Goal: Task Accomplishment & Management: Manage account settings

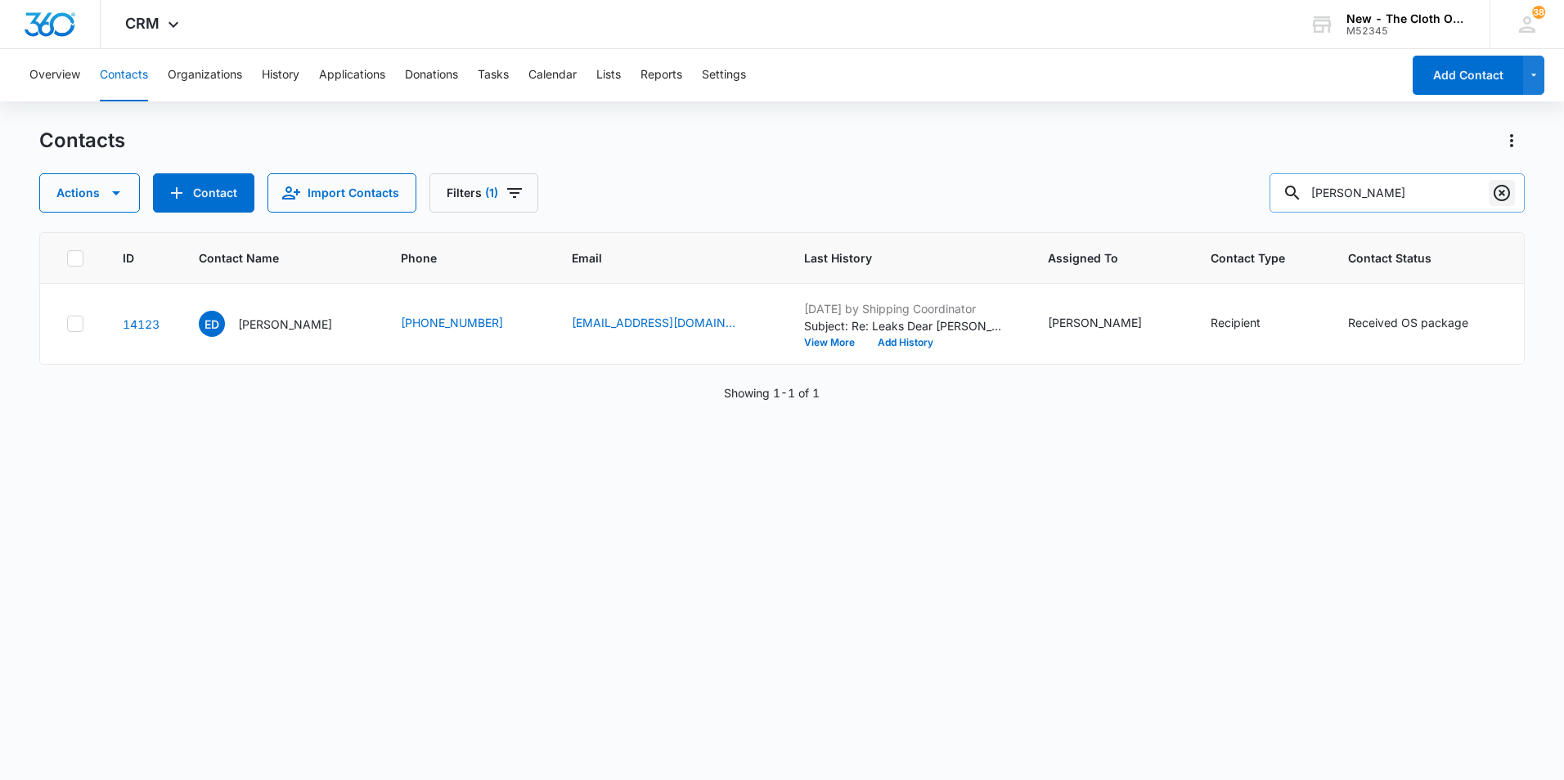
click at [1501, 199] on icon "Clear" at bounding box center [1502, 193] width 20 height 20
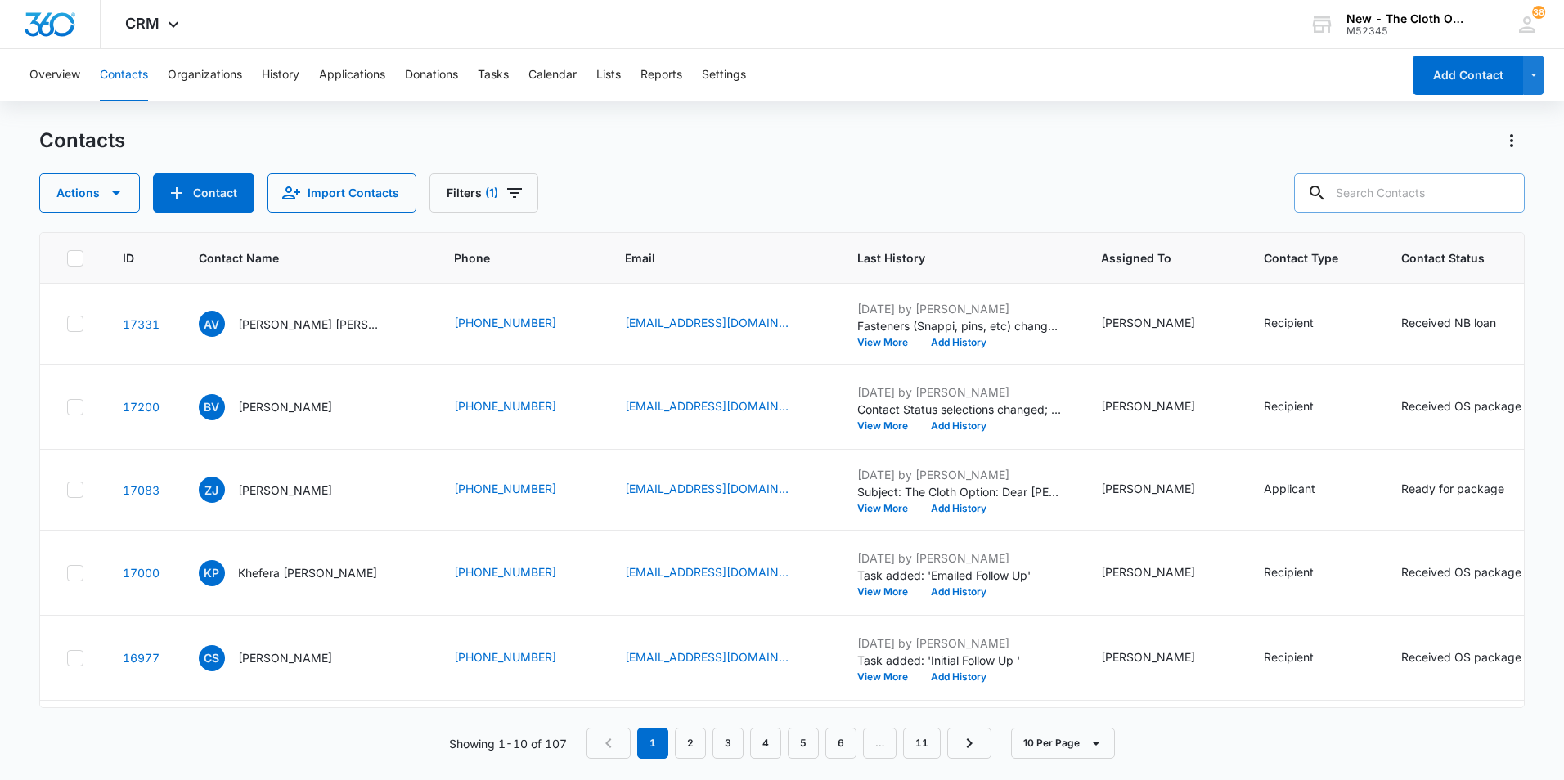
click at [747, 741] on nav "1 2 3 4 5 6 … 11" at bounding box center [788, 743] width 405 height 31
click at [766, 741] on link "4" at bounding box center [765, 743] width 31 height 31
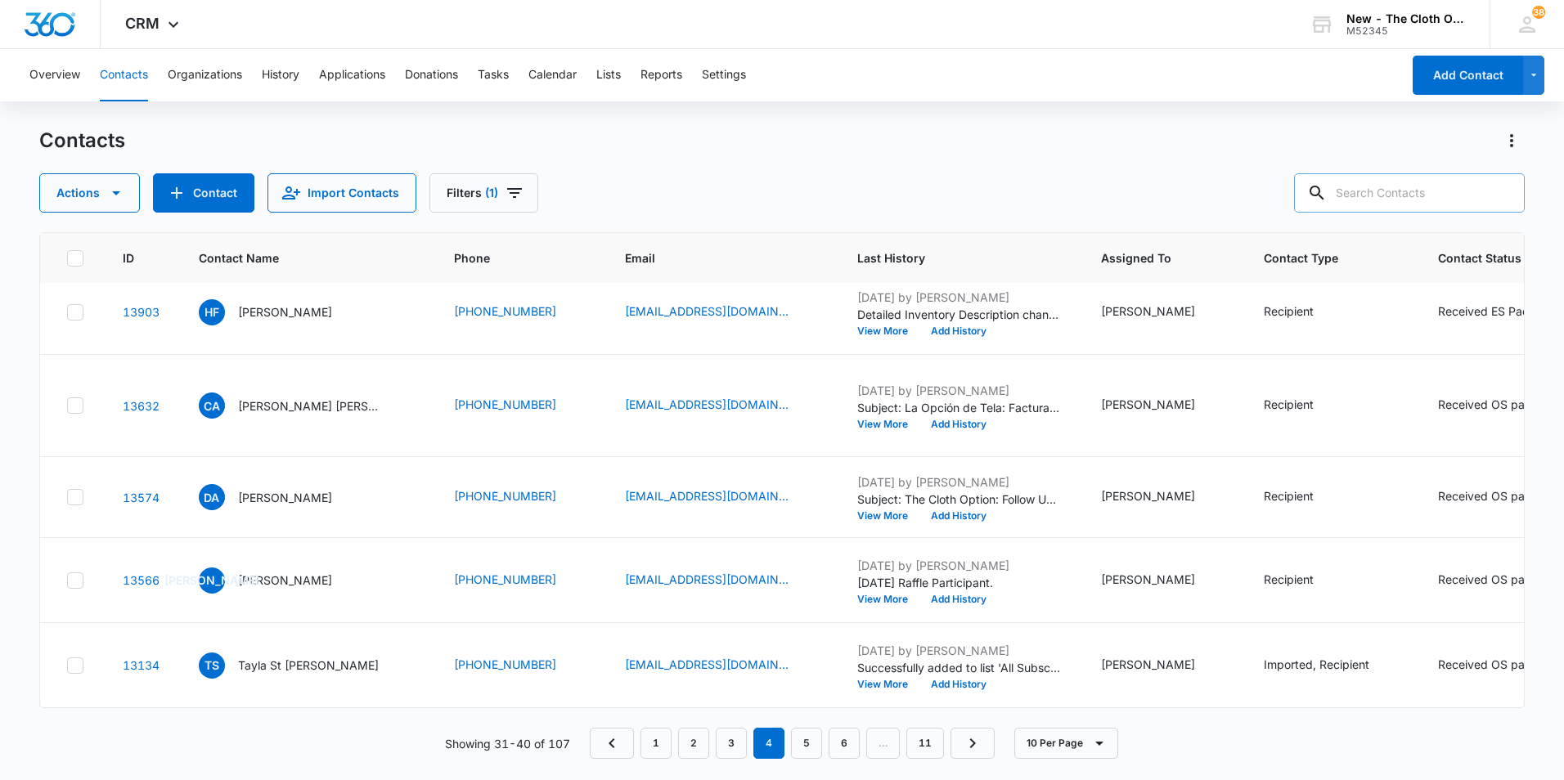
scroll to position [747, 0]
click at [812, 740] on link "5" at bounding box center [806, 743] width 31 height 31
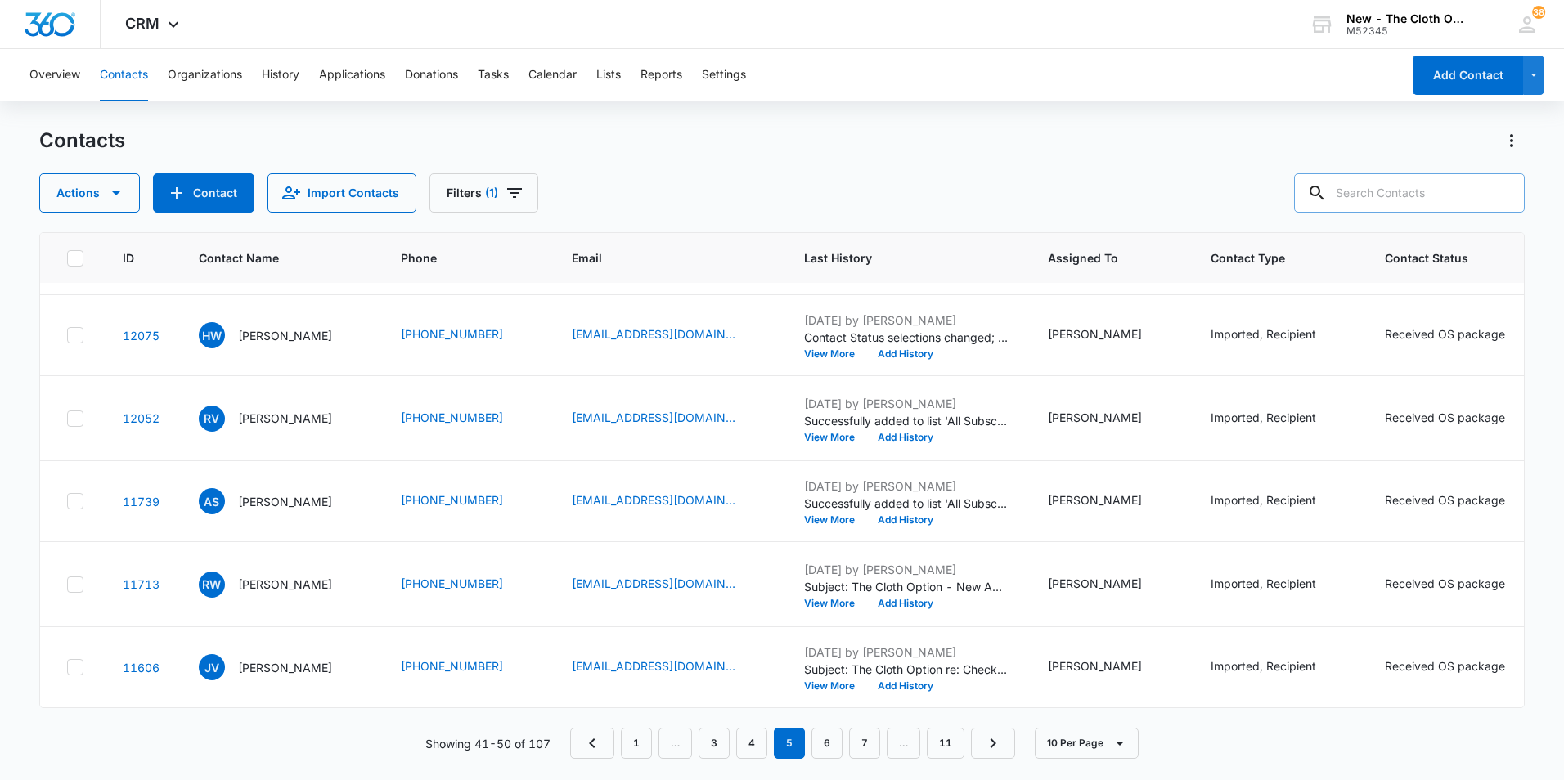
scroll to position [1022, 0]
click at [306, 576] on p "[PERSON_NAME]" at bounding box center [285, 584] width 94 height 17
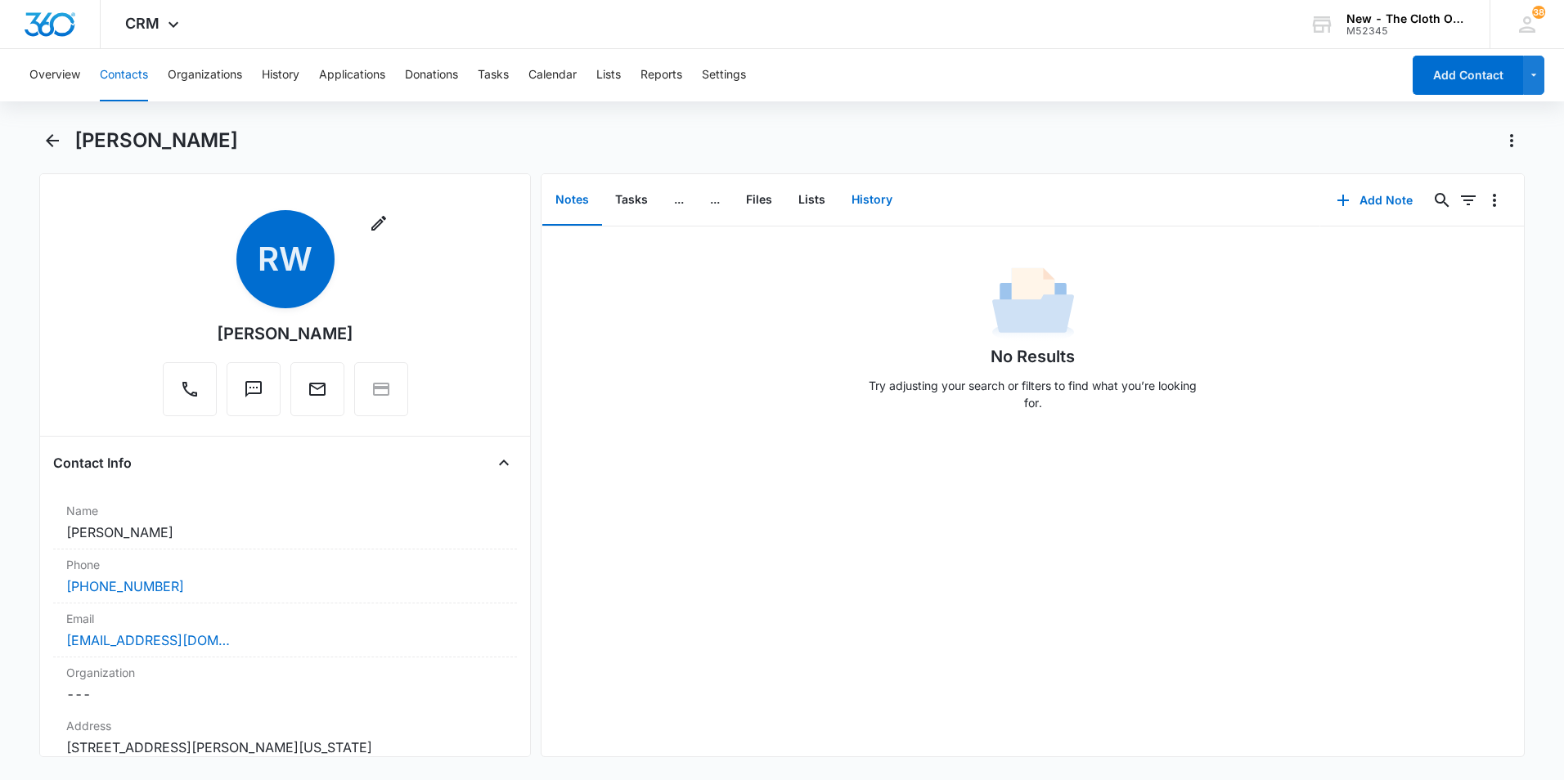
click at [870, 194] on button "History" at bounding box center [871, 200] width 67 height 51
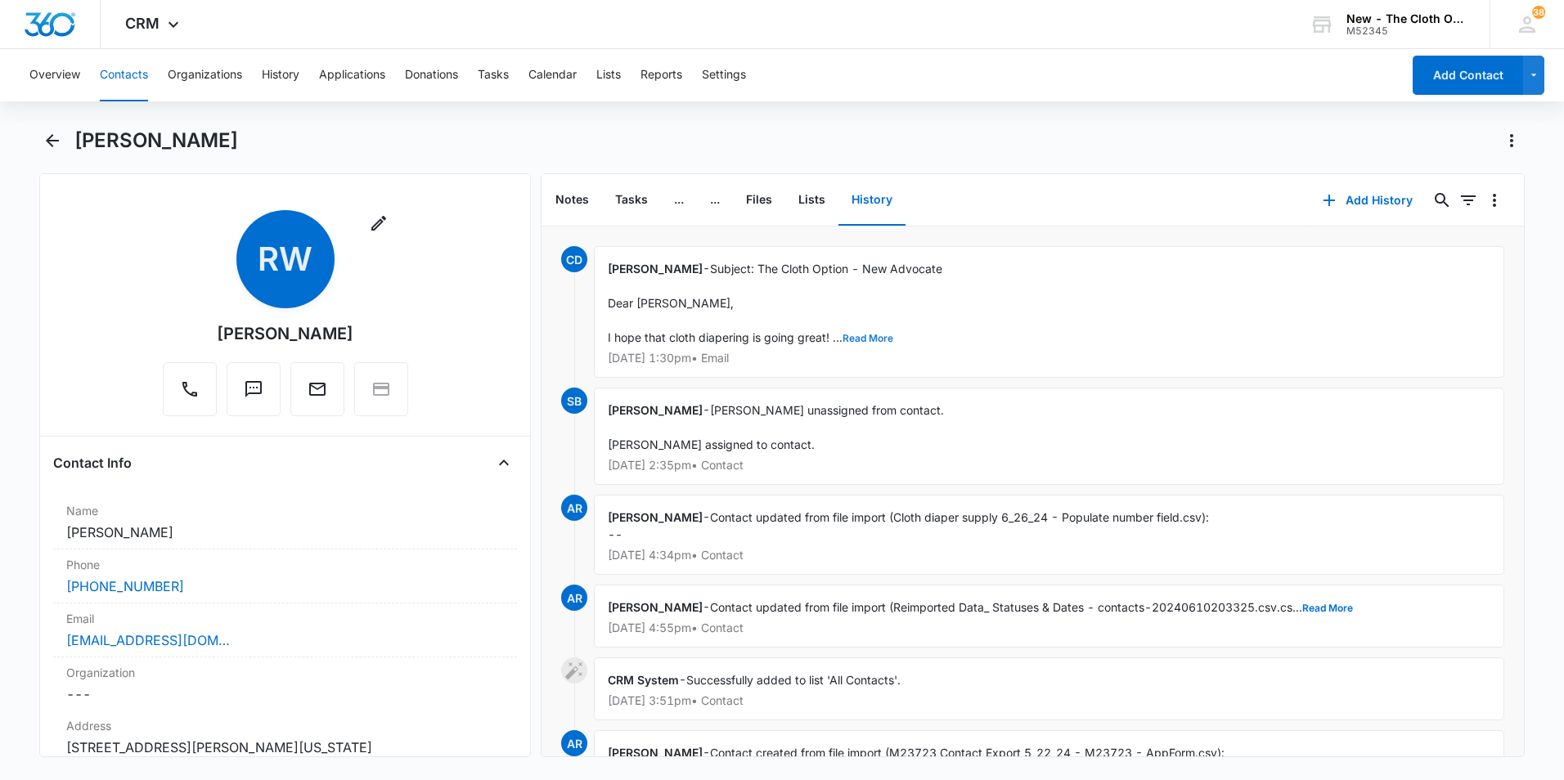
click at [878, 336] on button "Read More" at bounding box center [867, 339] width 51 height 10
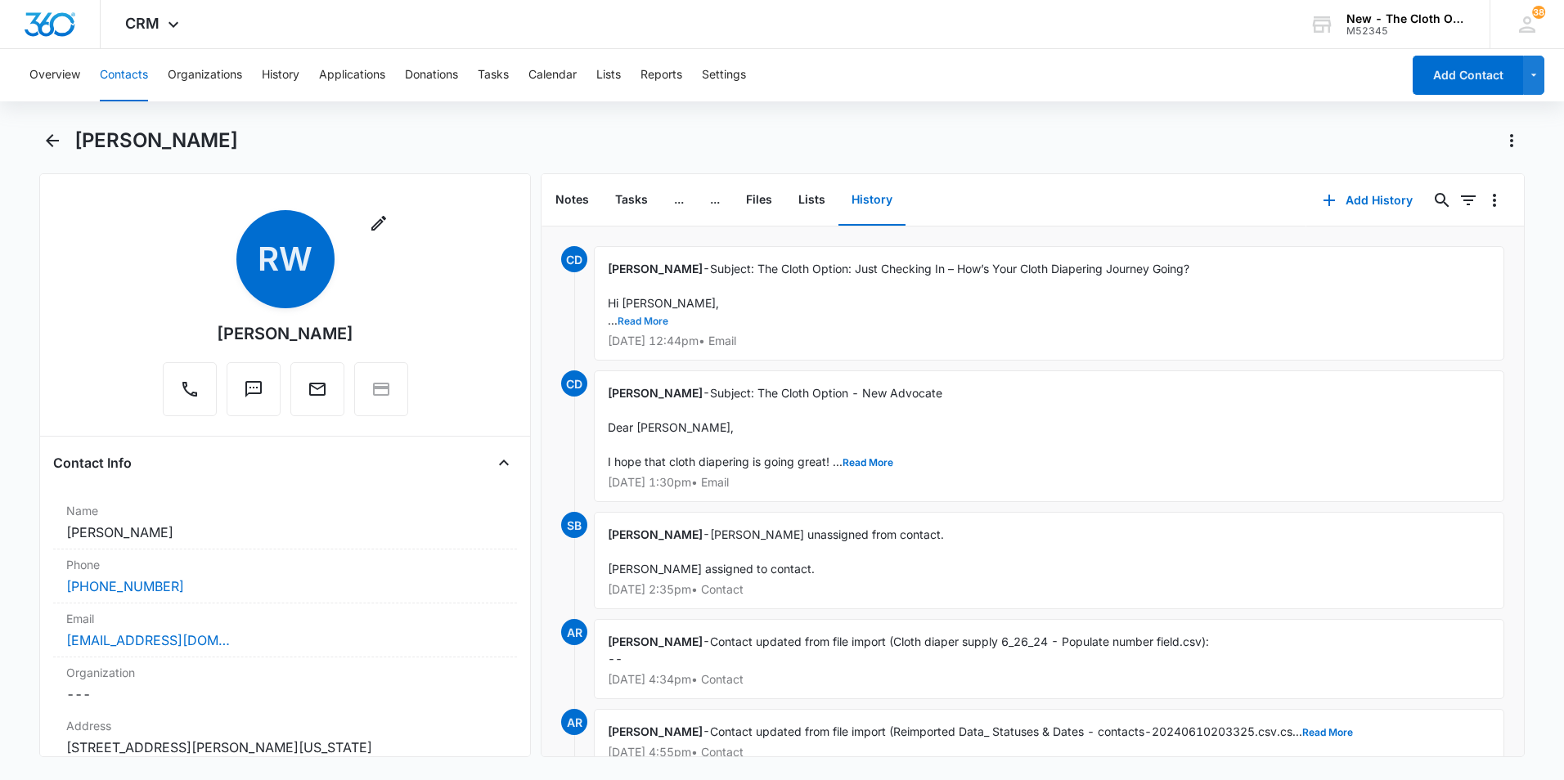
click at [653, 321] on button "Read More" at bounding box center [642, 321] width 51 height 10
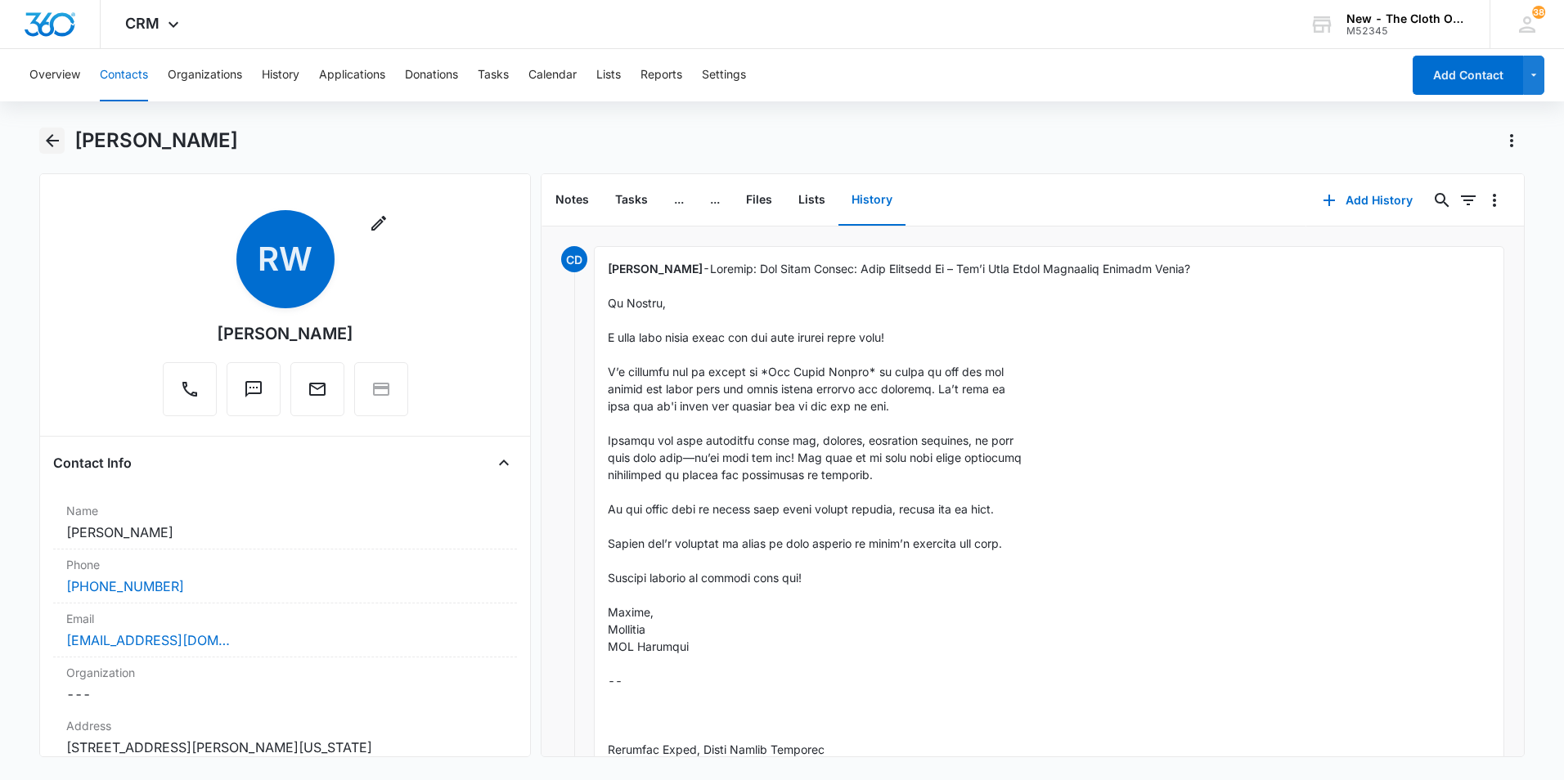
click at [57, 137] on icon "Back" at bounding box center [53, 141] width 20 height 20
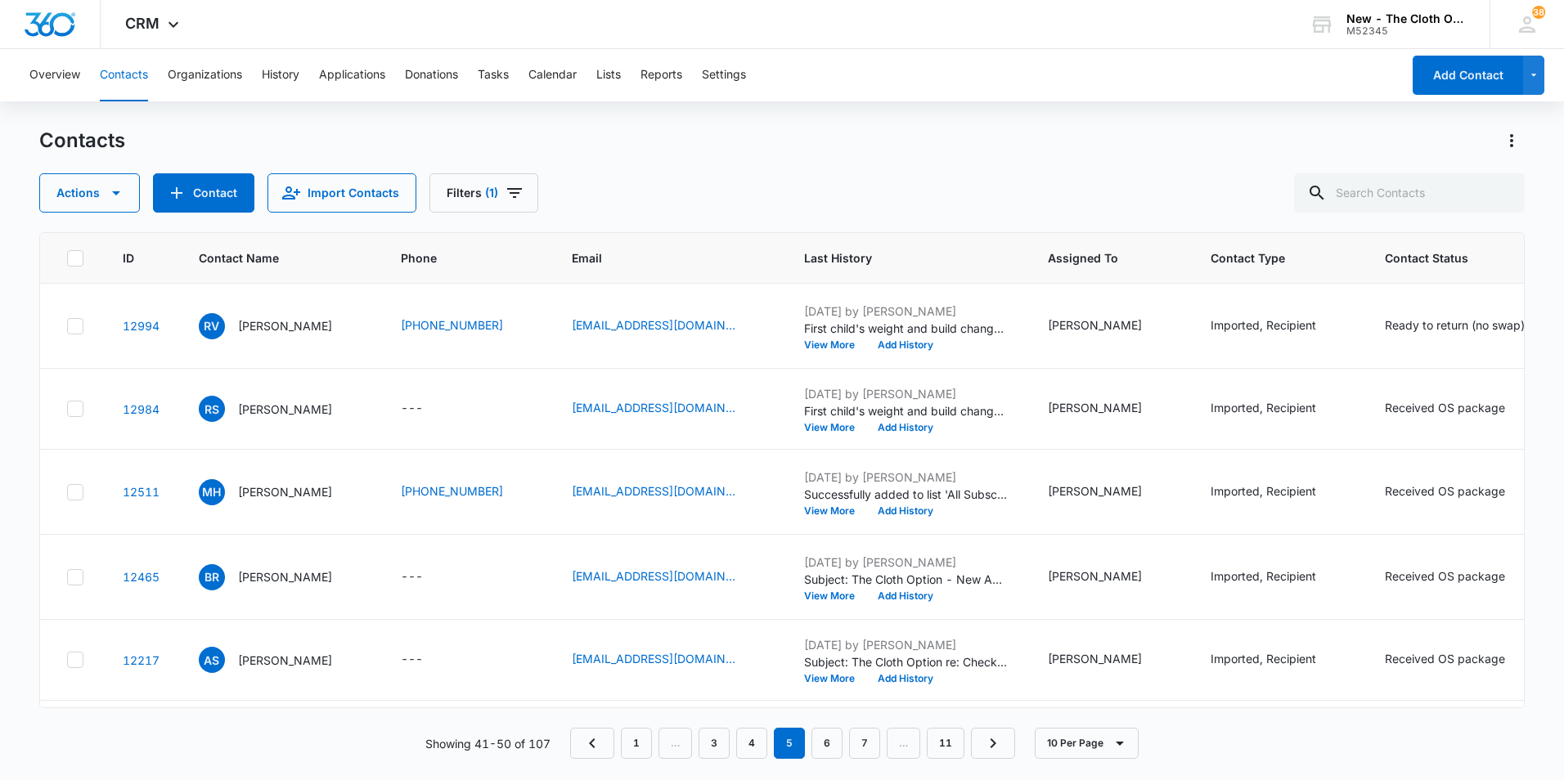
scroll to position [1022, 0]
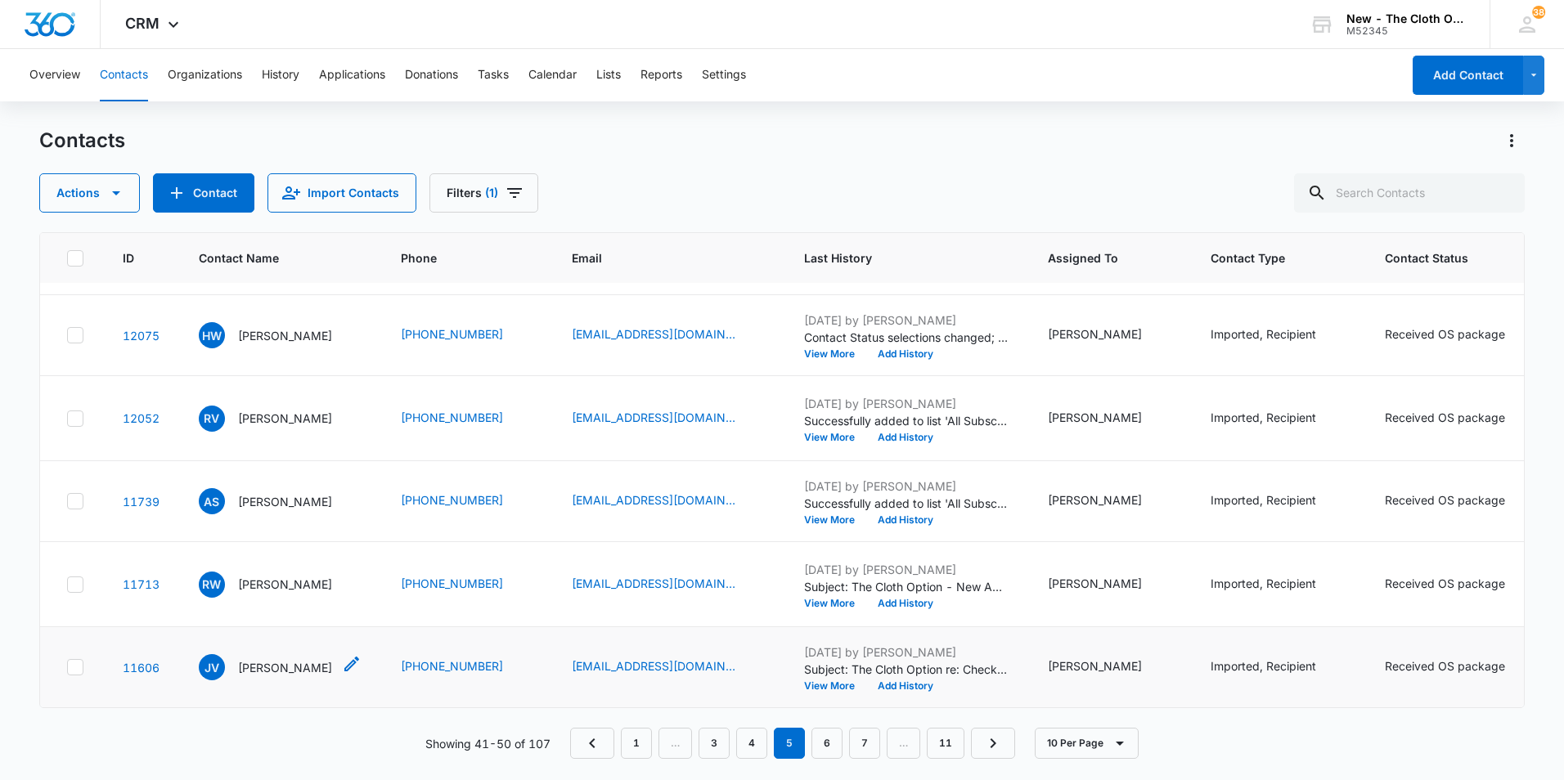
drag, startPoint x: 294, startPoint y: 603, endPoint x: 286, endPoint y: 631, distance: 29.6
click at [286, 659] on p "[PERSON_NAME]" at bounding box center [285, 667] width 94 height 17
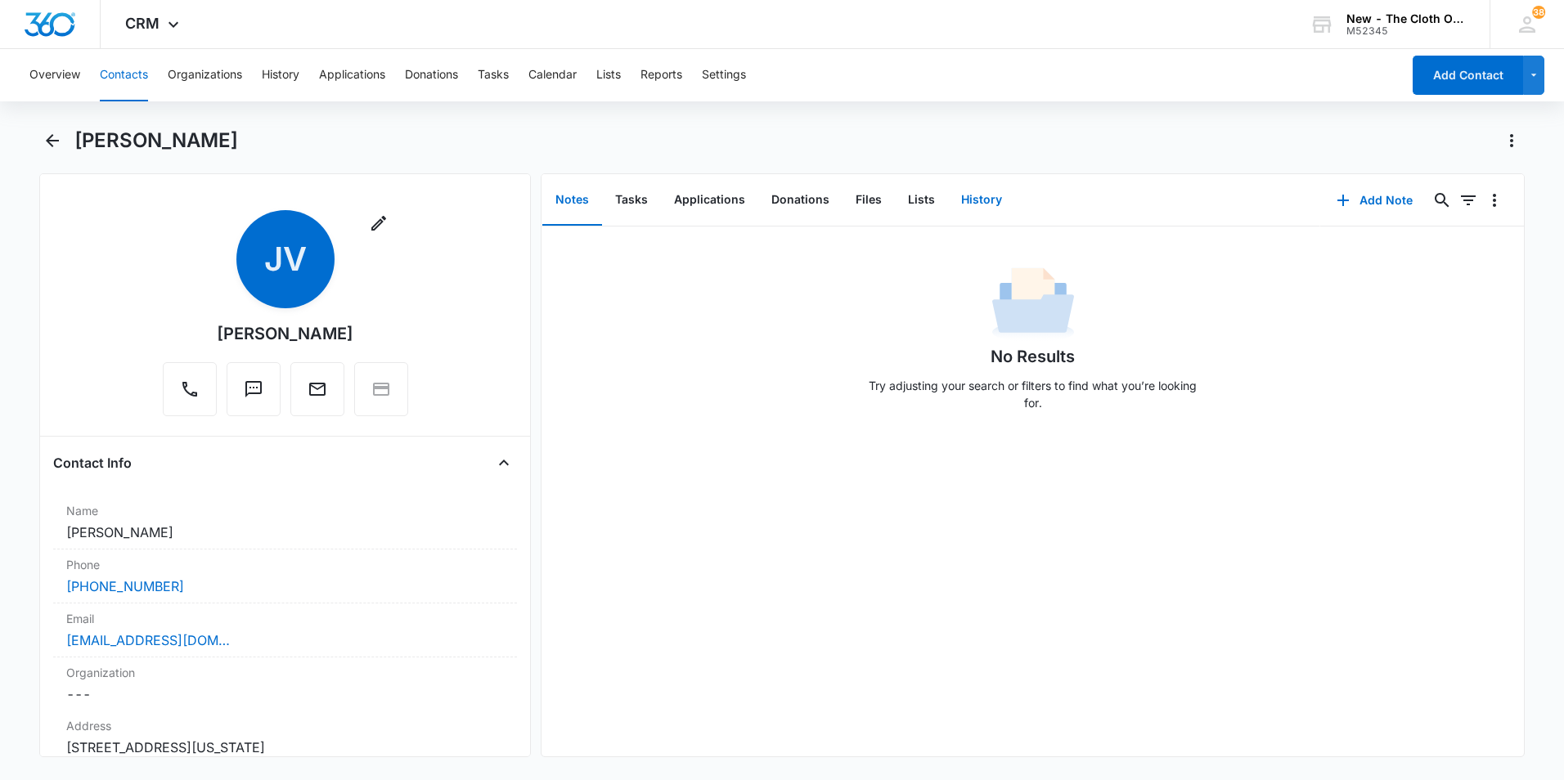
click at [971, 202] on button "History" at bounding box center [981, 200] width 67 height 51
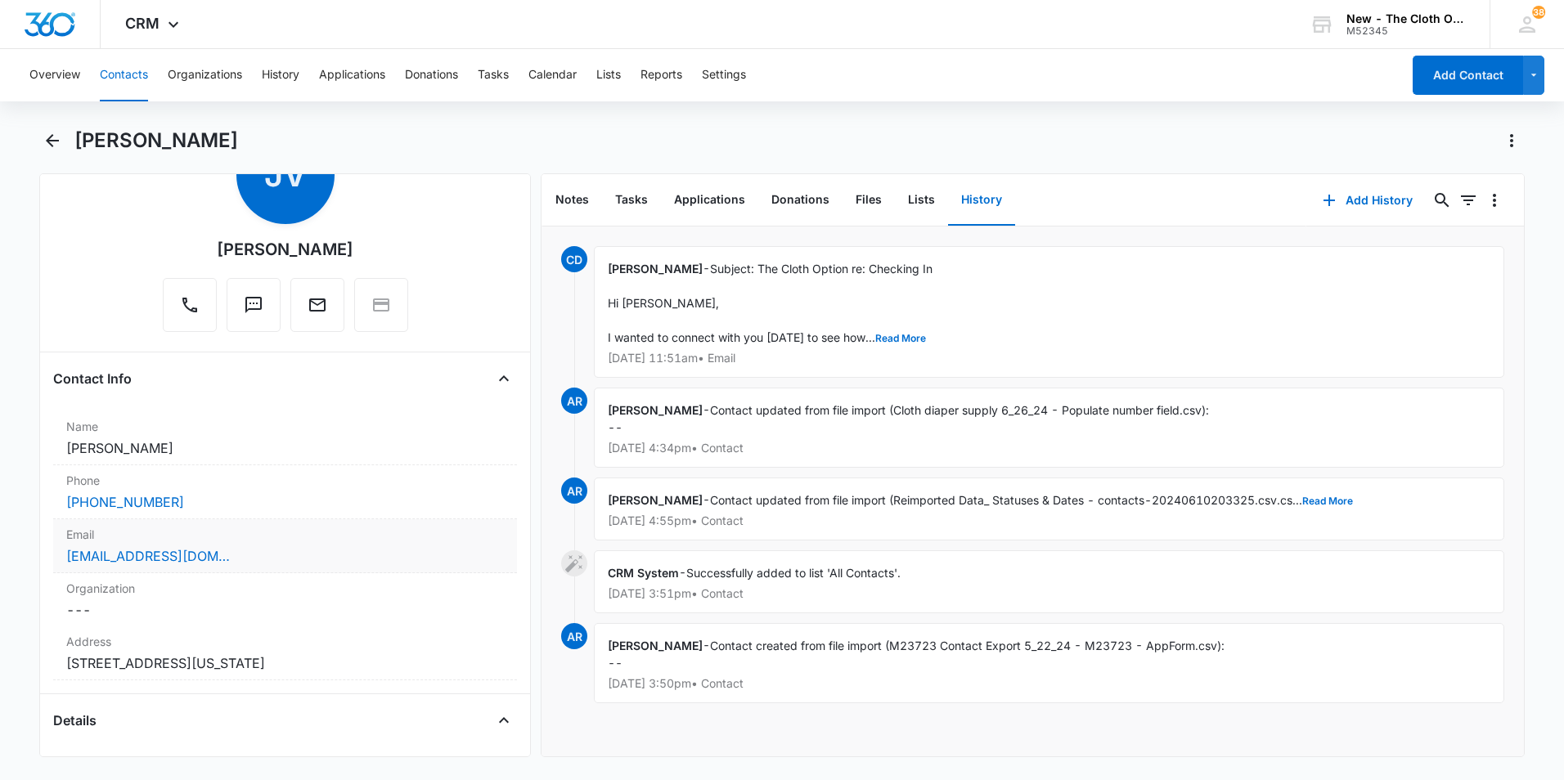
scroll to position [245, 0]
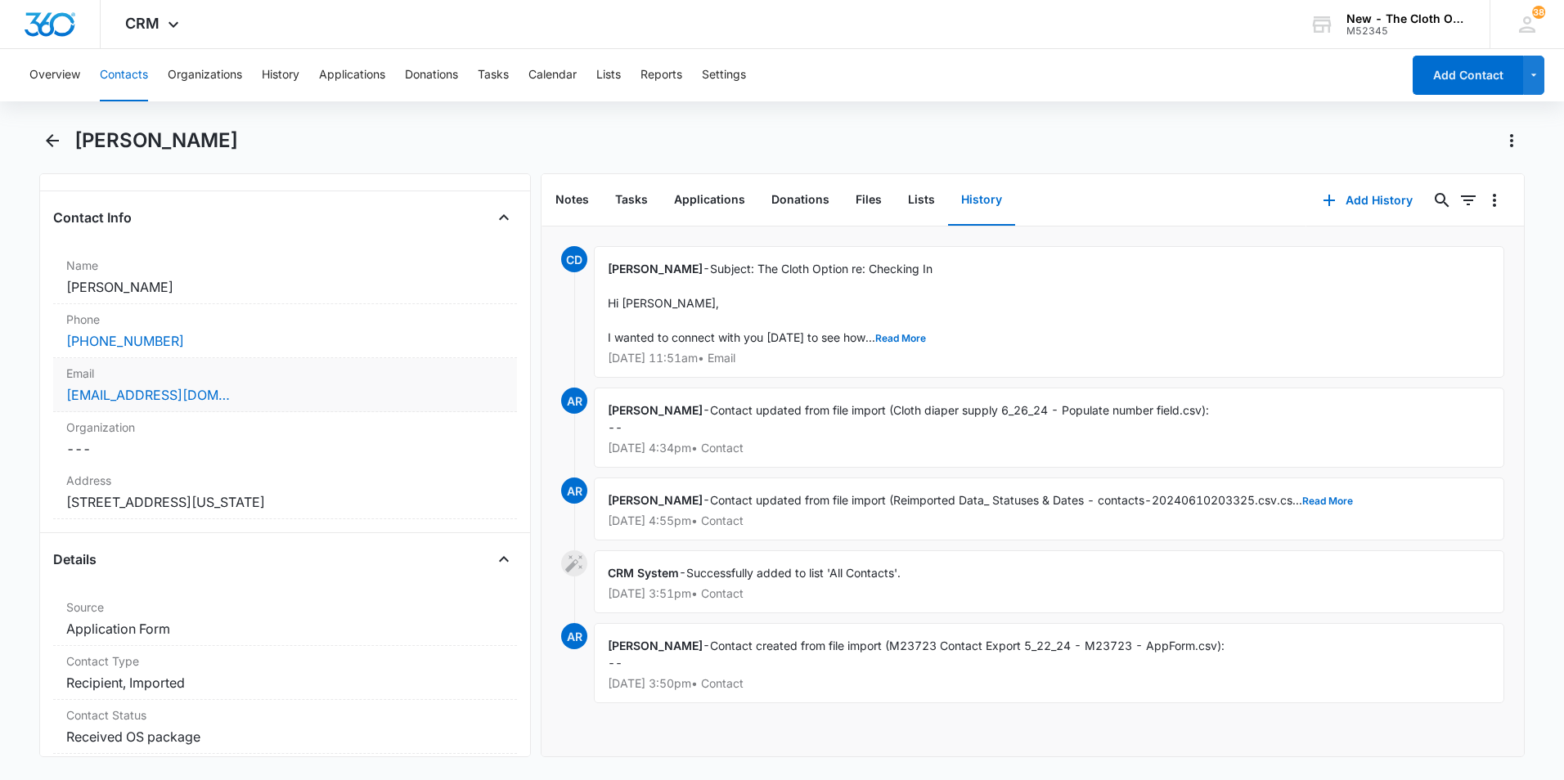
click at [290, 399] on div "[EMAIL_ADDRESS][DOMAIN_NAME]" at bounding box center [285, 395] width 438 height 20
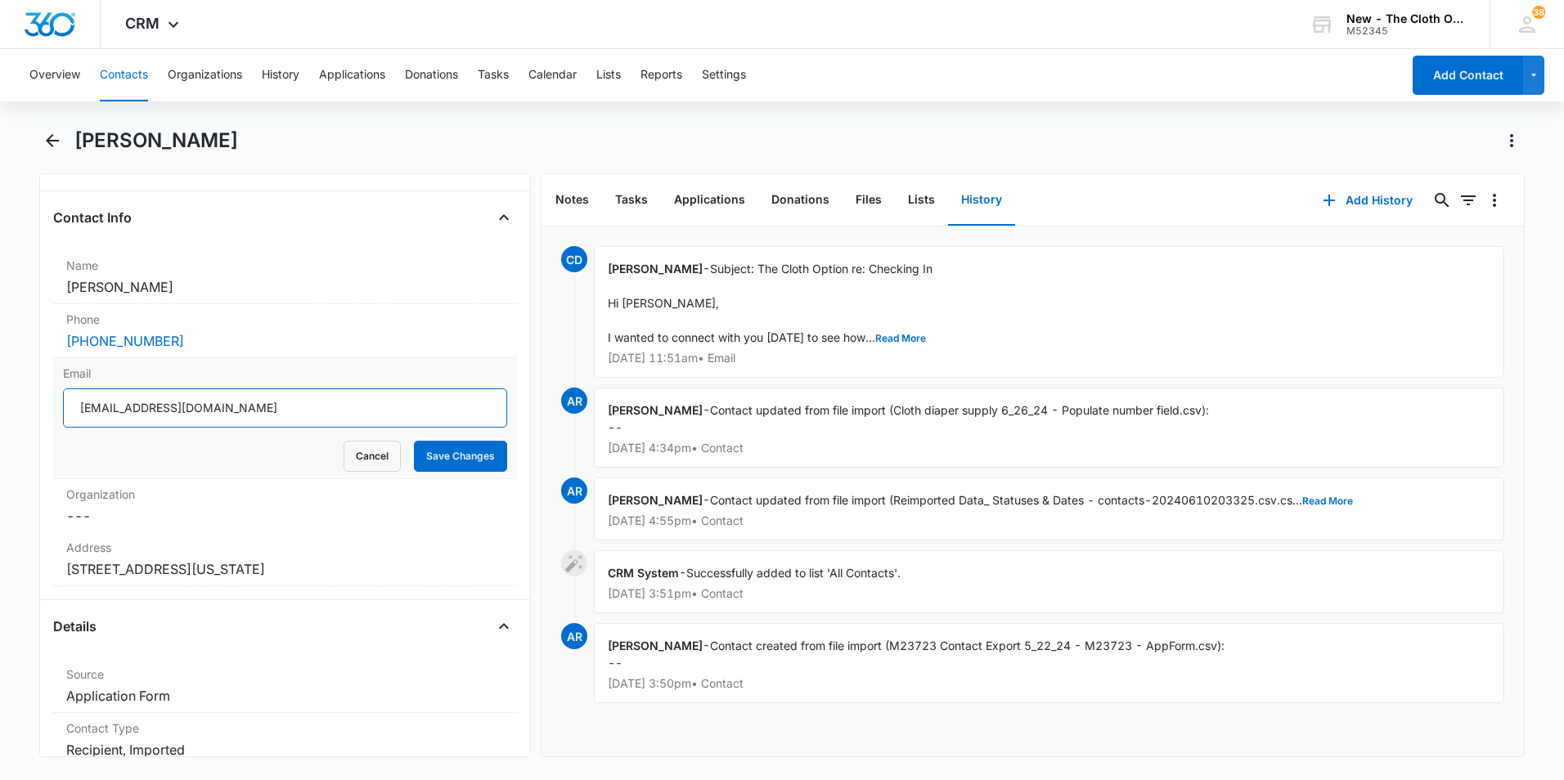
drag, startPoint x: 148, startPoint y: 406, endPoint x: 56, endPoint y: 402, distance: 91.7
click at [56, 402] on div "Email [EMAIL_ADDRESS][DOMAIN_NAME] Cancel Save Changes" at bounding box center [285, 418] width 464 height 121
click at [913, 206] on button "Lists" at bounding box center [921, 200] width 53 height 51
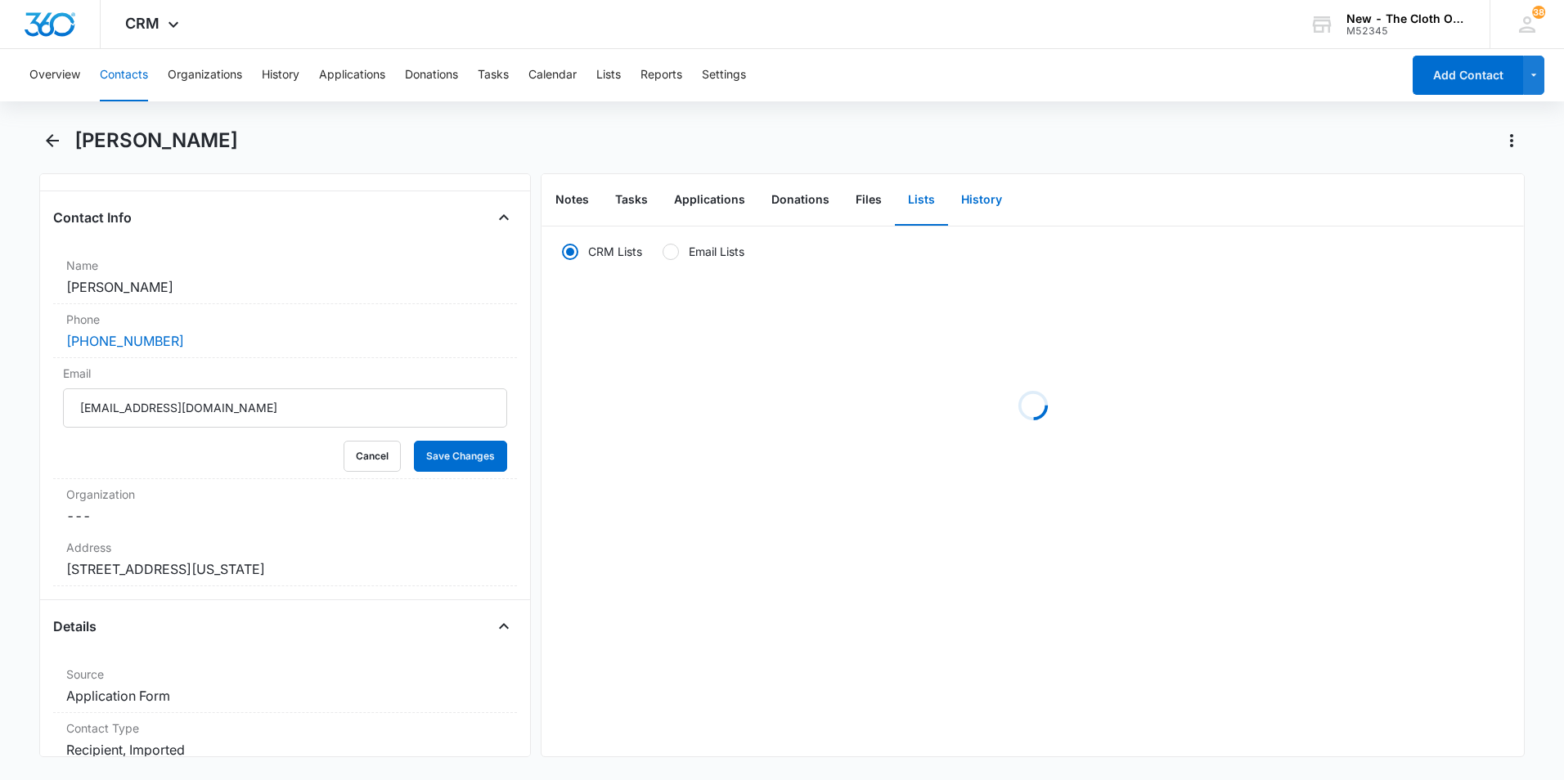
click at [958, 204] on button "History" at bounding box center [981, 200] width 67 height 51
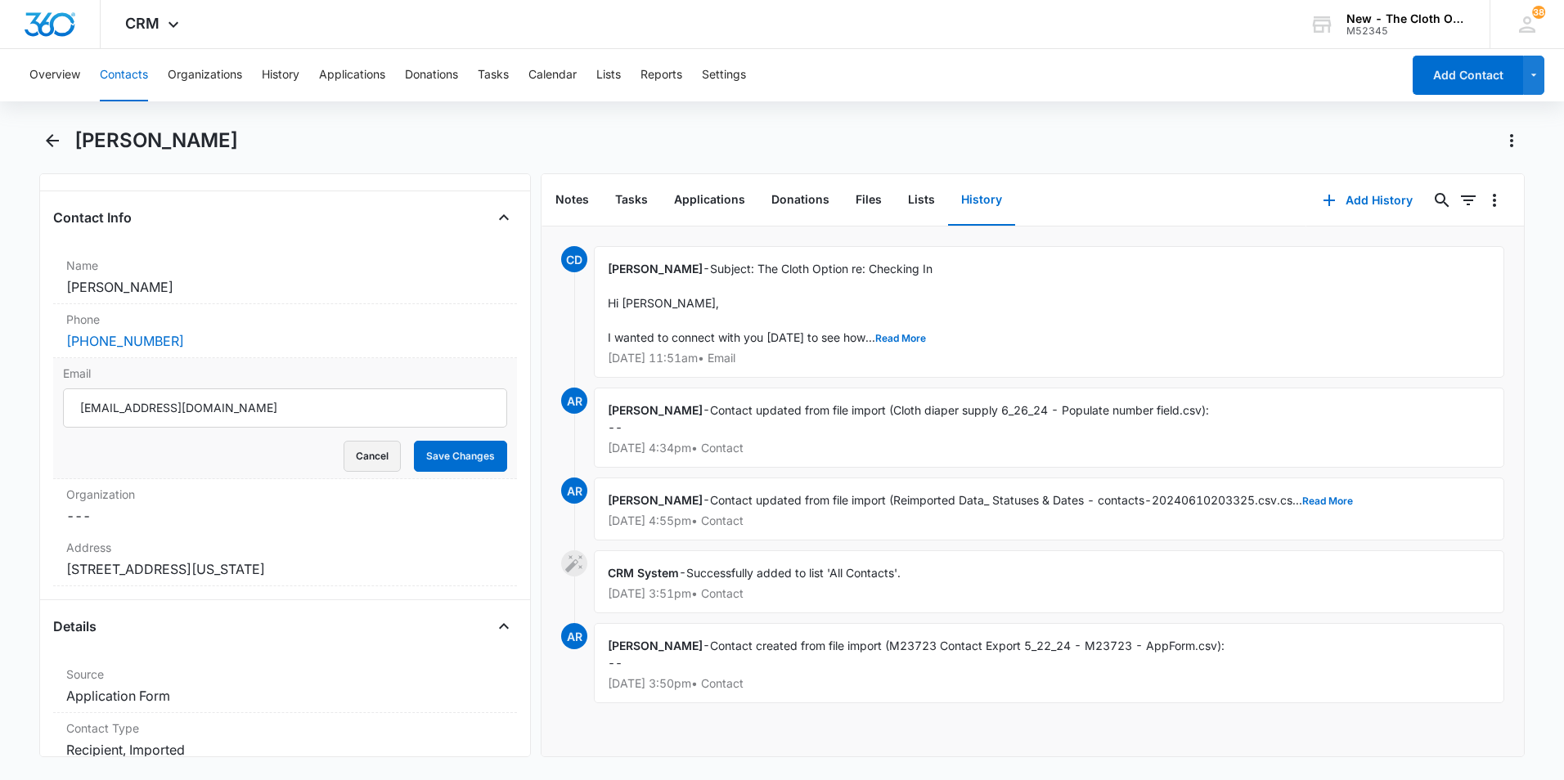
click at [378, 444] on button "Cancel" at bounding box center [371, 456] width 57 height 31
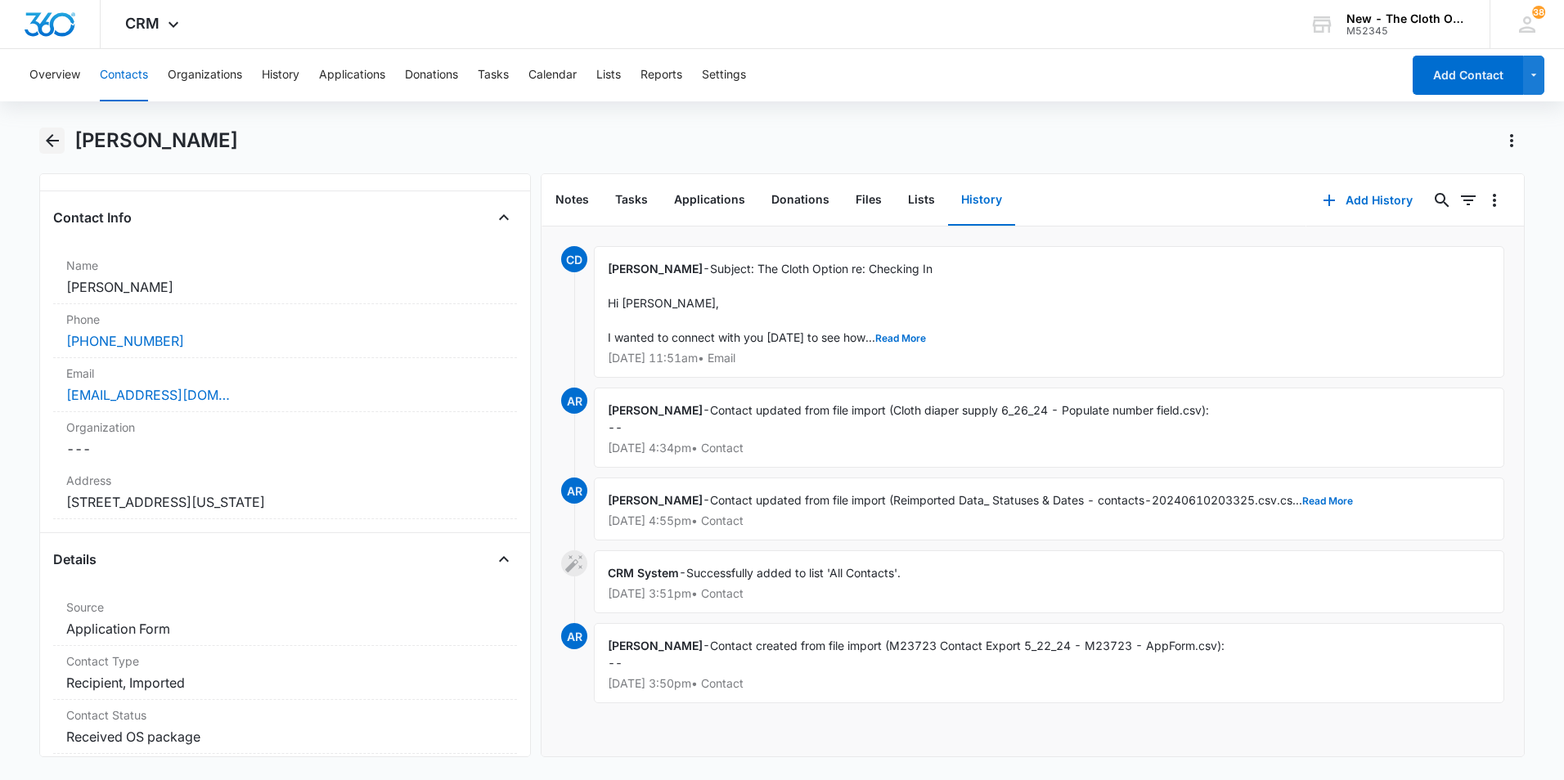
drag, startPoint x: 60, startPoint y: 137, endPoint x: 70, endPoint y: 132, distance: 11.0
click at [61, 137] on icon "Back" at bounding box center [53, 141] width 20 height 20
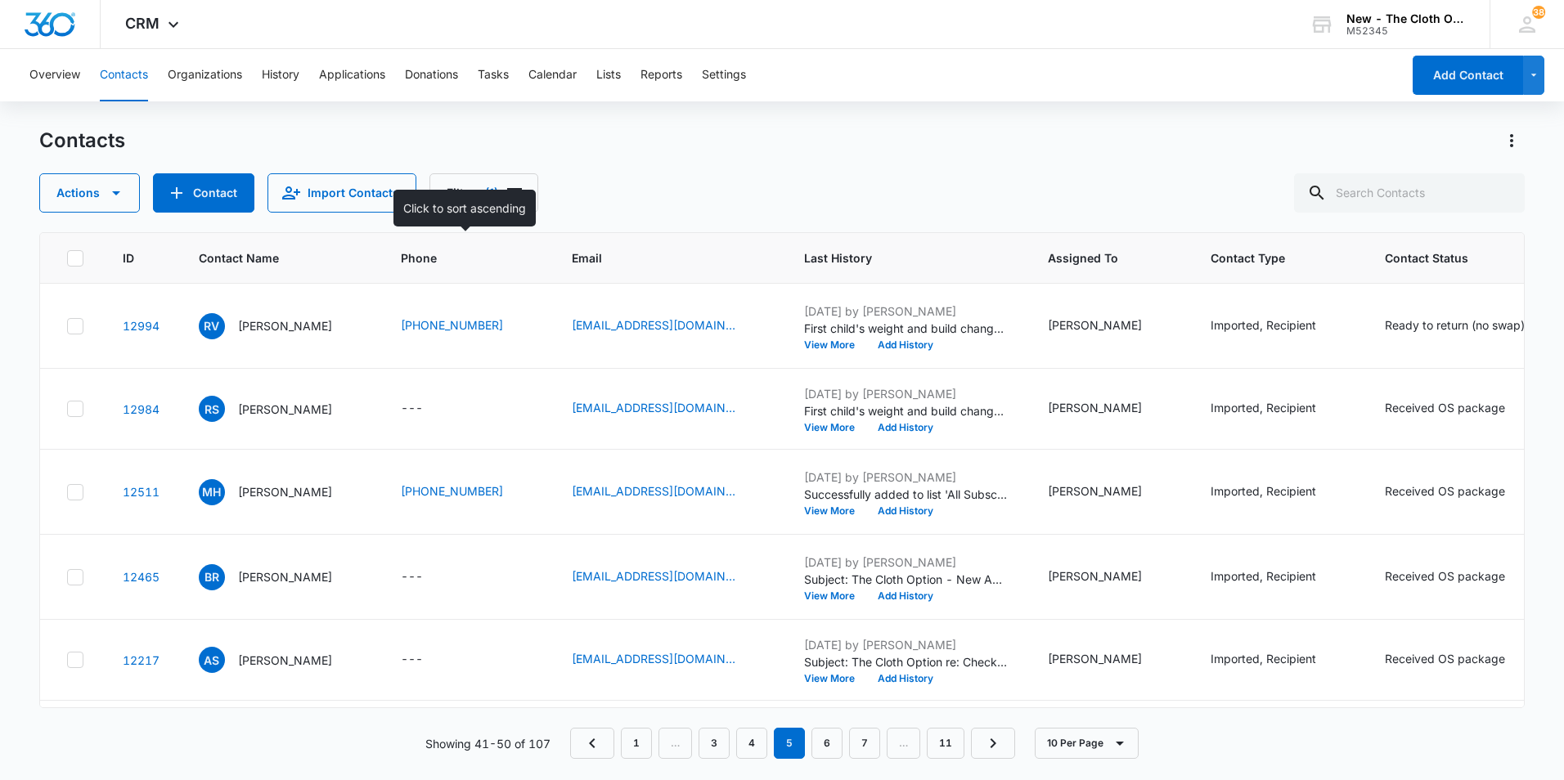
scroll to position [1022, 0]
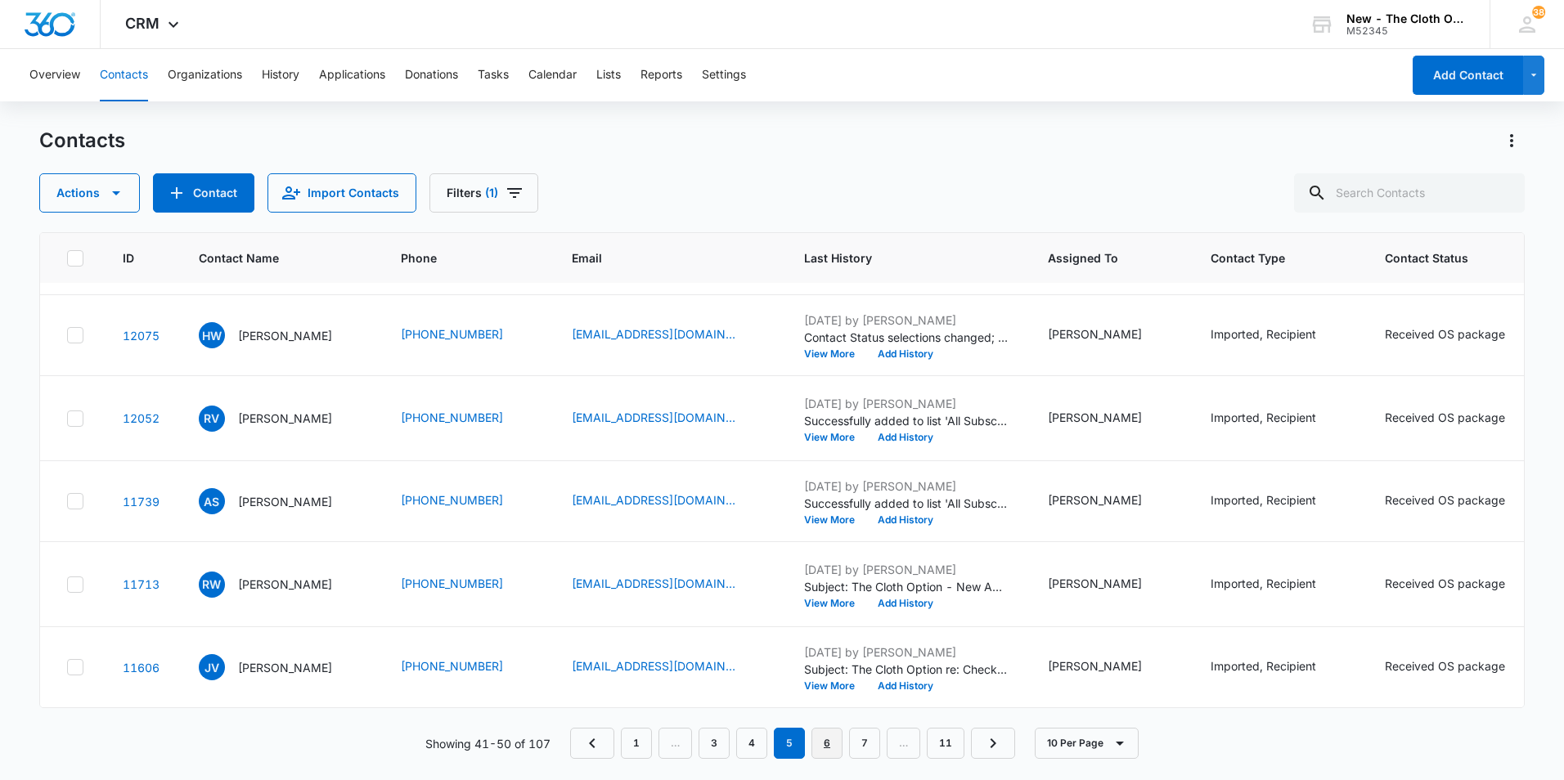
click at [821, 739] on link "6" at bounding box center [826, 743] width 31 height 31
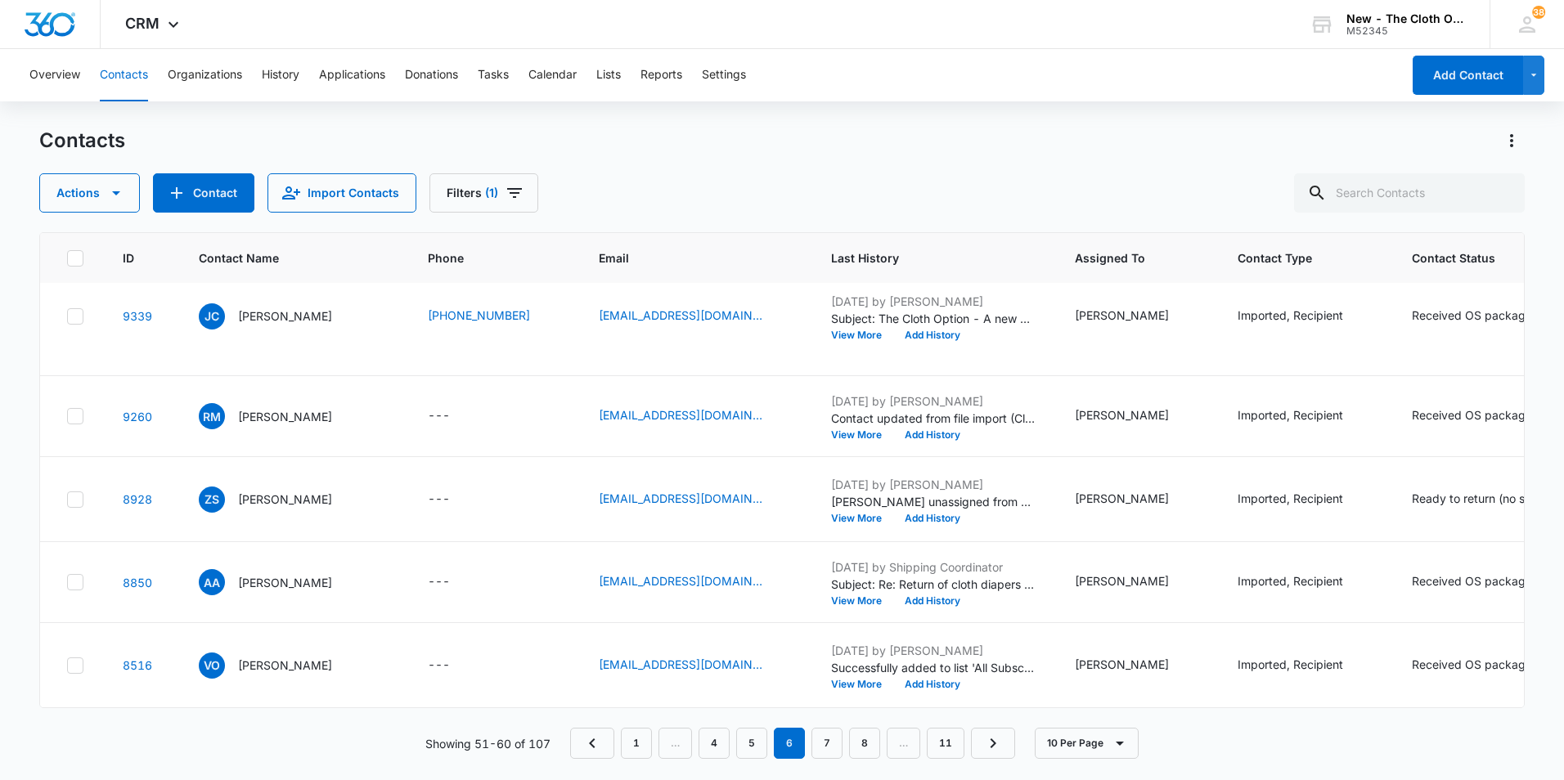
scroll to position [0, 0]
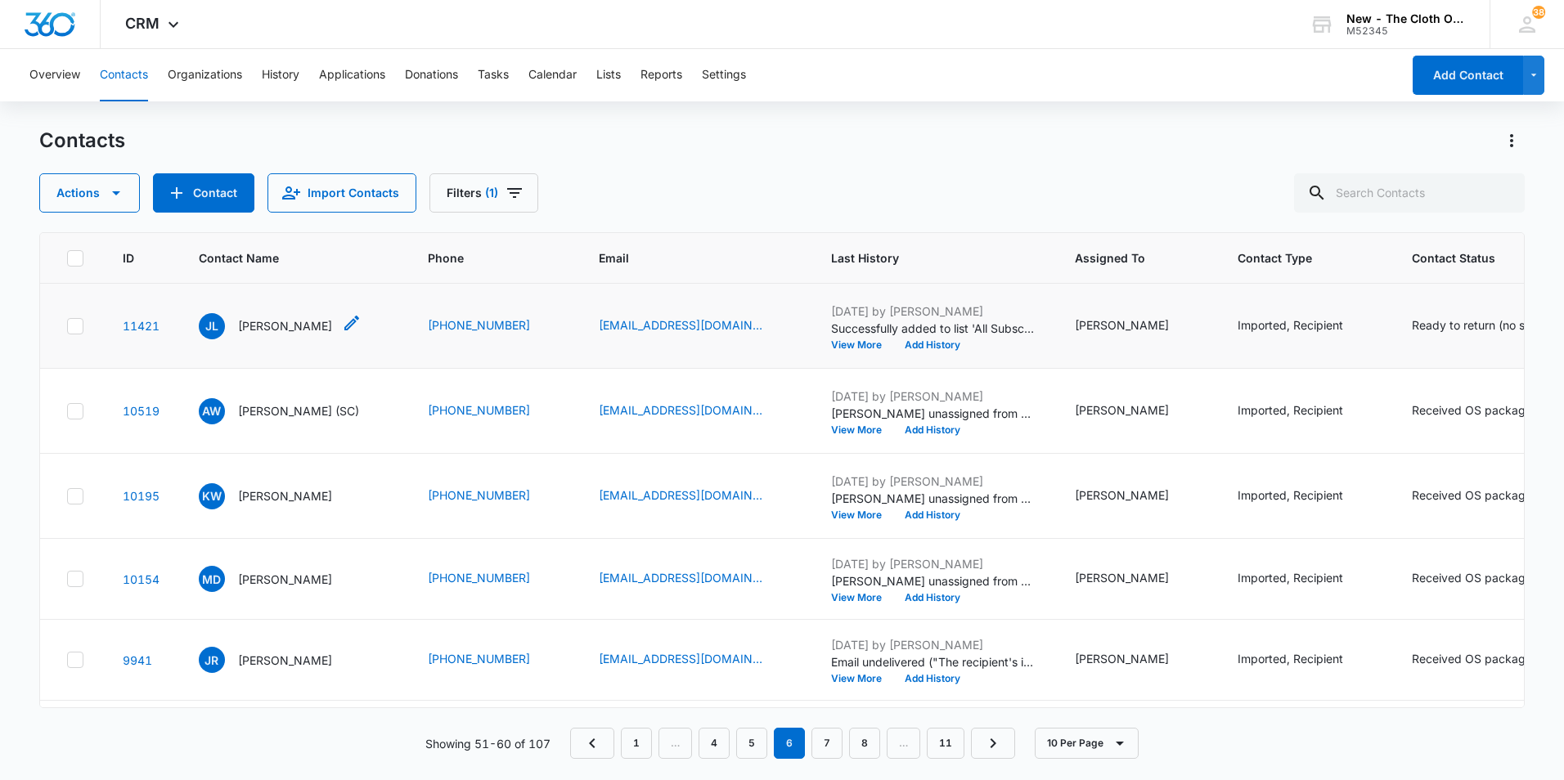
click at [276, 334] on p "[PERSON_NAME]" at bounding box center [285, 325] width 94 height 17
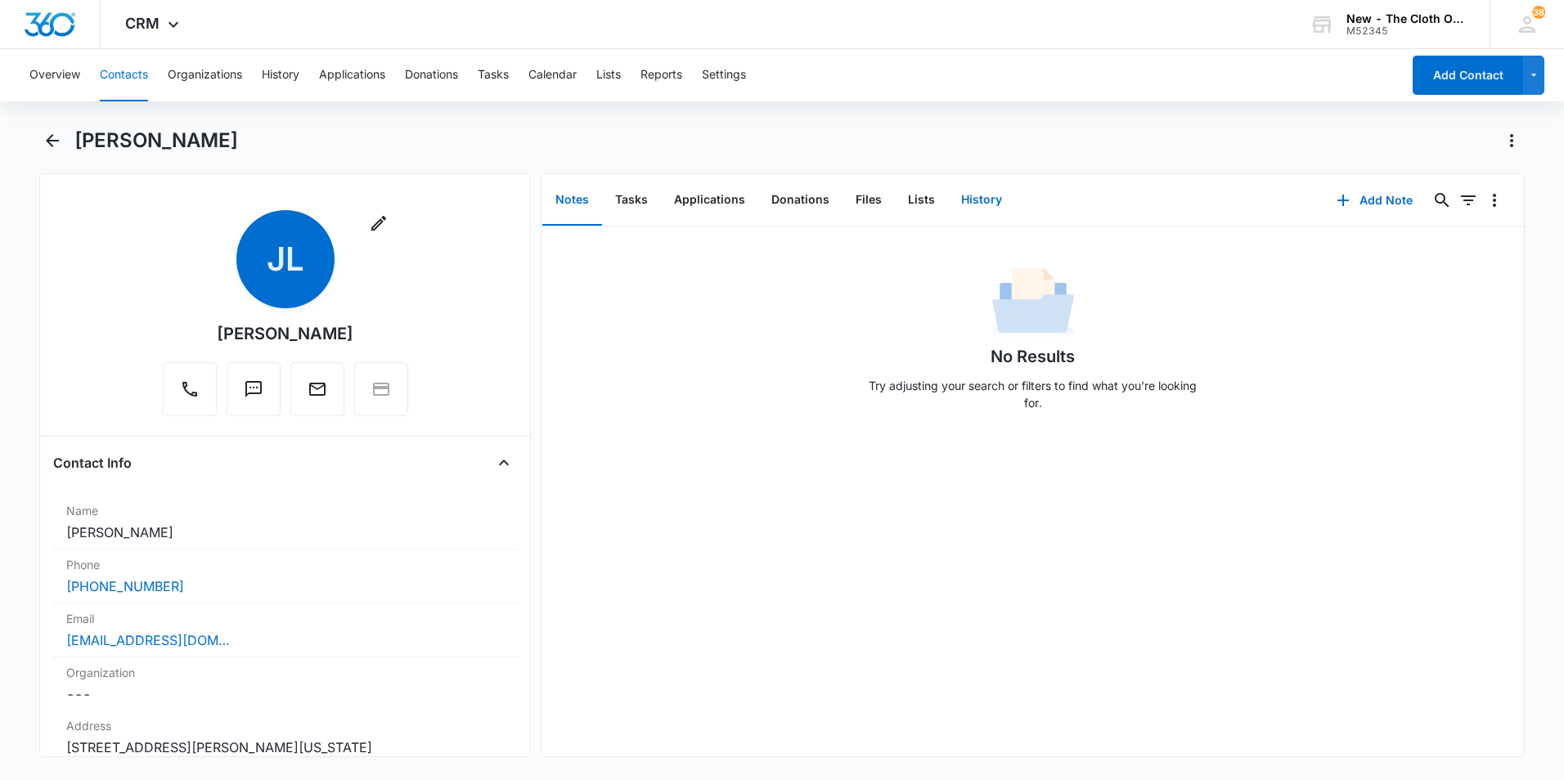
click at [987, 199] on button "History" at bounding box center [981, 200] width 67 height 51
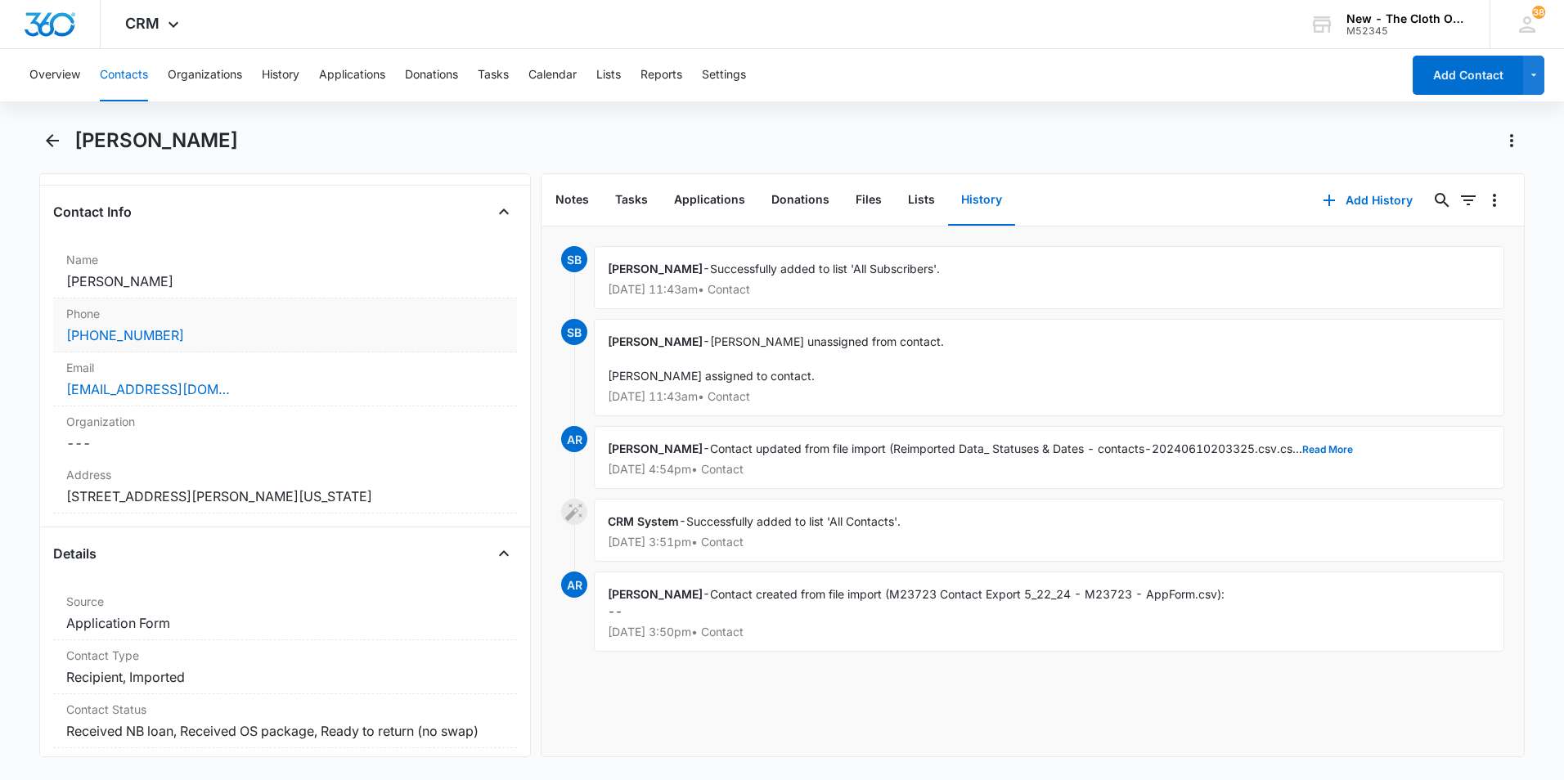
scroll to position [245, 0]
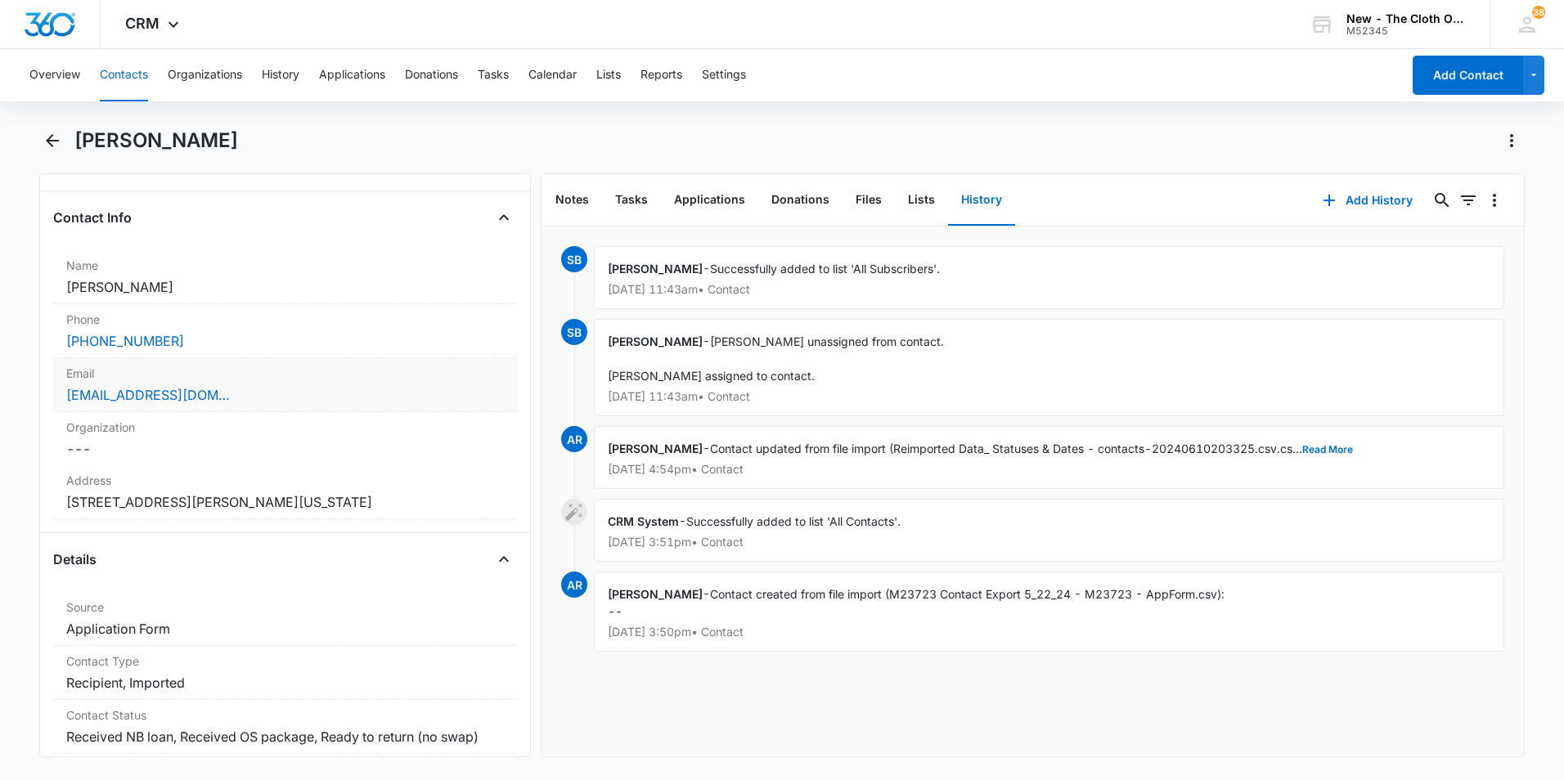
click at [362, 381] on label "Email" at bounding box center [285, 373] width 438 height 17
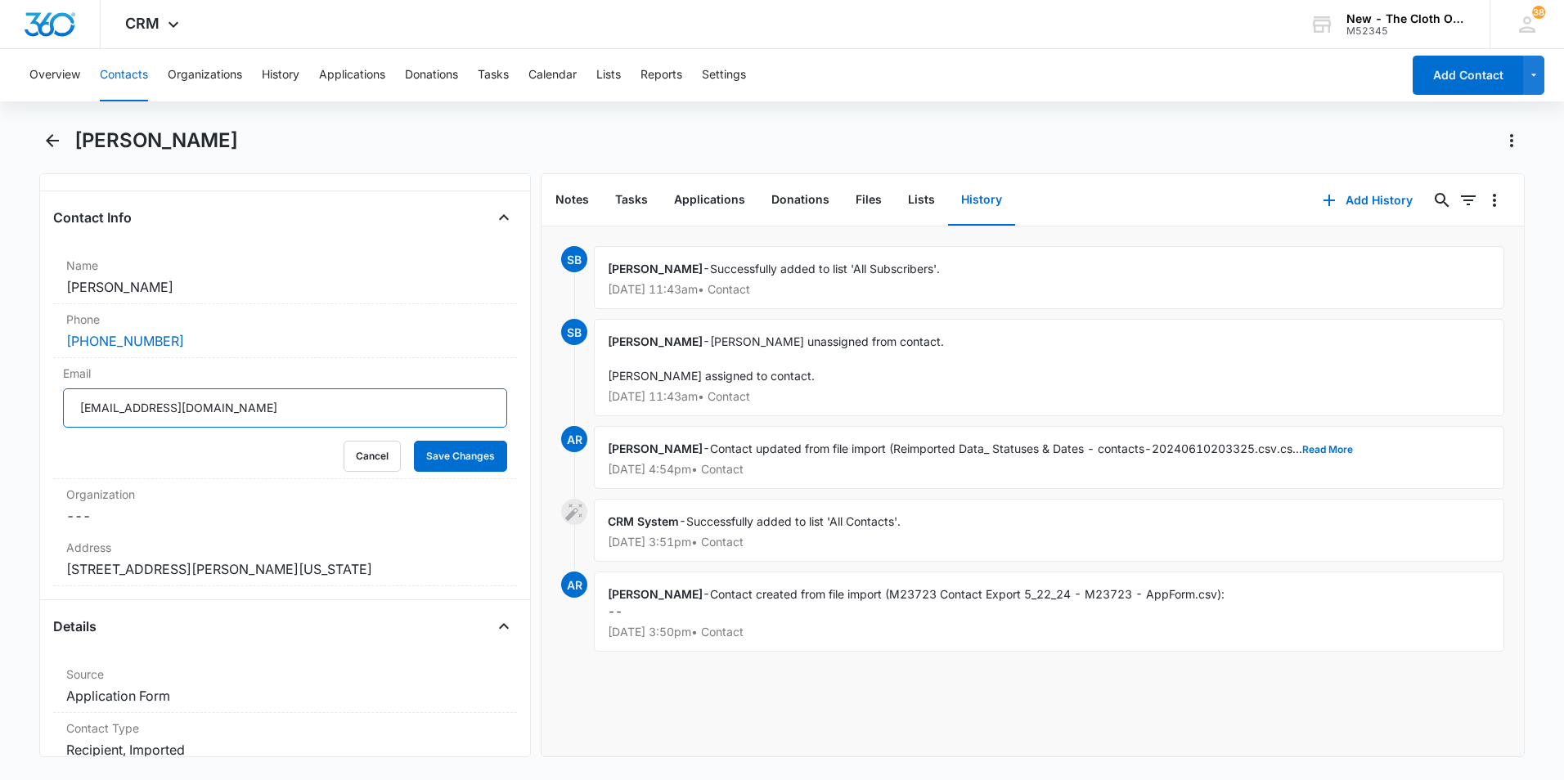
drag, startPoint x: 227, startPoint y: 410, endPoint x: 49, endPoint y: 408, distance: 177.5
click at [49, 408] on div "Remove [PERSON_NAME] Contact Info Name Cancel Save Changes [PERSON_NAME] Phone …" at bounding box center [285, 465] width 492 height 584
click at [54, 134] on icon "Back" at bounding box center [53, 141] width 20 height 20
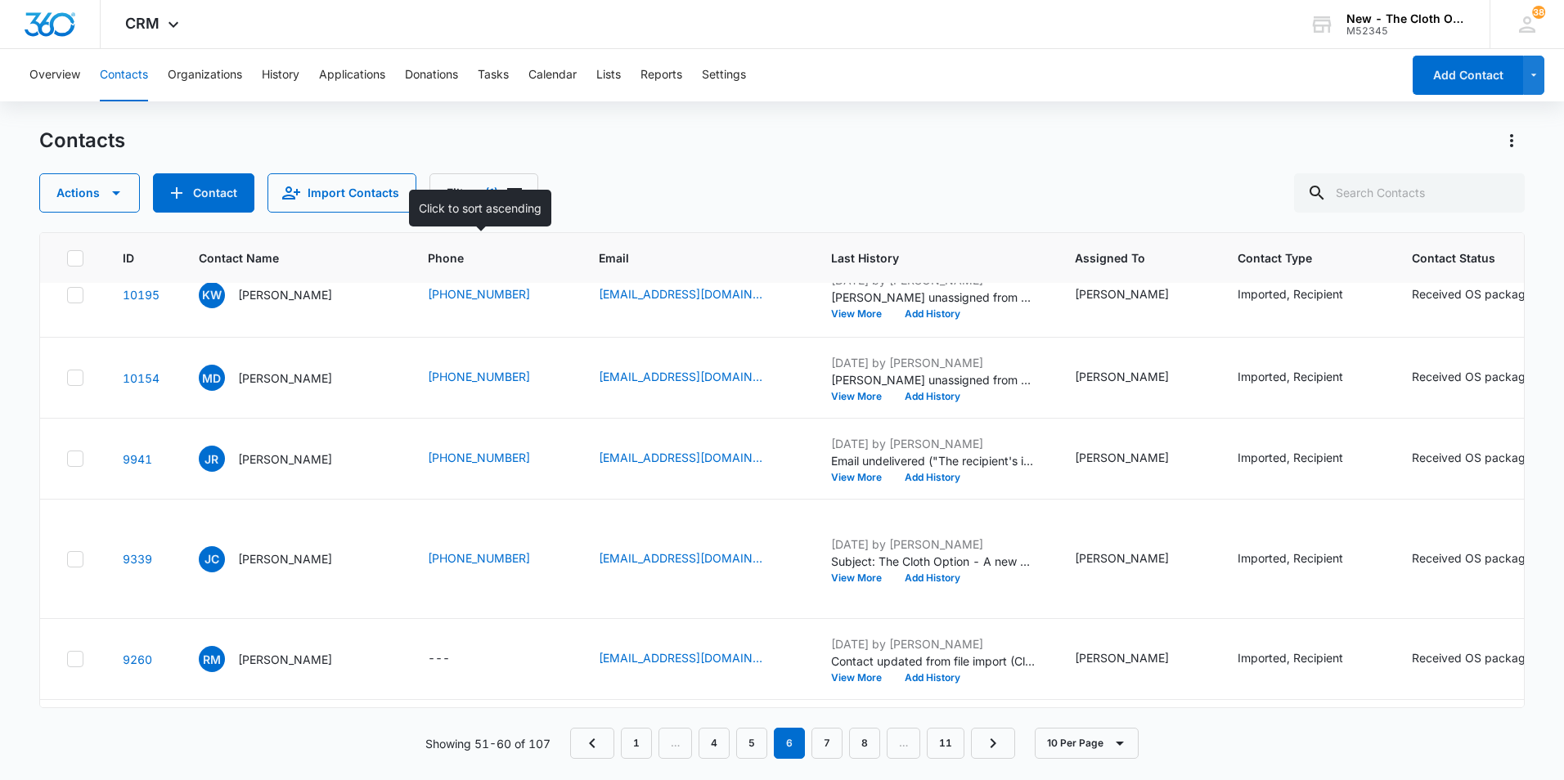
scroll to position [164, 0]
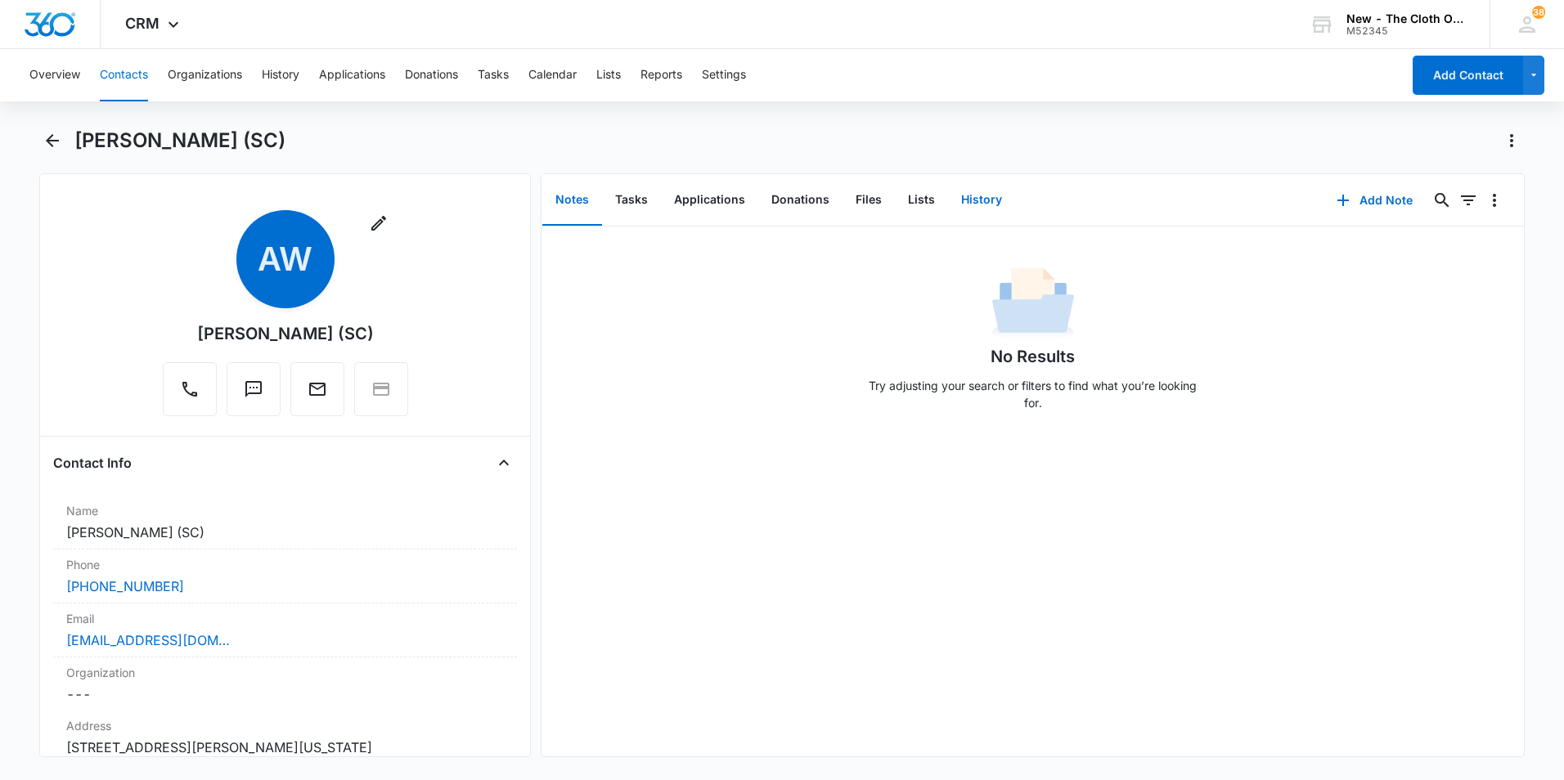
click at [970, 195] on button "History" at bounding box center [981, 200] width 67 height 51
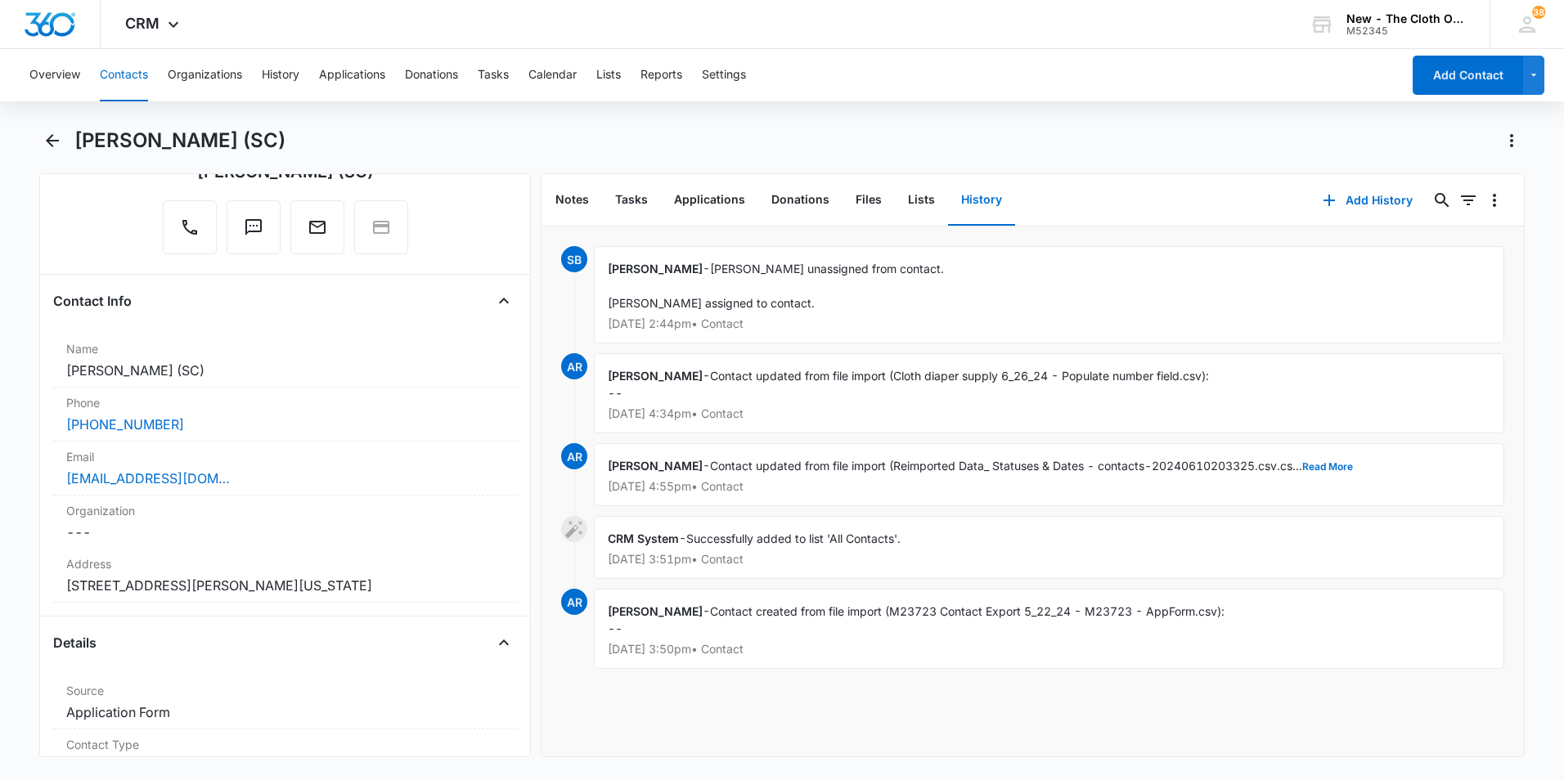
scroll to position [164, 0]
click at [256, 488] on div "Email Cancel Save Changes [EMAIL_ADDRESS][DOMAIN_NAME]" at bounding box center [285, 467] width 464 height 54
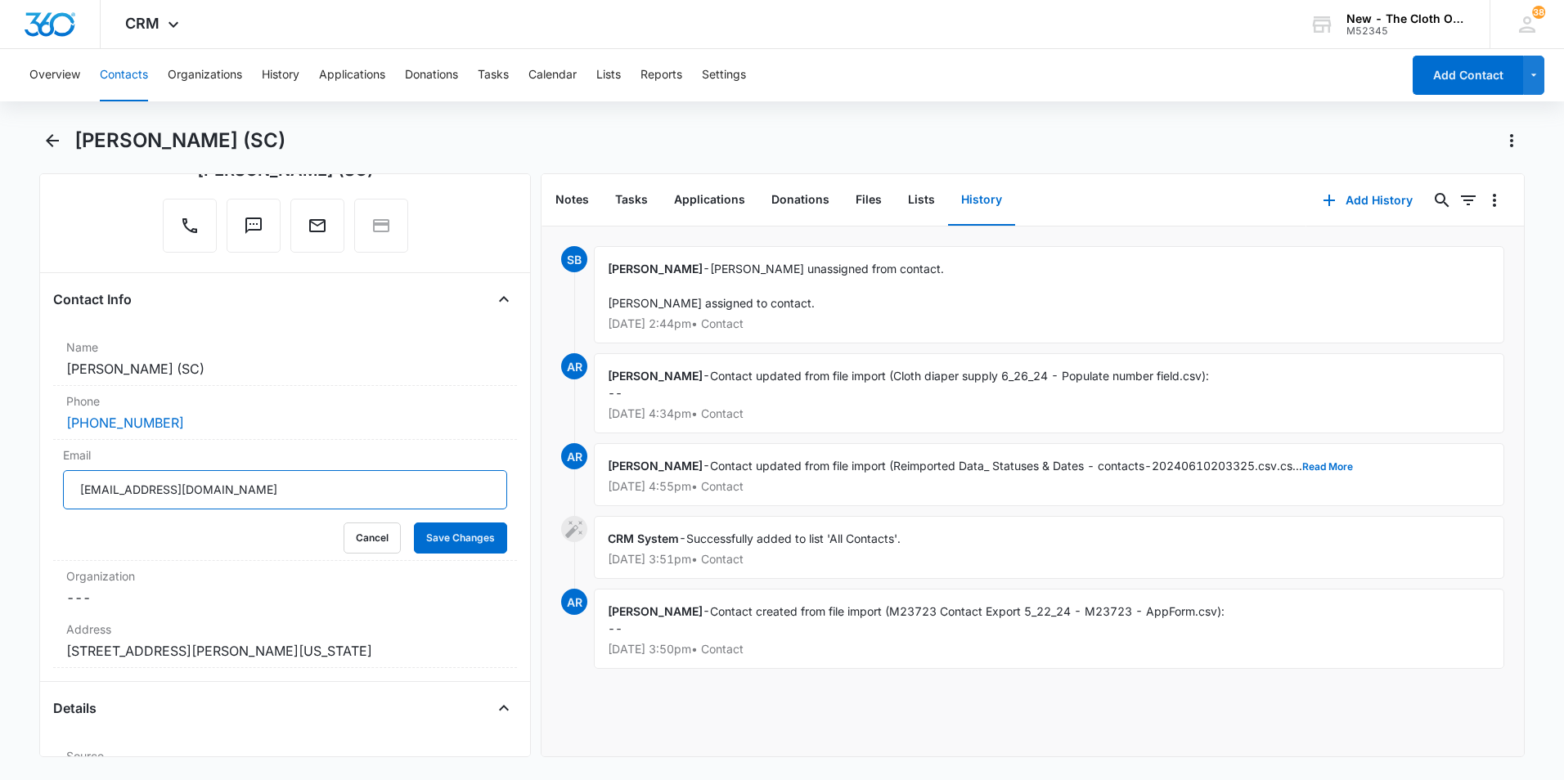
drag, startPoint x: 197, startPoint y: 492, endPoint x: 38, endPoint y: 483, distance: 159.0
click at [39, 483] on div "Remove AW [PERSON_NAME] ([GEOGRAPHIC_DATA]) Contact Info Name Cancel Save Chang…" at bounding box center [285, 465] width 492 height 584
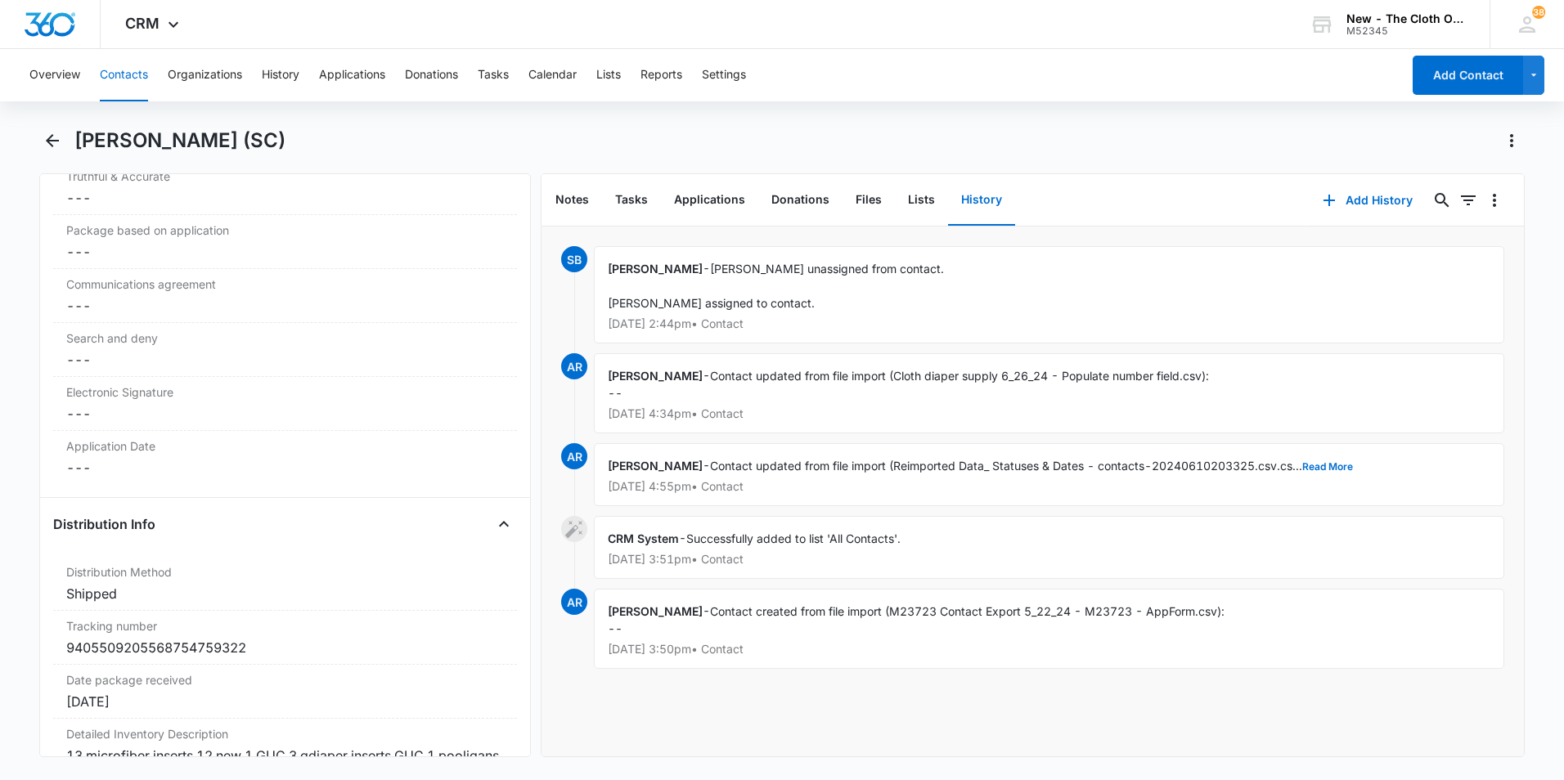
scroll to position [3844, 0]
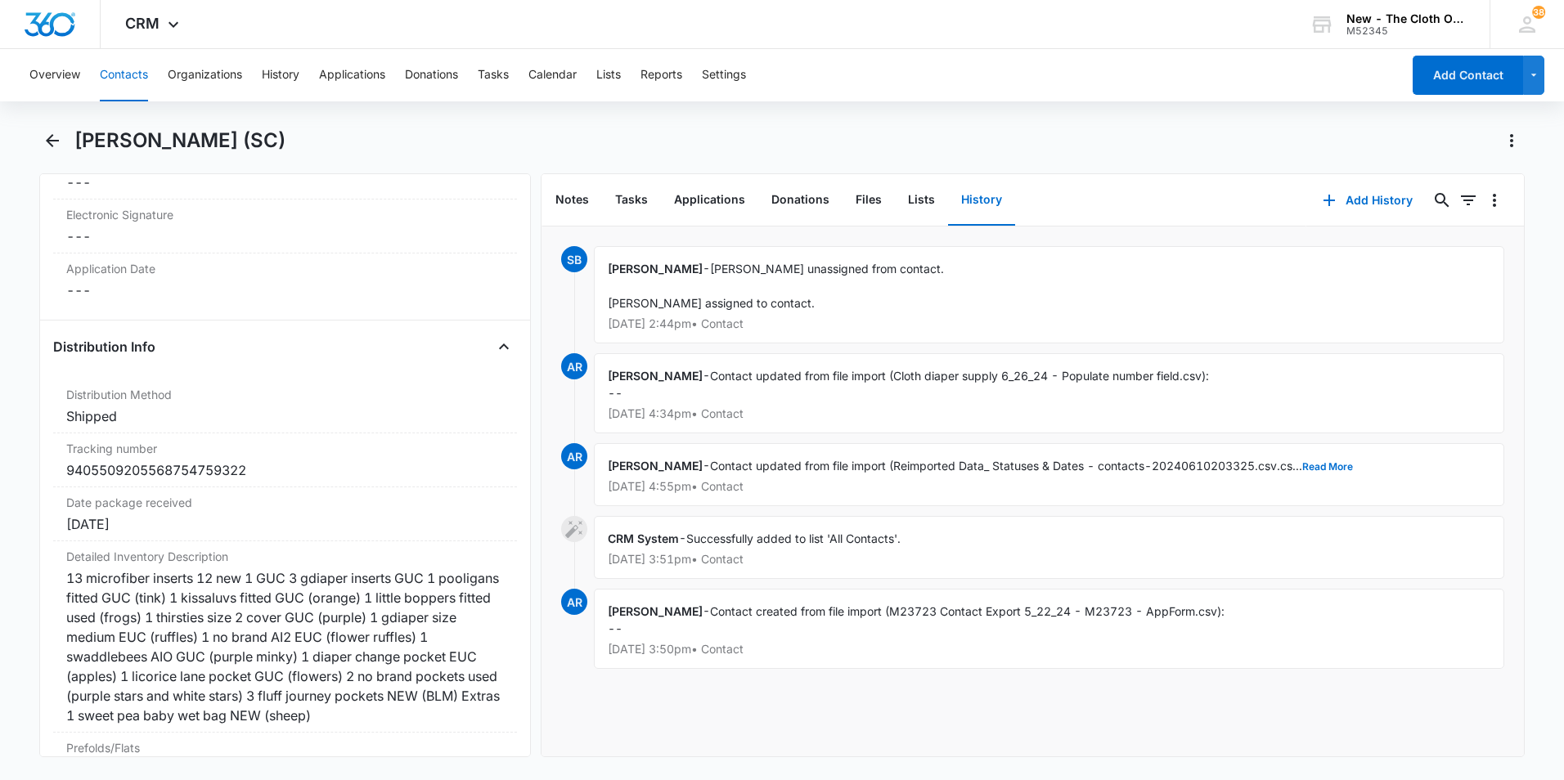
click at [137, 91] on button "Contacts" at bounding box center [124, 75] width 48 height 52
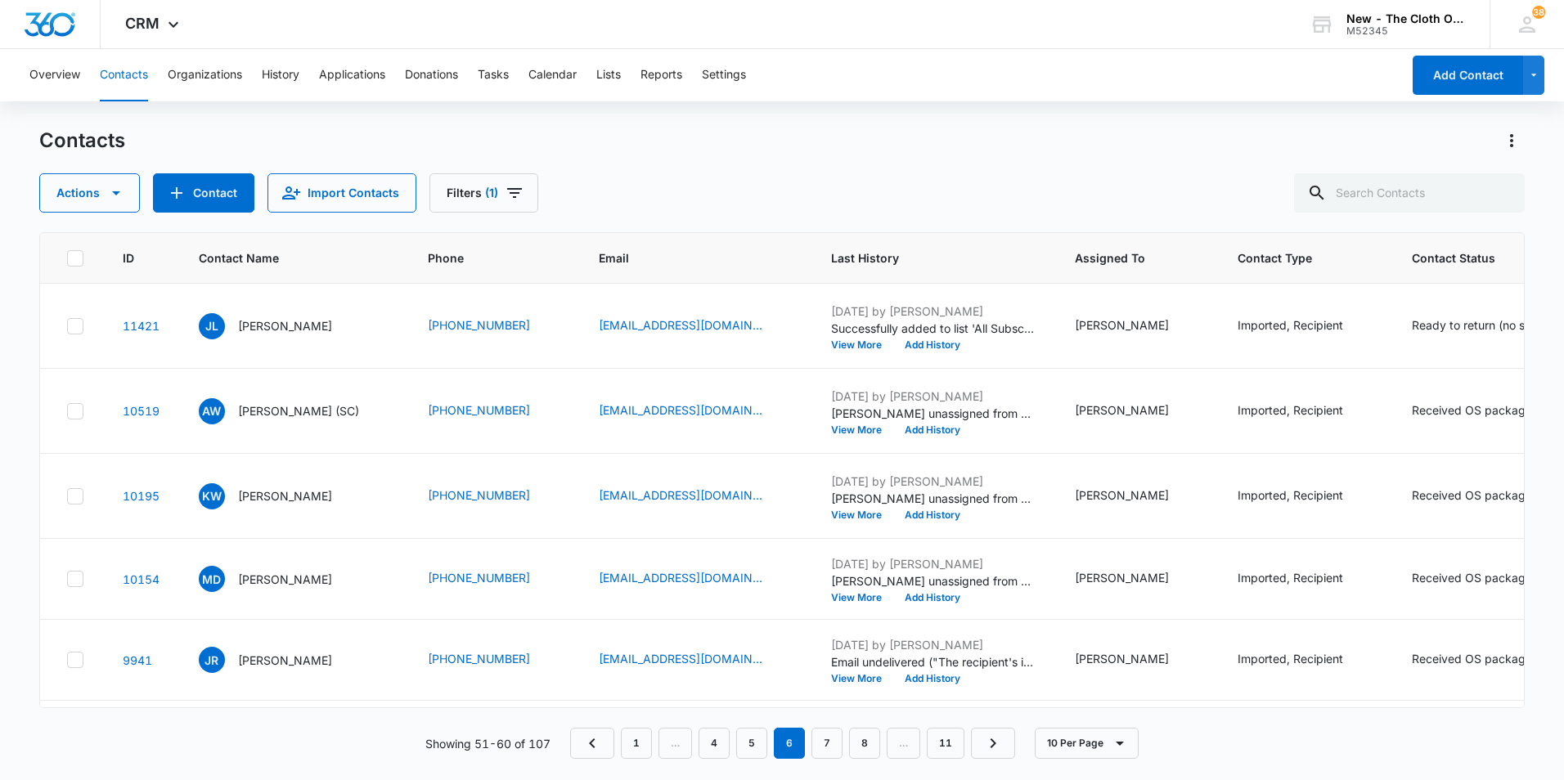
scroll to position [164, 0]
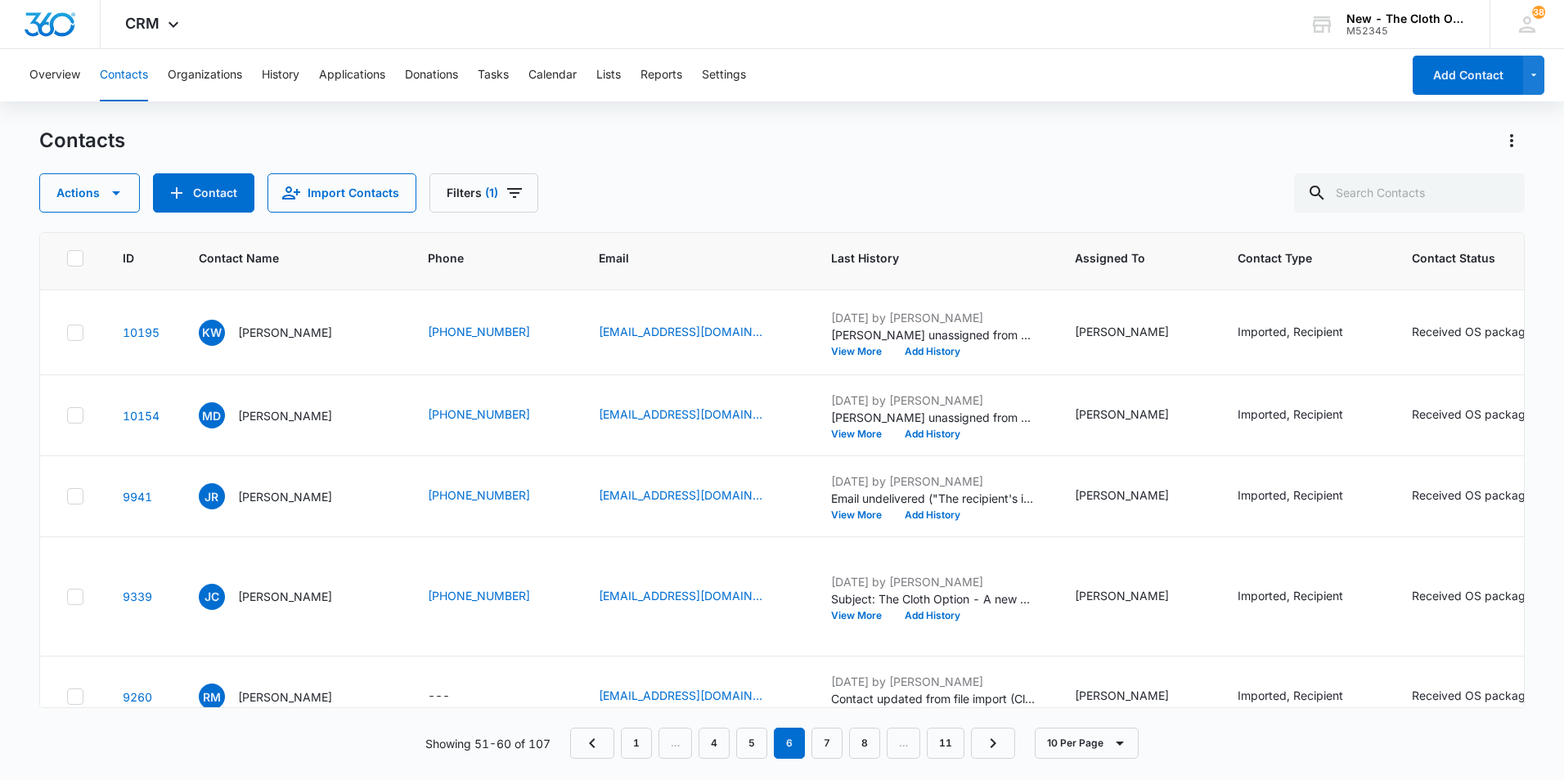
click at [287, 256] on p "[PERSON_NAME] (SC)" at bounding box center [298, 247] width 121 height 17
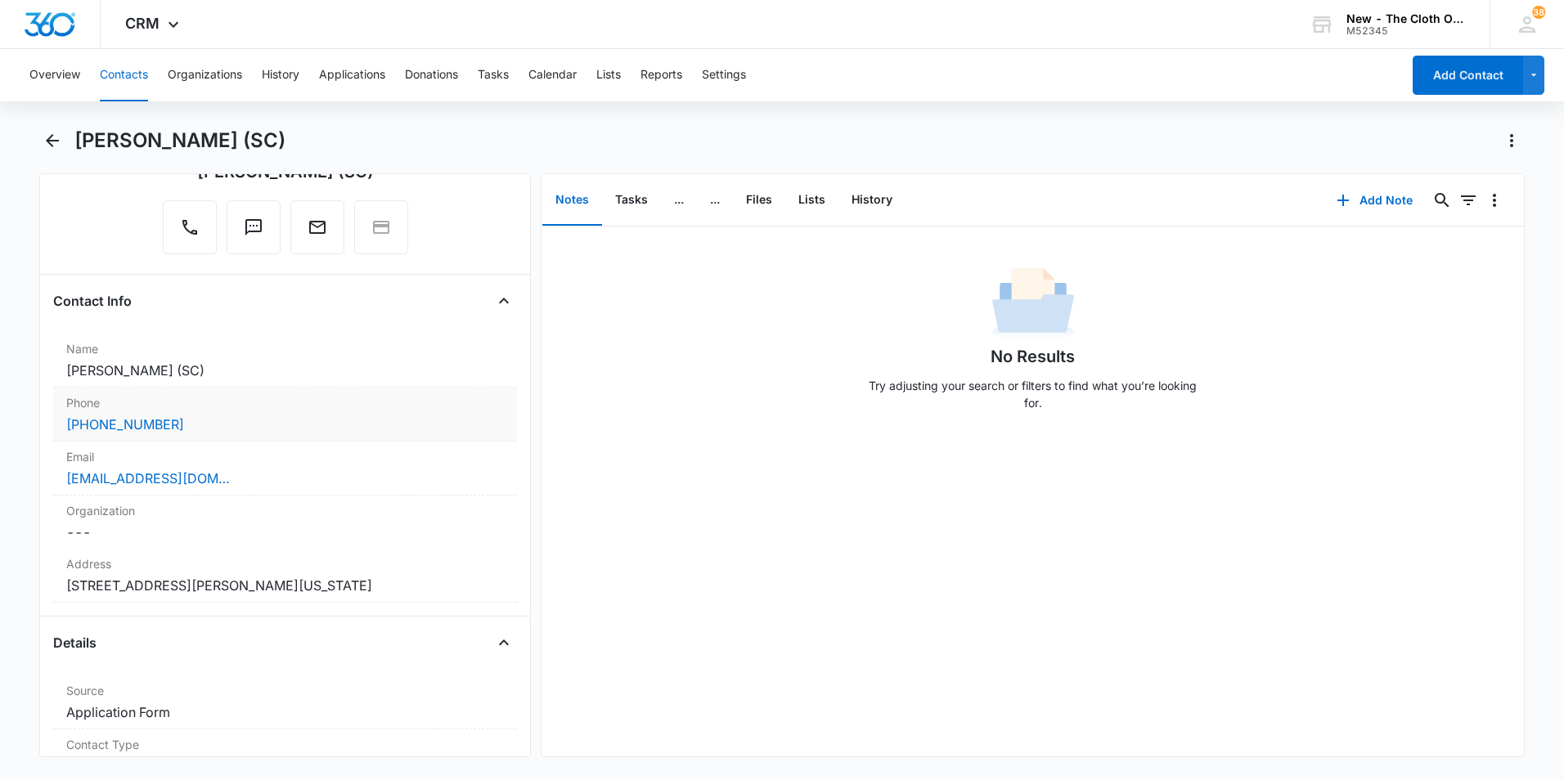
scroll to position [164, 0]
click at [278, 475] on div "[EMAIL_ADDRESS][DOMAIN_NAME]" at bounding box center [285, 477] width 438 height 20
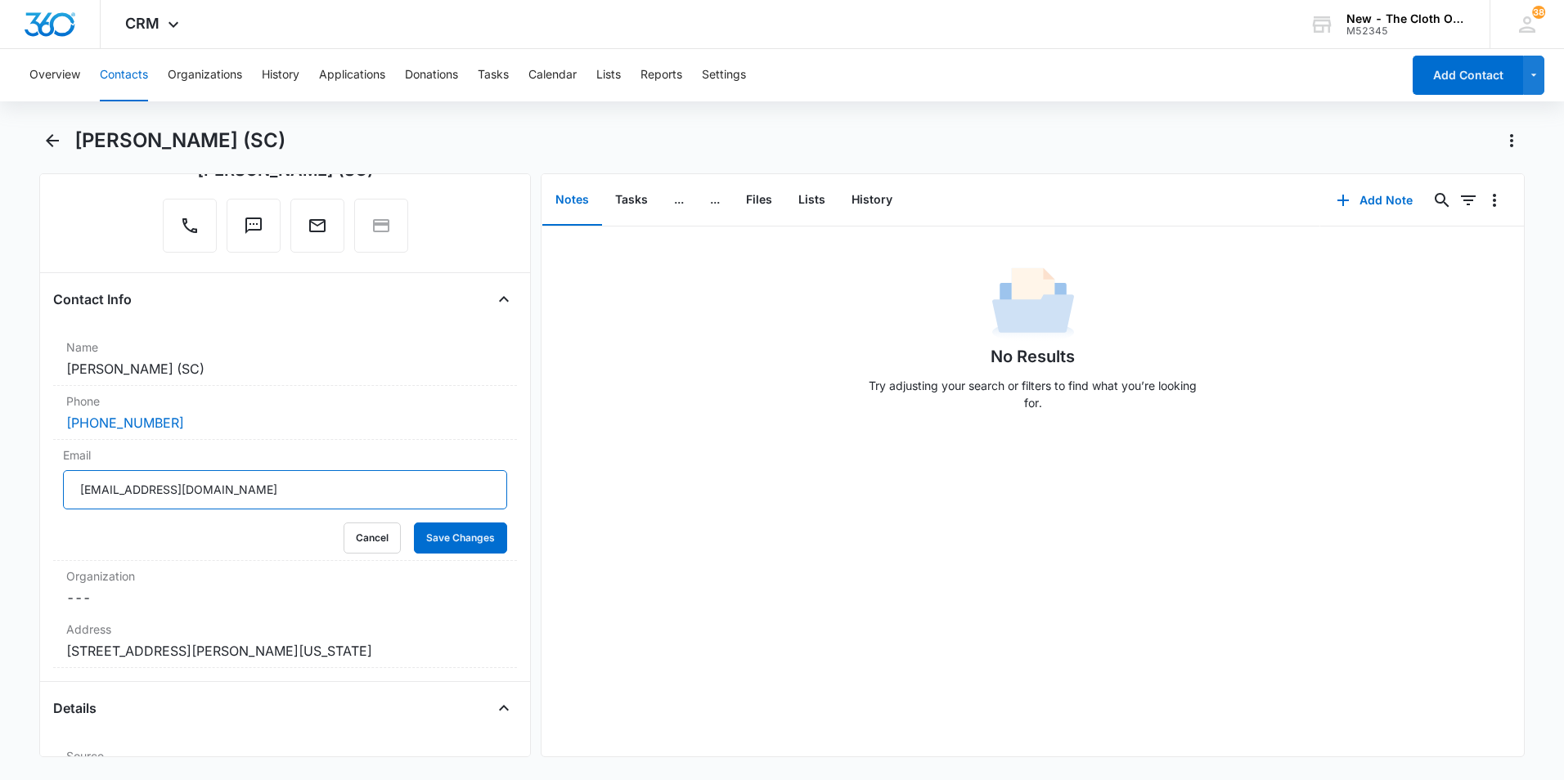
drag, startPoint x: 262, startPoint y: 494, endPoint x: 35, endPoint y: 478, distance: 227.1
click at [35, 478] on main "[PERSON_NAME] (SC) Remove AW [PERSON_NAME] ([GEOGRAPHIC_DATA]) Contact Info Nam…" at bounding box center [782, 452] width 1564 height 649
click at [862, 191] on button "History" at bounding box center [871, 200] width 67 height 51
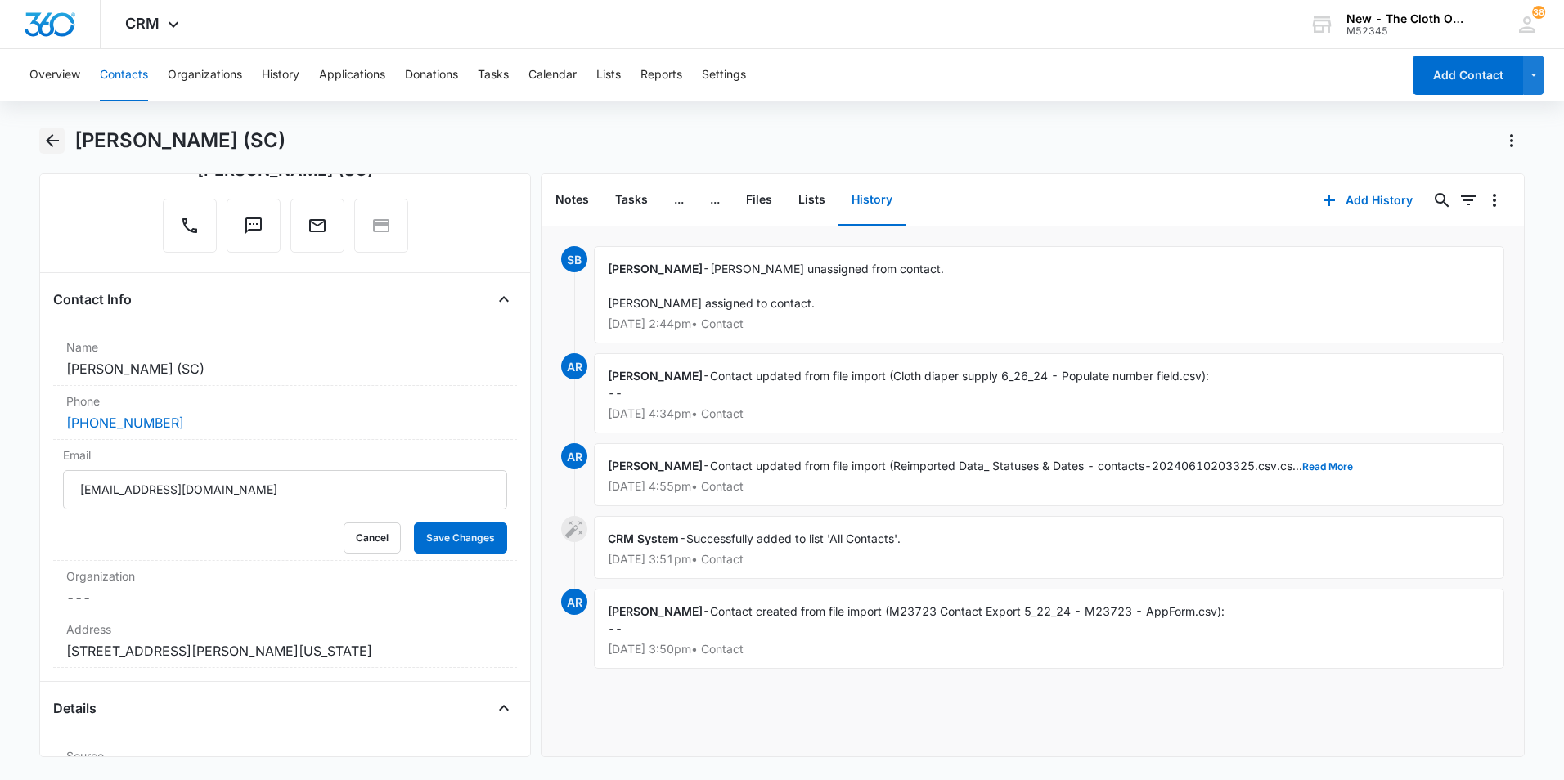
click at [46, 129] on button "Back" at bounding box center [51, 141] width 25 height 26
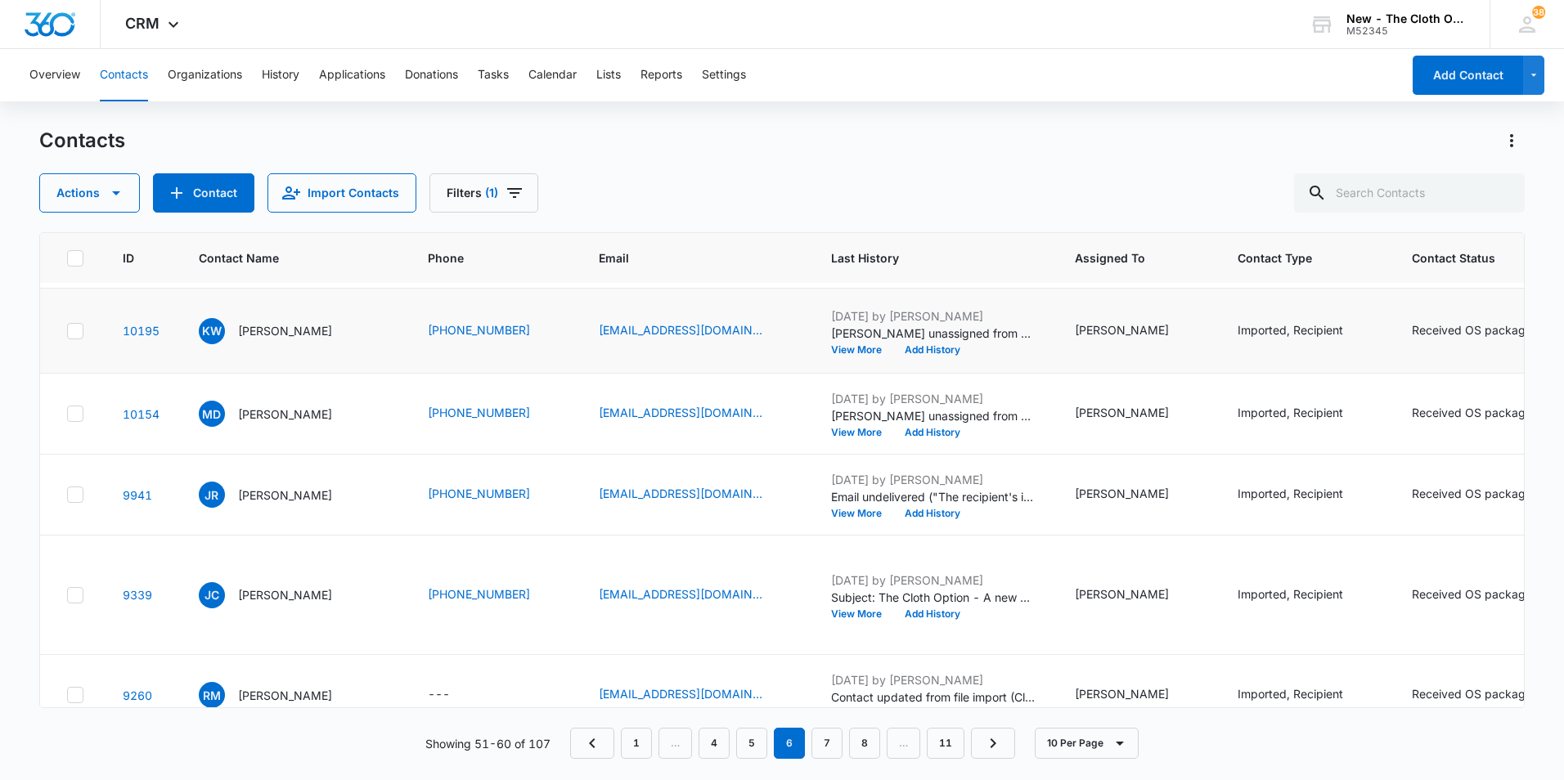
scroll to position [164, 0]
click at [261, 341] on p "[PERSON_NAME]" at bounding box center [285, 332] width 94 height 17
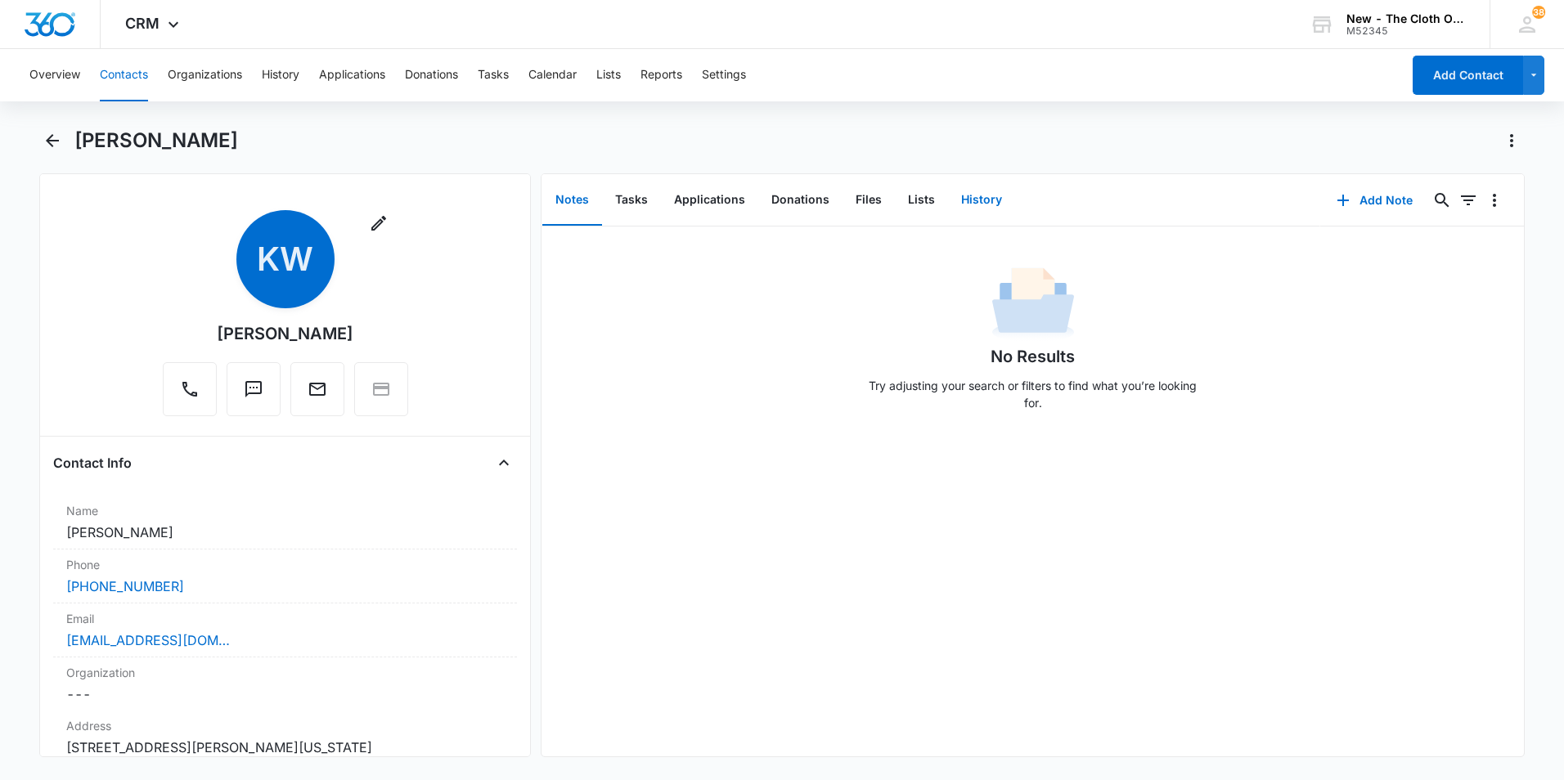
click at [980, 191] on button "History" at bounding box center [981, 200] width 67 height 51
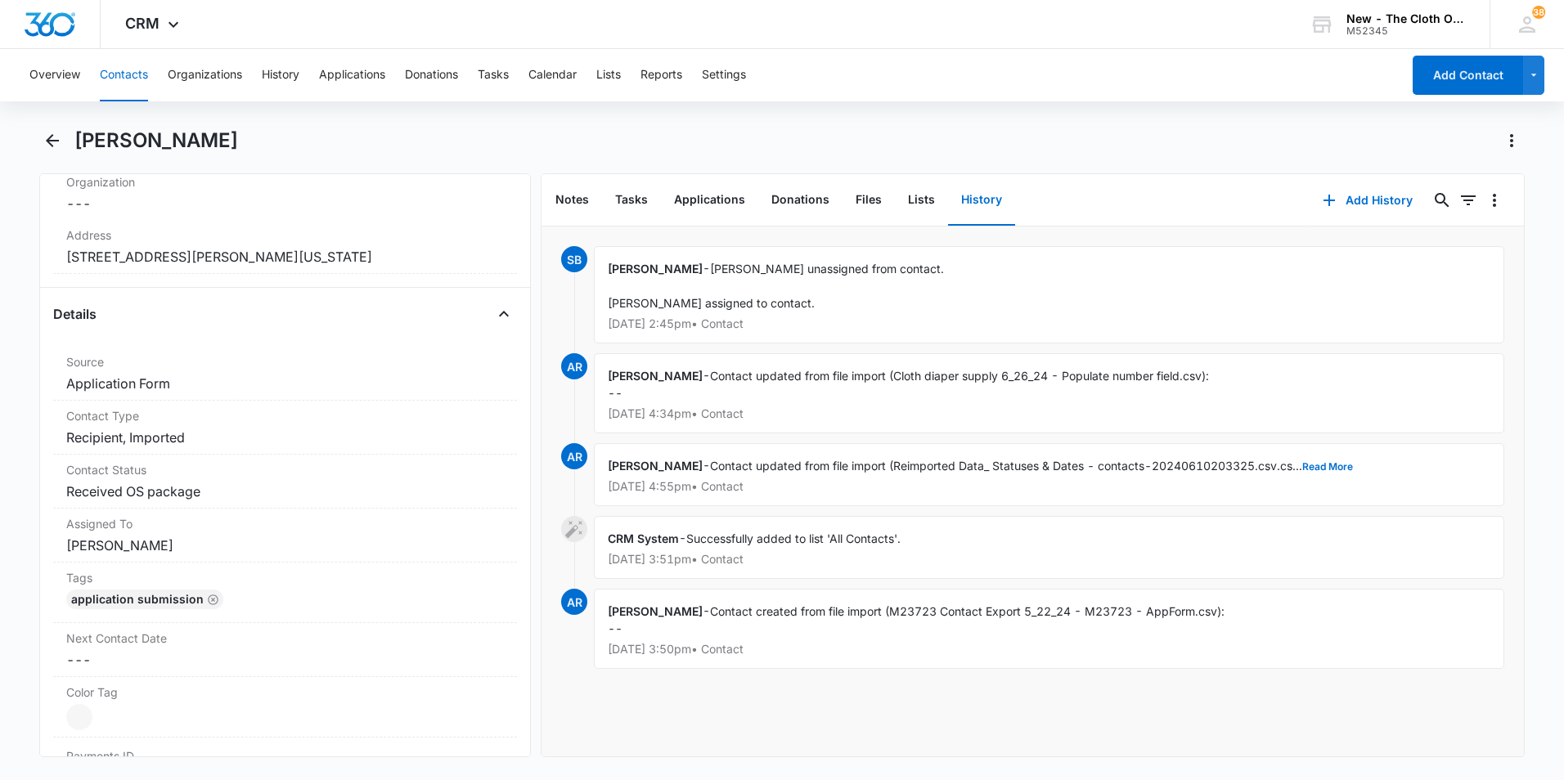
scroll to position [164, 0]
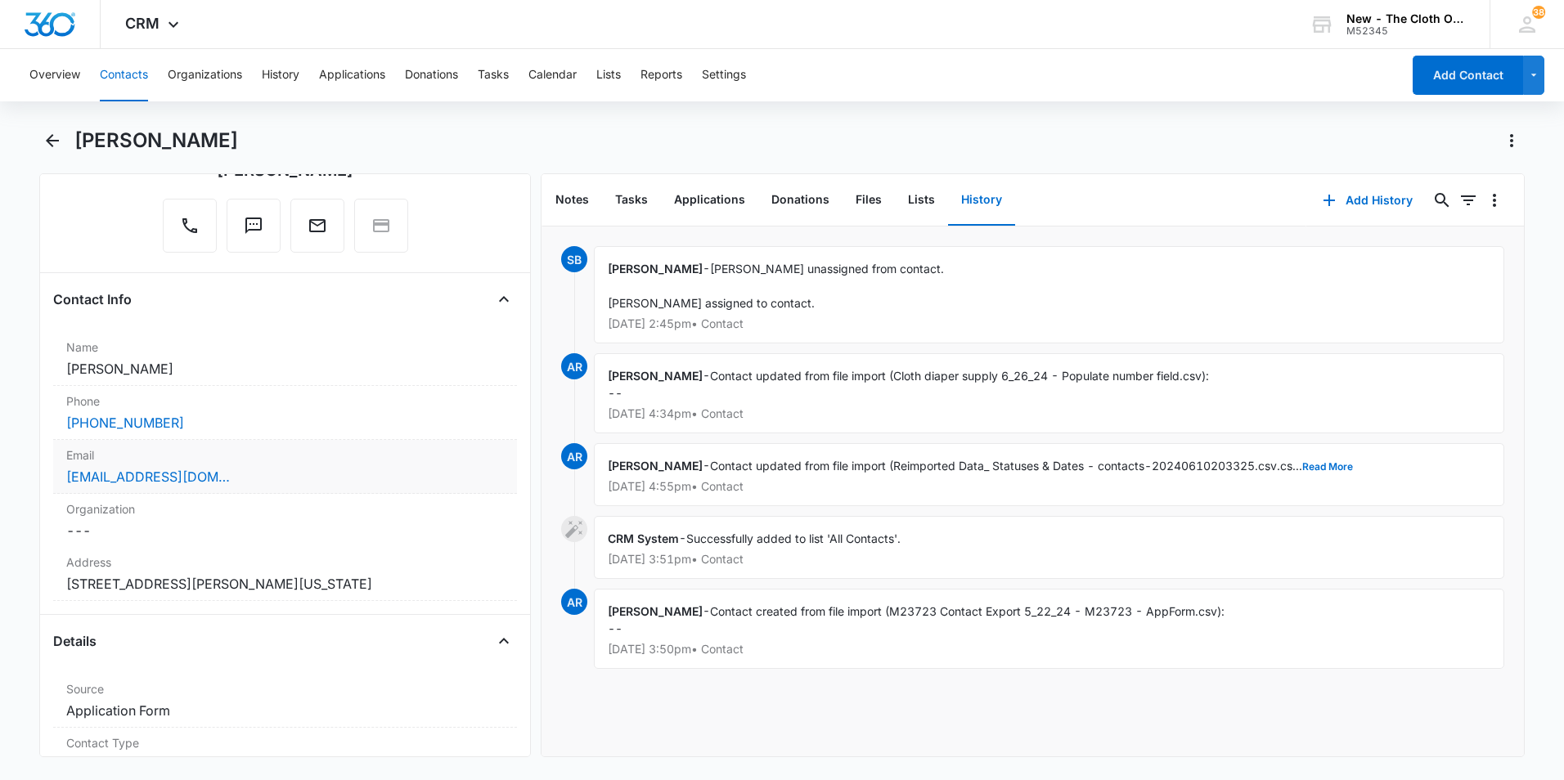
click at [264, 474] on div "[EMAIL_ADDRESS][DOMAIN_NAME]" at bounding box center [285, 477] width 438 height 20
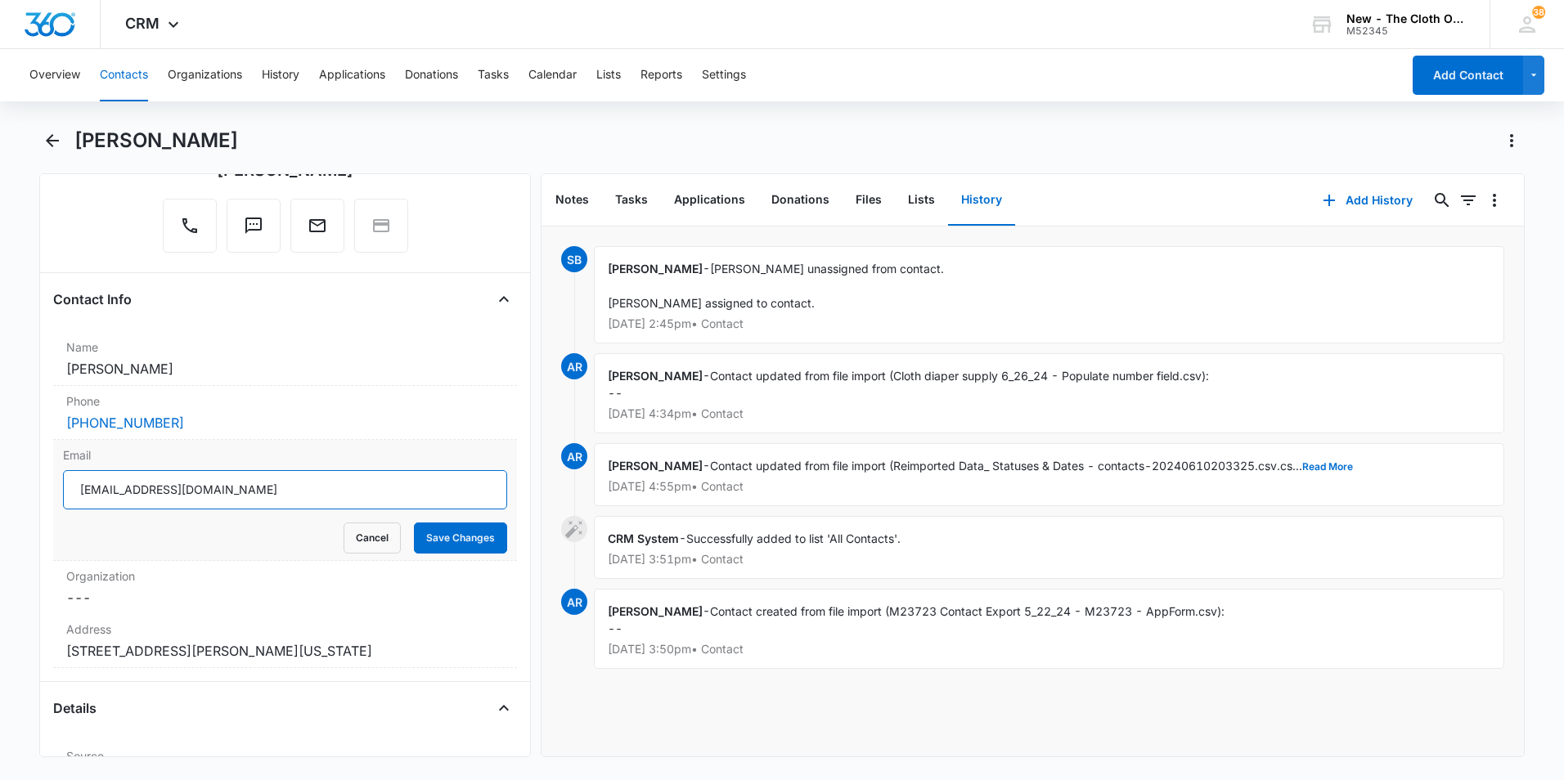
click at [251, 495] on input "[EMAIL_ADDRESS][DOMAIN_NAME]" at bounding box center [285, 489] width 444 height 39
click at [58, 129] on button "Back" at bounding box center [51, 141] width 25 height 26
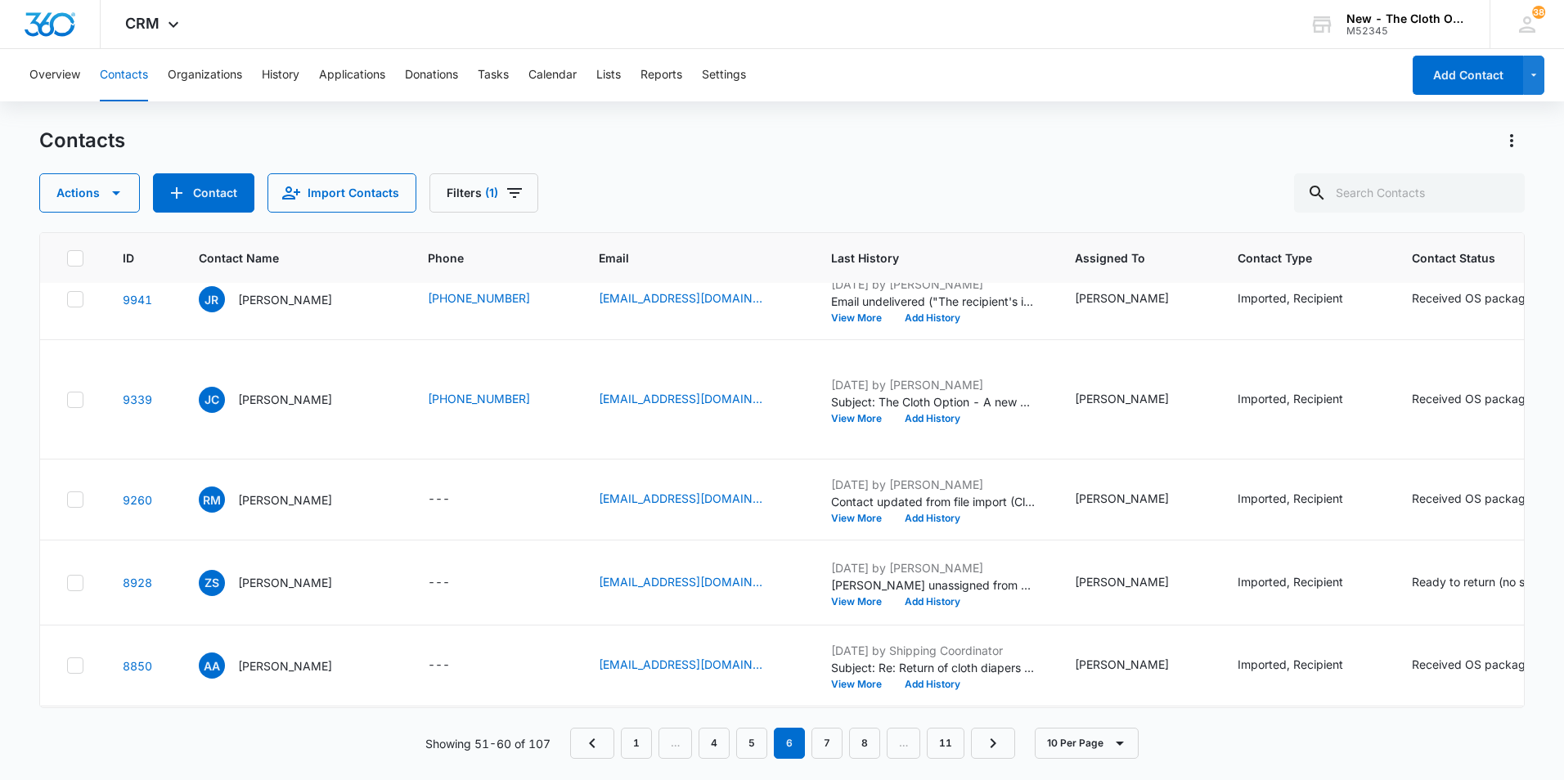
scroll to position [409, 0]
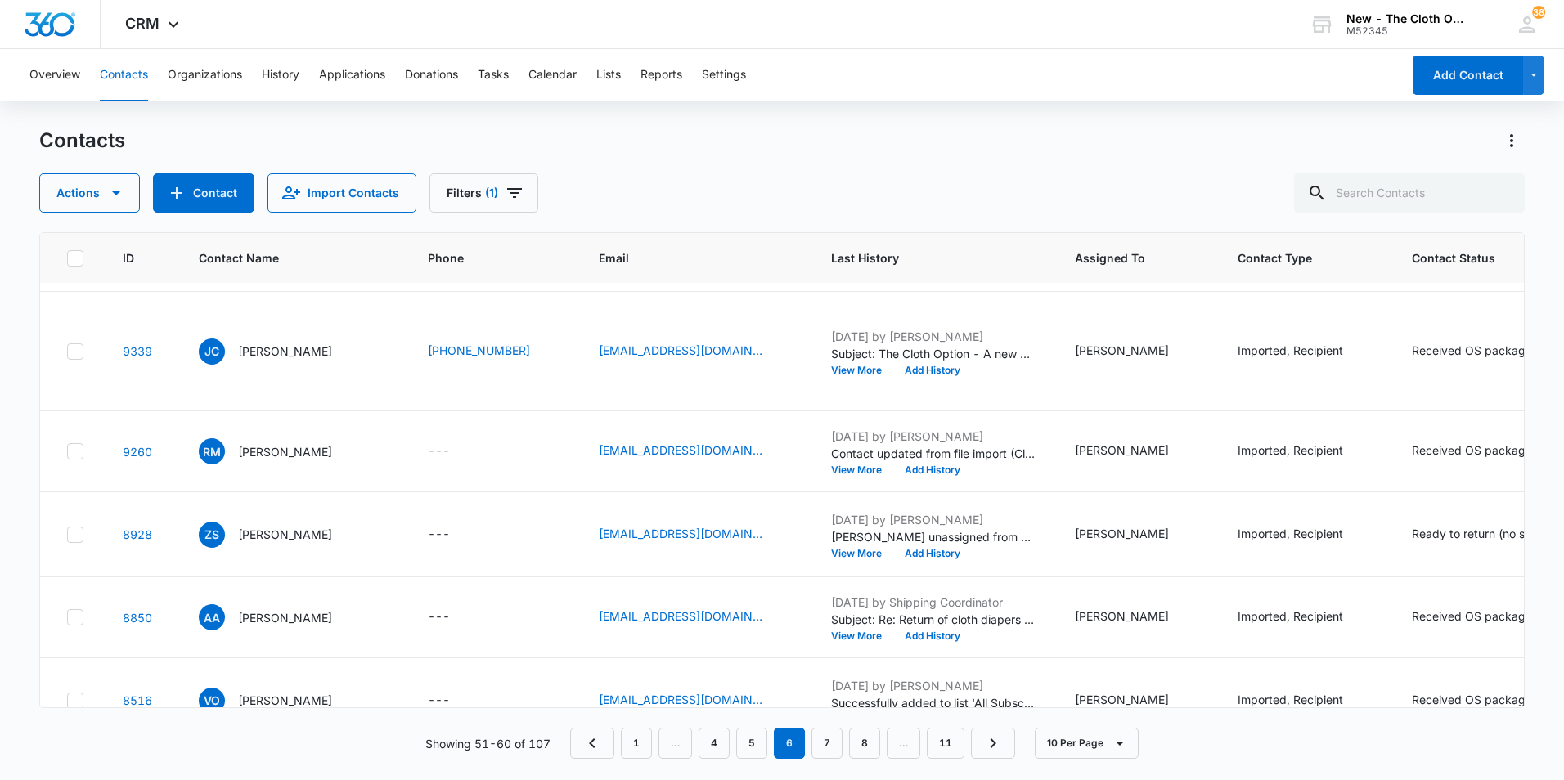
click at [298, 179] on p "[PERSON_NAME]" at bounding box center [285, 170] width 94 height 17
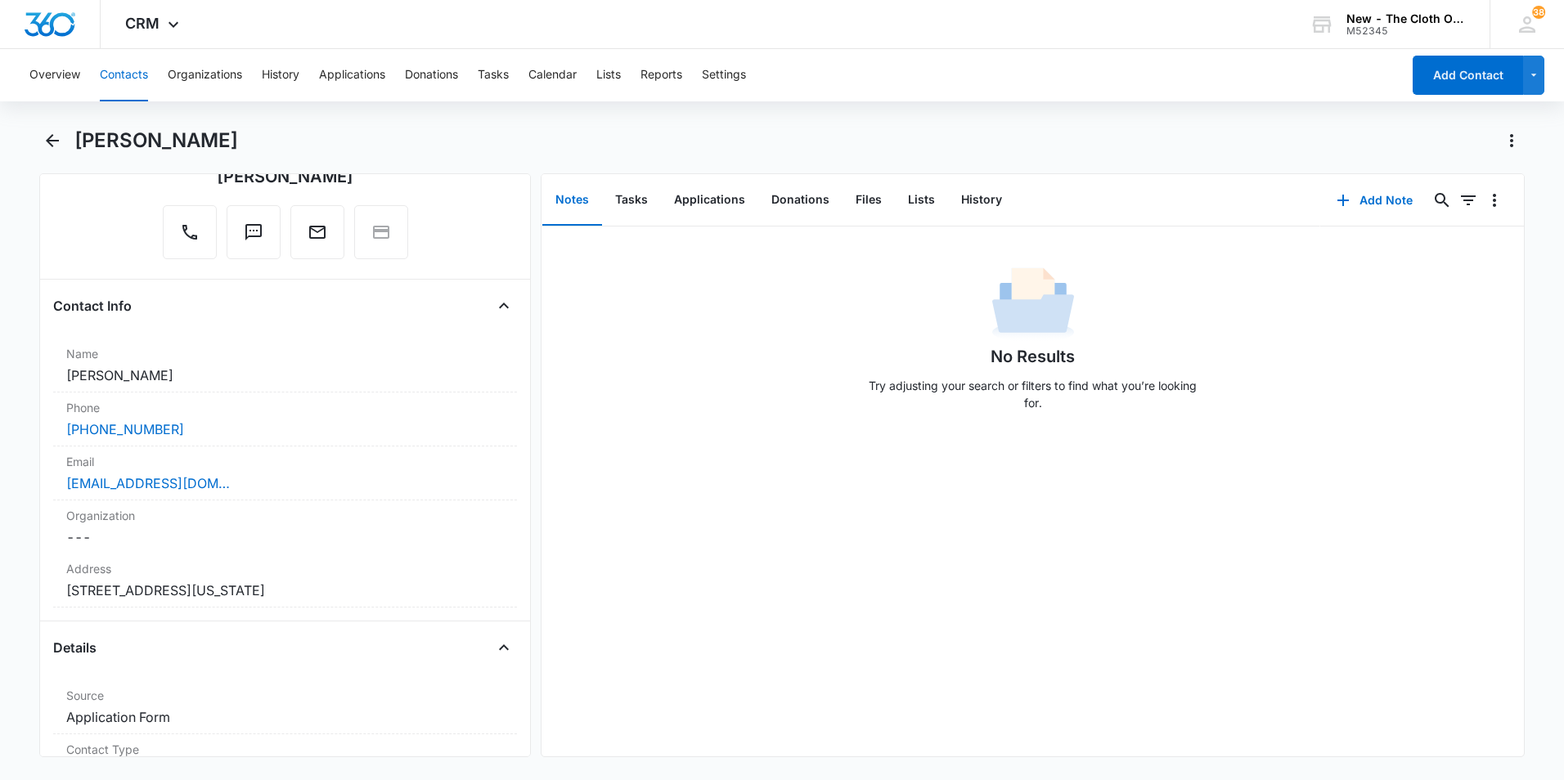
scroll to position [164, 0]
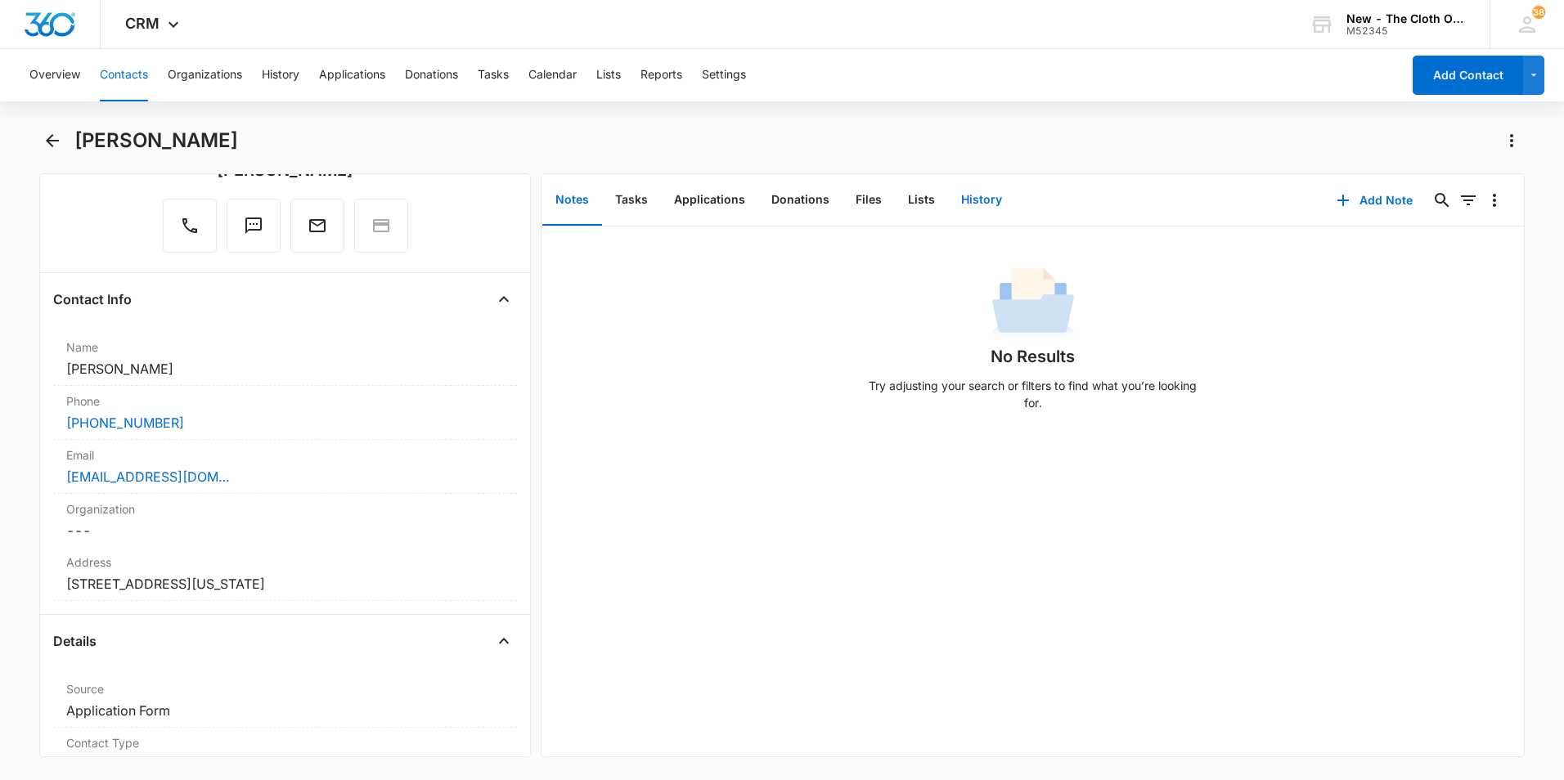
click at [957, 192] on button "History" at bounding box center [981, 200] width 67 height 51
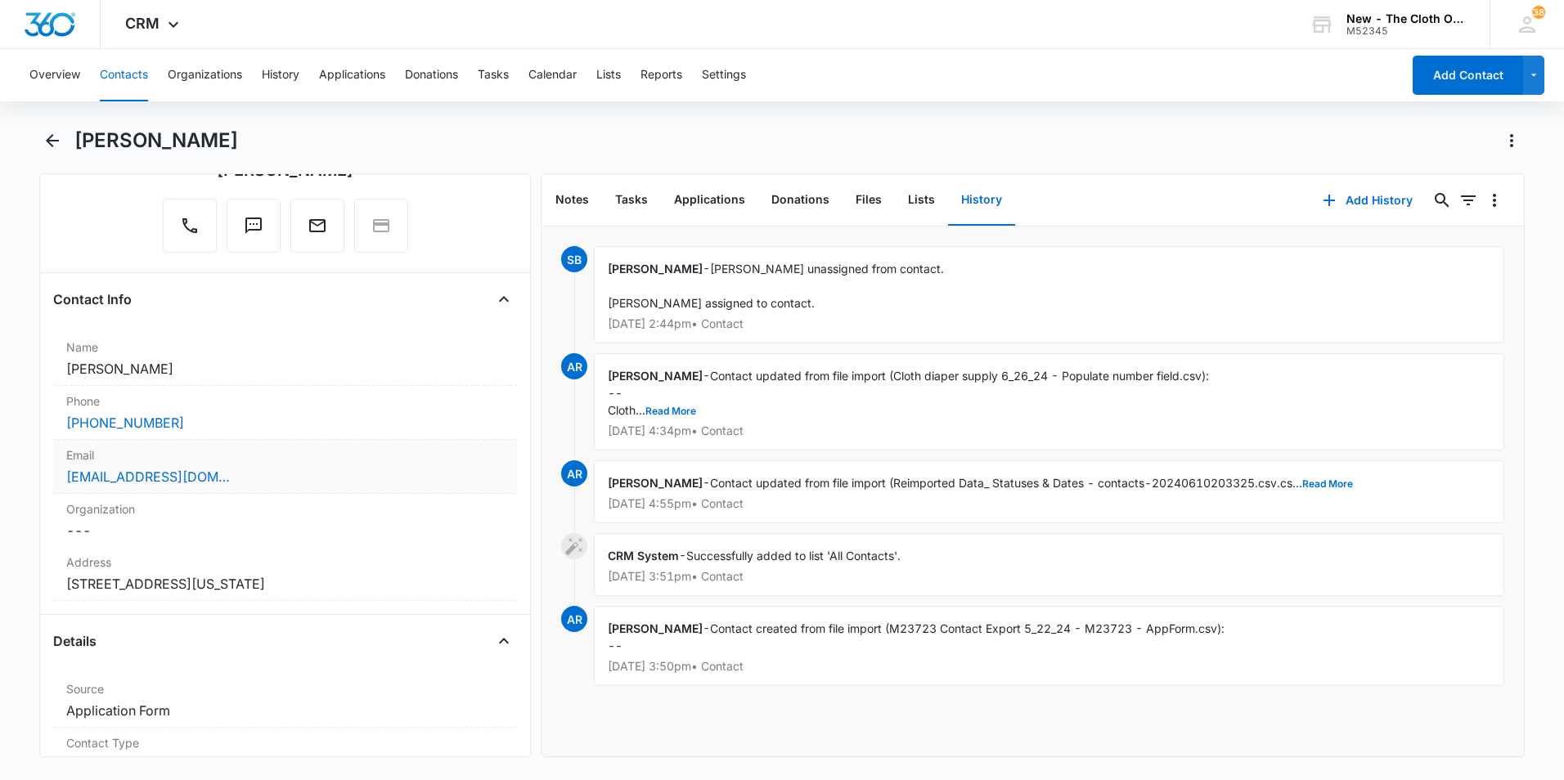
click at [248, 482] on div "[EMAIL_ADDRESS][DOMAIN_NAME]" at bounding box center [285, 477] width 438 height 20
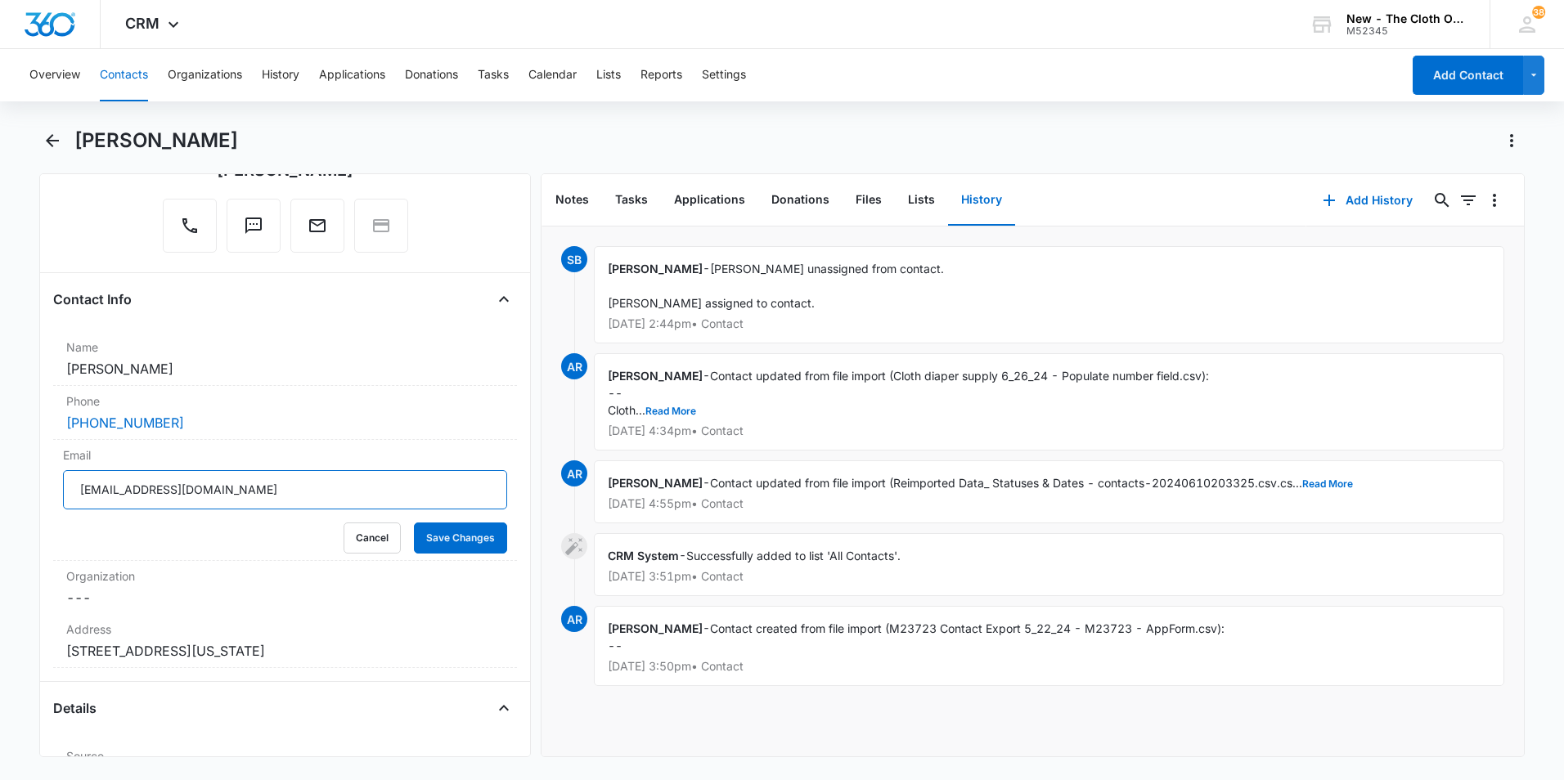
drag, startPoint x: 248, startPoint y: 493, endPoint x: 47, endPoint y: 479, distance: 201.7
click at [47, 479] on div "Remove MD [PERSON_NAME] Contact Info Name Cancel Save Changes [PERSON_NAME] Pho…" at bounding box center [285, 465] width 492 height 584
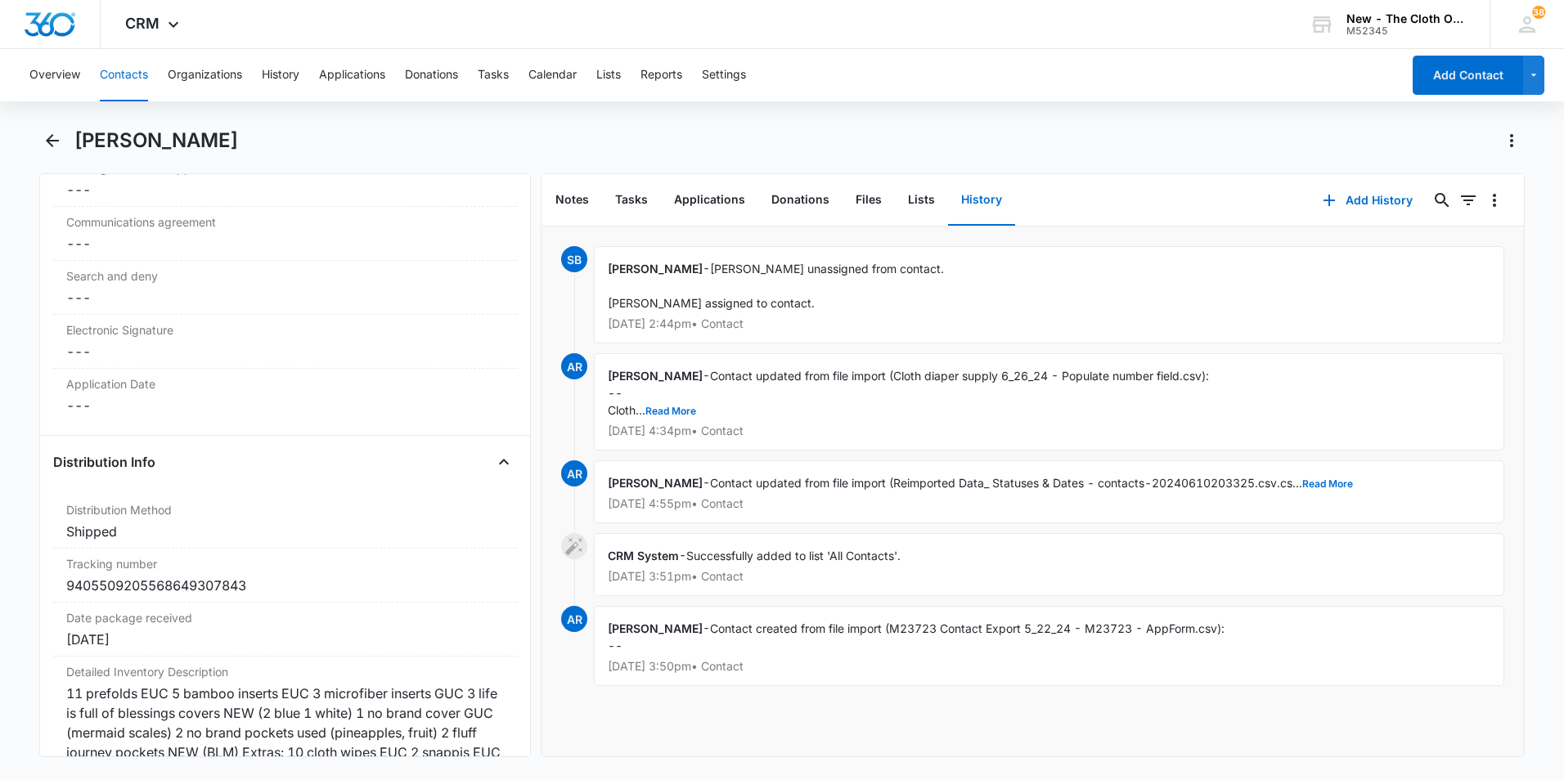
scroll to position [3844, 0]
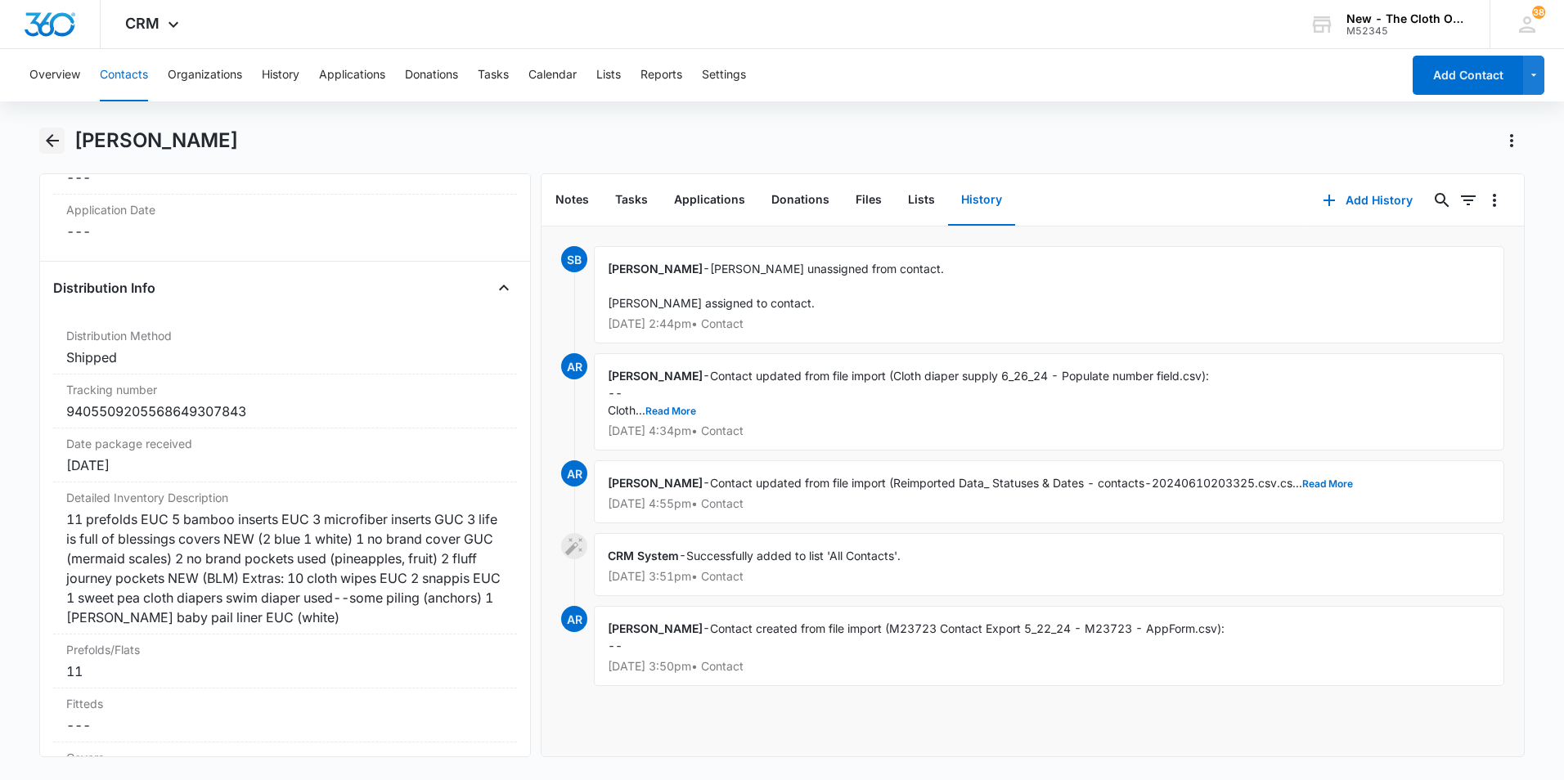
click at [53, 145] on icon "Back" at bounding box center [53, 141] width 20 height 20
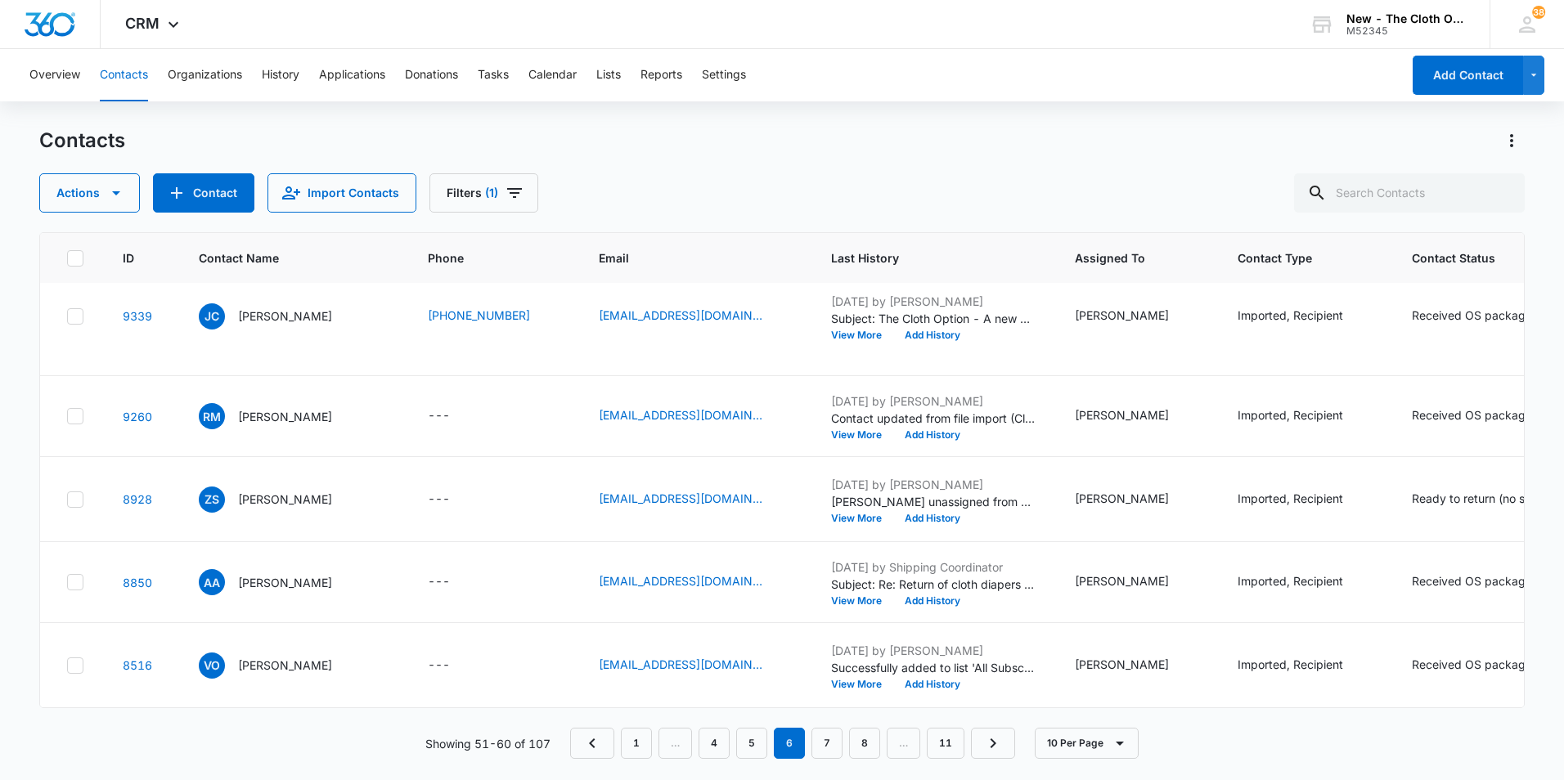
scroll to position [654, 0]
click at [302, 225] on p "[PERSON_NAME]" at bounding box center [285, 216] width 94 height 17
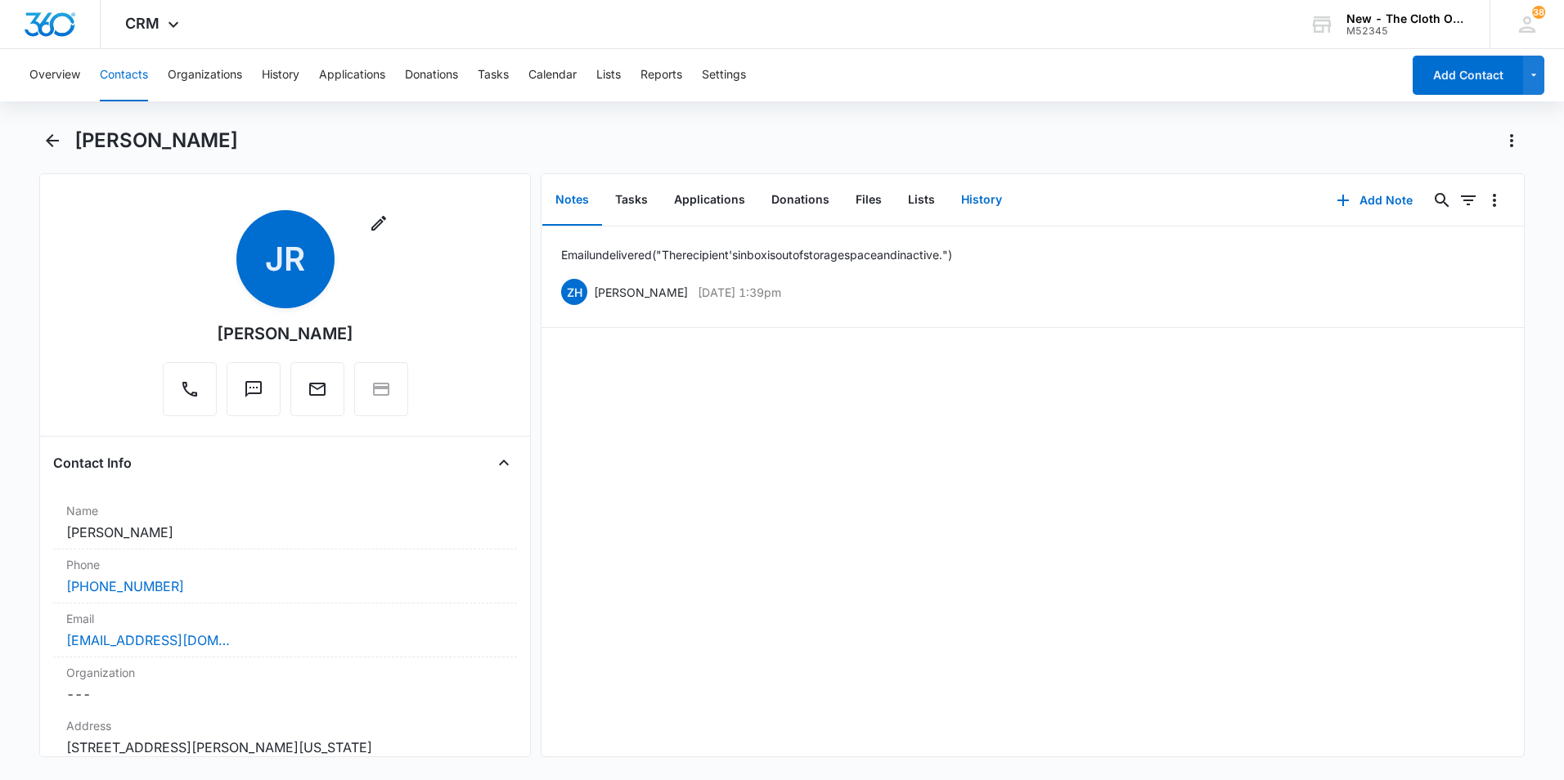
click at [967, 200] on button "History" at bounding box center [981, 200] width 67 height 51
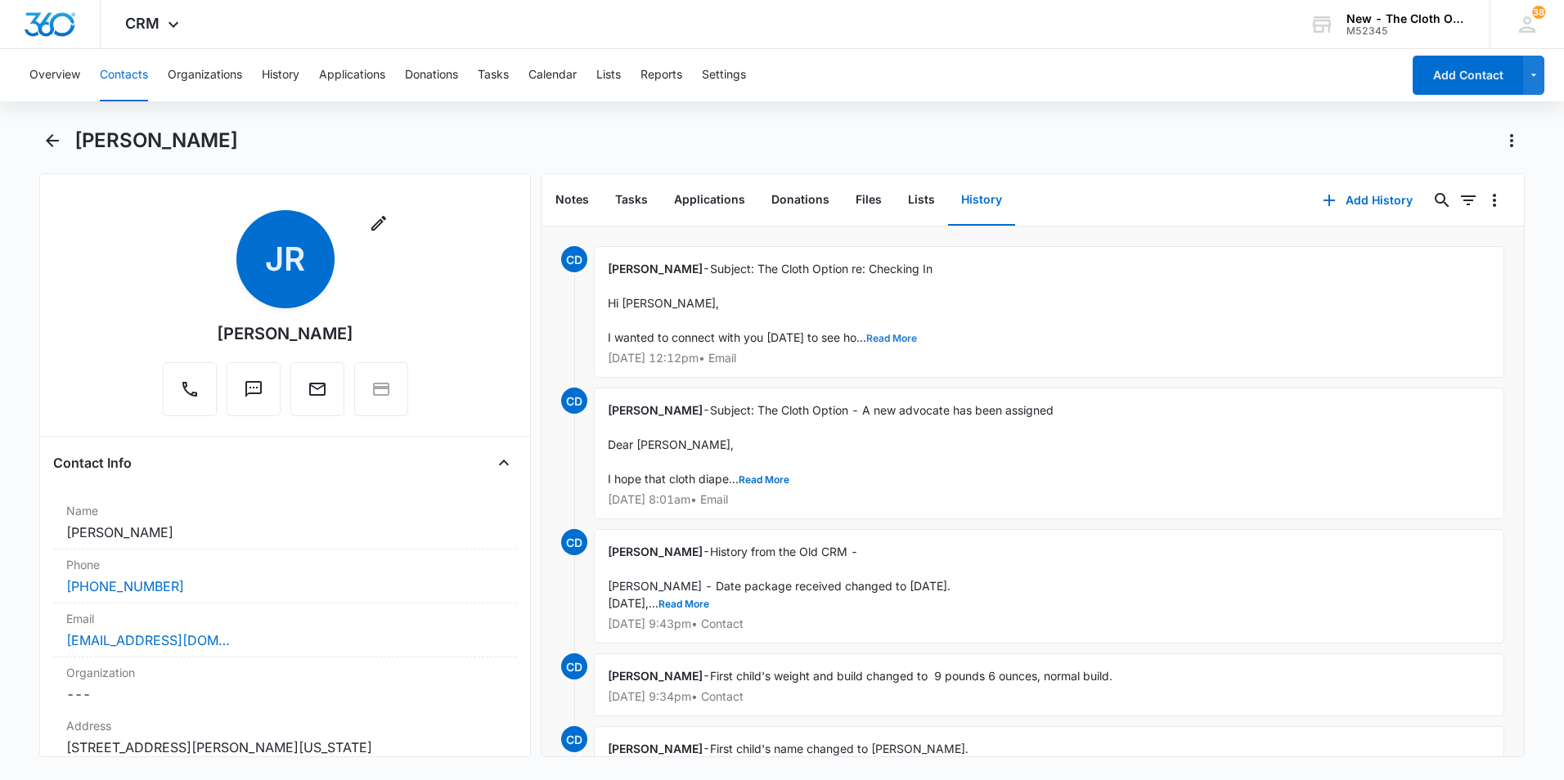
click at [887, 337] on button "Read More" at bounding box center [891, 339] width 51 height 10
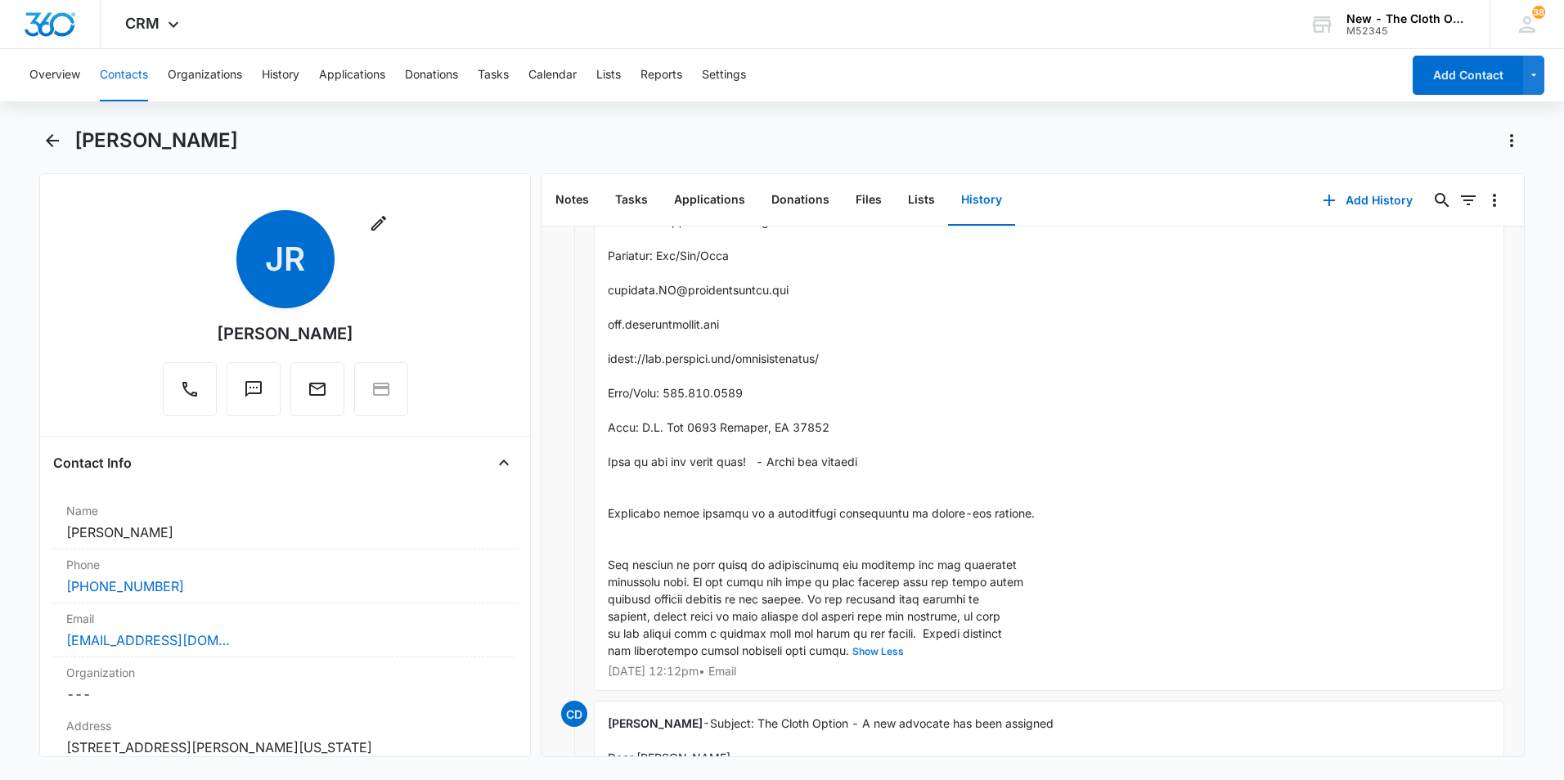
scroll to position [1063, 0]
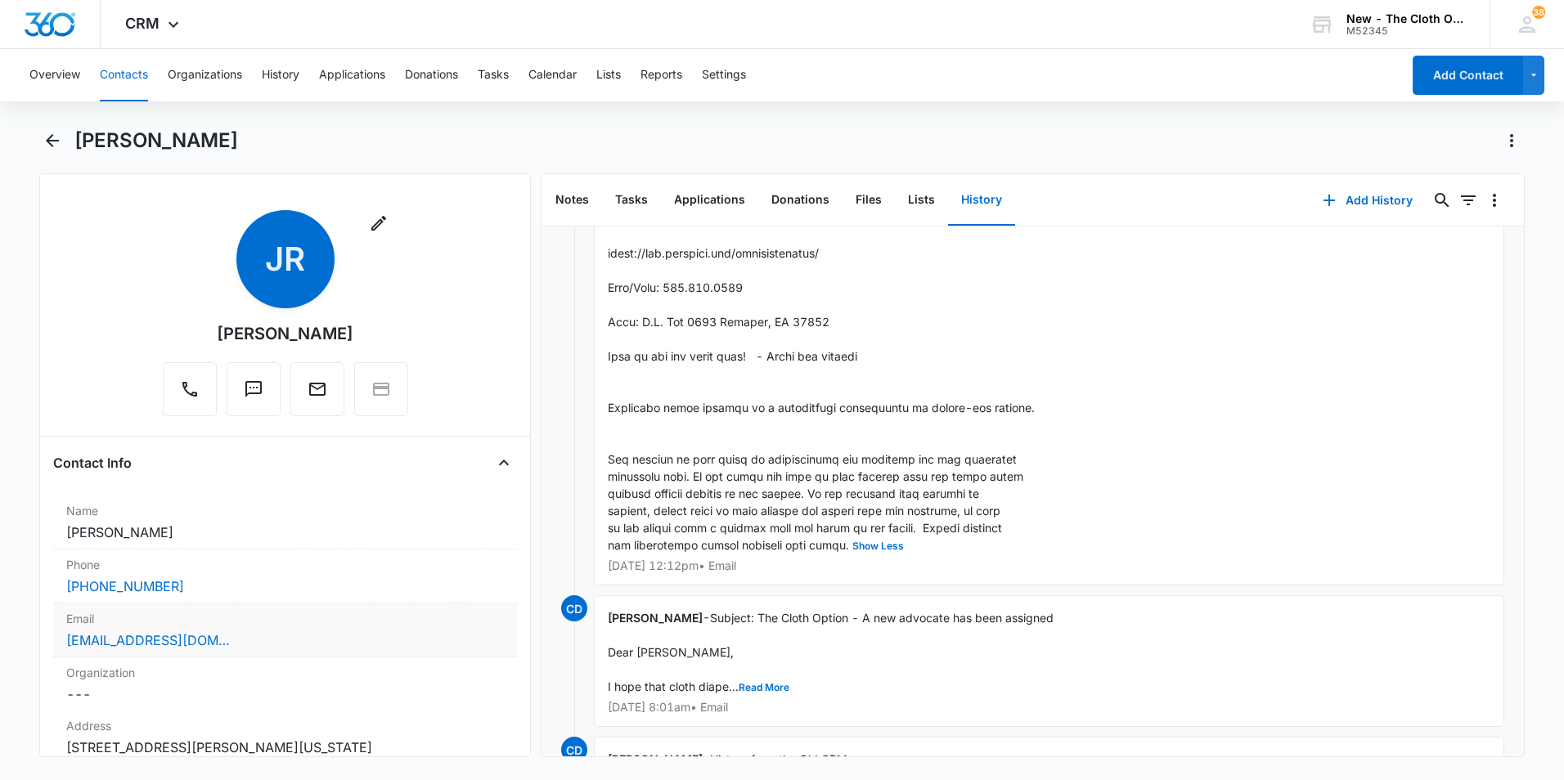
click at [271, 642] on div "[EMAIL_ADDRESS][DOMAIN_NAME]" at bounding box center [285, 641] width 438 height 20
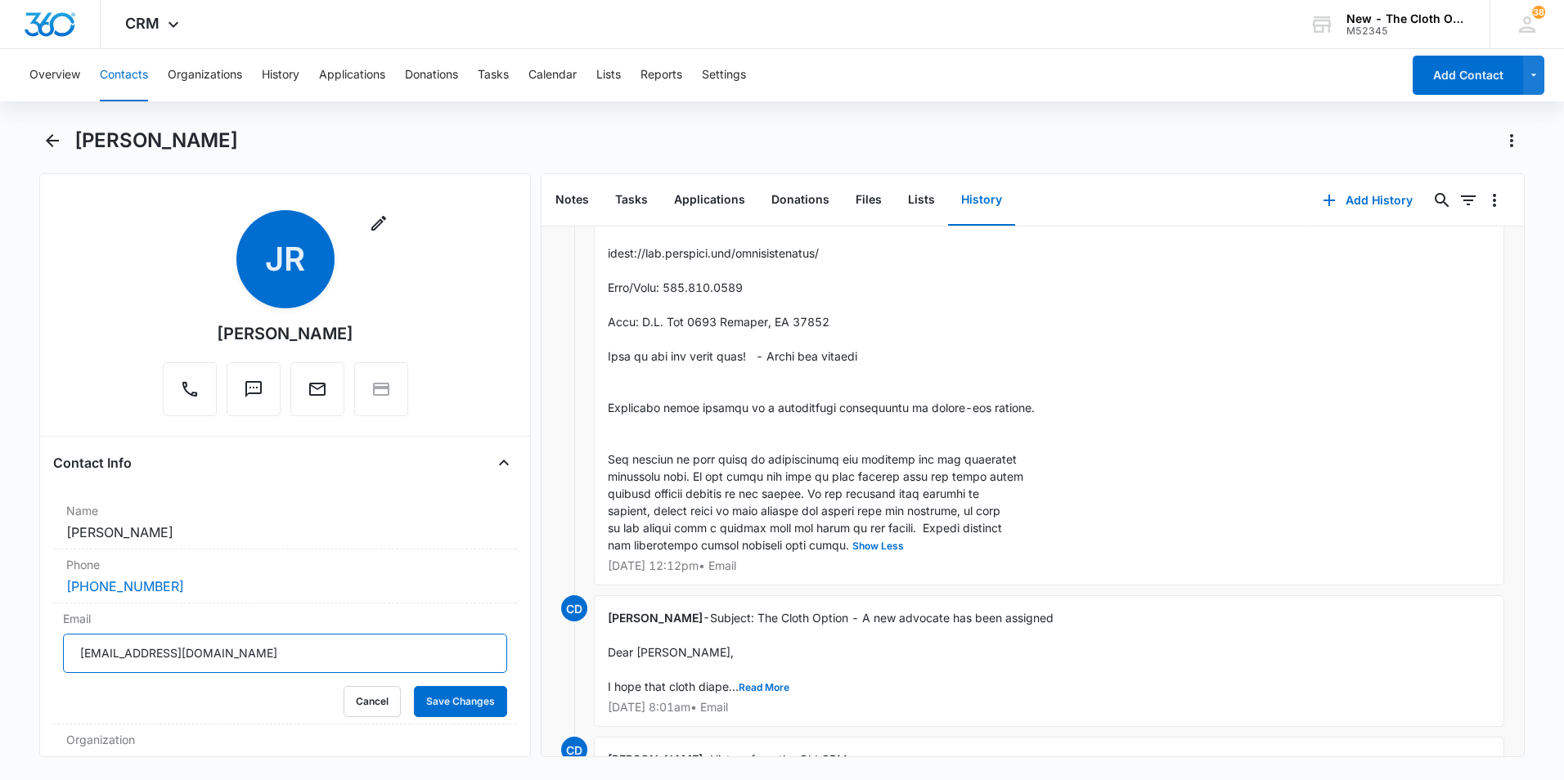
drag, startPoint x: 190, startPoint y: 655, endPoint x: 43, endPoint y: 644, distance: 147.7
click at [43, 644] on div "Remove JR [PERSON_NAME] Contact Info Name Cancel Save Changes [PERSON_NAME] Pho…" at bounding box center [285, 465] width 492 height 584
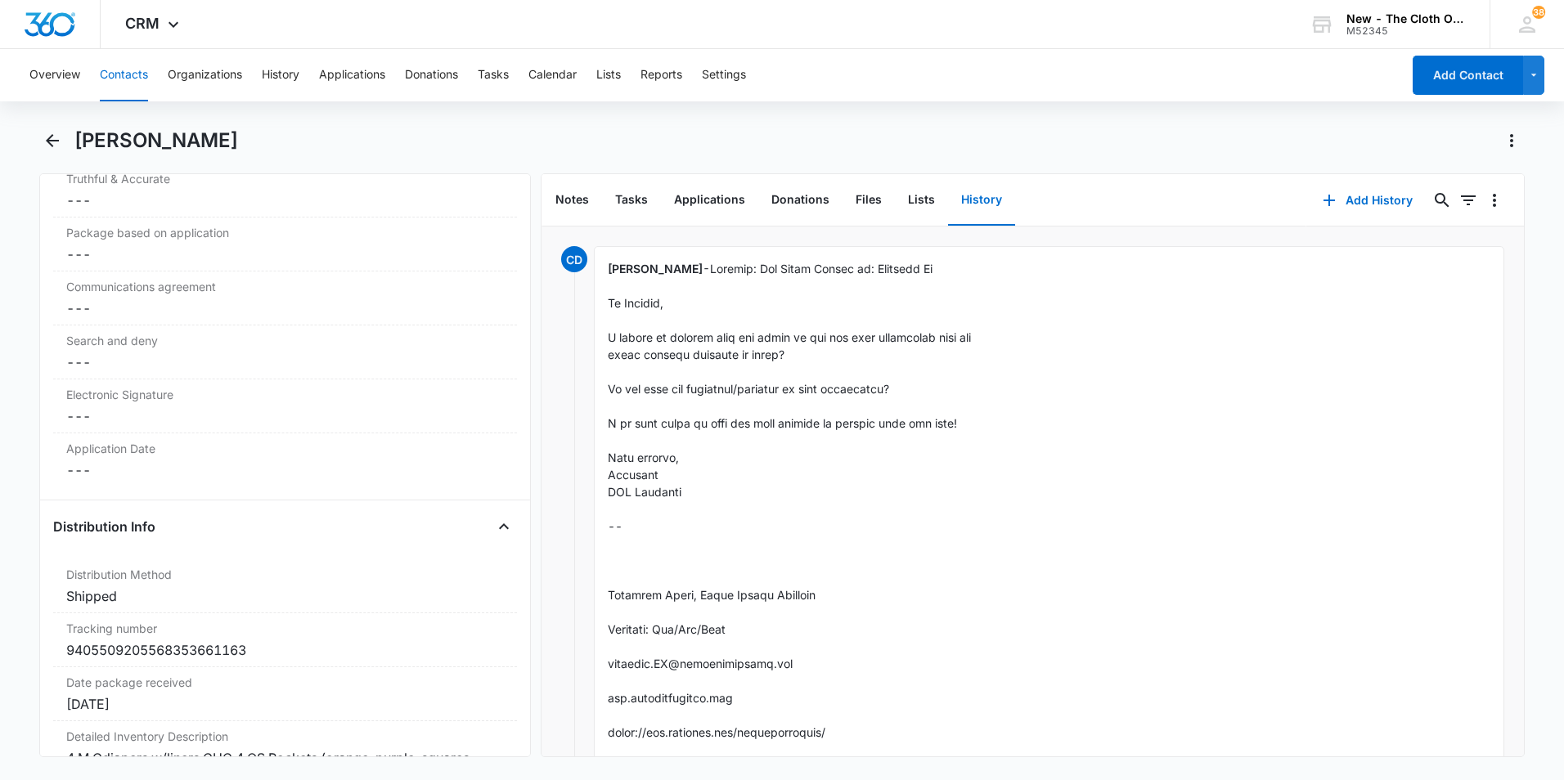
scroll to position [3762, 0]
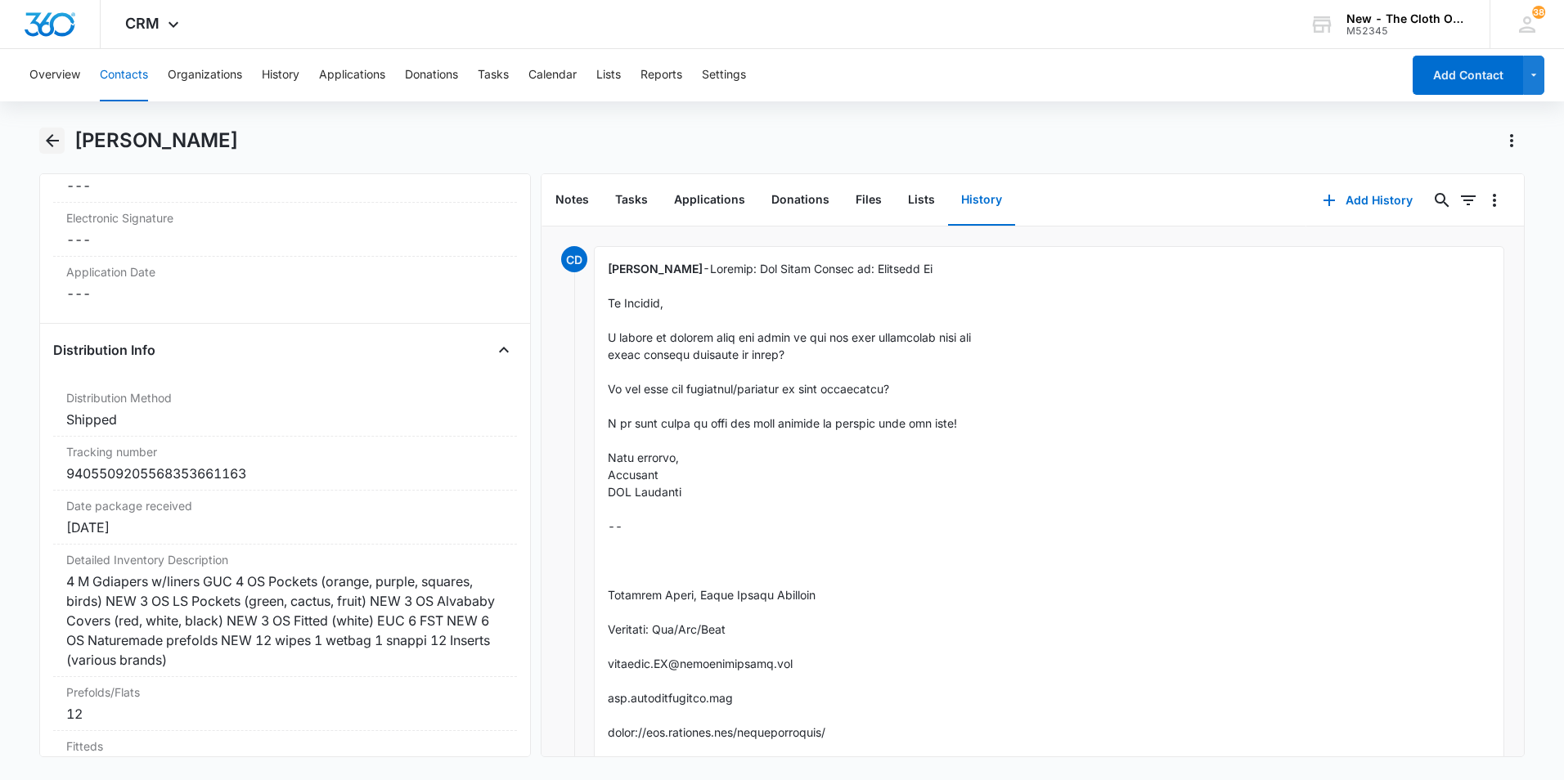
click at [47, 138] on icon "Back" at bounding box center [53, 141] width 20 height 20
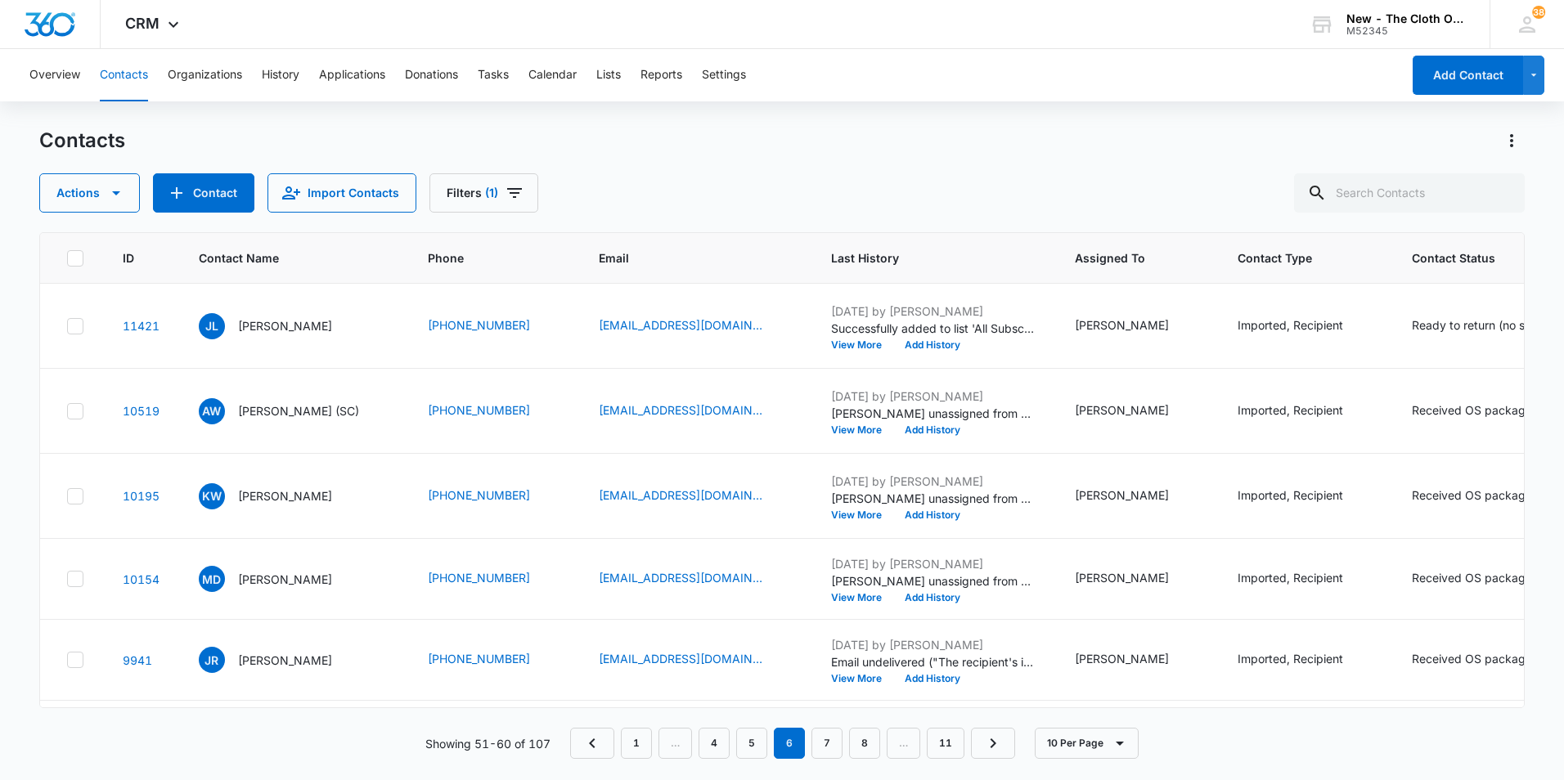
scroll to position [654, 0]
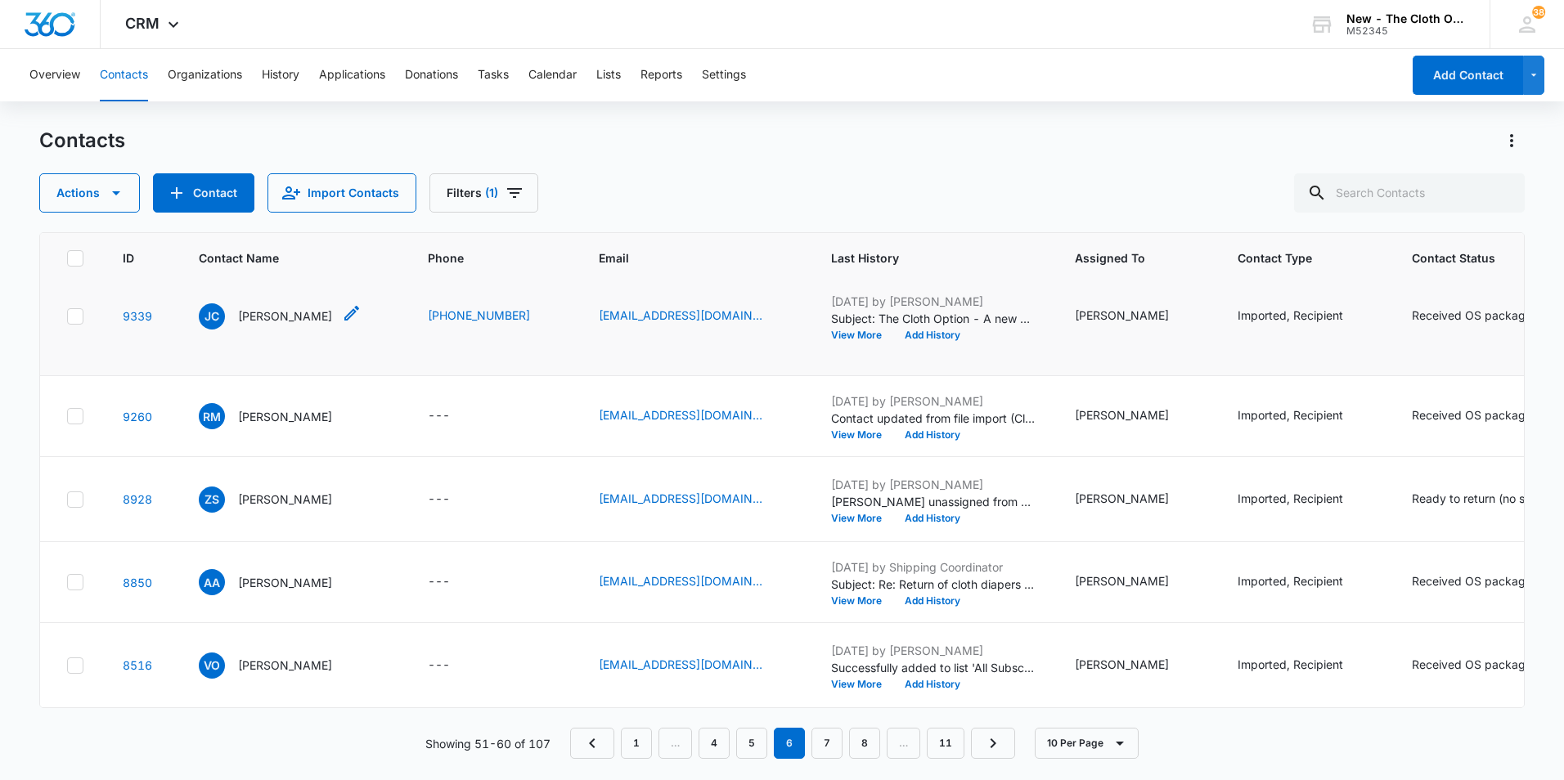
click at [289, 325] on p "[PERSON_NAME]" at bounding box center [285, 315] width 94 height 17
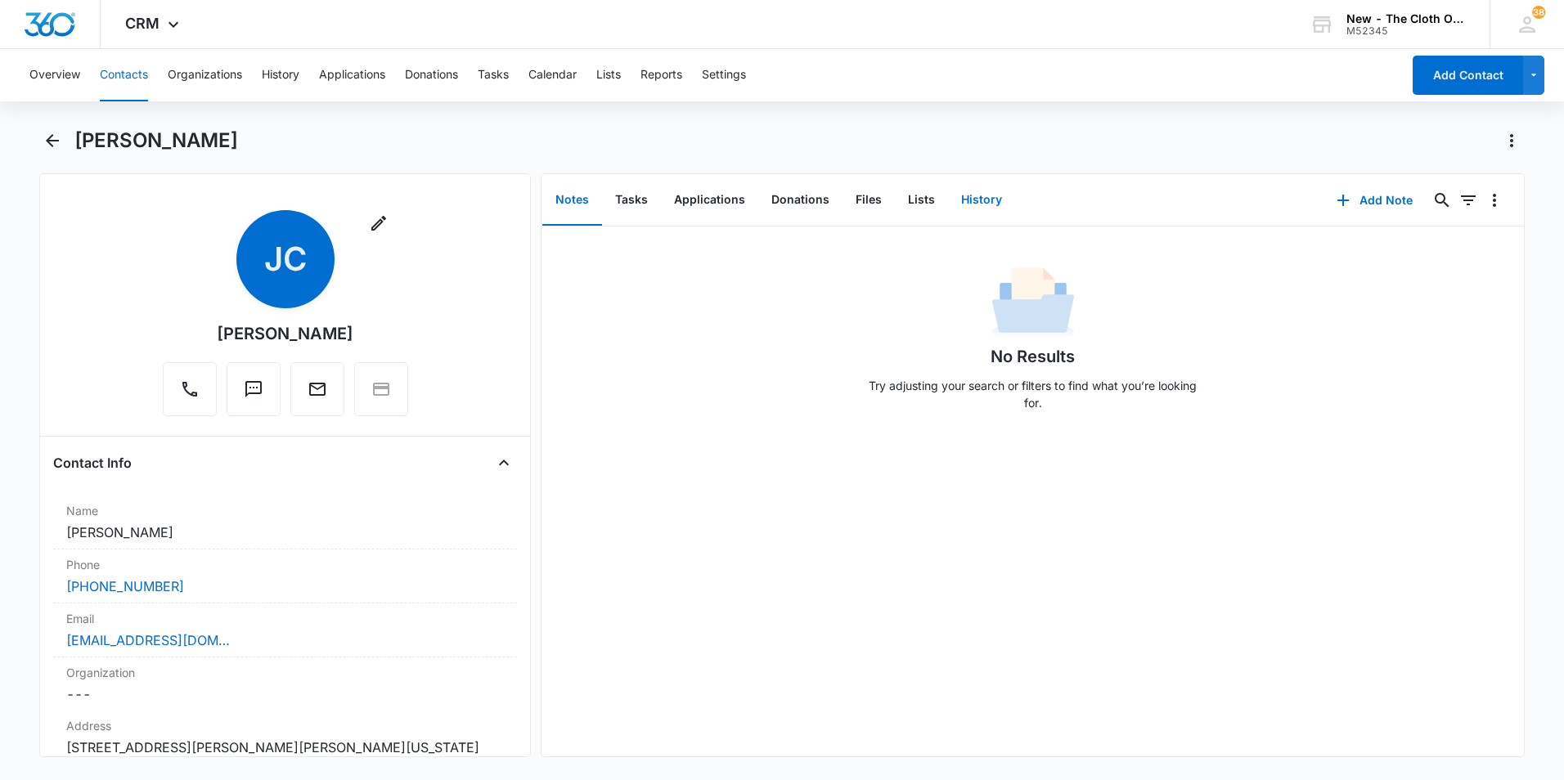
click at [958, 205] on button "History" at bounding box center [981, 200] width 67 height 51
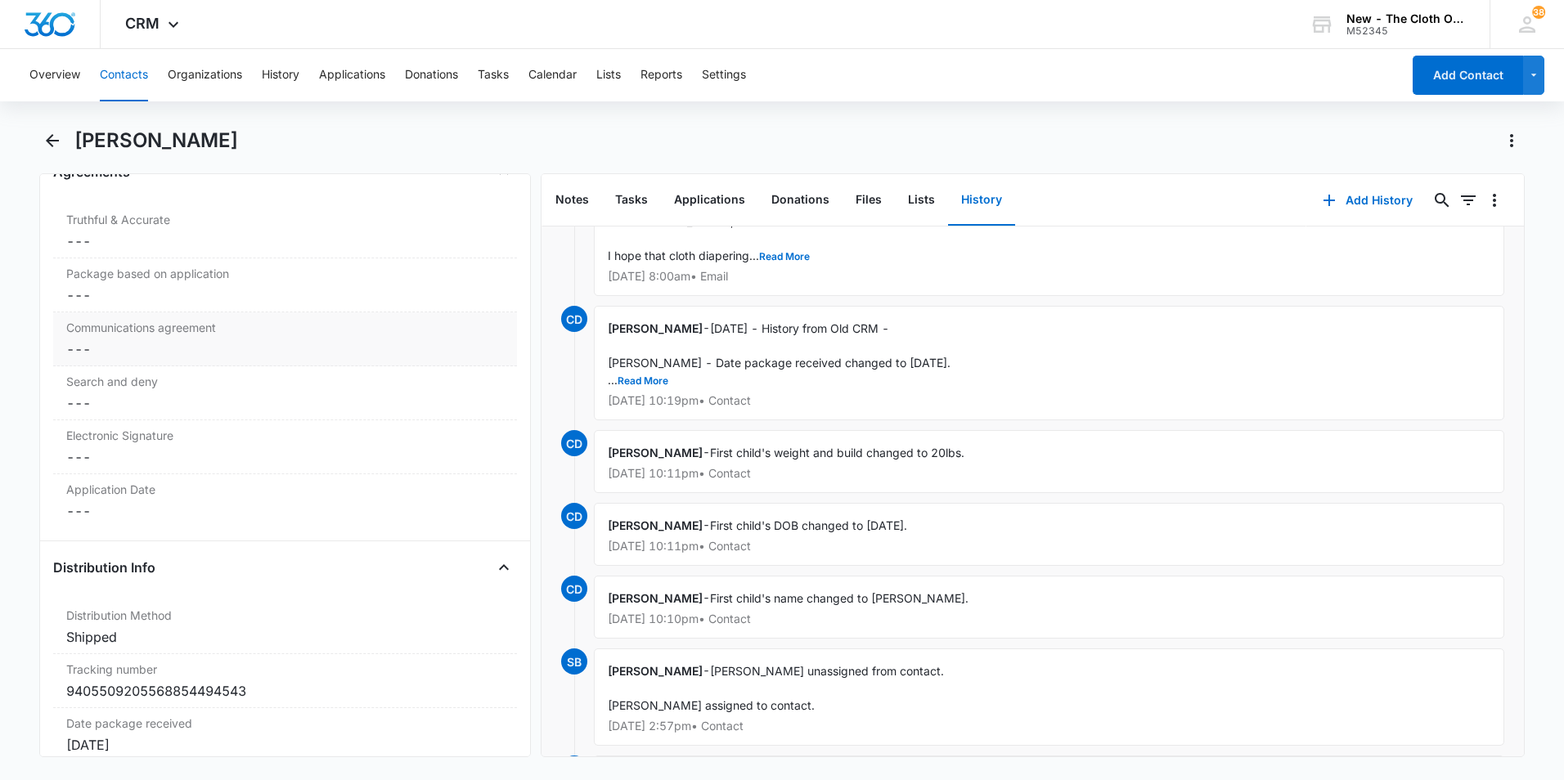
scroll to position [3189, 0]
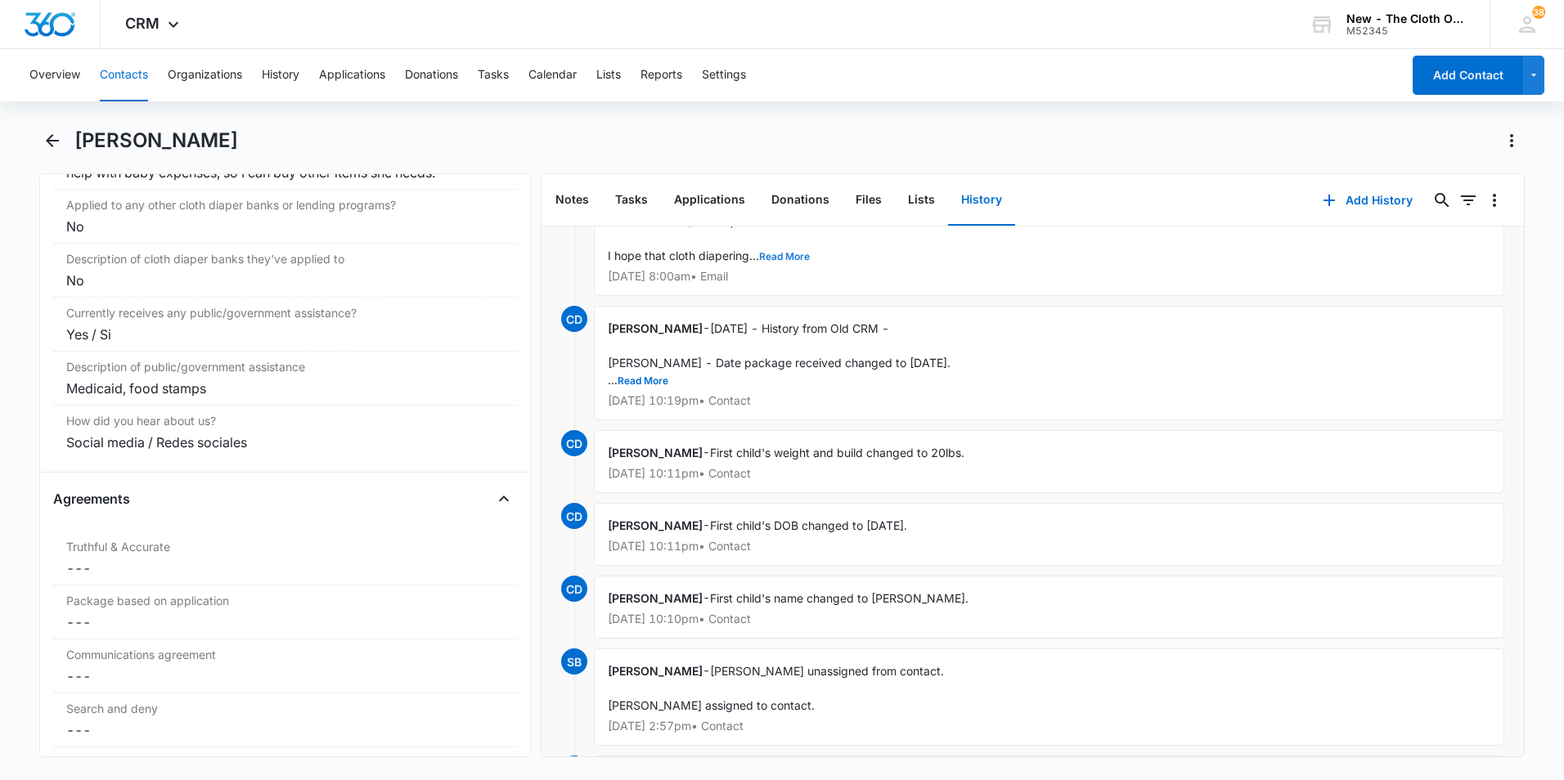
click at [791, 252] on button "Read More" at bounding box center [784, 257] width 51 height 10
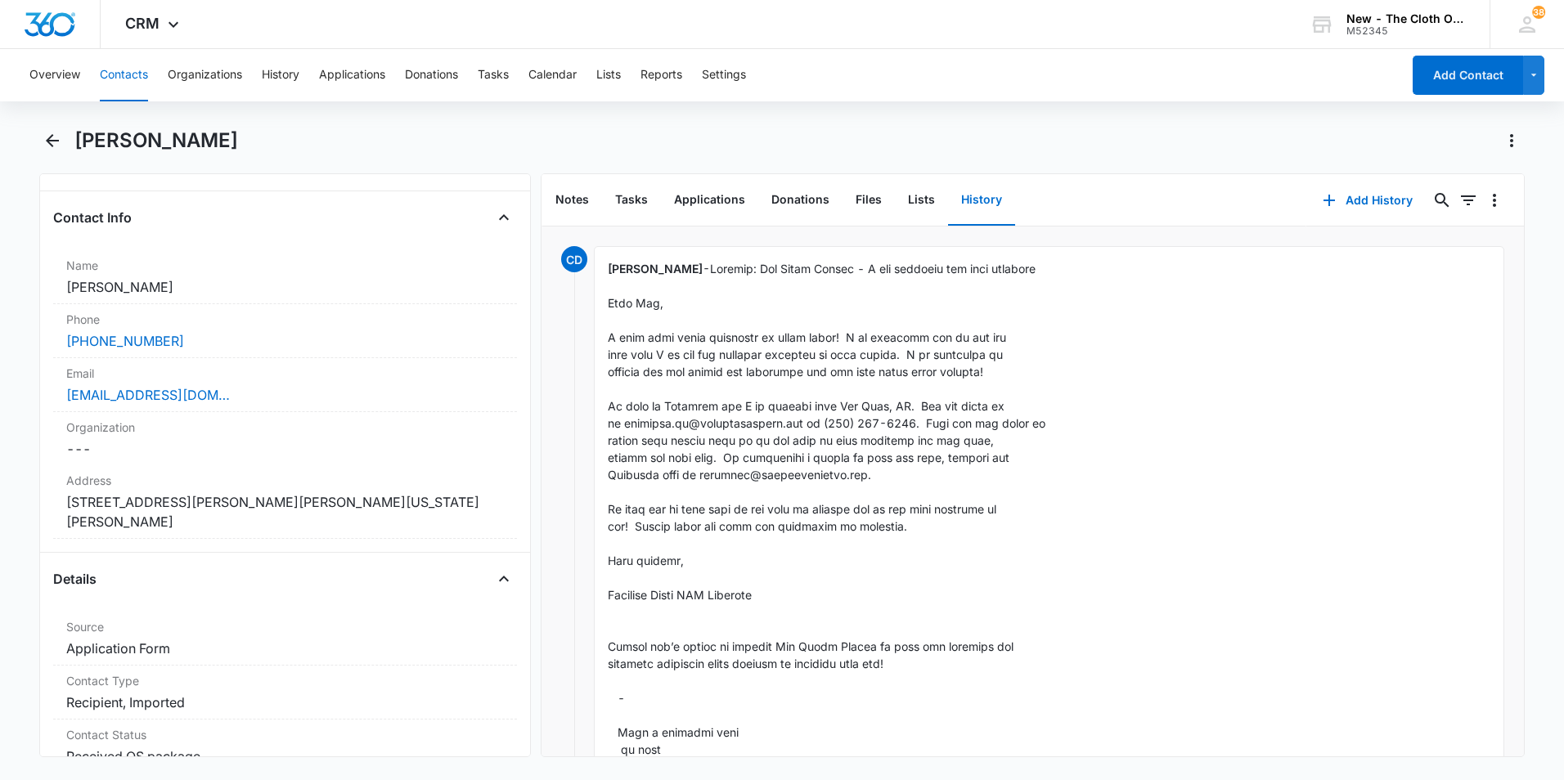
scroll to position [0, 0]
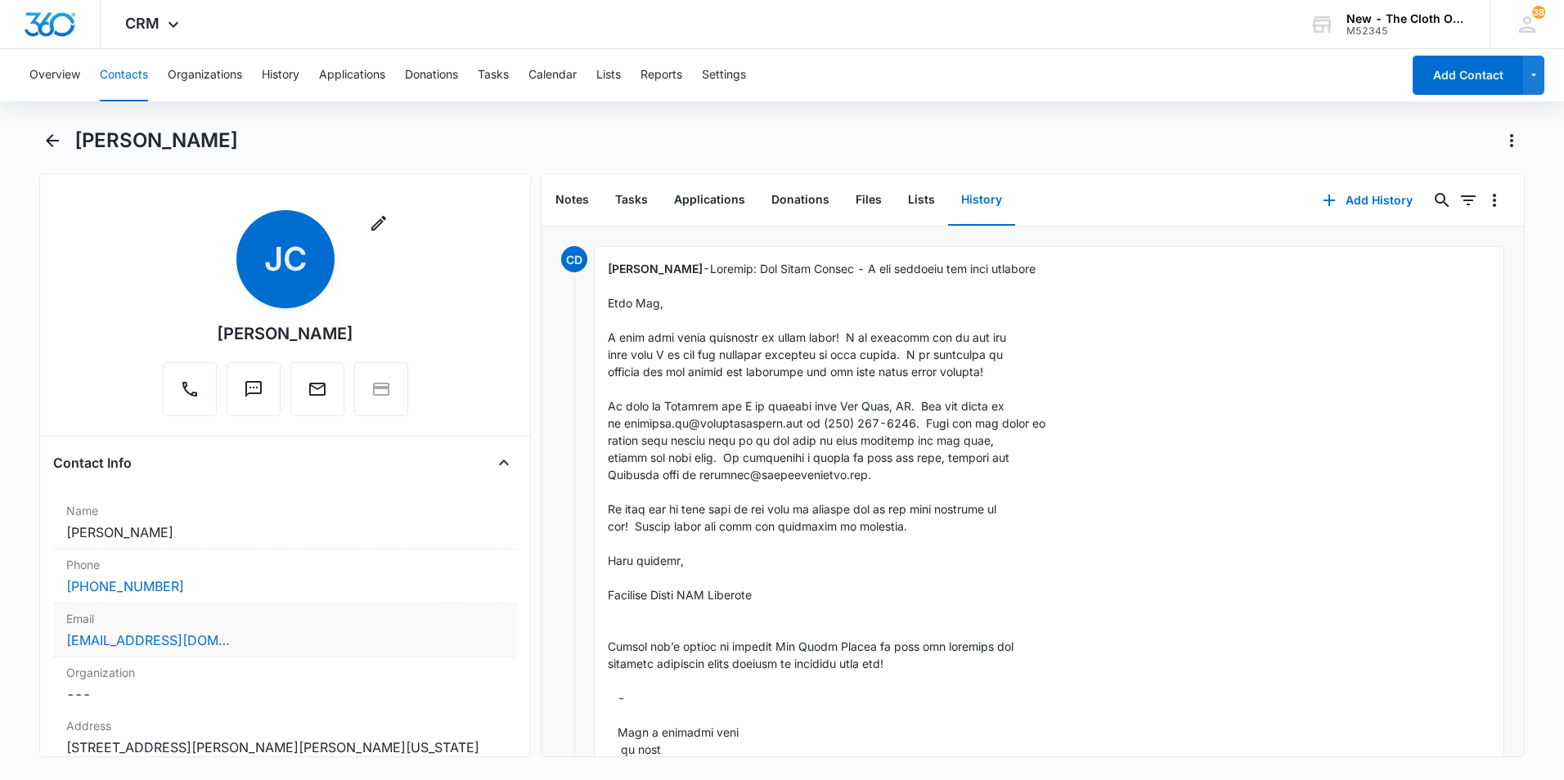
click at [276, 626] on label "Email" at bounding box center [285, 618] width 438 height 17
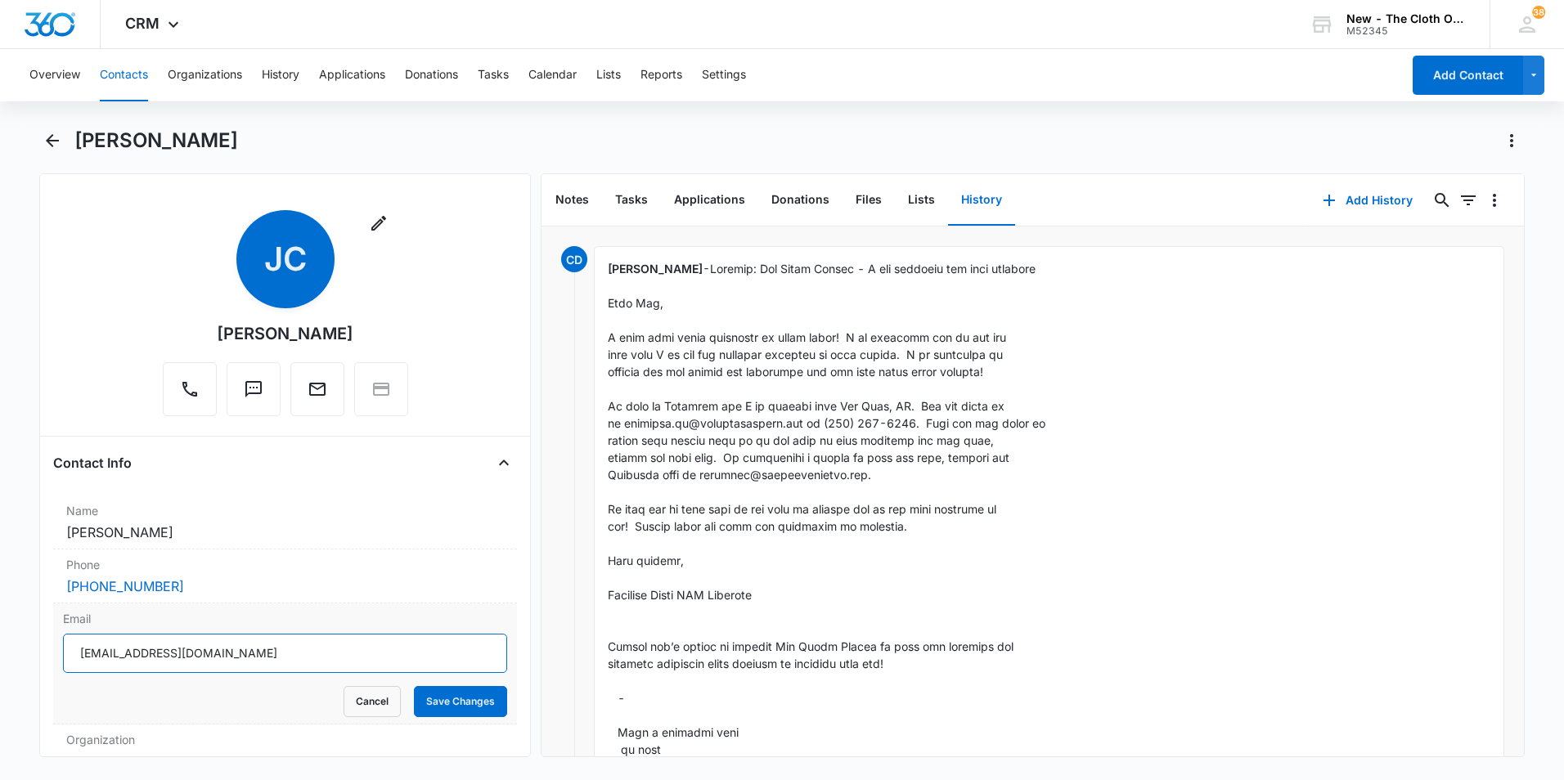
drag, startPoint x: 172, startPoint y: 655, endPoint x: 54, endPoint y: 653, distance: 117.8
click at [54, 653] on div "Email [EMAIL_ADDRESS][DOMAIN_NAME] Cancel Save Changes" at bounding box center [285, 664] width 464 height 121
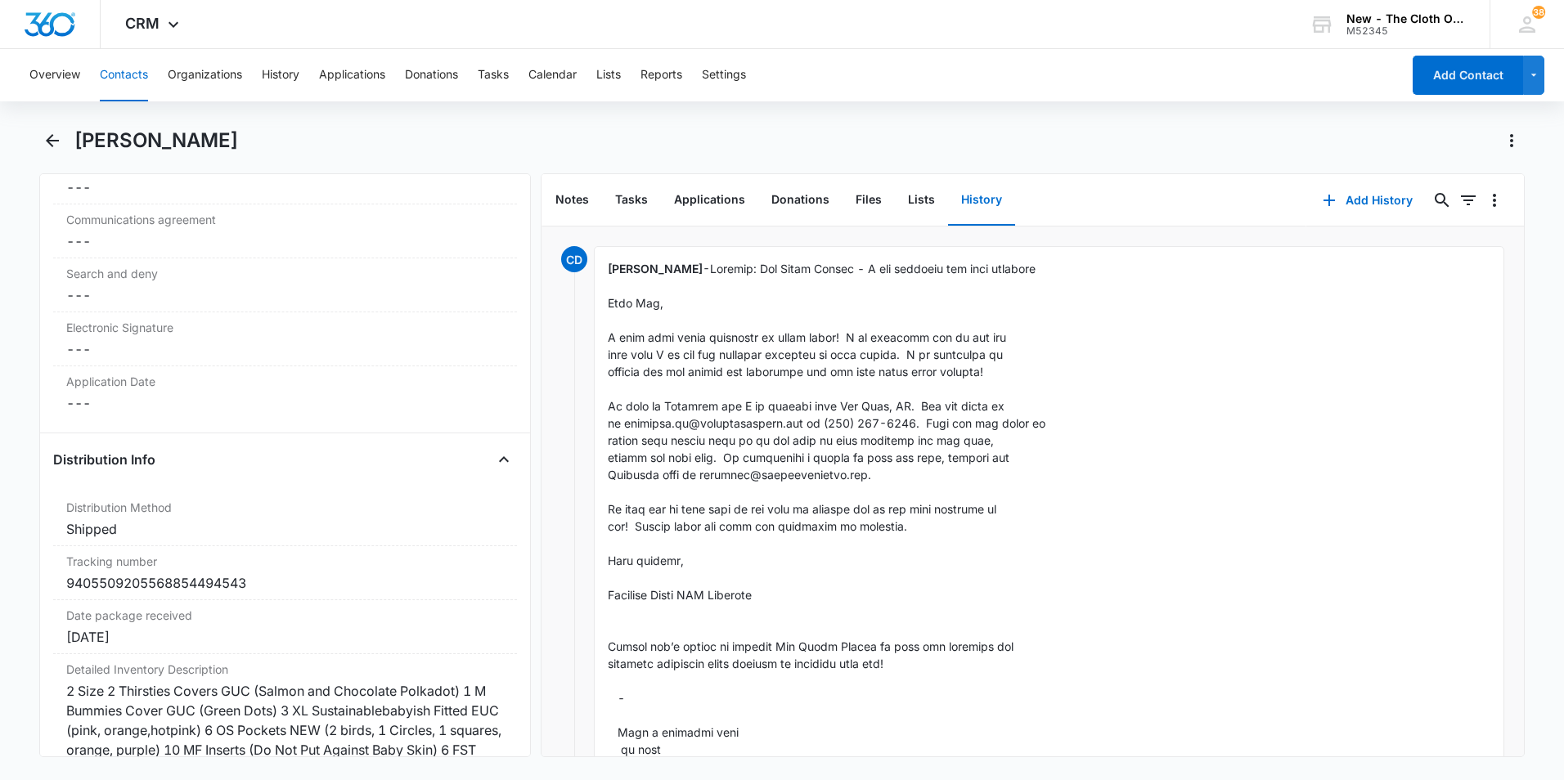
scroll to position [3925, 0]
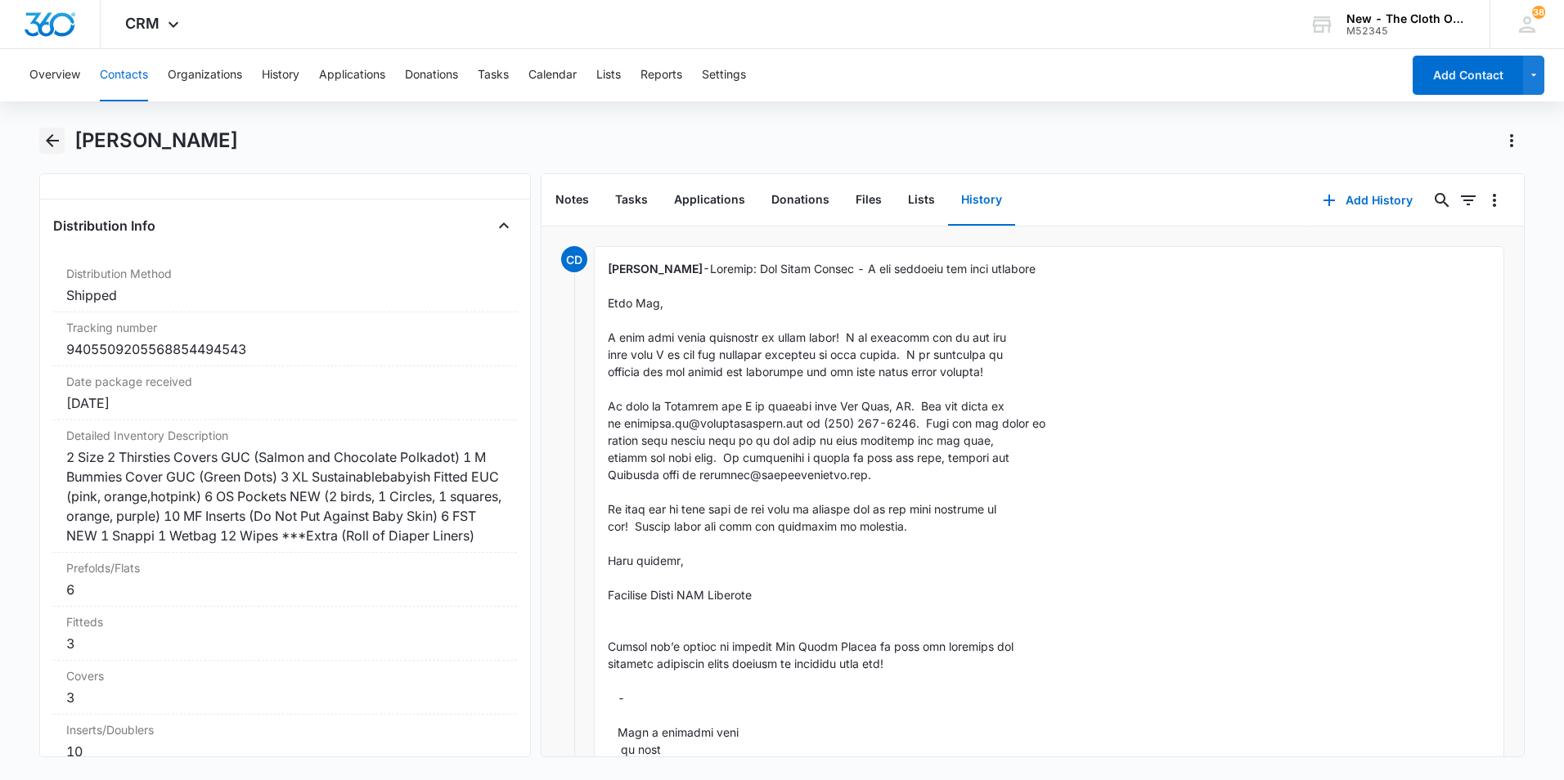
click at [47, 134] on icon "Back" at bounding box center [53, 141] width 20 height 20
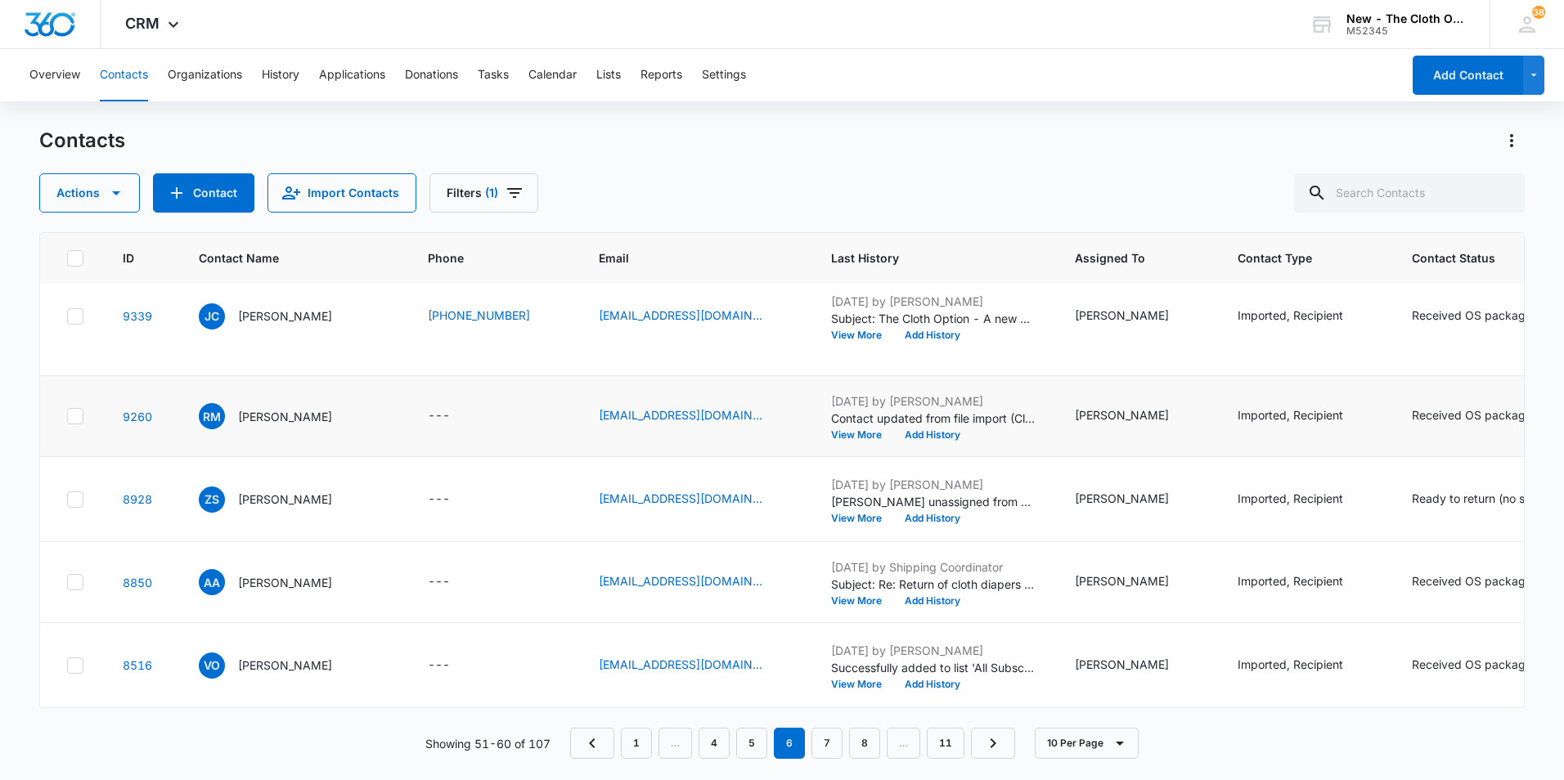
scroll to position [747, 0]
click at [281, 425] on p "[PERSON_NAME]" at bounding box center [285, 416] width 94 height 17
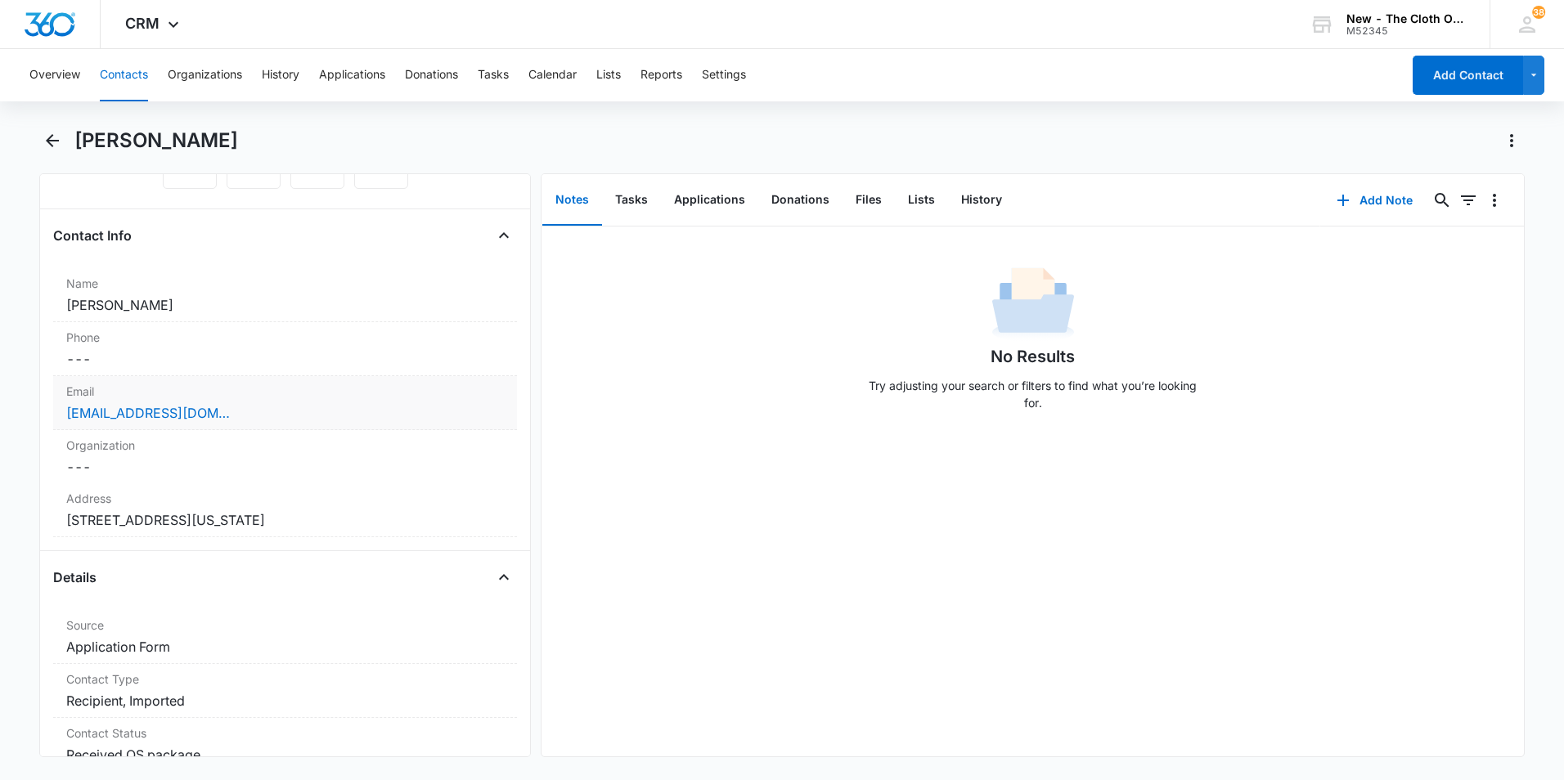
scroll to position [245, 0]
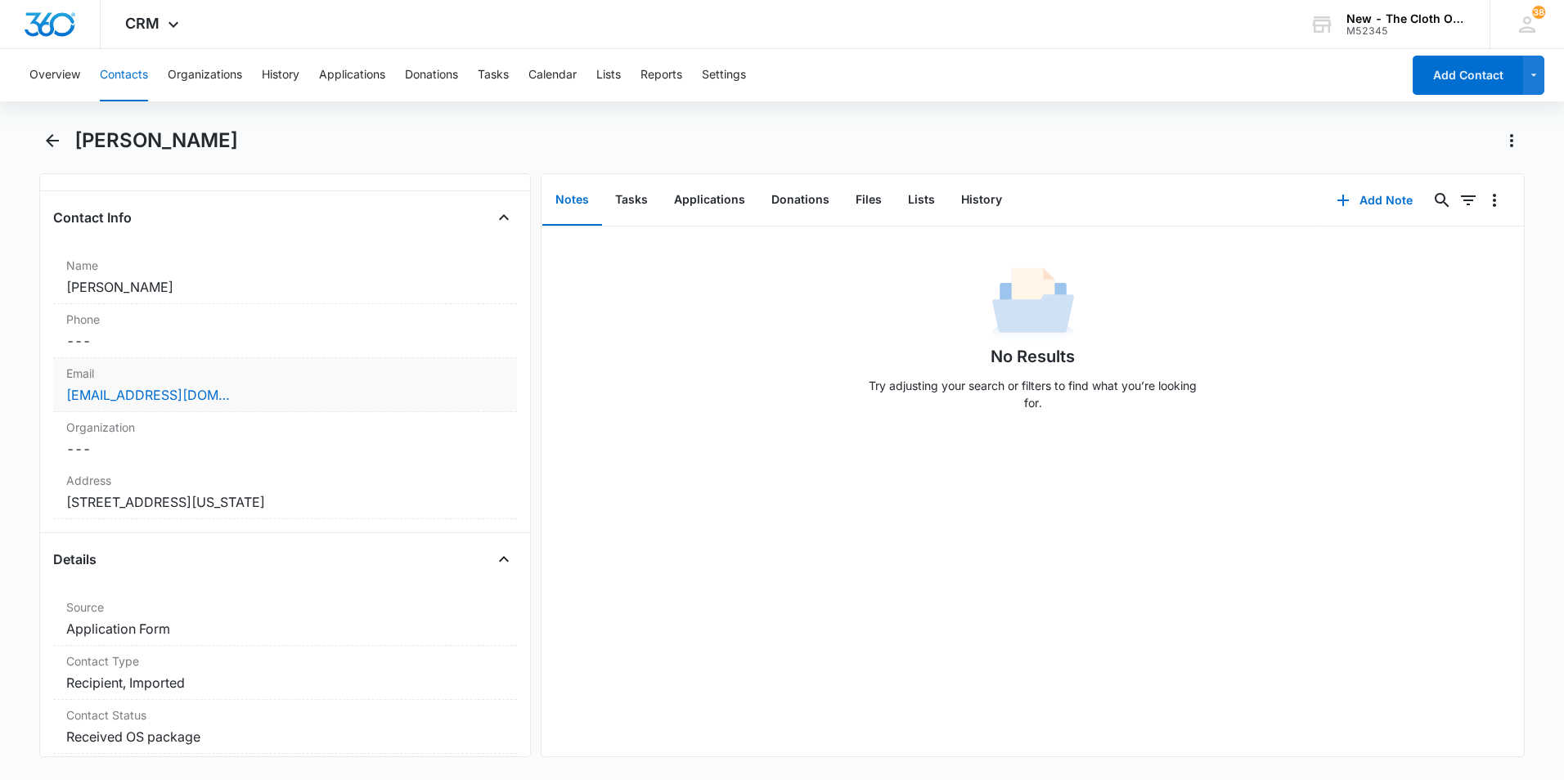
click at [240, 394] on div "[EMAIL_ADDRESS][DOMAIN_NAME]" at bounding box center [285, 395] width 438 height 20
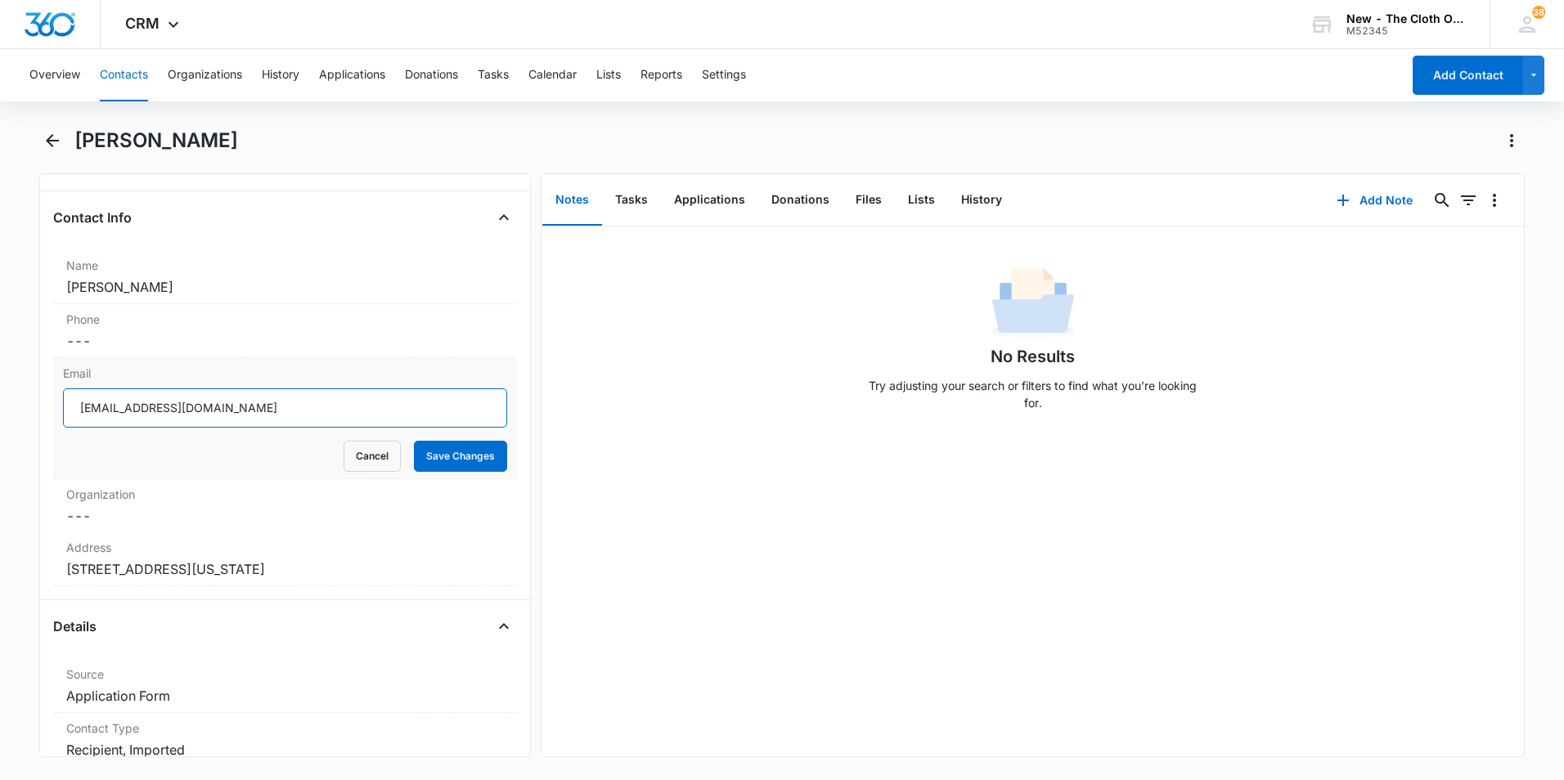
drag, startPoint x: 240, startPoint y: 410, endPoint x: 76, endPoint y: 398, distance: 164.0
click at [76, 398] on input "[EMAIL_ADDRESS][DOMAIN_NAME]" at bounding box center [285, 407] width 444 height 39
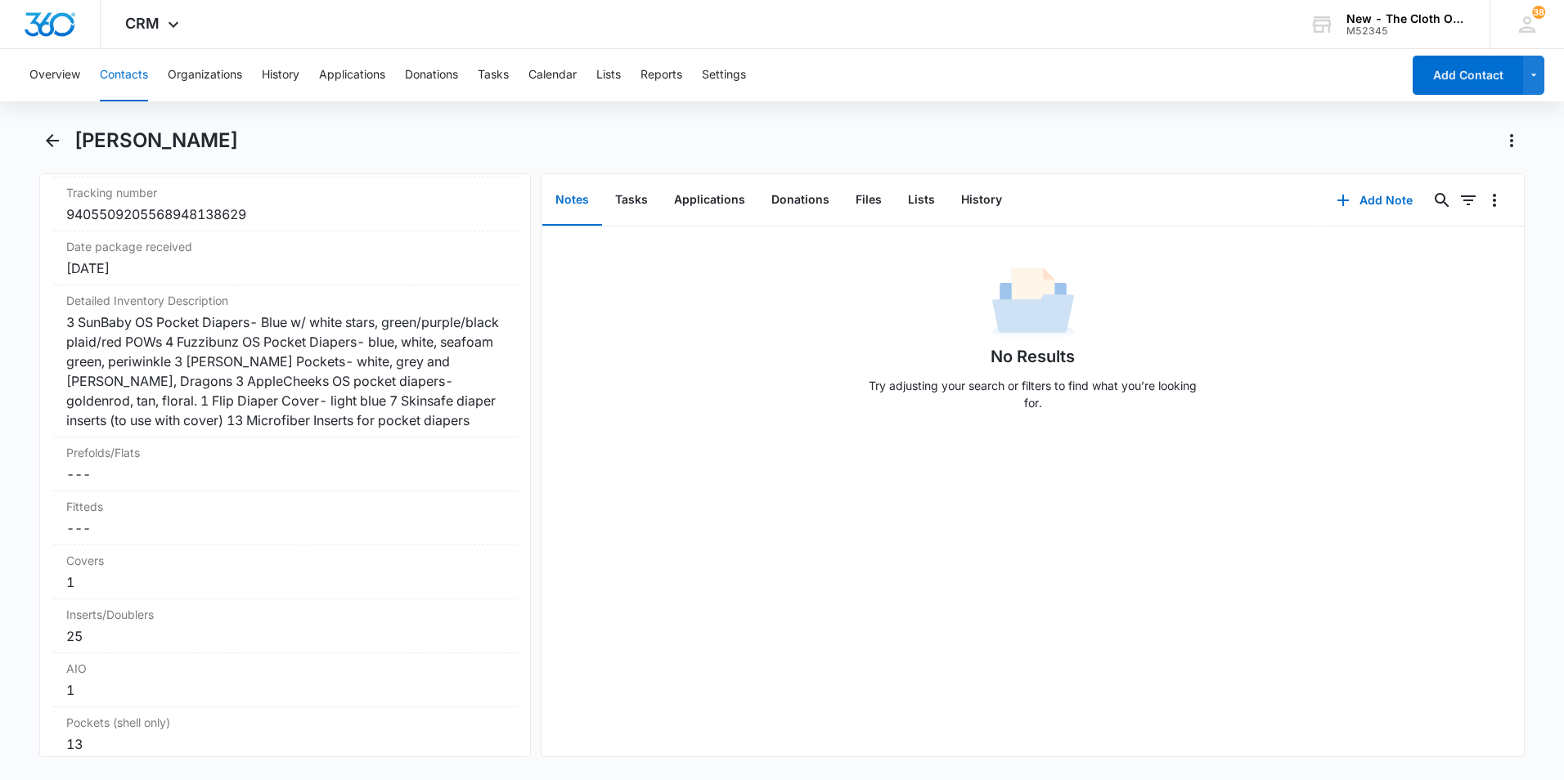
scroll to position [4007, 0]
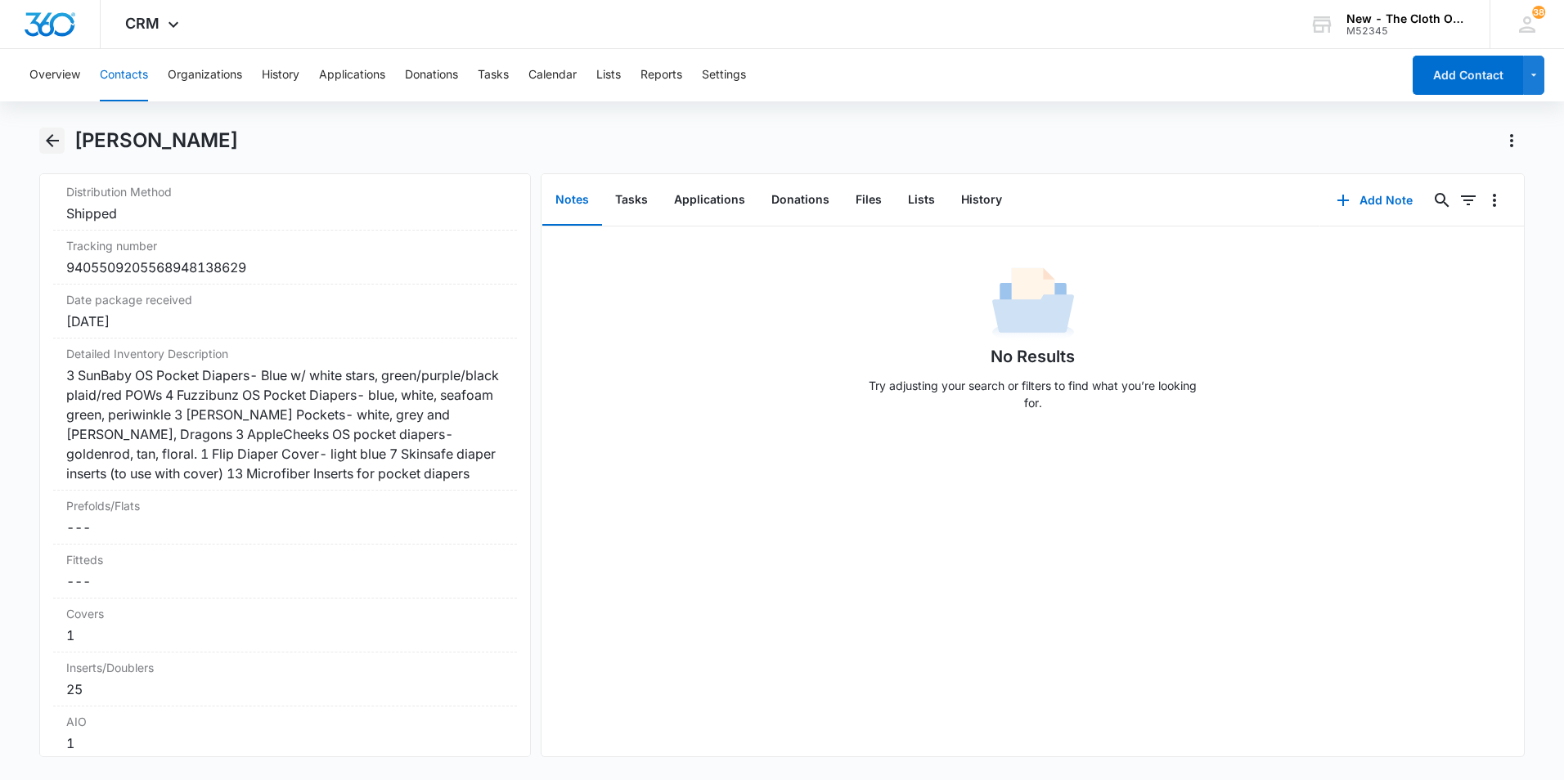
click at [58, 139] on icon "Back" at bounding box center [53, 141] width 20 height 20
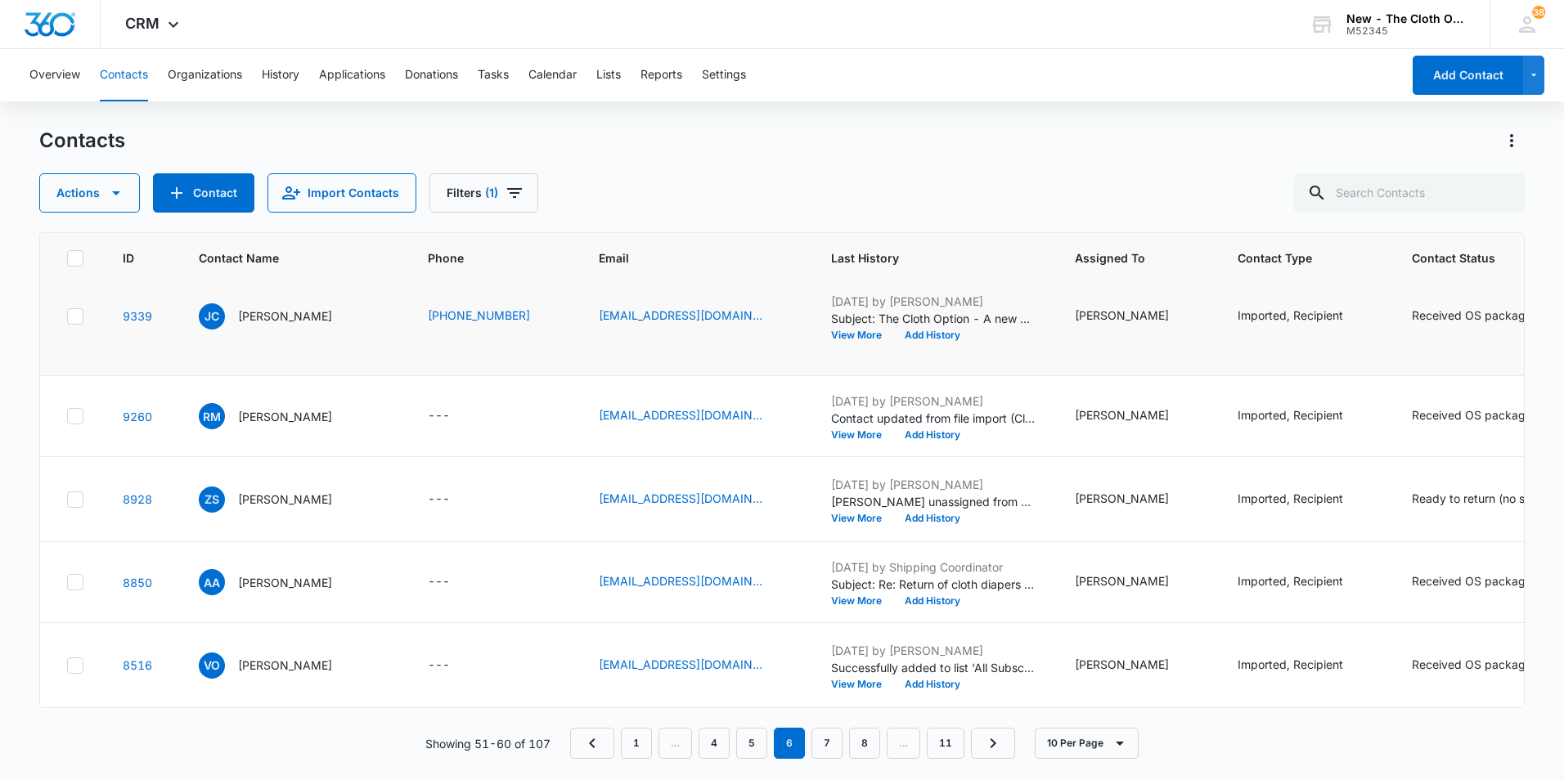
scroll to position [910, 0]
drag, startPoint x: 307, startPoint y: 465, endPoint x: 433, endPoint y: 405, distance: 139.7
click at [307, 491] on p "[PERSON_NAME]" at bounding box center [285, 499] width 94 height 17
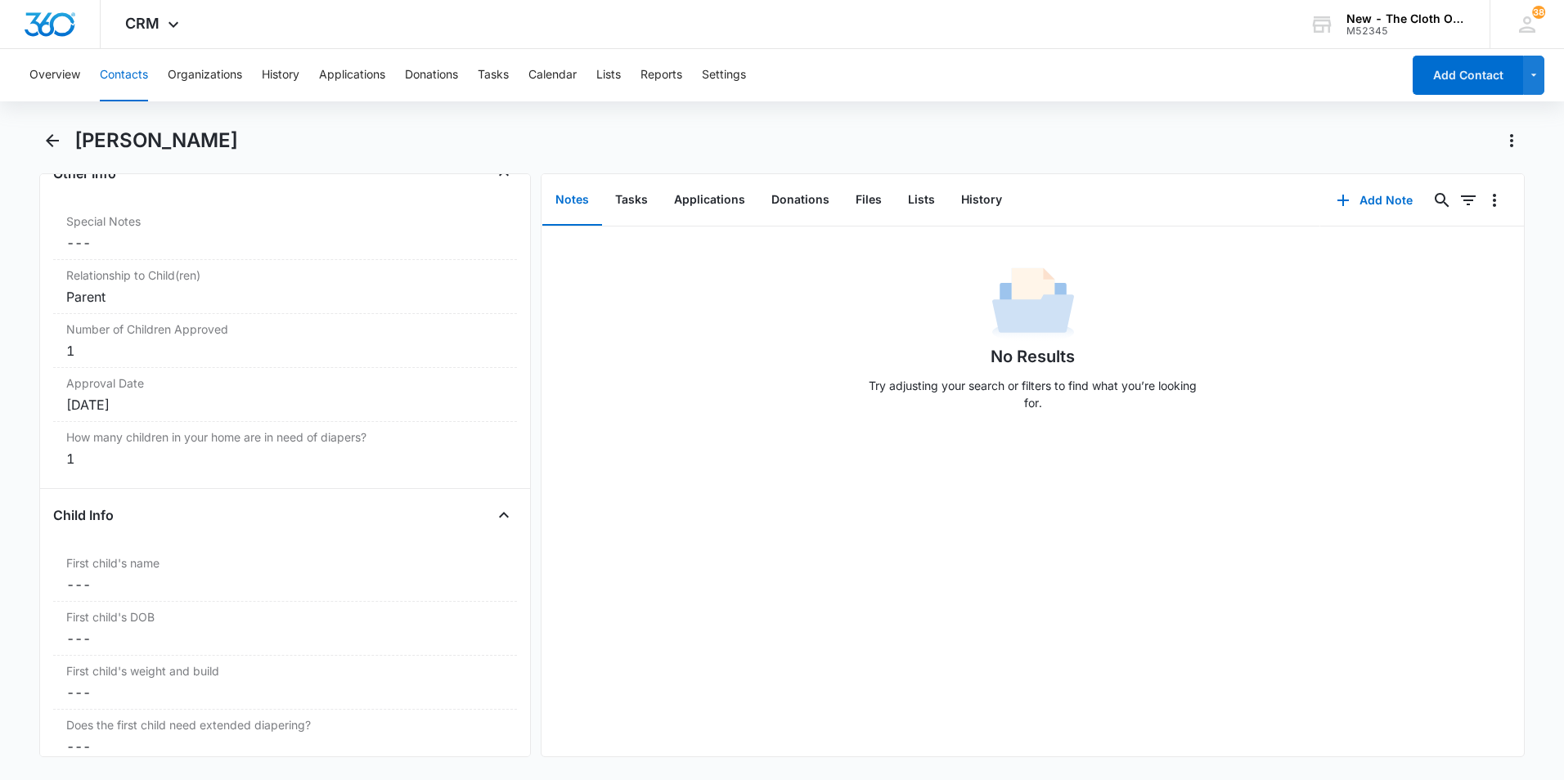
scroll to position [1063, 0]
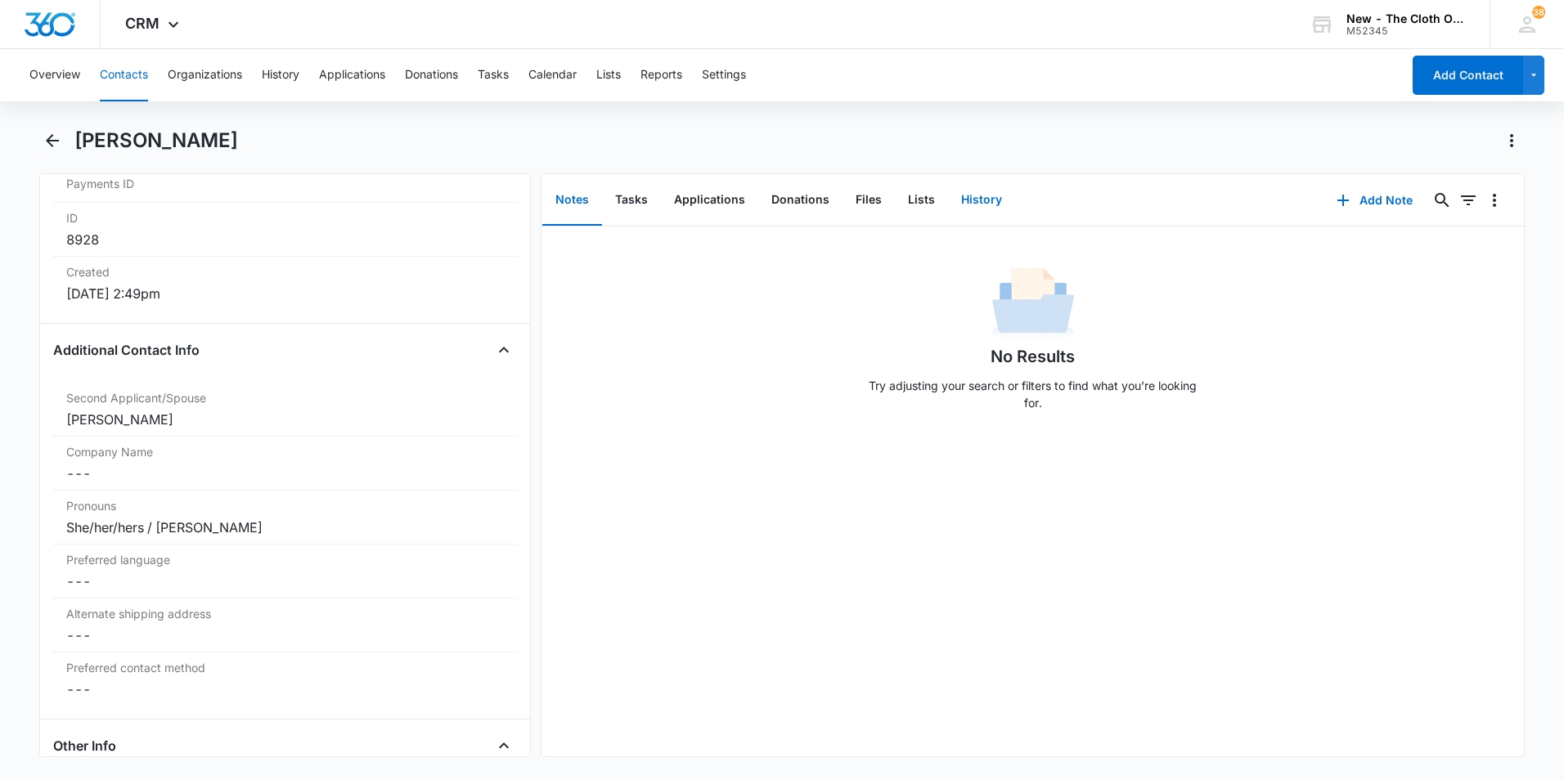
click at [976, 206] on button "History" at bounding box center [981, 200] width 67 height 51
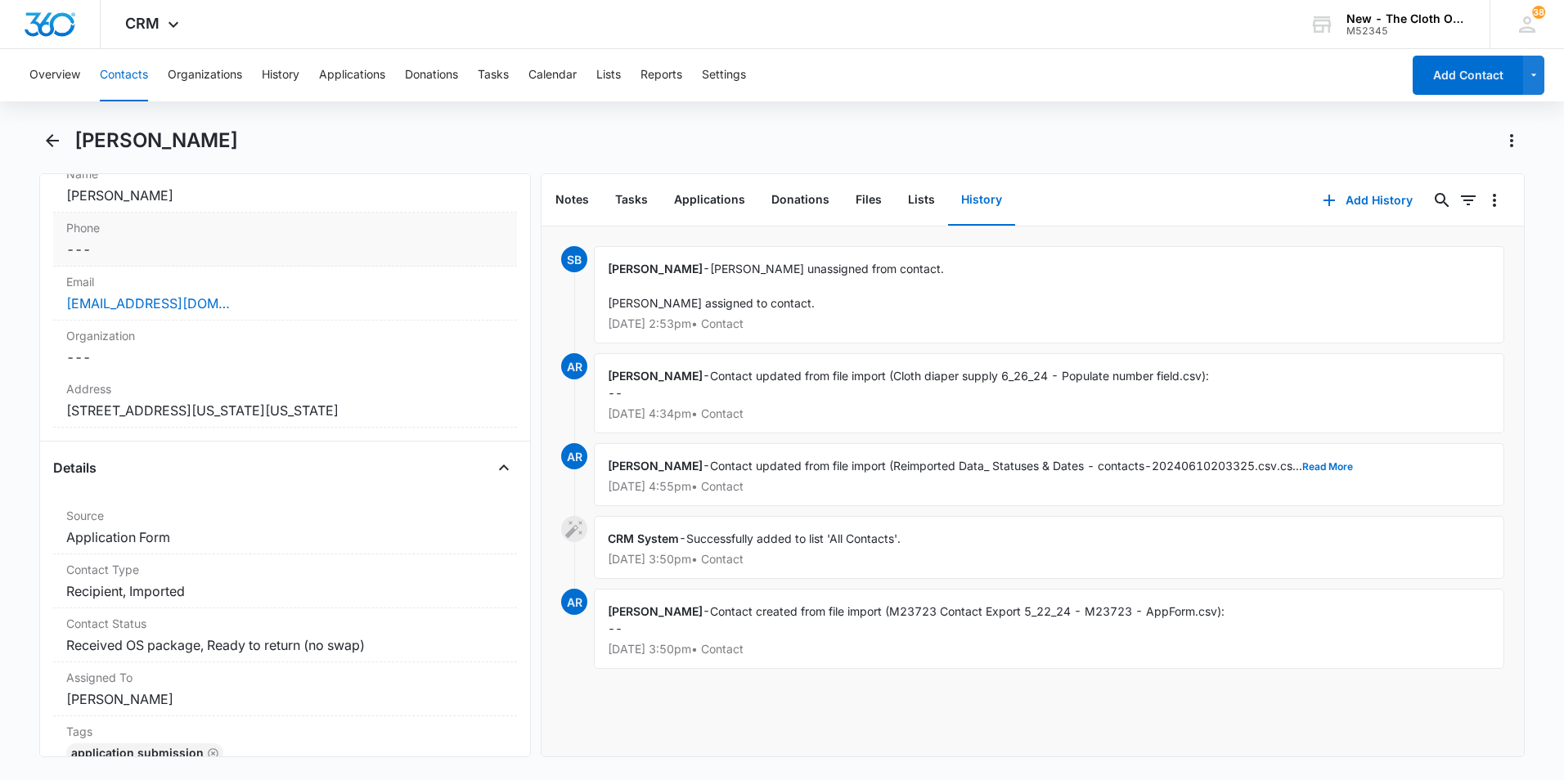
scroll to position [245, 0]
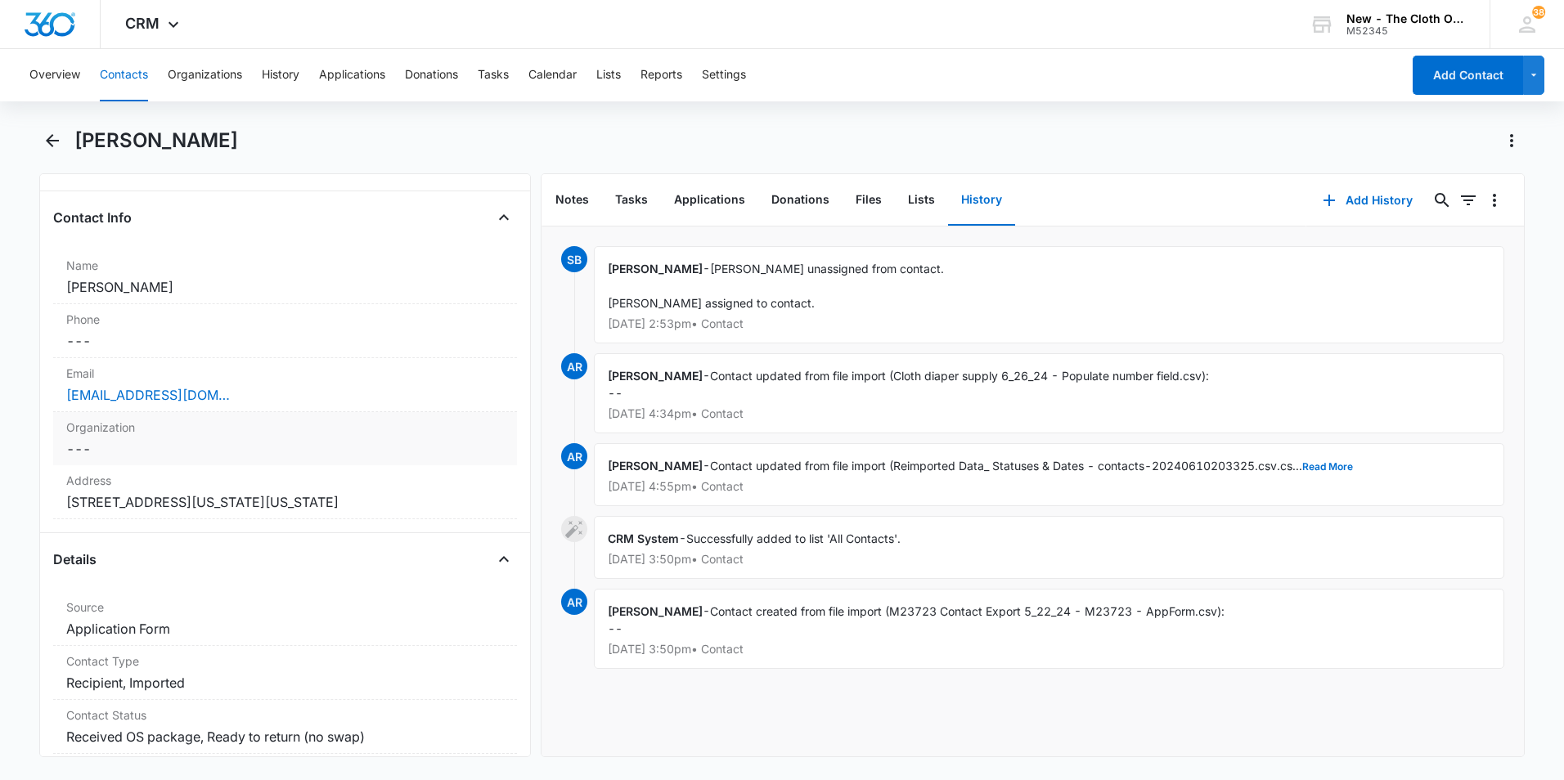
click at [261, 405] on div "Email Cancel Save Changes [EMAIL_ADDRESS][DOMAIN_NAME]" at bounding box center [285, 385] width 464 height 54
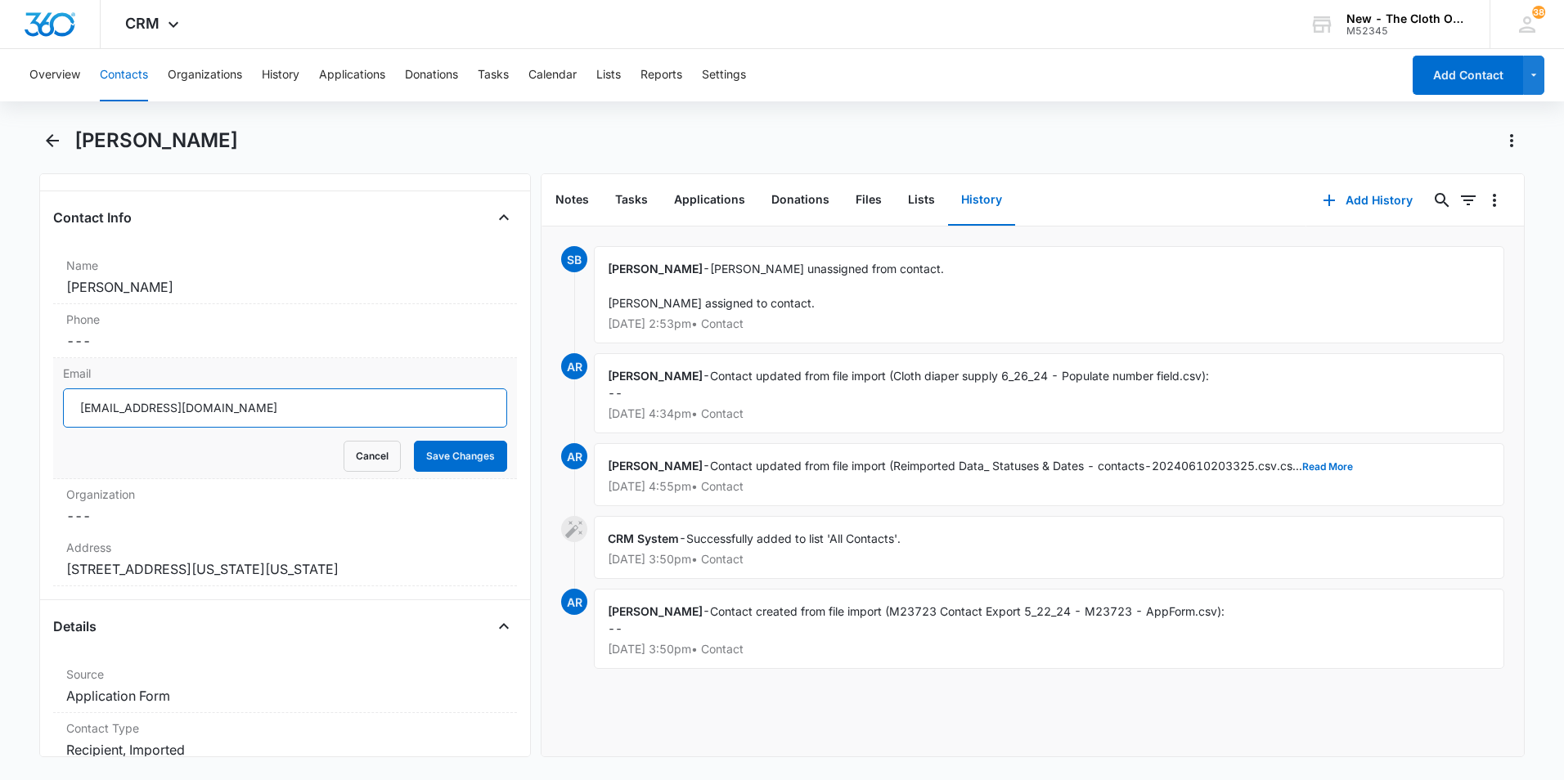
drag, startPoint x: 251, startPoint y: 406, endPoint x: 67, endPoint y: 424, distance: 184.9
click at [67, 424] on input "[EMAIL_ADDRESS][DOMAIN_NAME]" at bounding box center [285, 407] width 444 height 39
click at [43, 139] on icon "Back" at bounding box center [53, 141] width 20 height 20
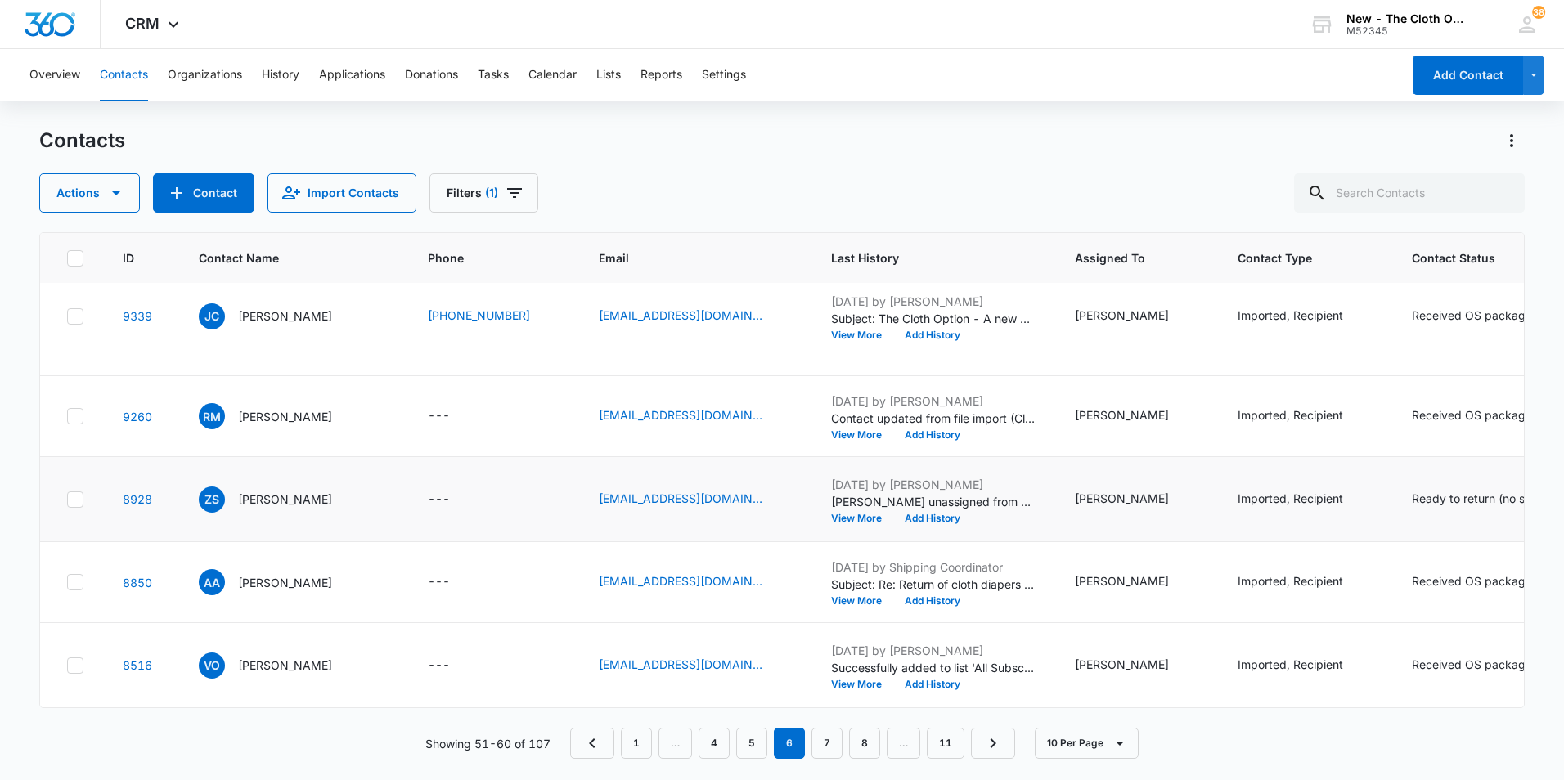
scroll to position [992, 0]
click at [278, 574] on p "[PERSON_NAME]" at bounding box center [285, 582] width 94 height 17
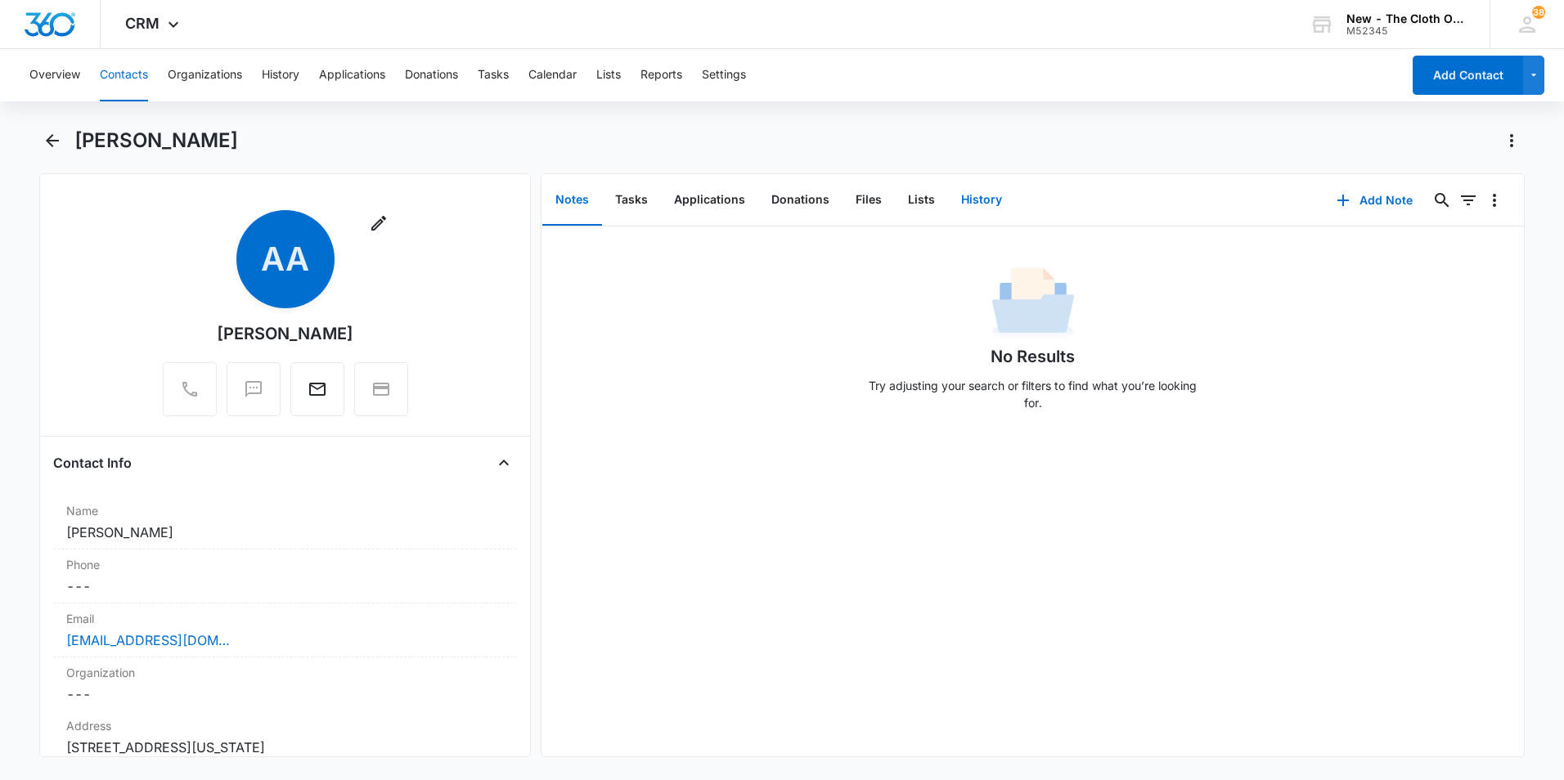
click at [976, 201] on button "History" at bounding box center [981, 200] width 67 height 51
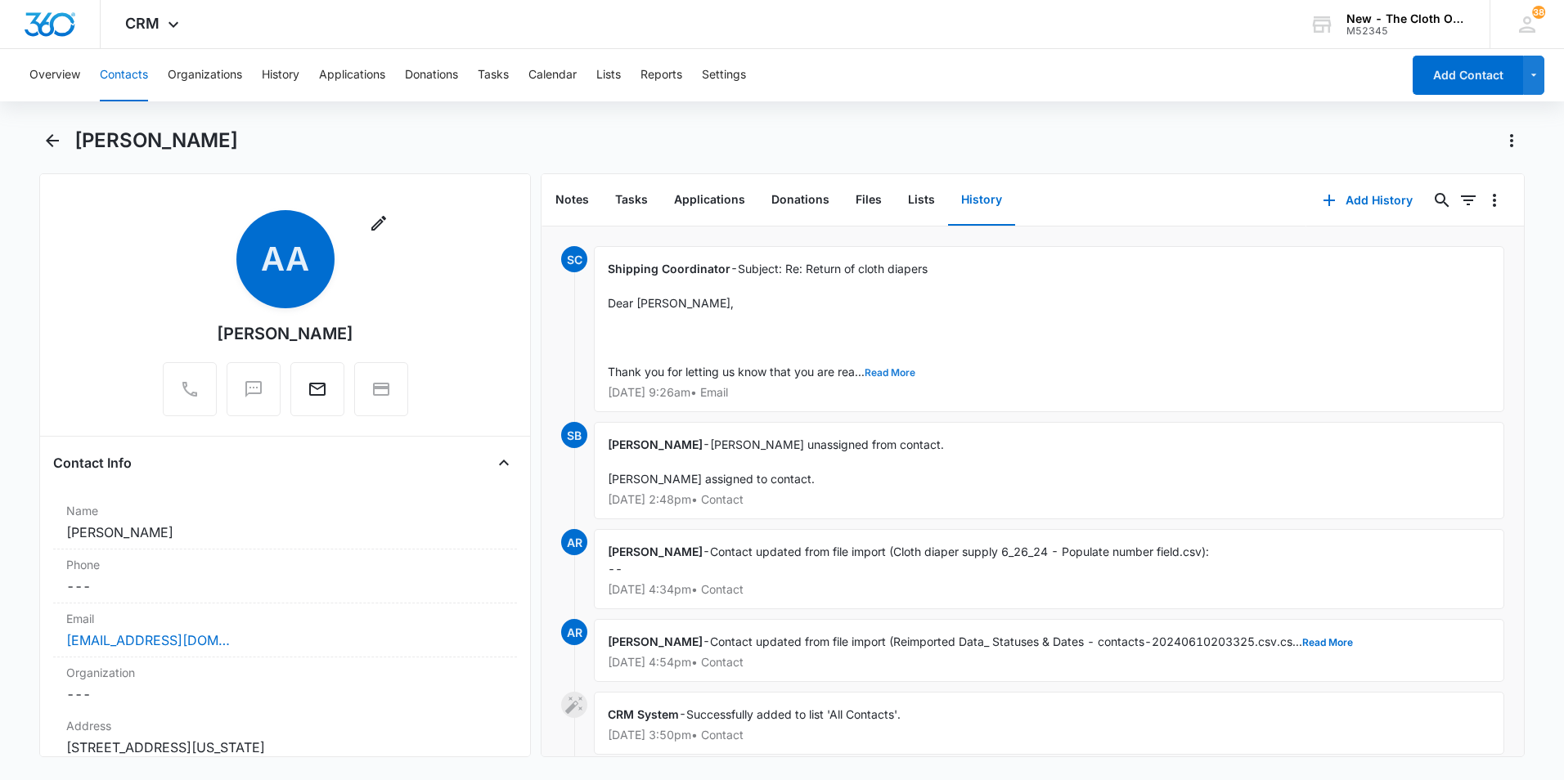
click at [882, 370] on button "Read More" at bounding box center [889, 373] width 51 height 10
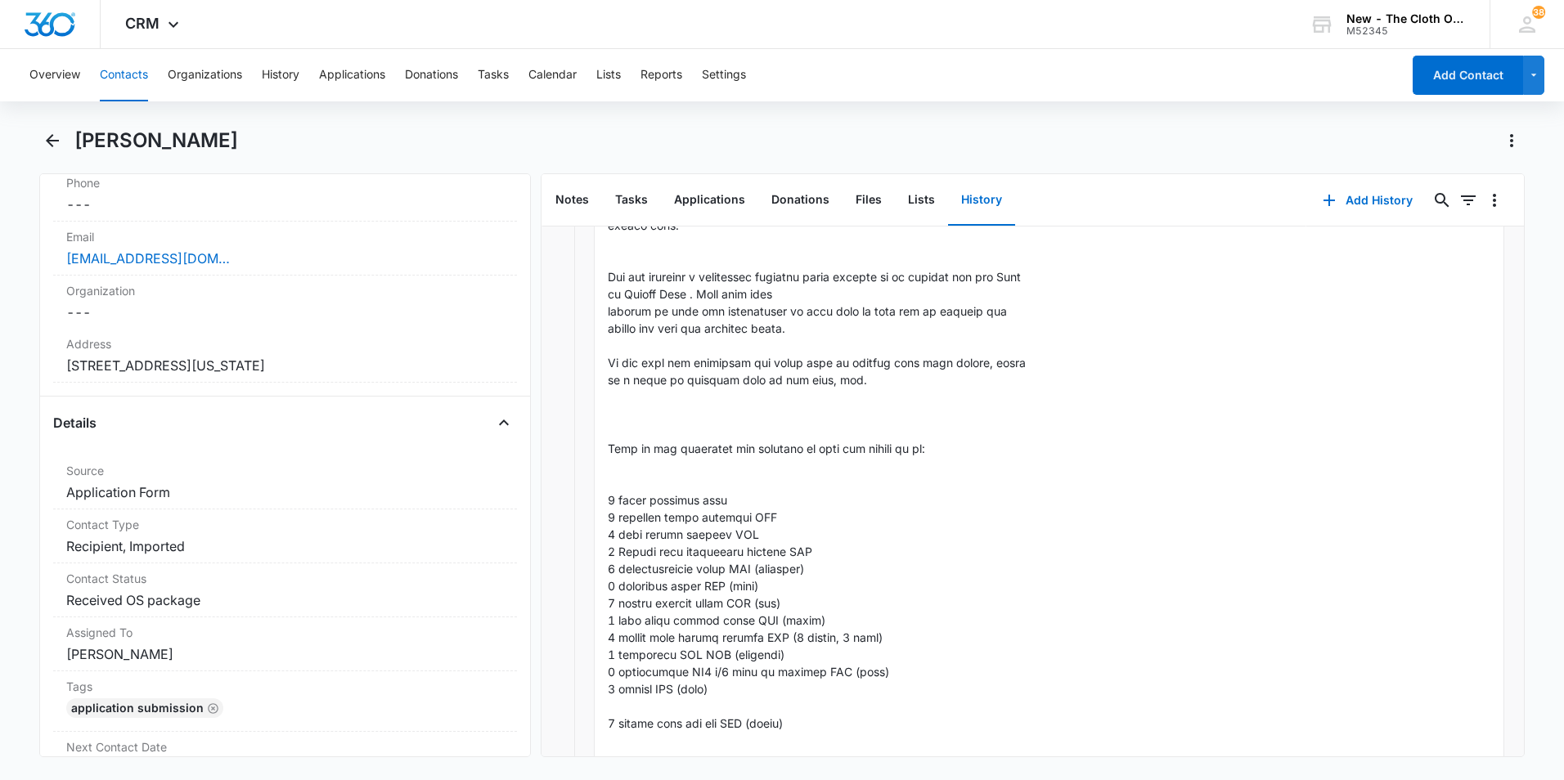
scroll to position [164, 0]
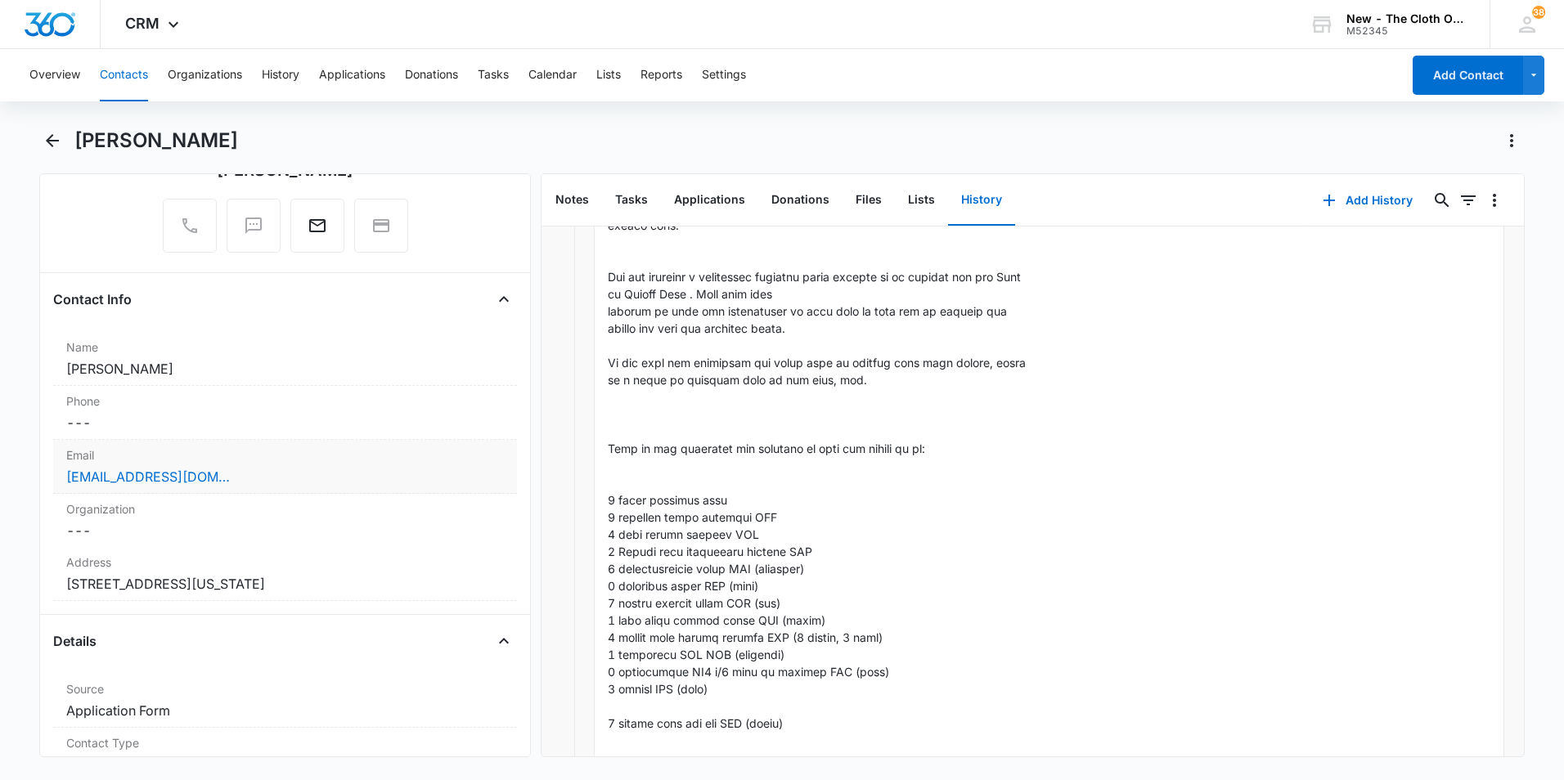
click at [346, 483] on div "[EMAIL_ADDRESS][DOMAIN_NAME]" at bounding box center [285, 477] width 438 height 20
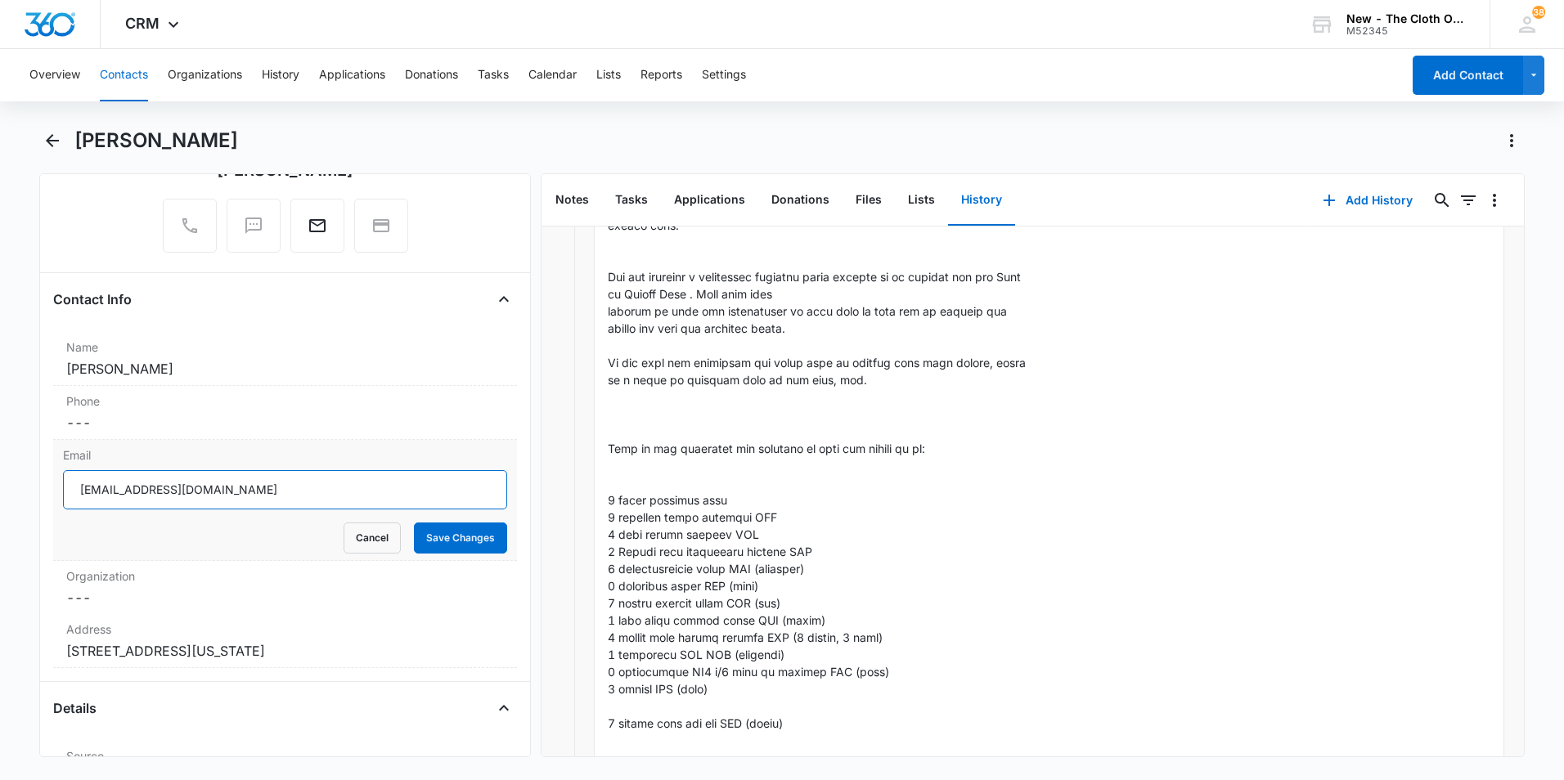
drag, startPoint x: 232, startPoint y: 492, endPoint x: 59, endPoint y: 479, distance: 173.9
click at [59, 479] on div "Email [EMAIL_ADDRESS][DOMAIN_NAME] Cancel Save Changes" at bounding box center [285, 500] width 464 height 121
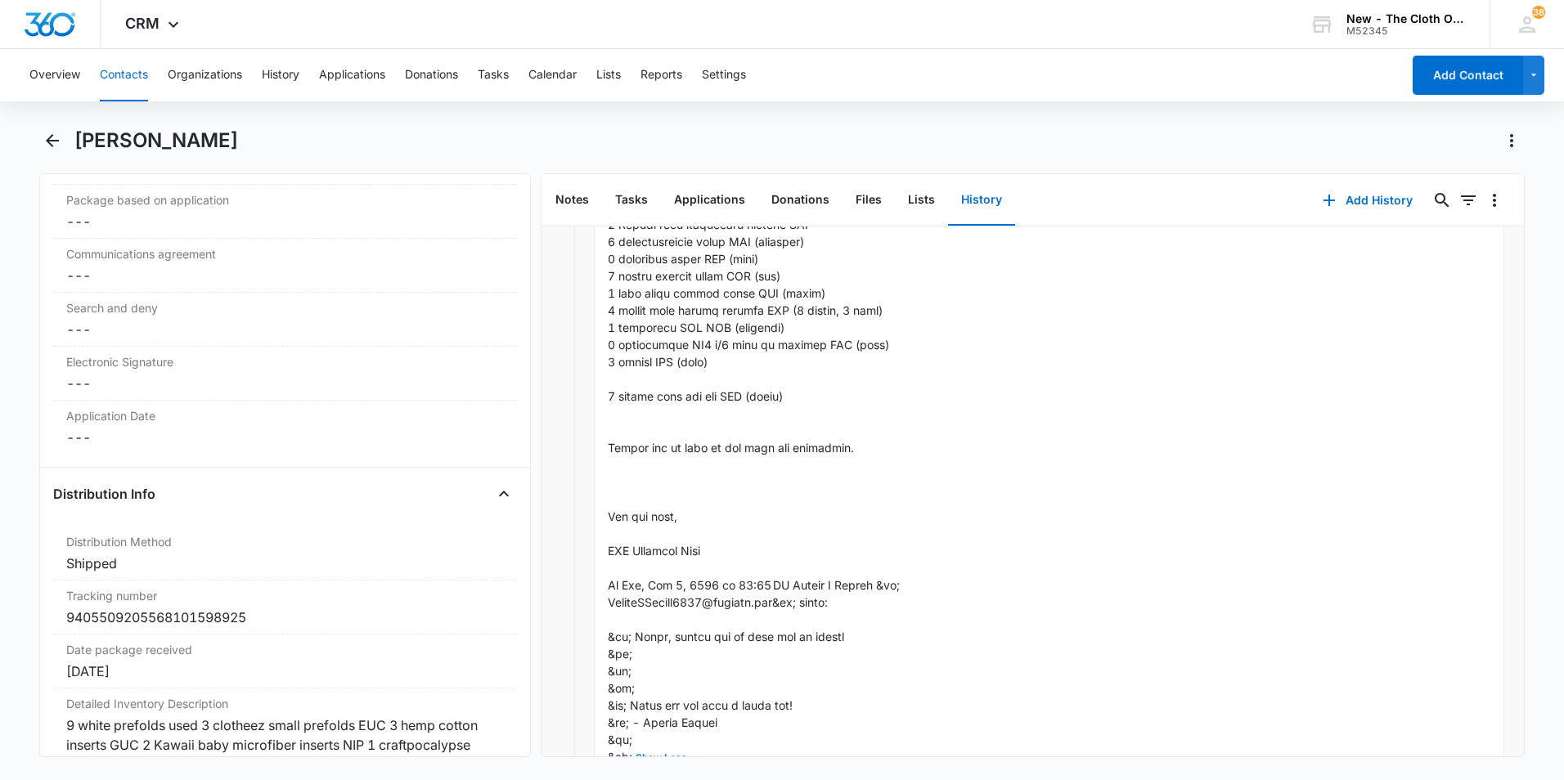
scroll to position [3925, 0]
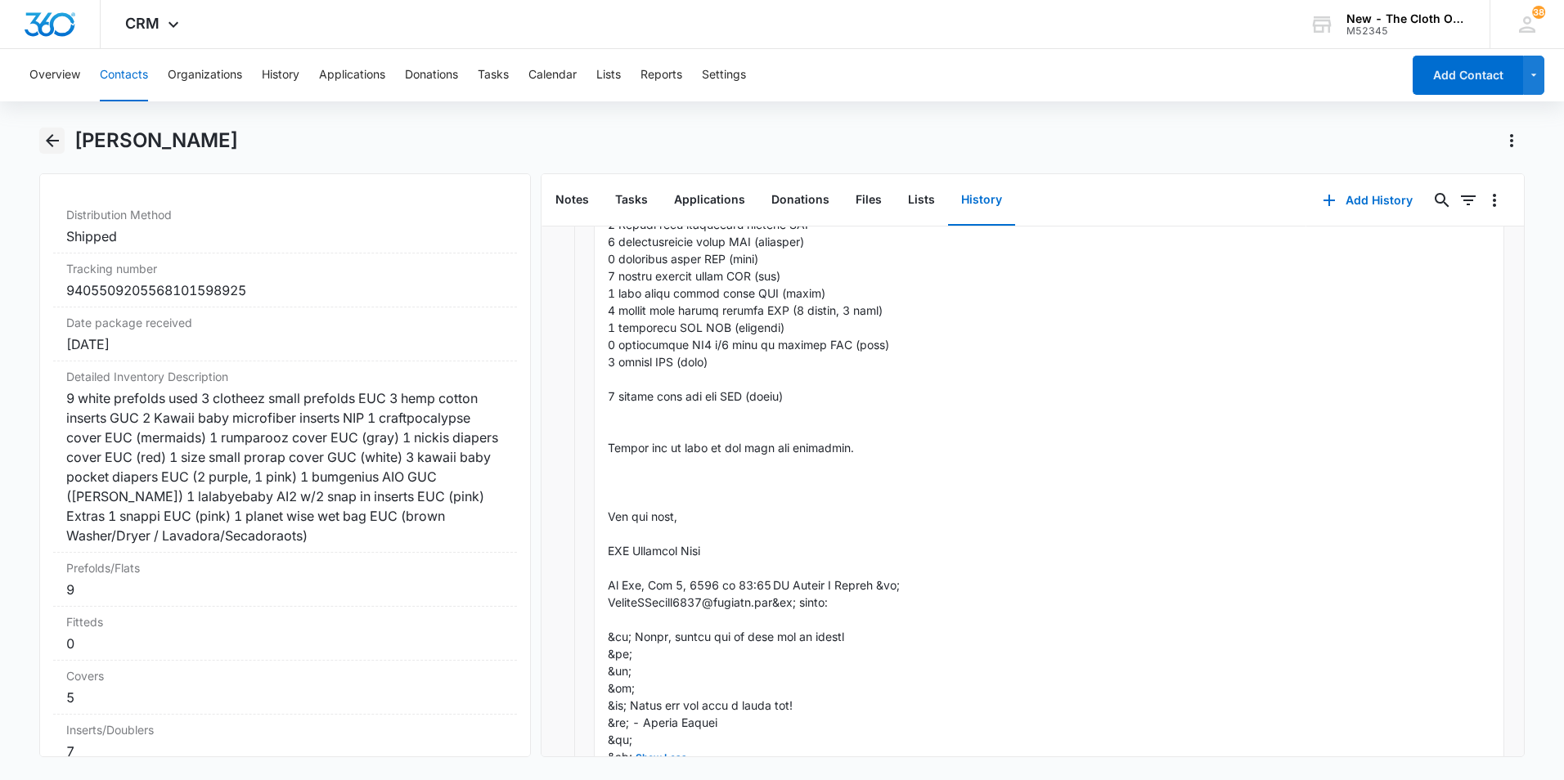
click at [41, 137] on button "Back" at bounding box center [51, 141] width 25 height 26
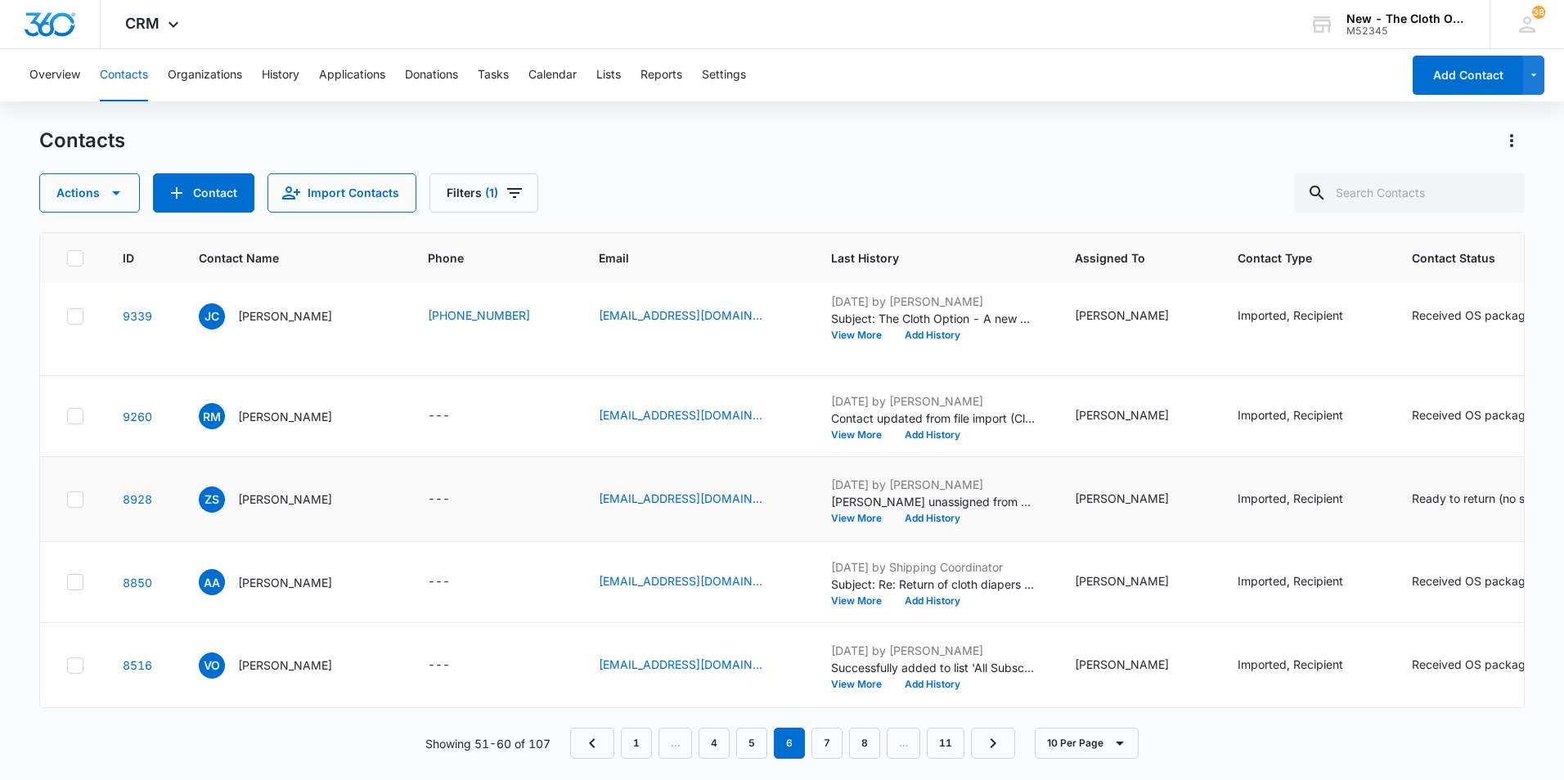
scroll to position [1074, 0]
click at [281, 657] on p "[PERSON_NAME]" at bounding box center [285, 665] width 94 height 17
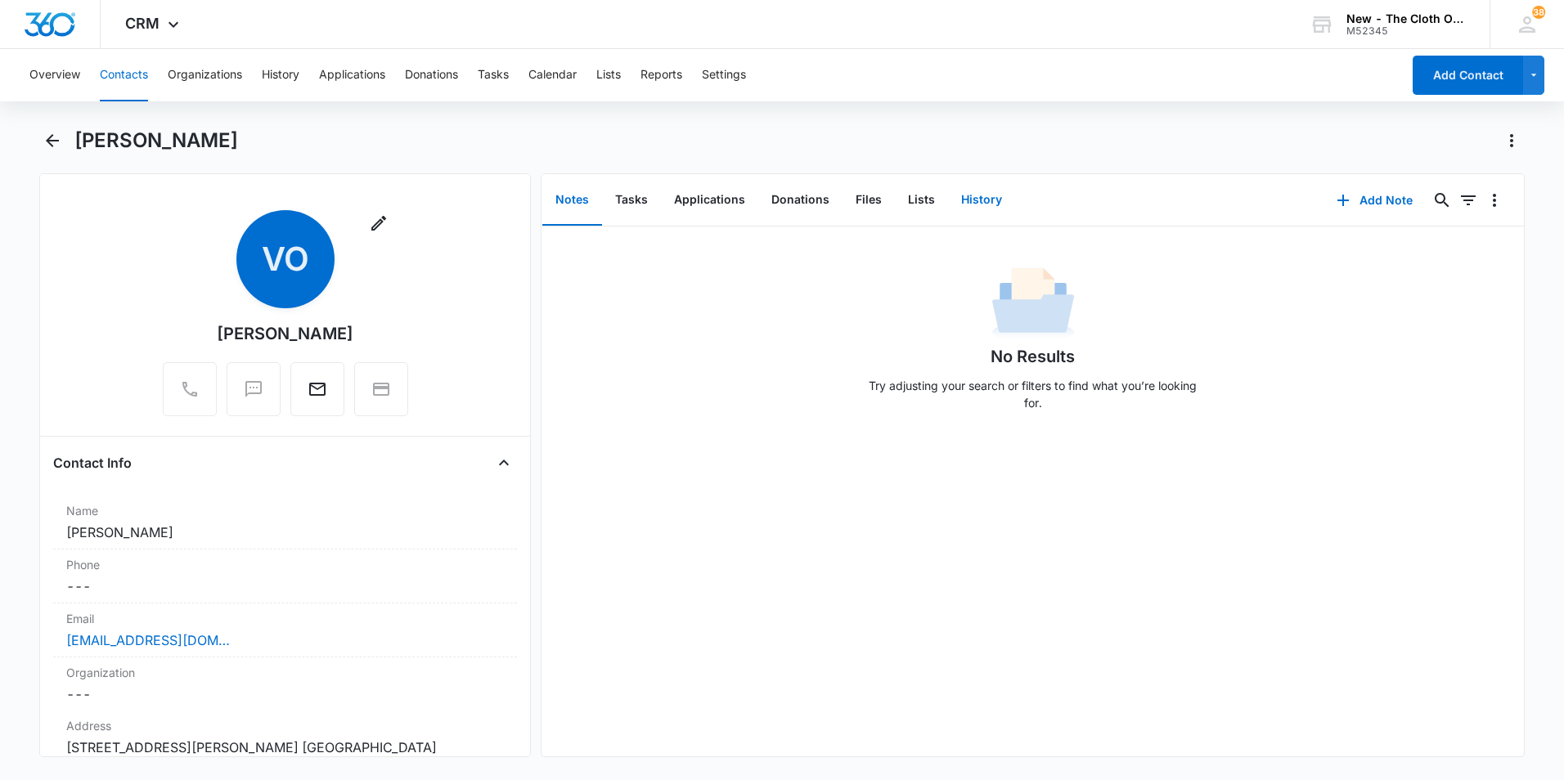
click at [990, 192] on button "History" at bounding box center [981, 200] width 67 height 51
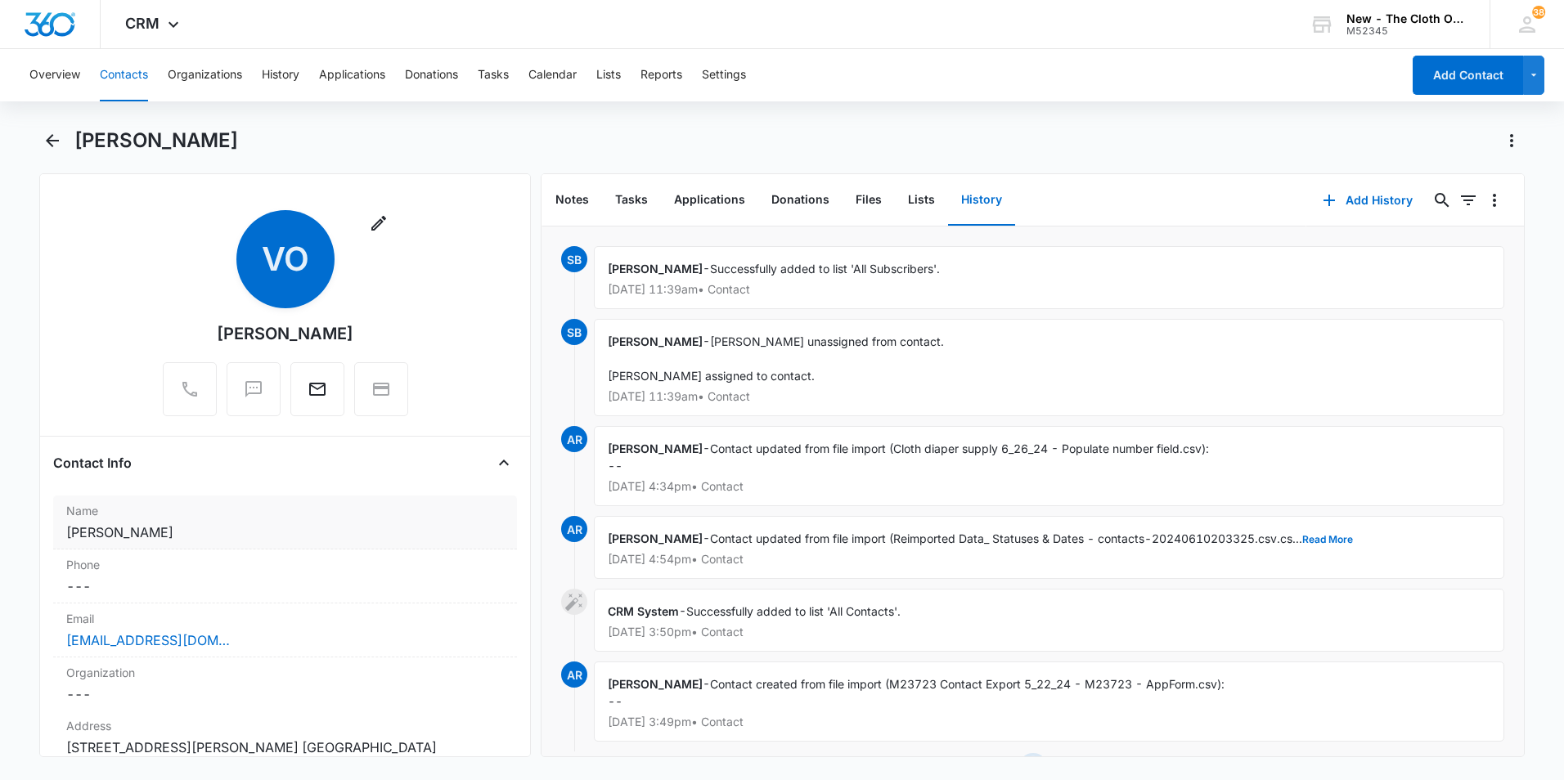
scroll to position [82, 0]
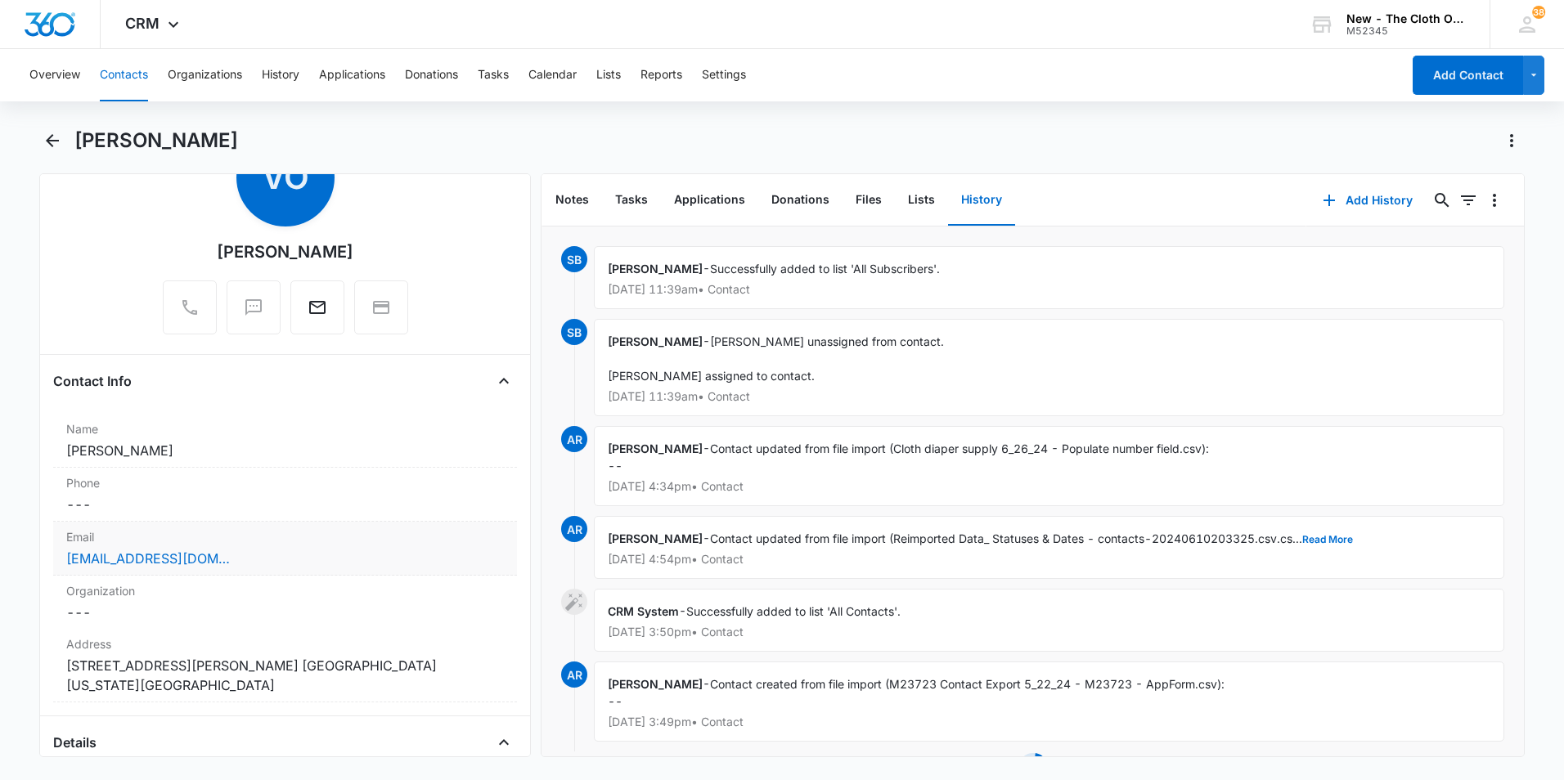
click at [264, 571] on div "Email Cancel Save Changes [EMAIL_ADDRESS][DOMAIN_NAME]" at bounding box center [285, 549] width 464 height 54
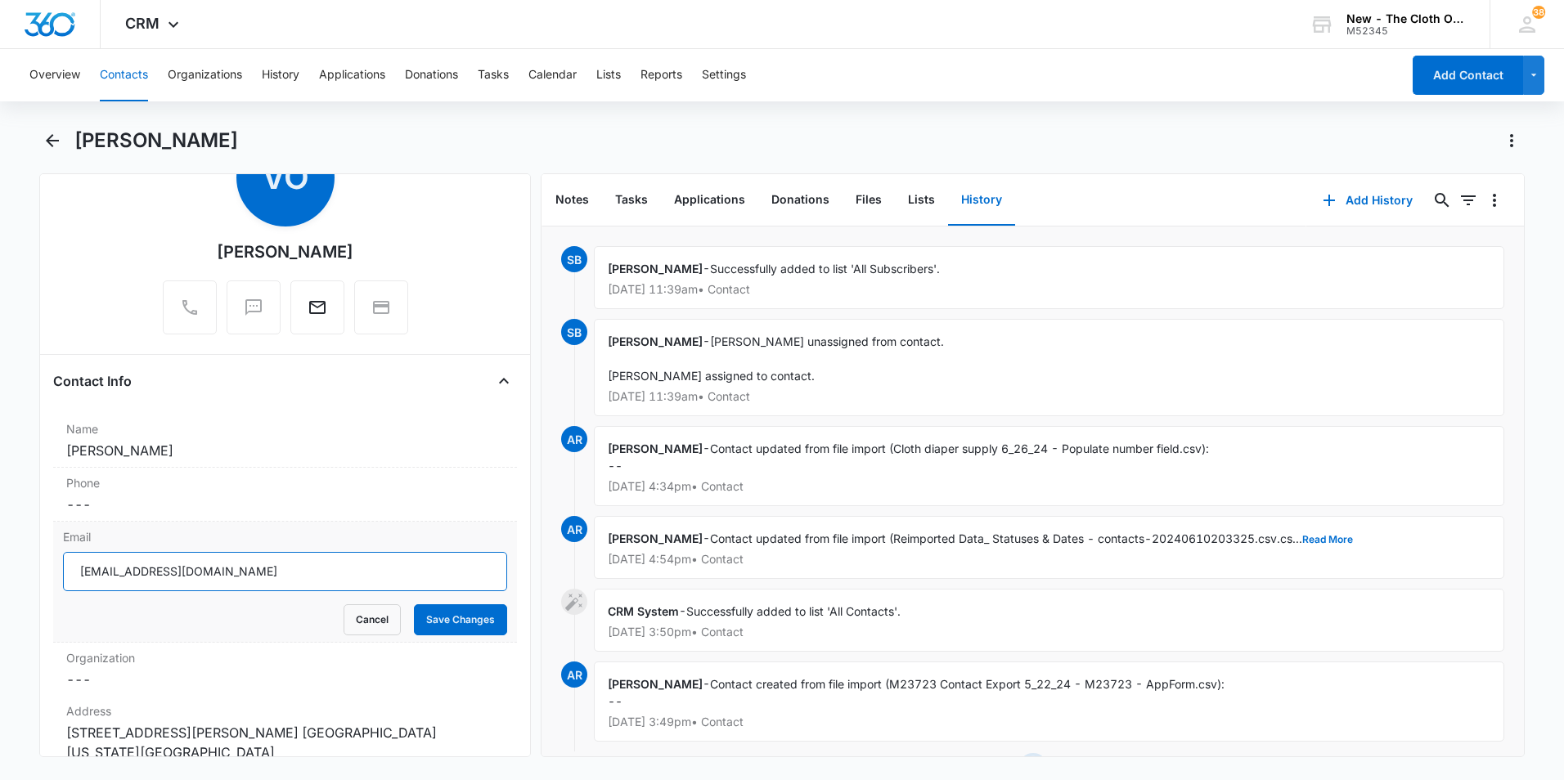
click at [267, 577] on input "[EMAIL_ADDRESS][DOMAIN_NAME]" at bounding box center [285, 571] width 444 height 39
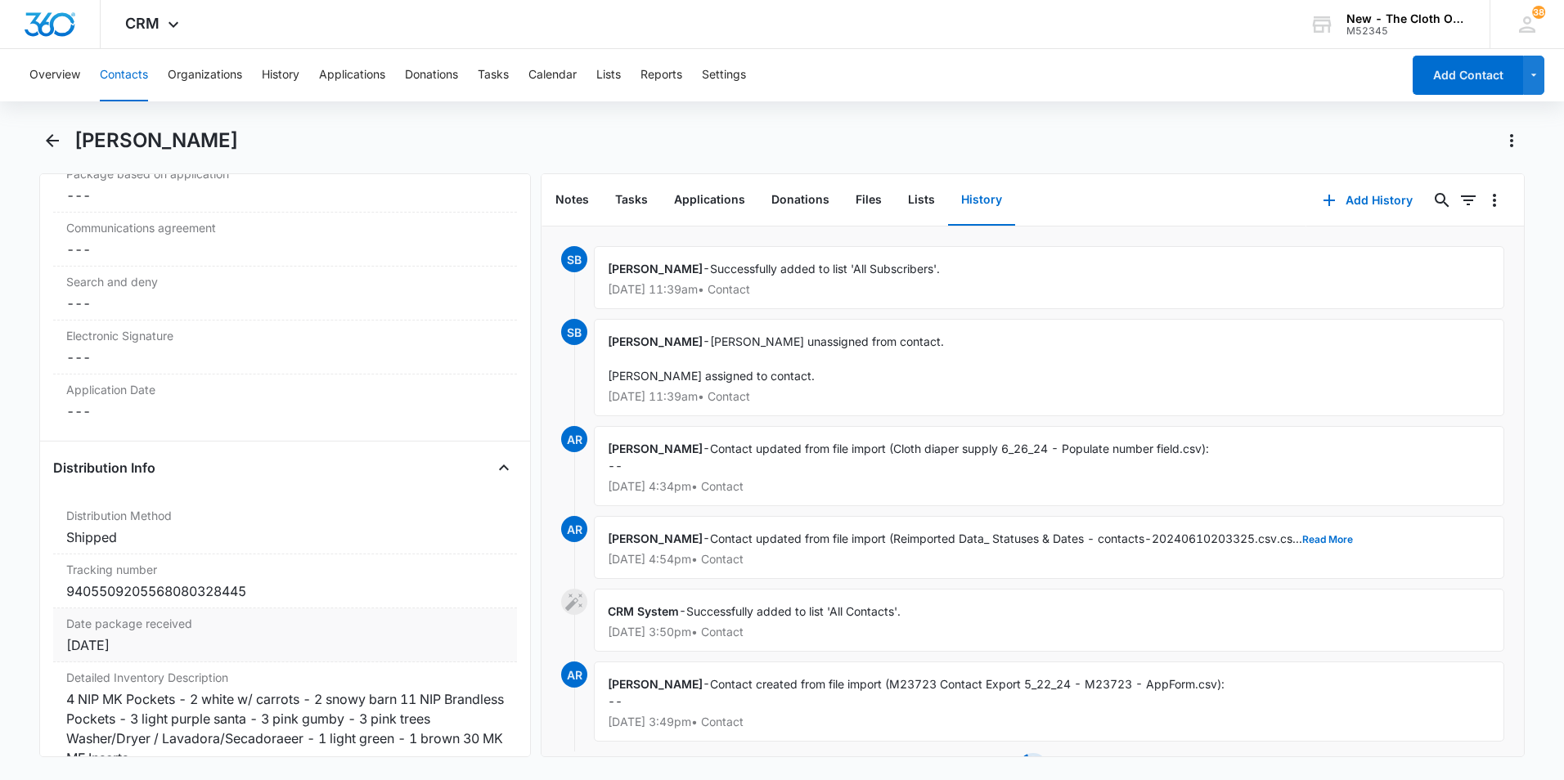
scroll to position [3353, 0]
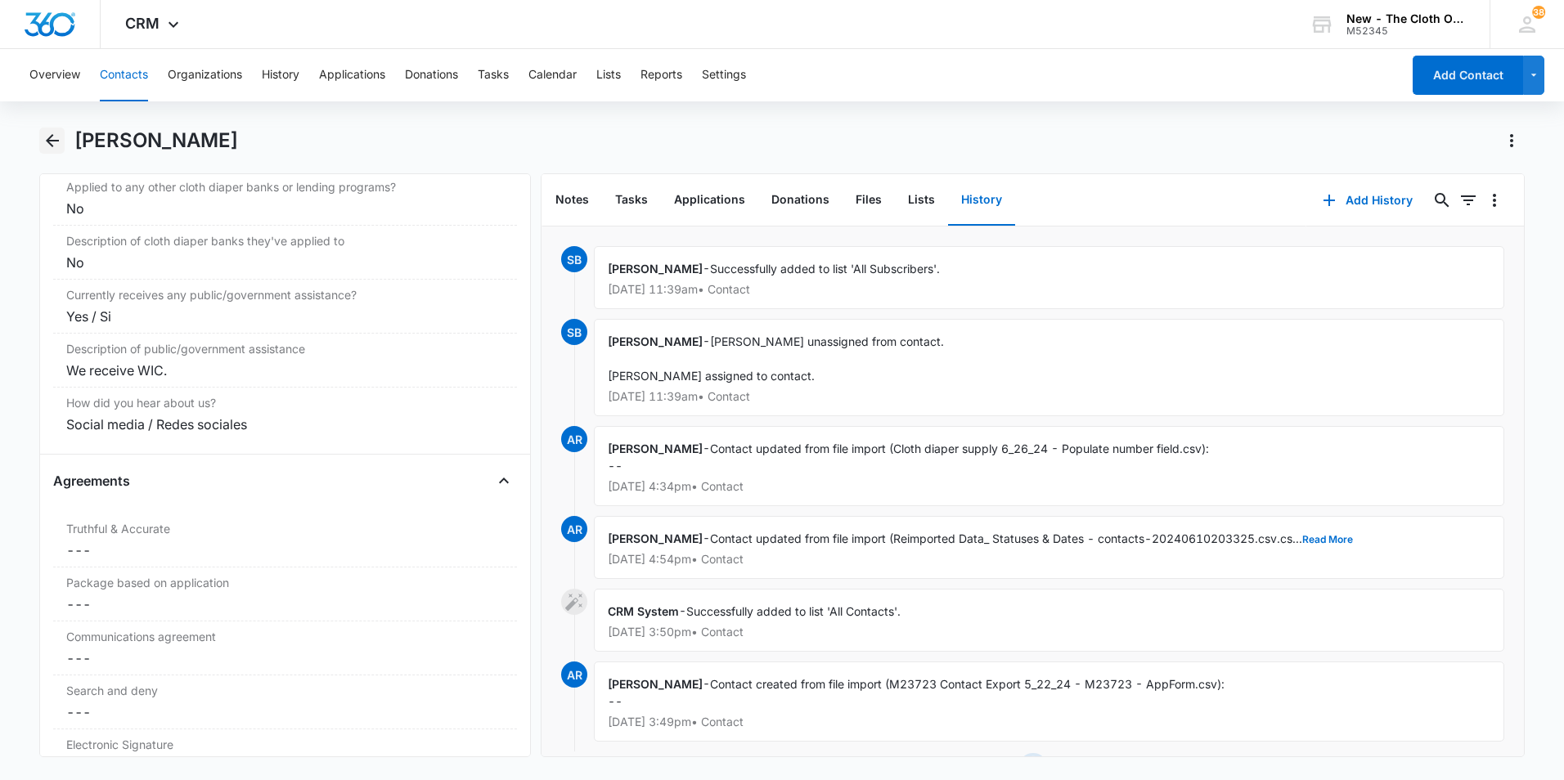
click at [46, 133] on icon "Back" at bounding box center [53, 141] width 20 height 20
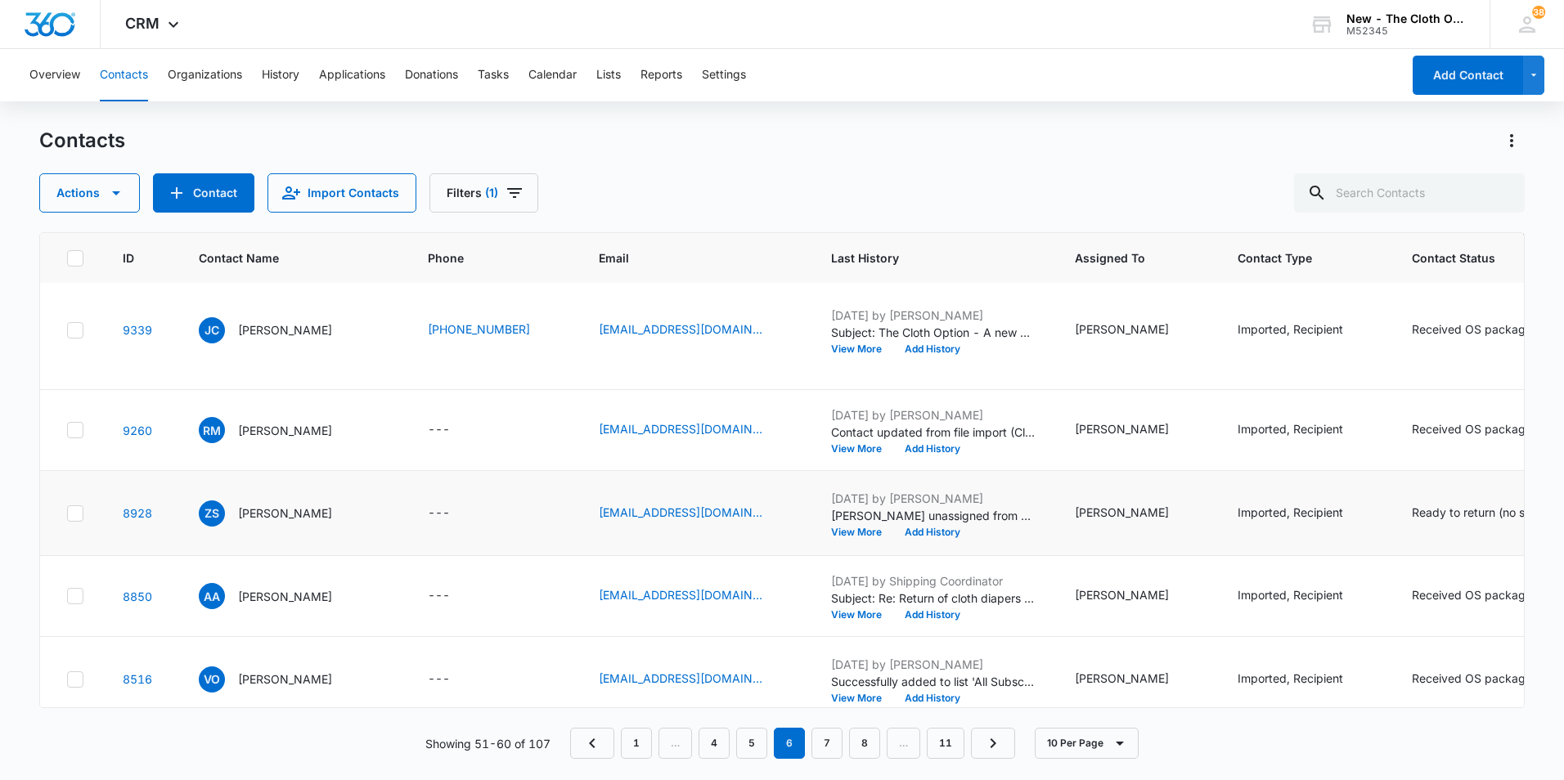
scroll to position [420, 0]
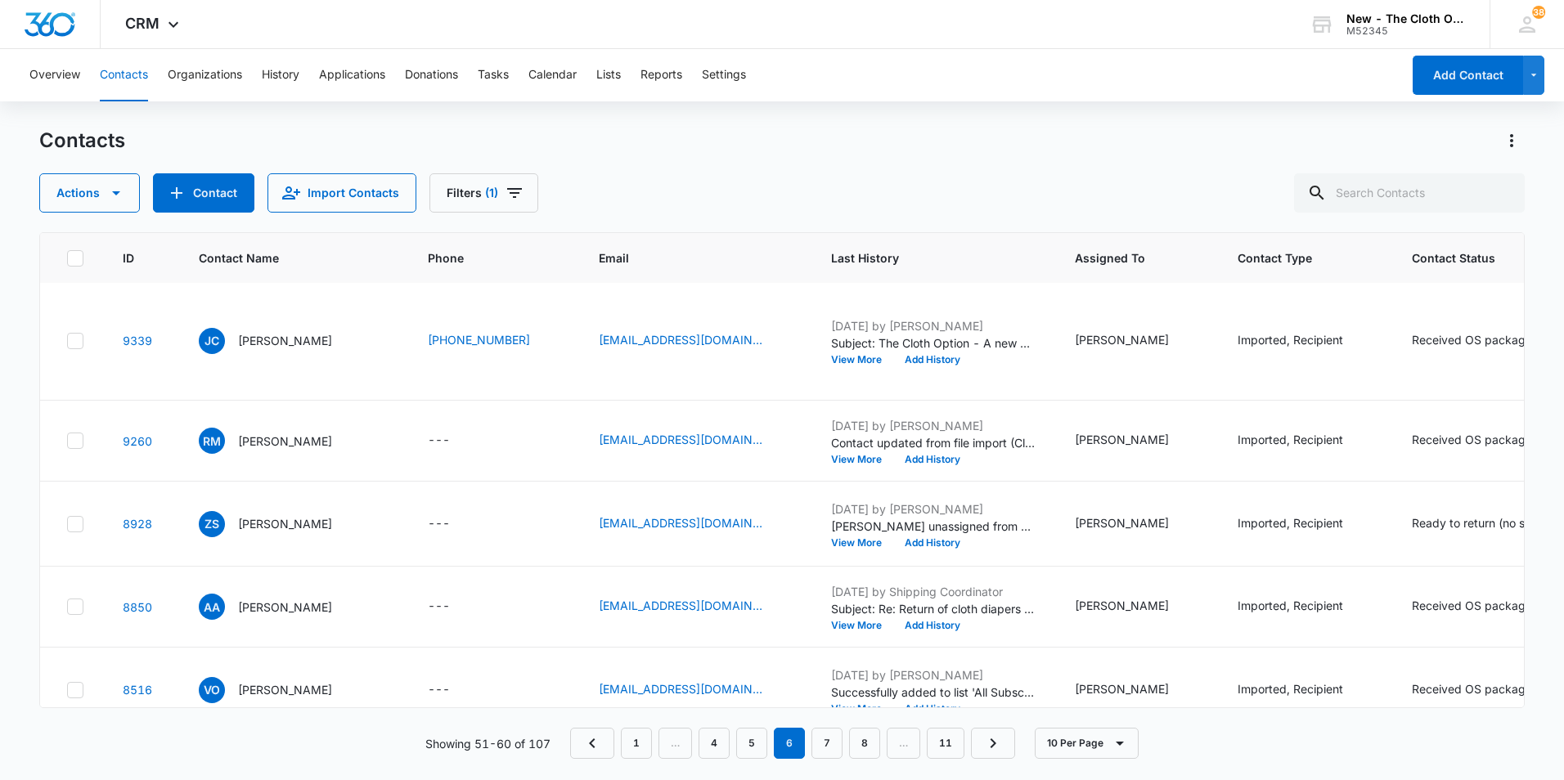
click at [299, 168] on p "[PERSON_NAME]" at bounding box center [285, 159] width 94 height 17
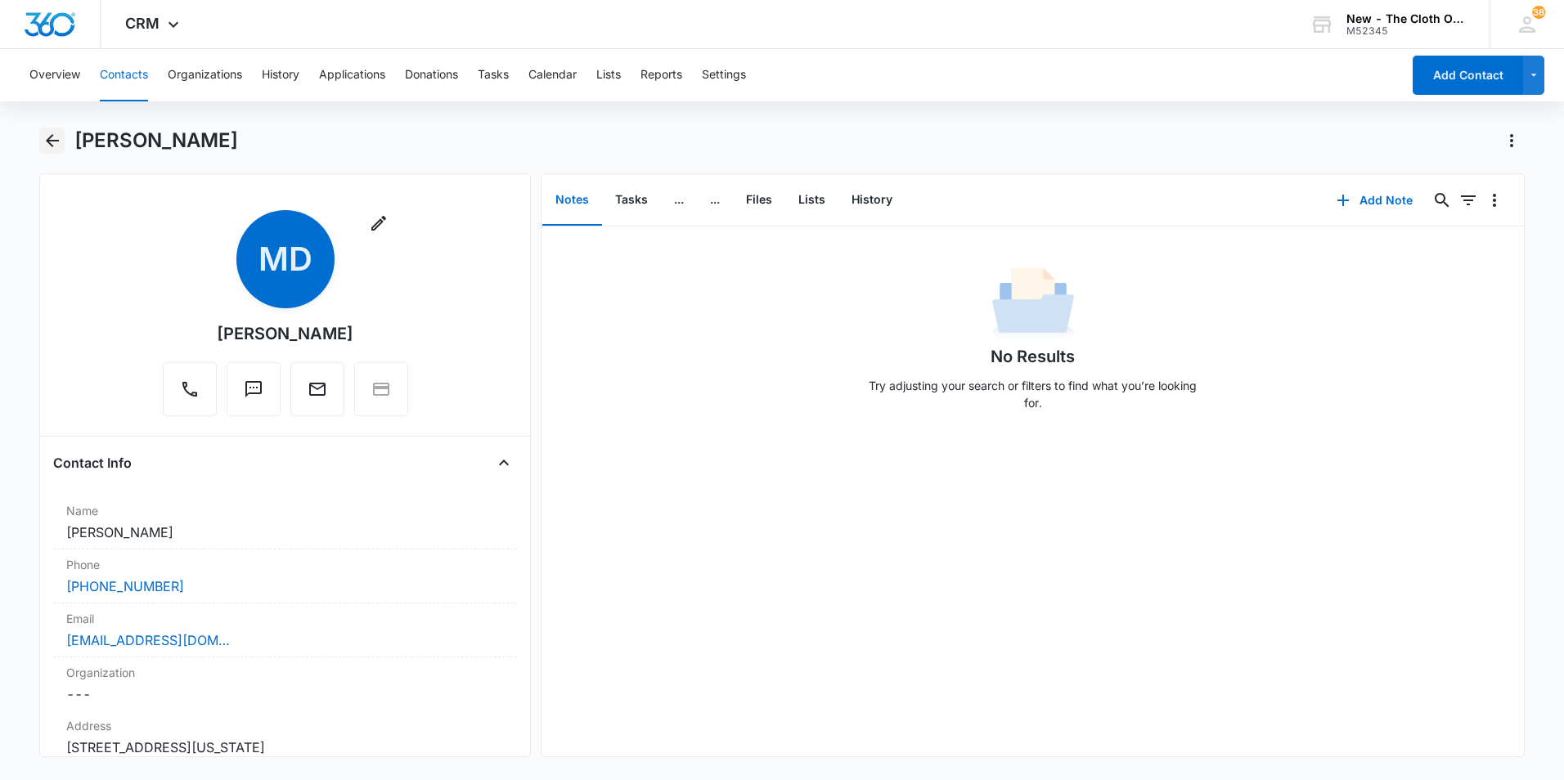
click at [58, 142] on icon "Back" at bounding box center [53, 141] width 20 height 20
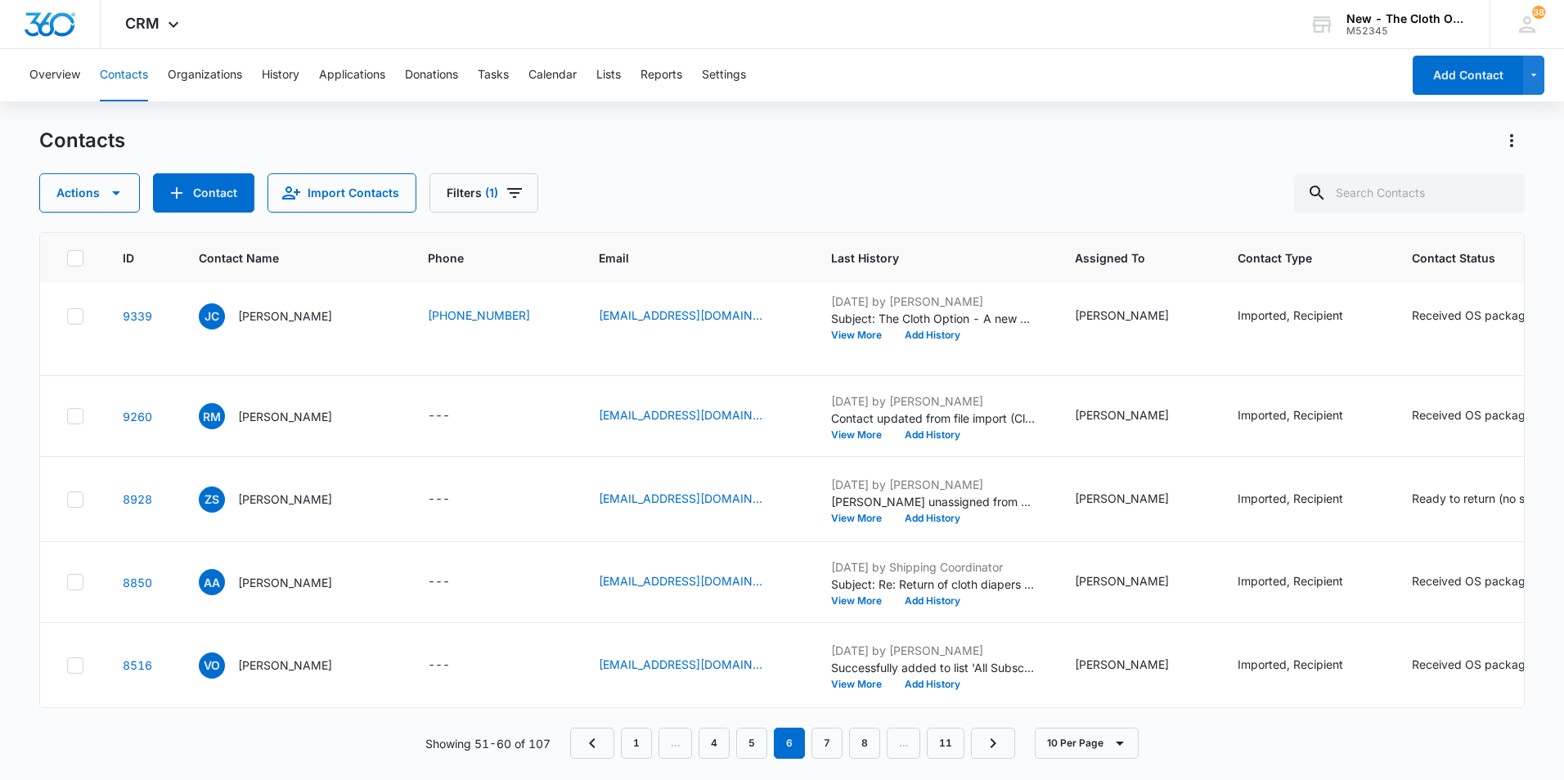
scroll to position [1074, 0]
click at [824, 736] on link "7" at bounding box center [826, 743] width 31 height 31
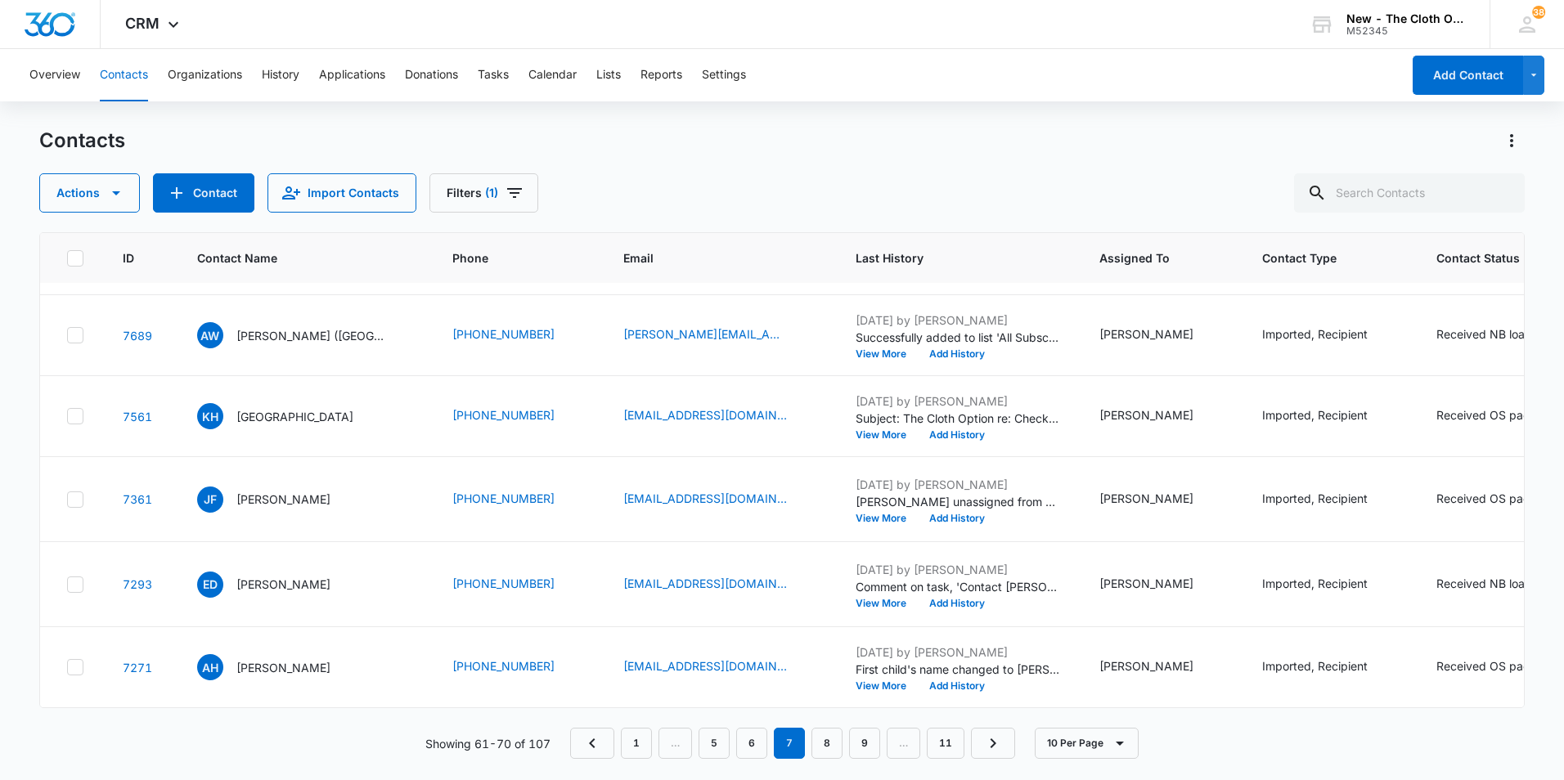
scroll to position [0, 0]
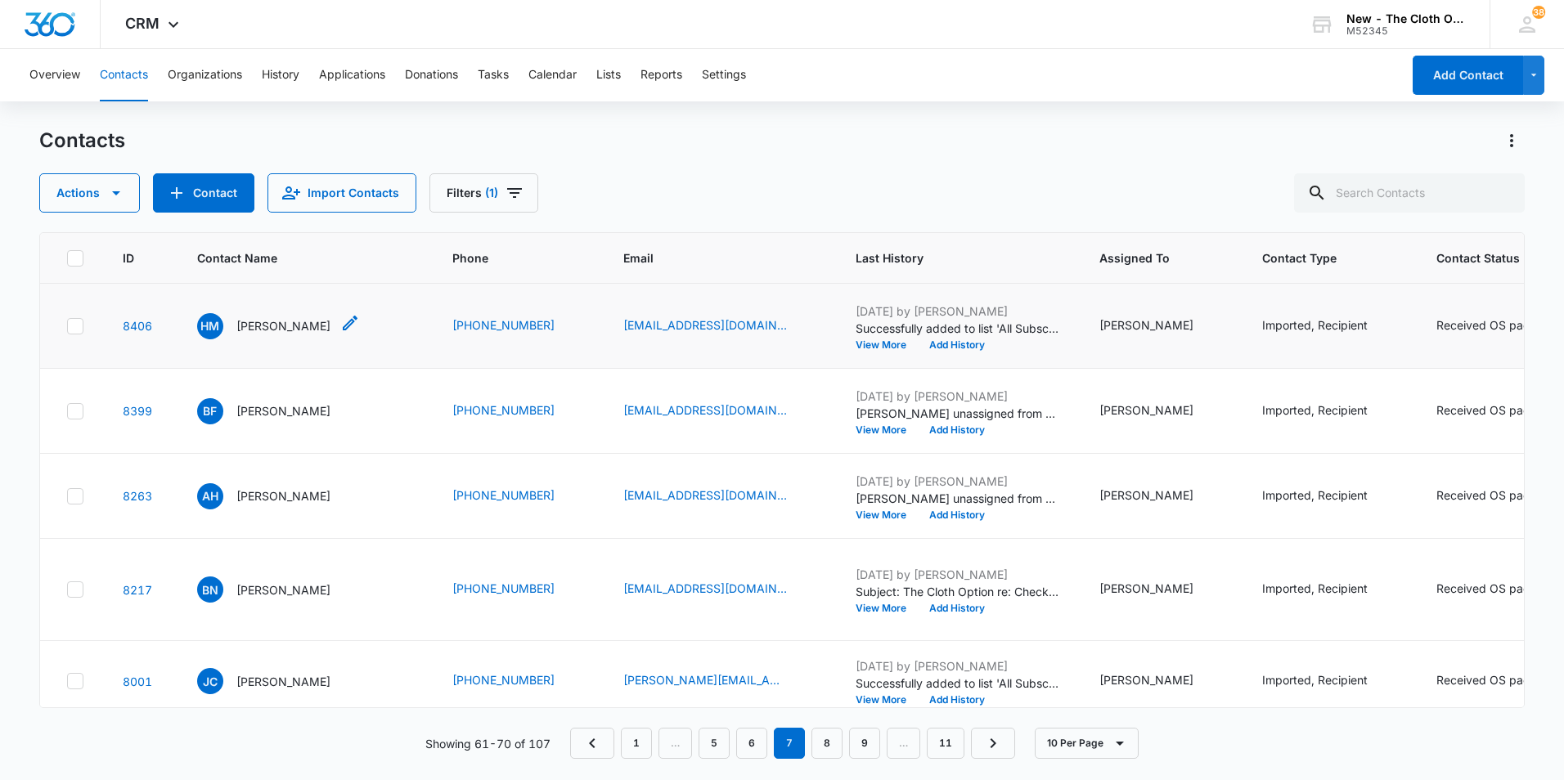
click at [290, 334] on p "[PERSON_NAME]" at bounding box center [283, 325] width 94 height 17
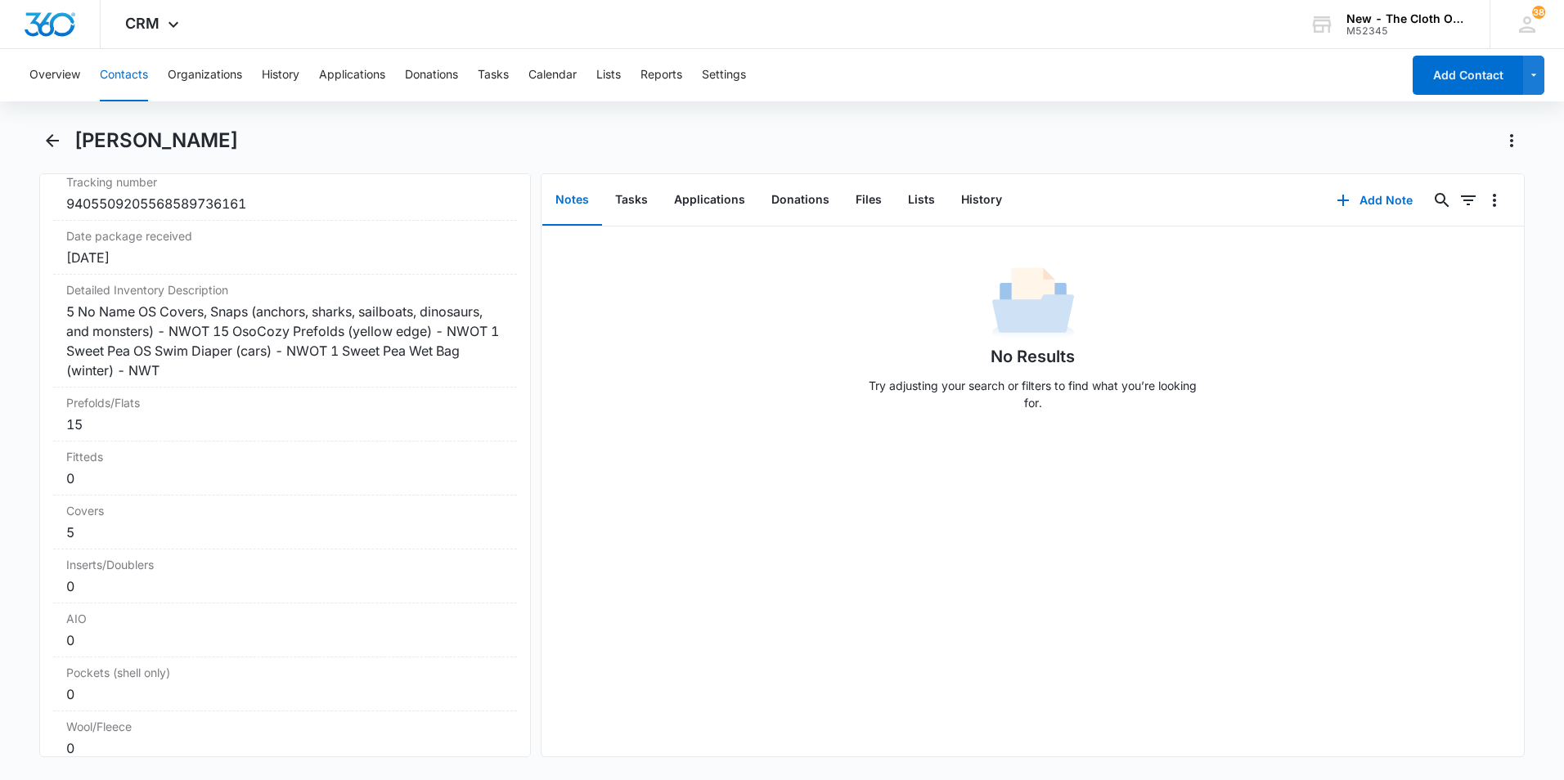
scroll to position [3762, 0]
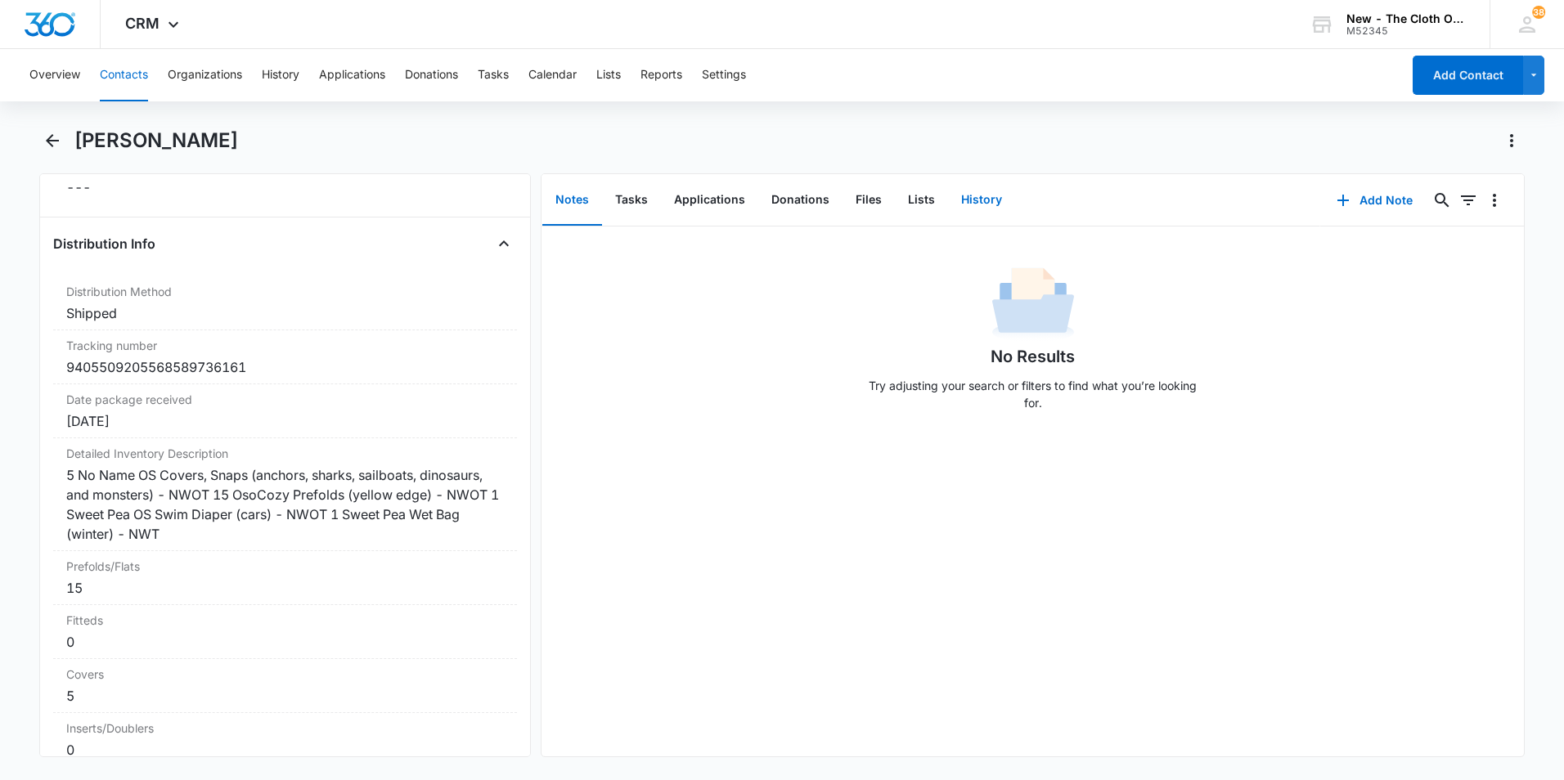
click at [983, 195] on button "History" at bounding box center [981, 200] width 67 height 51
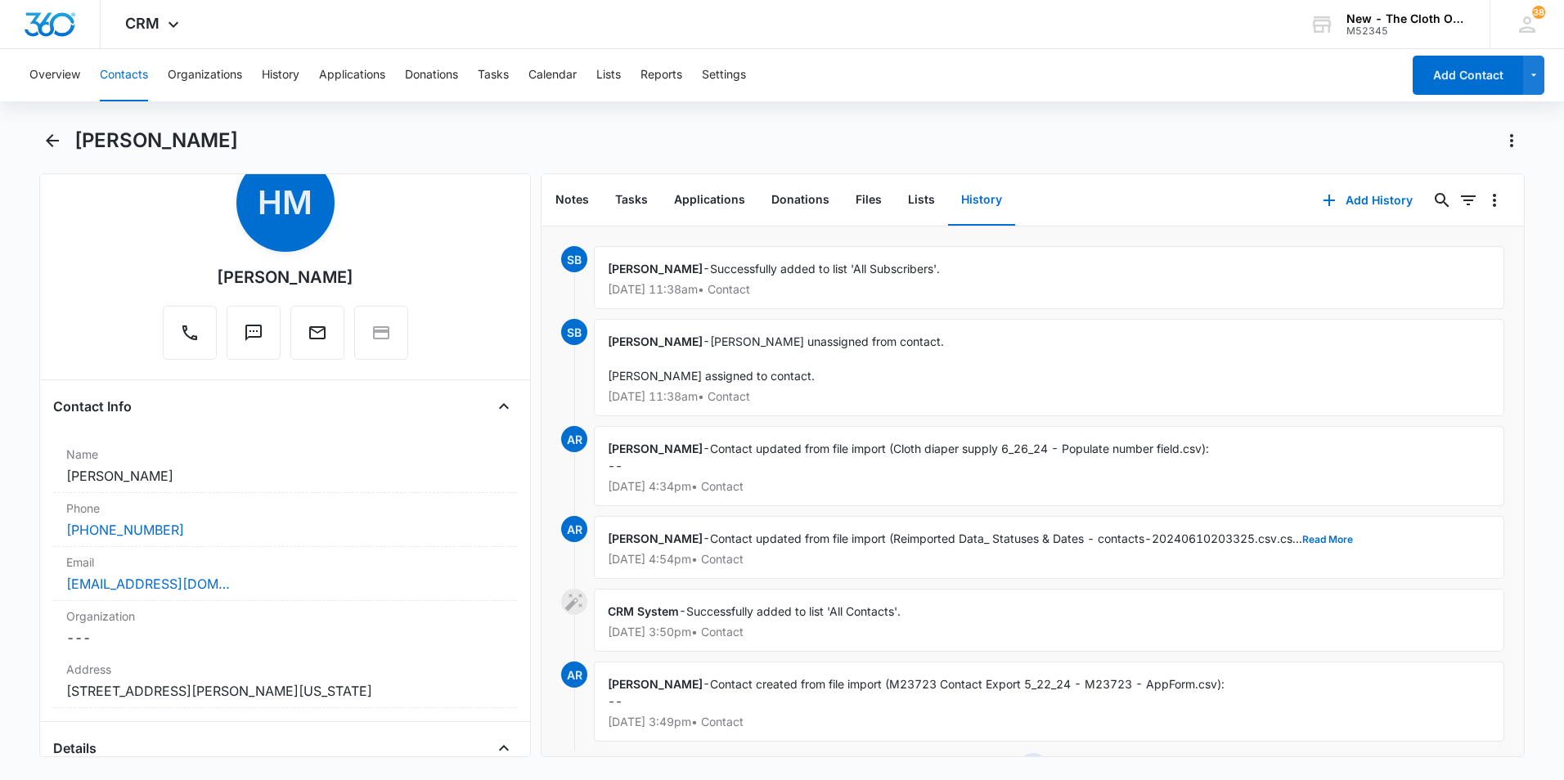
scroll to position [82, 0]
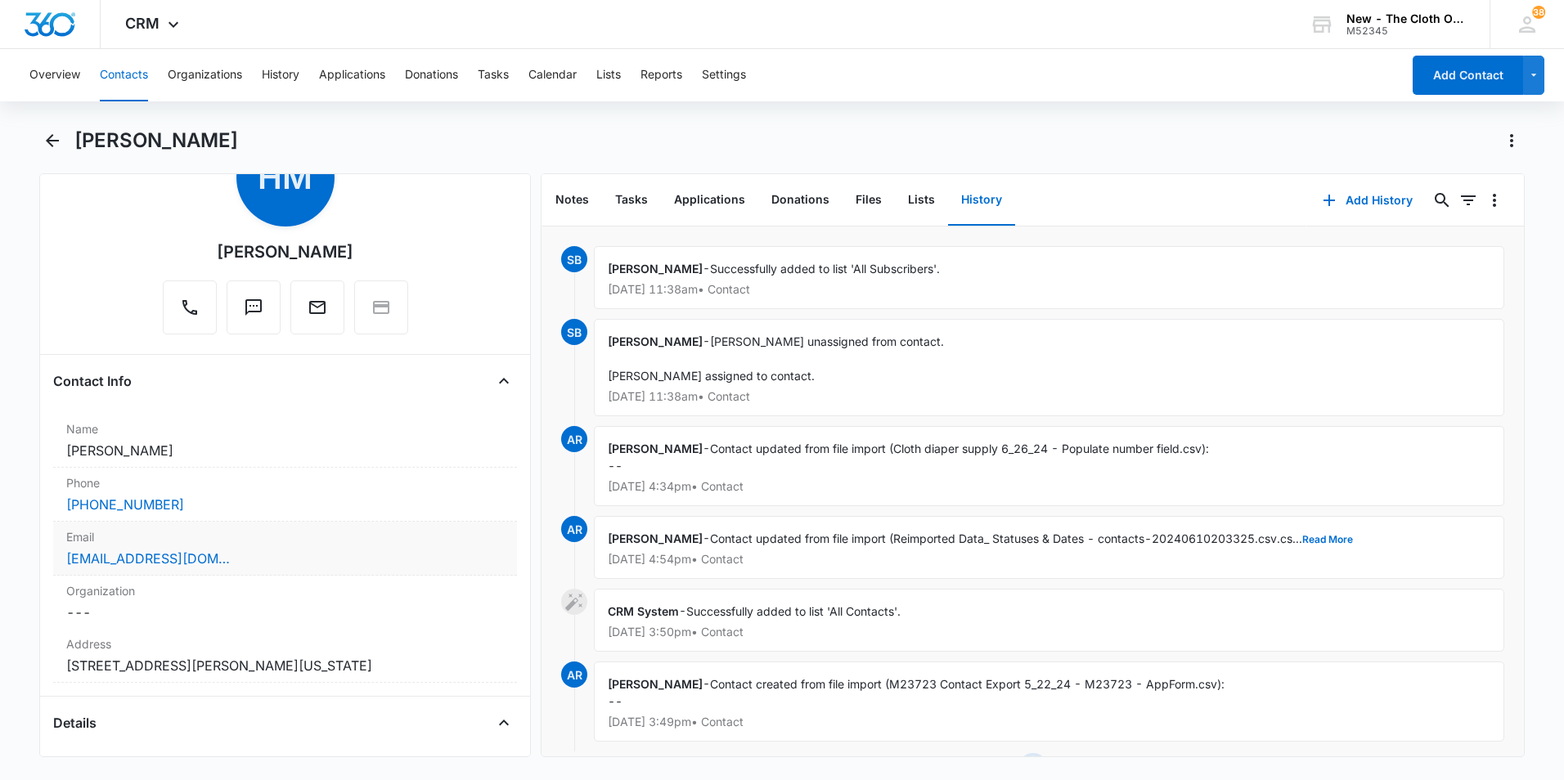
click at [267, 542] on label "Email" at bounding box center [285, 536] width 438 height 17
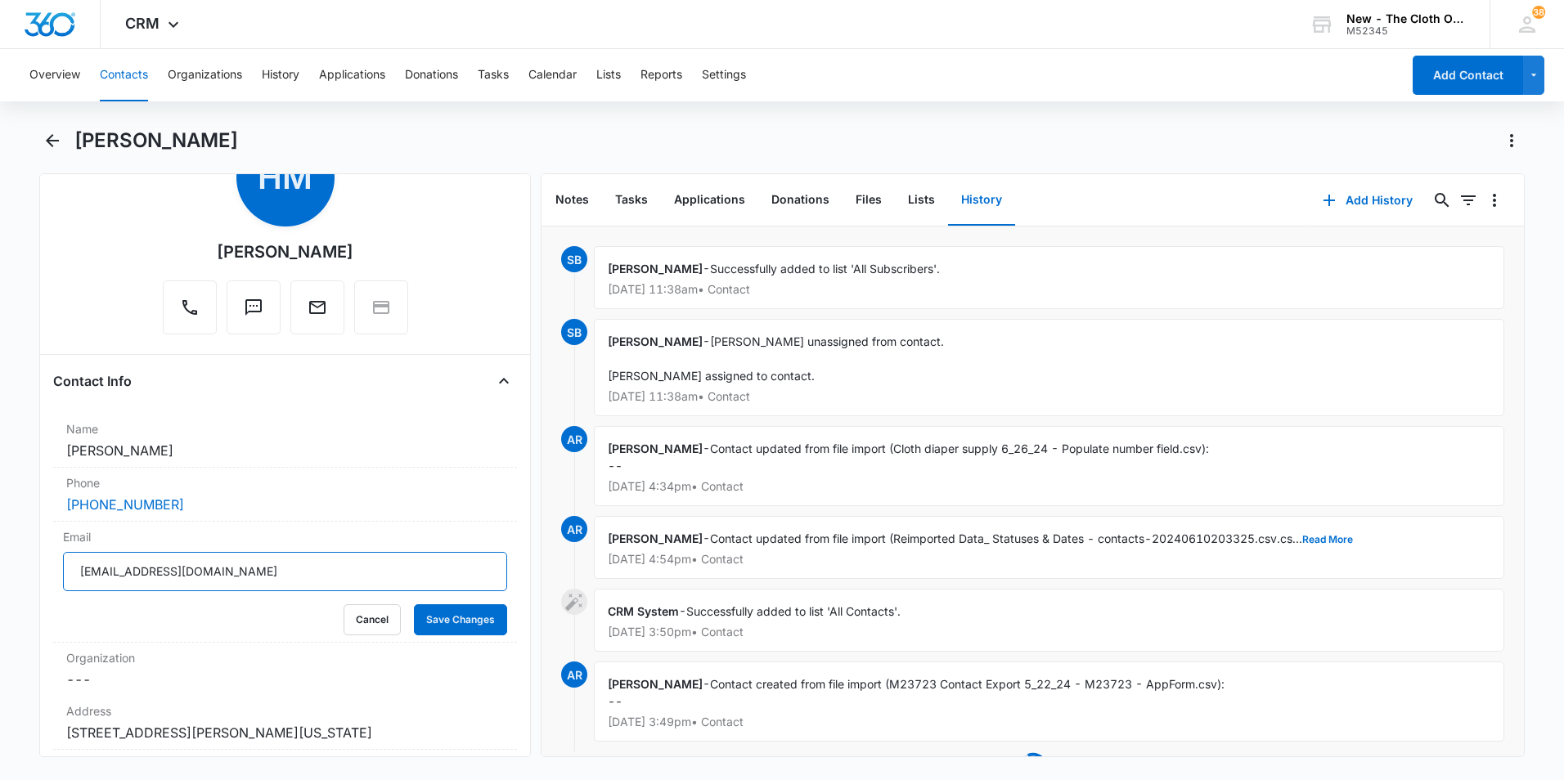
drag, startPoint x: 267, startPoint y: 575, endPoint x: 22, endPoint y: 569, distance: 245.4
click at [22, 569] on main "[PERSON_NAME] Remove HM [PERSON_NAME] Contact Info Name Cancel Save Changes [PE…" at bounding box center [782, 452] width 1564 height 649
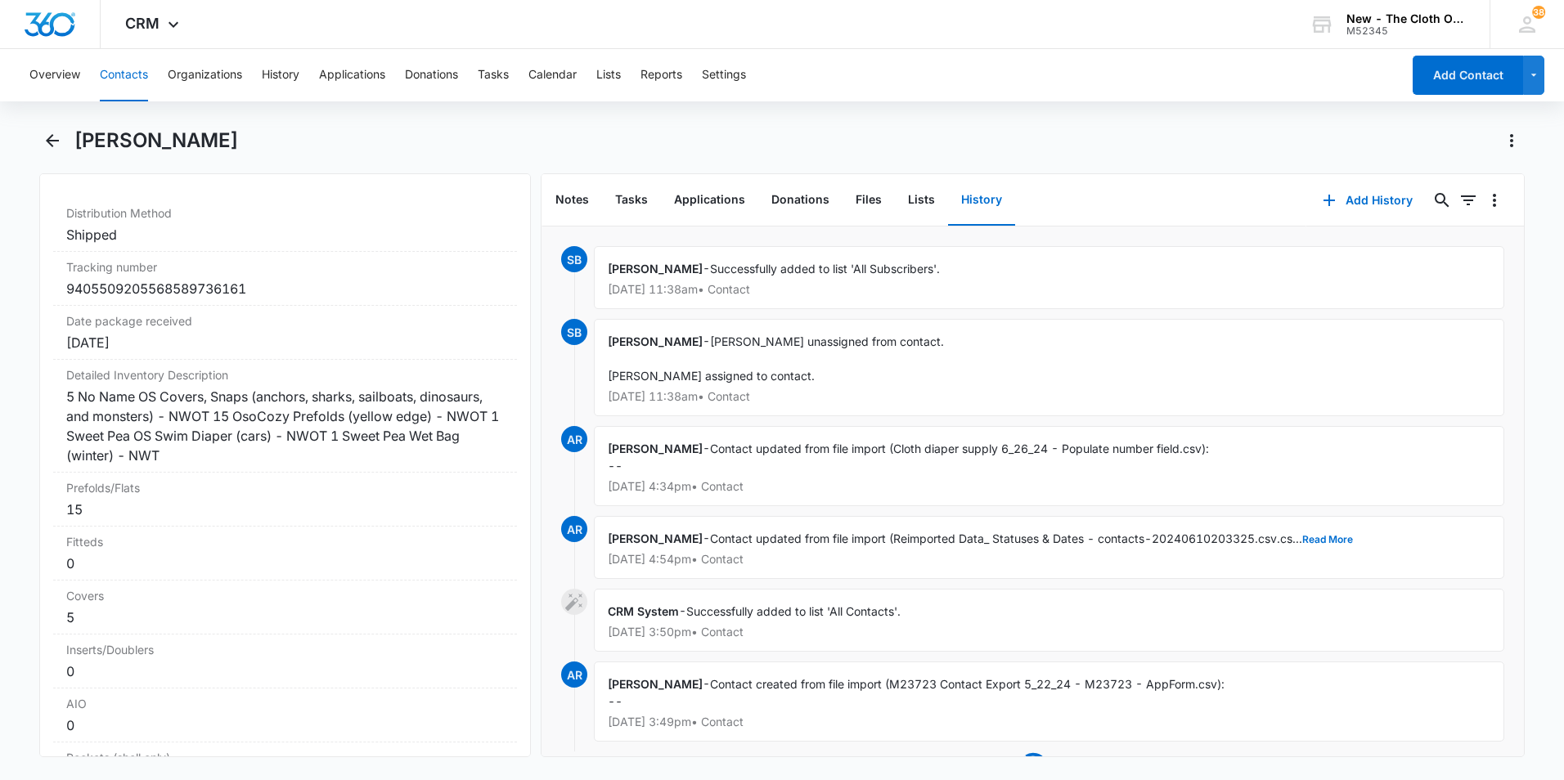
scroll to position [3925, 0]
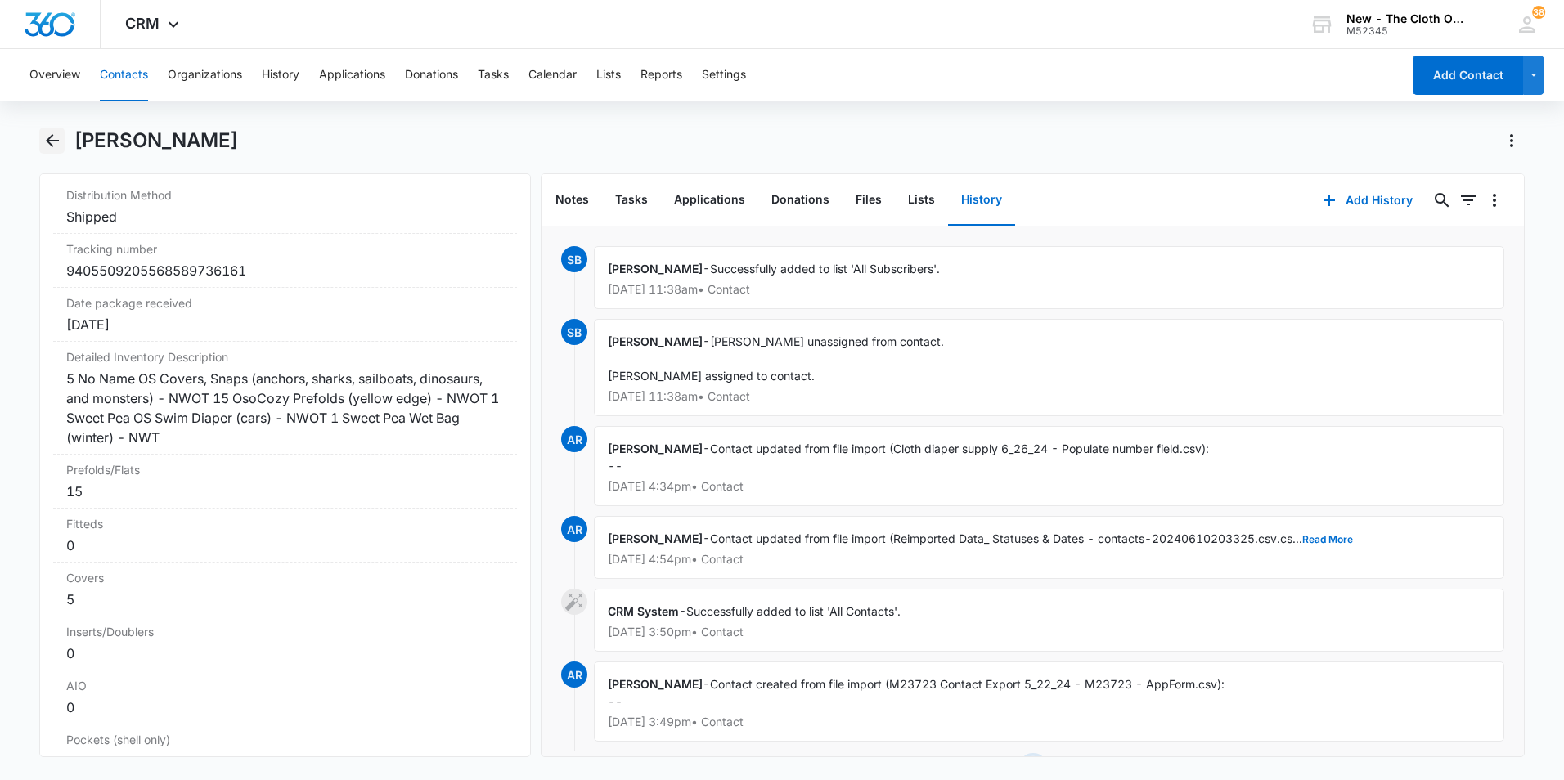
click at [51, 143] on icon "Back" at bounding box center [53, 141] width 20 height 20
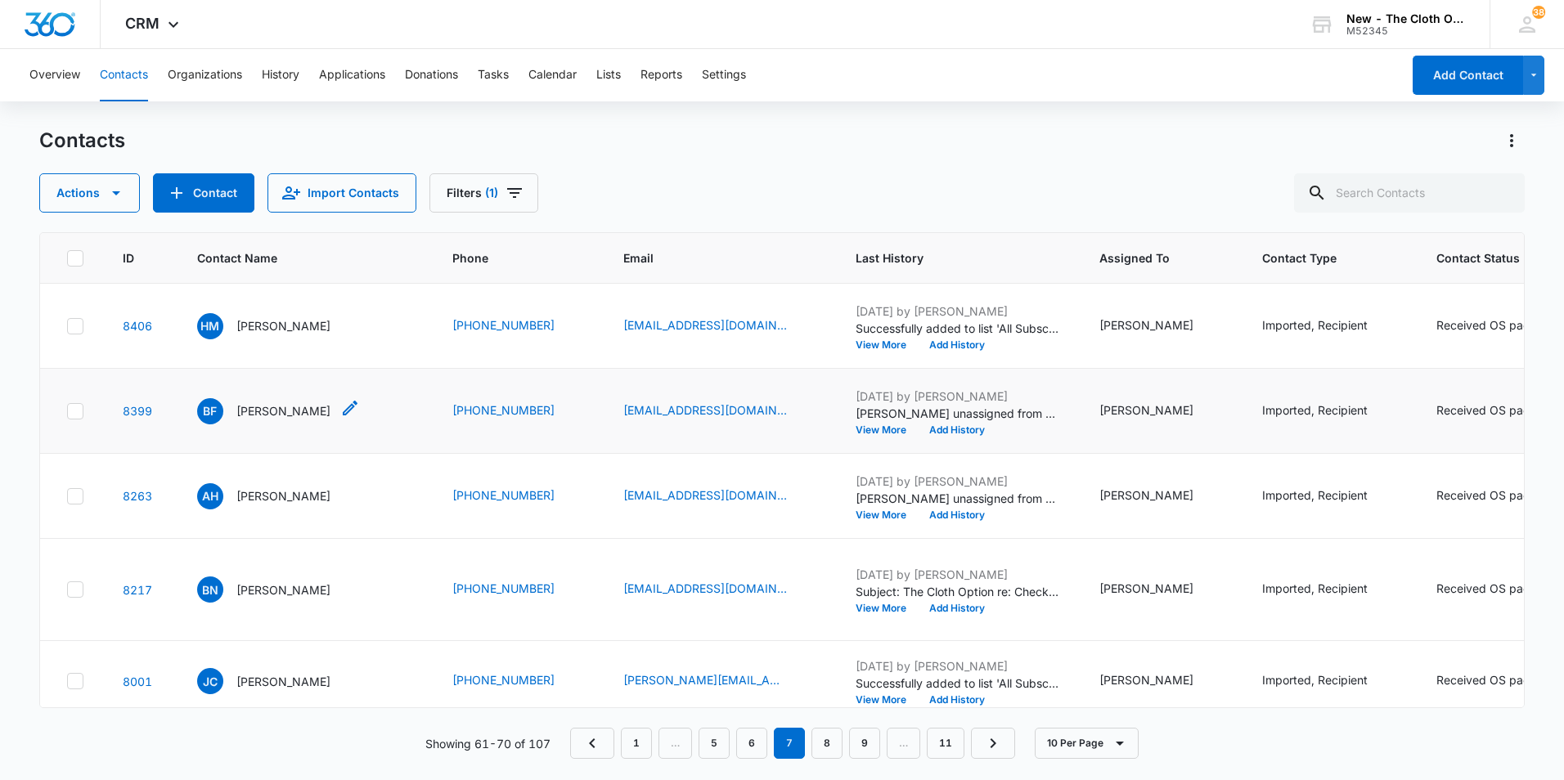
click at [289, 420] on p "[PERSON_NAME]" at bounding box center [283, 410] width 94 height 17
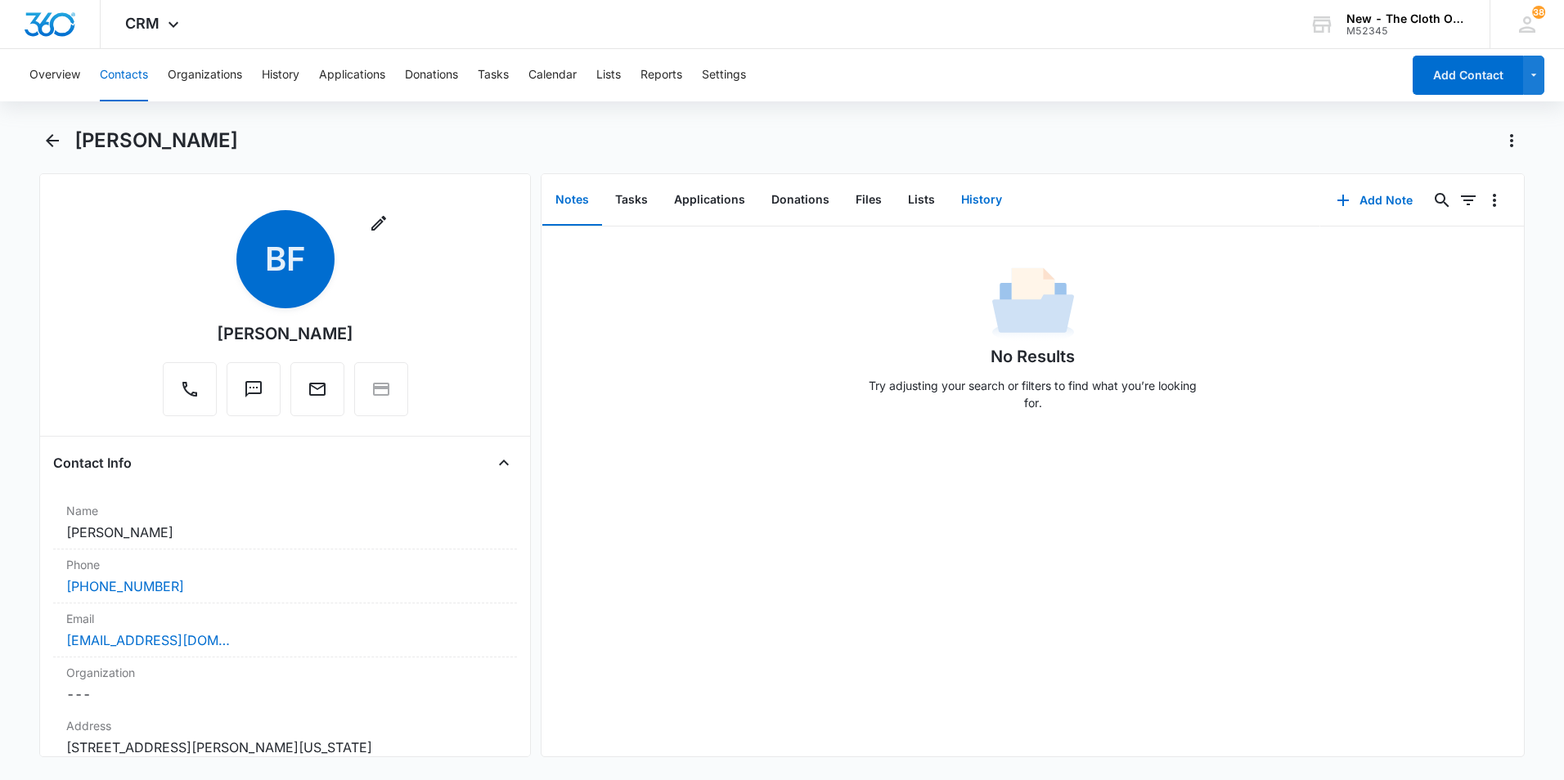
click at [959, 198] on button "History" at bounding box center [981, 200] width 67 height 51
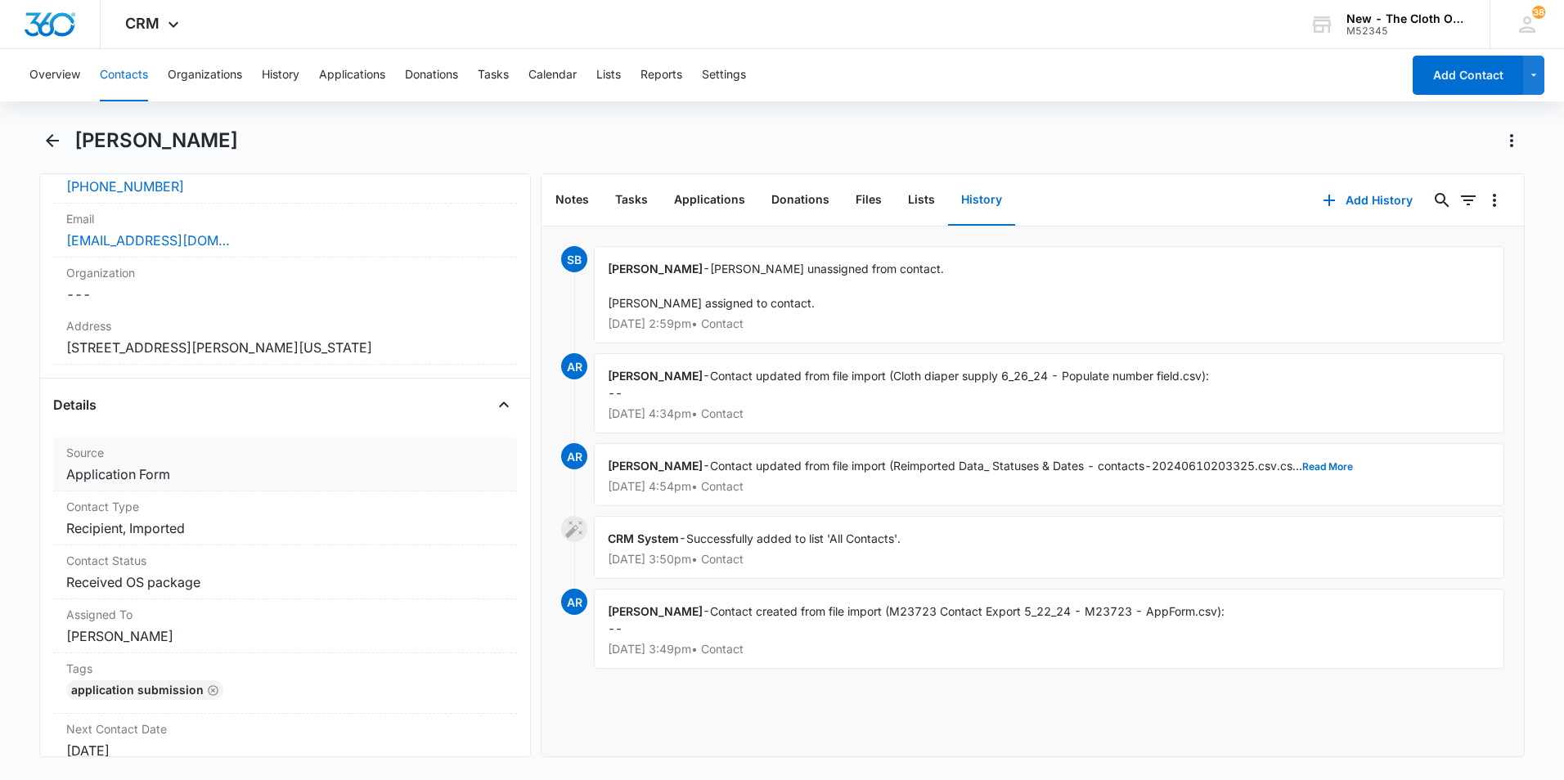
scroll to position [164, 0]
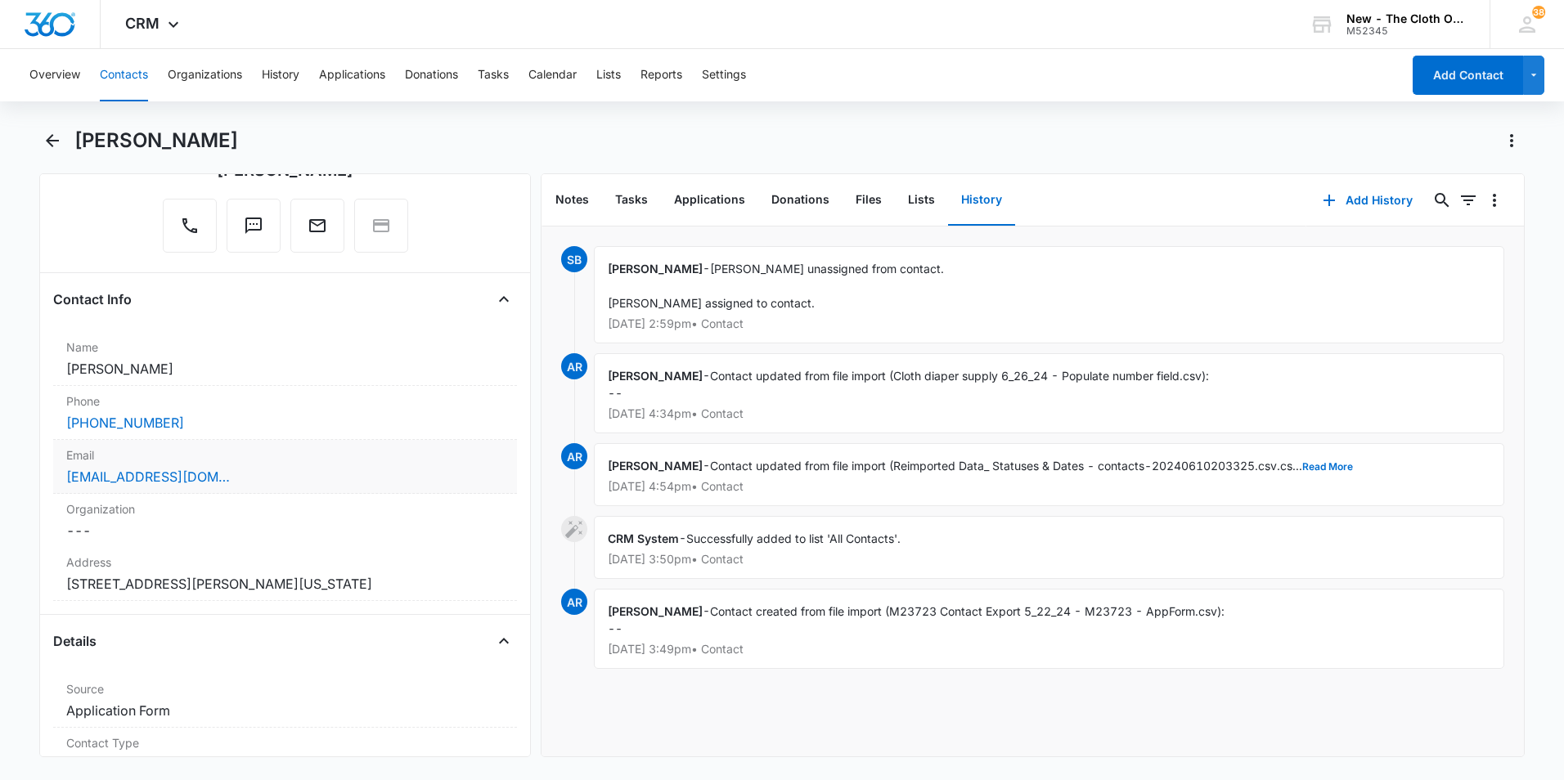
click at [294, 477] on div "[EMAIL_ADDRESS][DOMAIN_NAME]" at bounding box center [285, 477] width 438 height 20
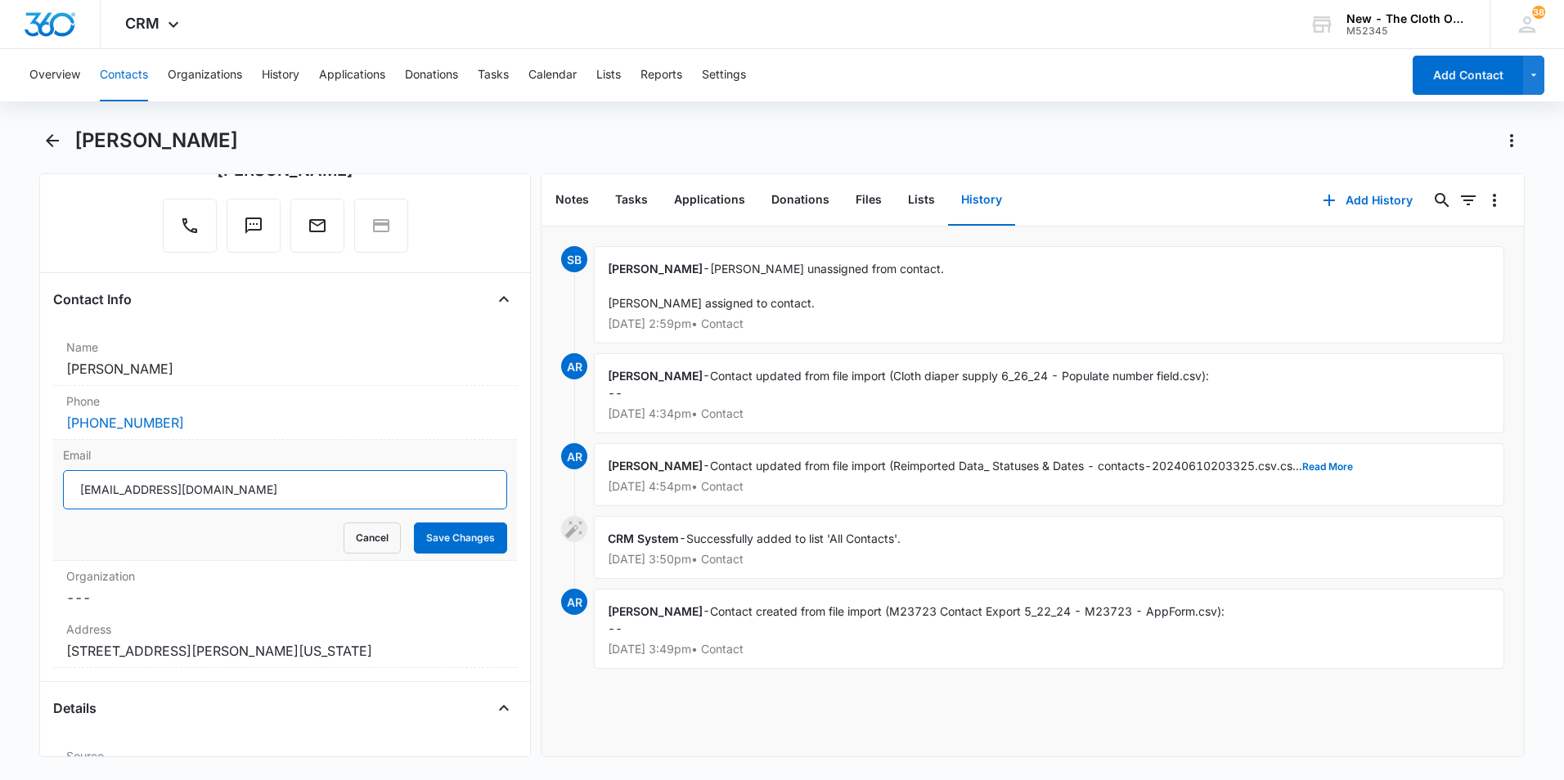
click at [290, 492] on input "[EMAIL_ADDRESS][DOMAIN_NAME]" at bounding box center [285, 489] width 444 height 39
click at [50, 141] on icon "Back" at bounding box center [52, 140] width 13 height 13
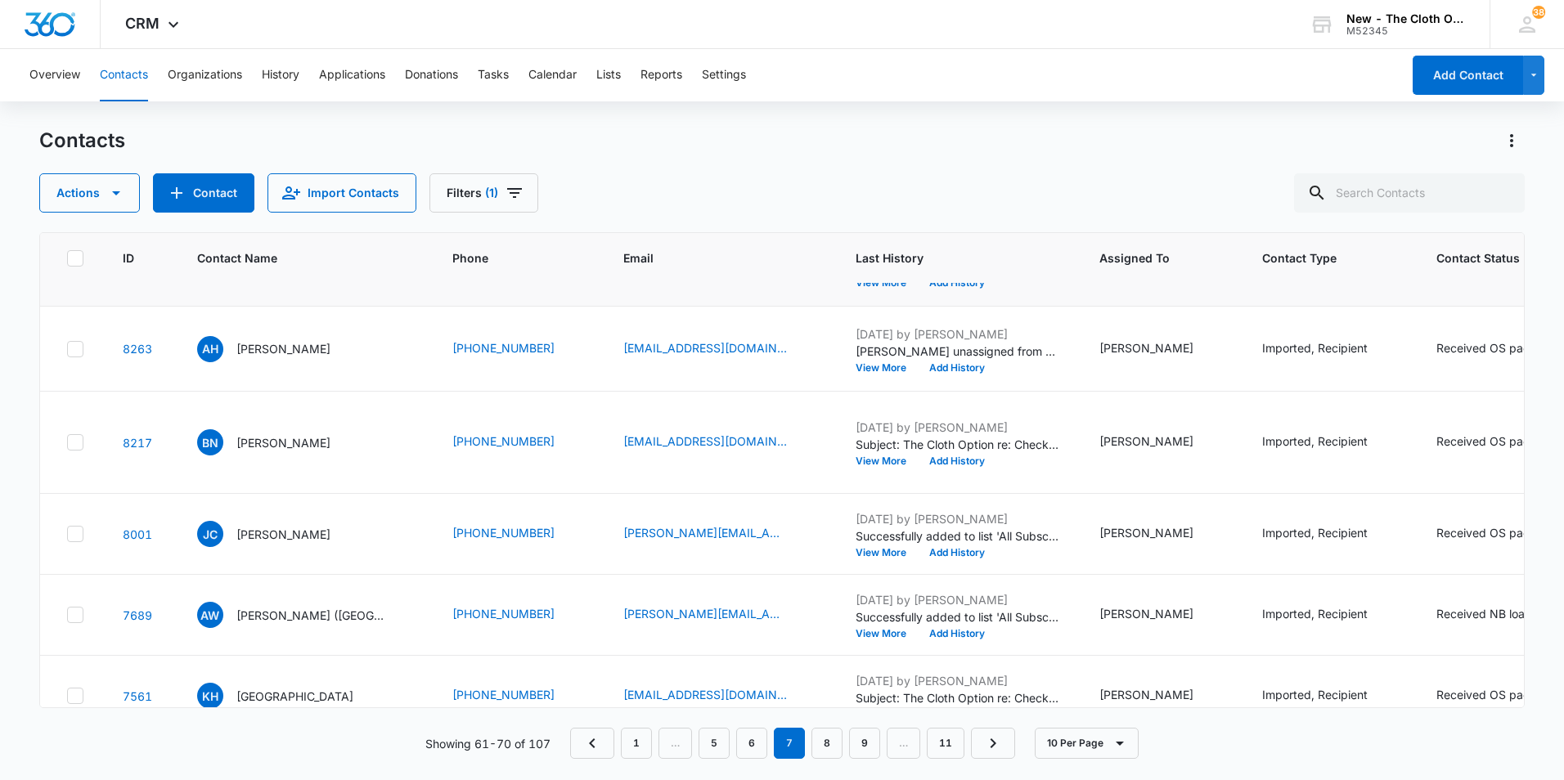
scroll to position [245, 0]
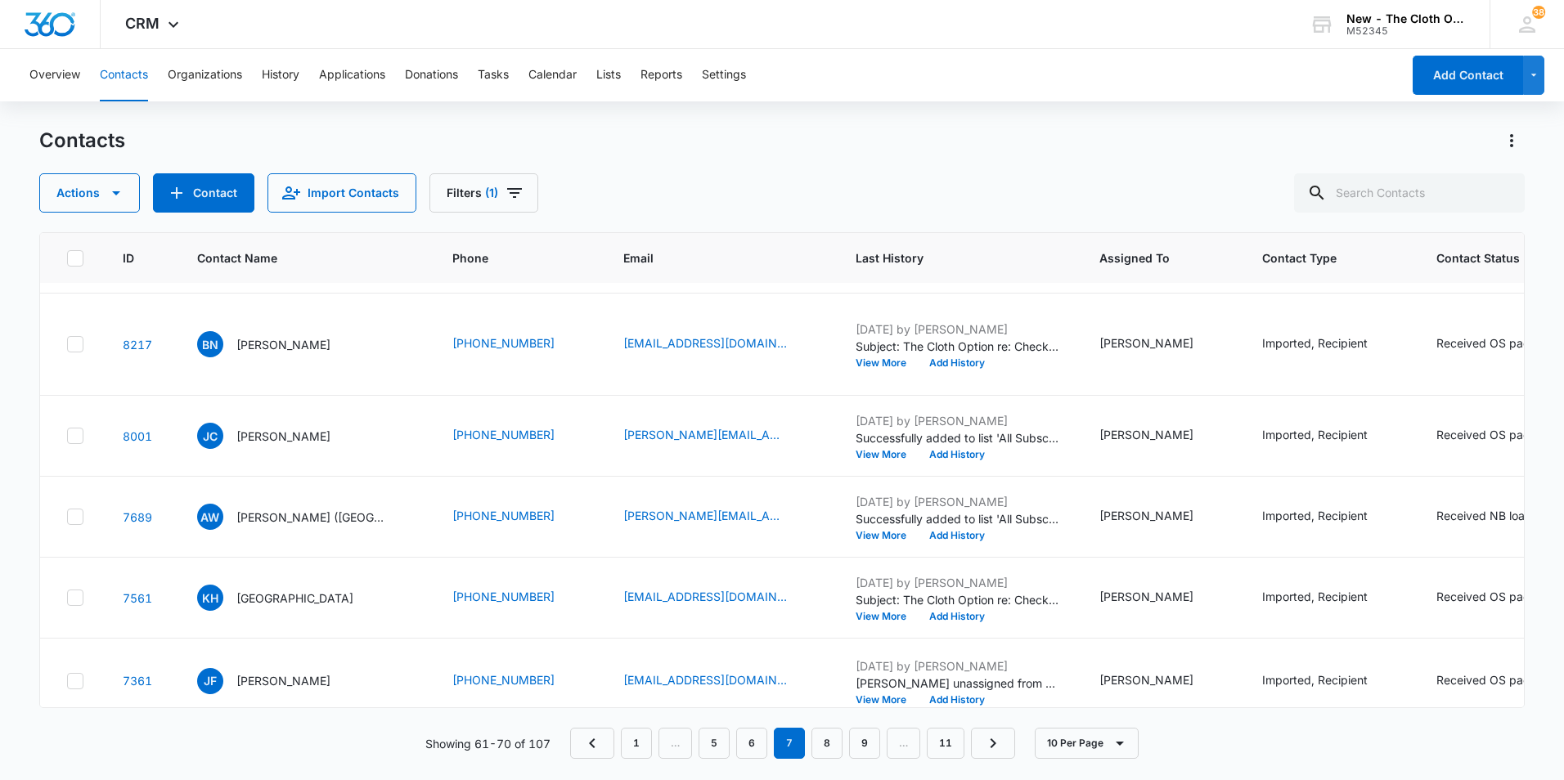
click at [288, 259] on p "[PERSON_NAME]" at bounding box center [283, 250] width 94 height 17
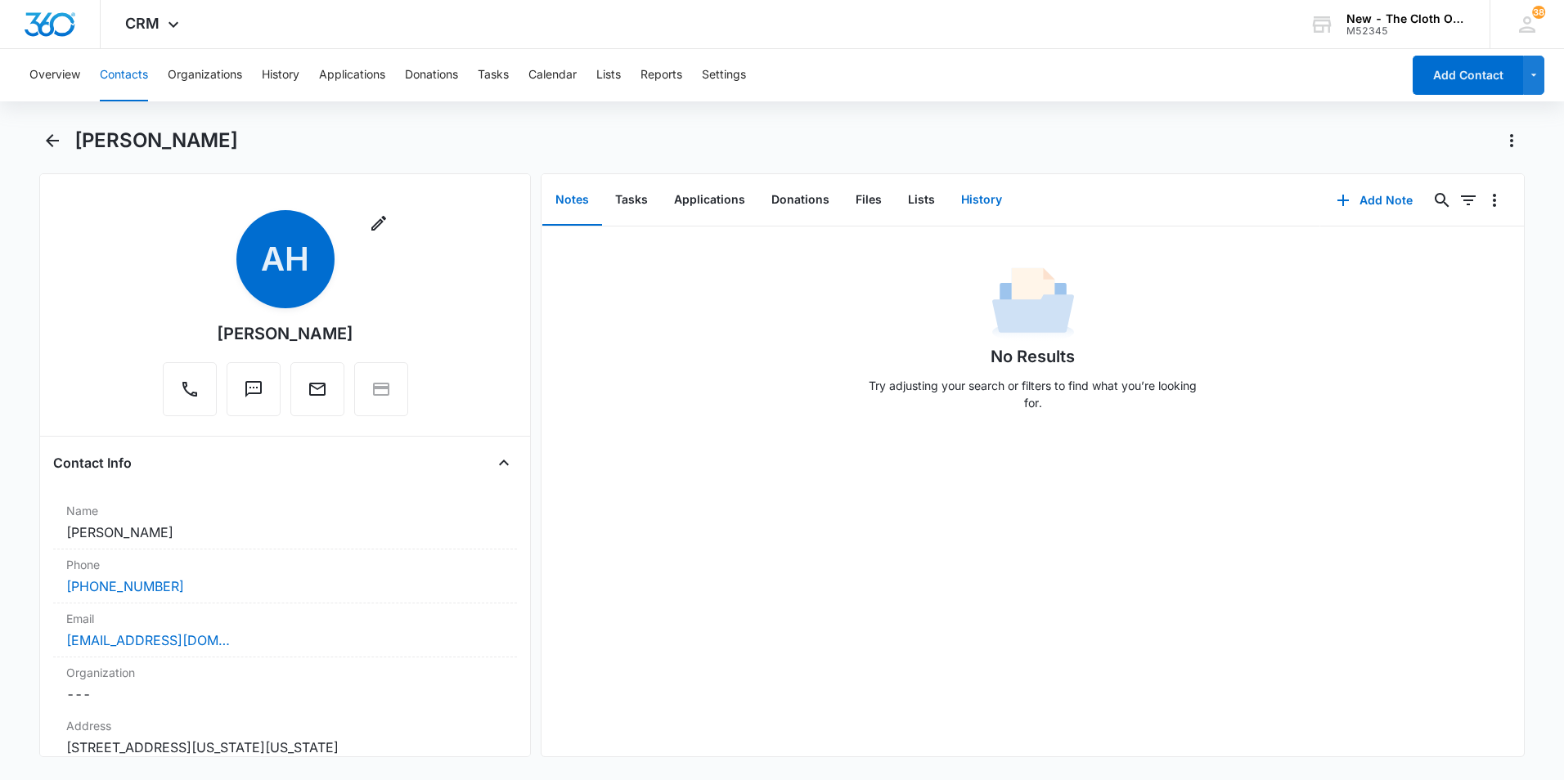
click at [975, 203] on button "History" at bounding box center [981, 200] width 67 height 51
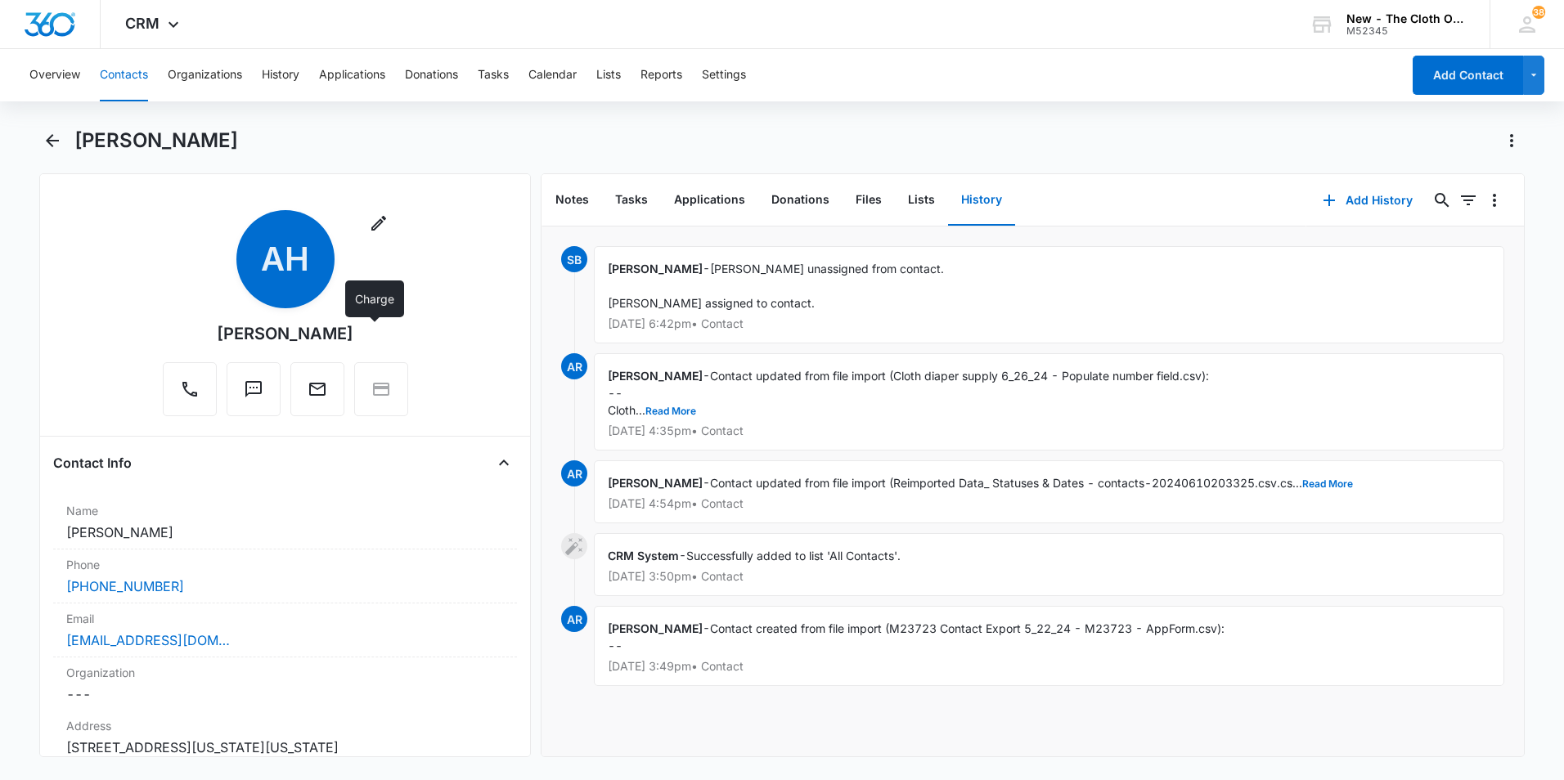
scroll to position [164, 0]
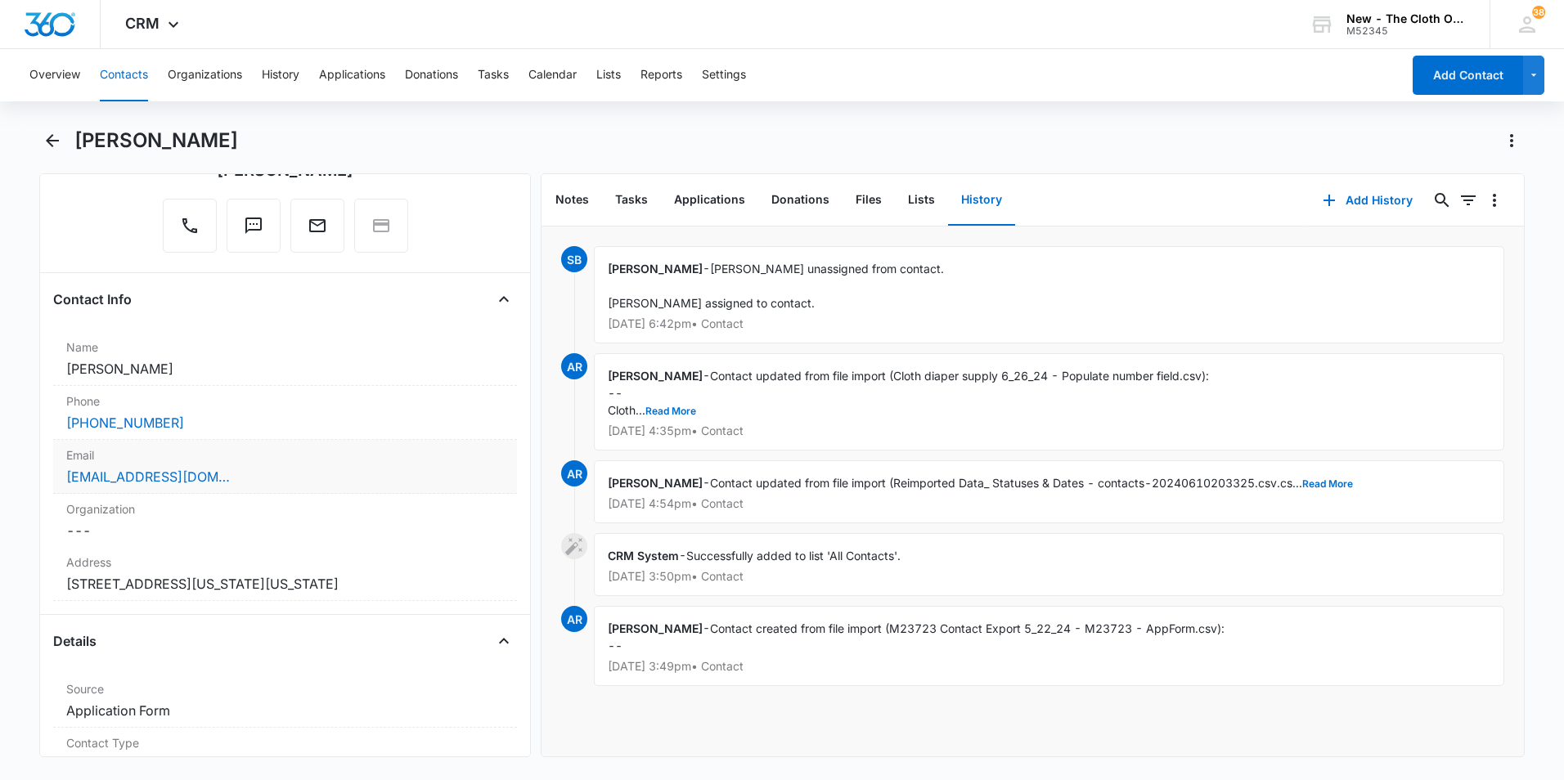
click at [348, 491] on div "Email Cancel Save Changes [EMAIL_ADDRESS][DOMAIN_NAME]" at bounding box center [285, 467] width 464 height 54
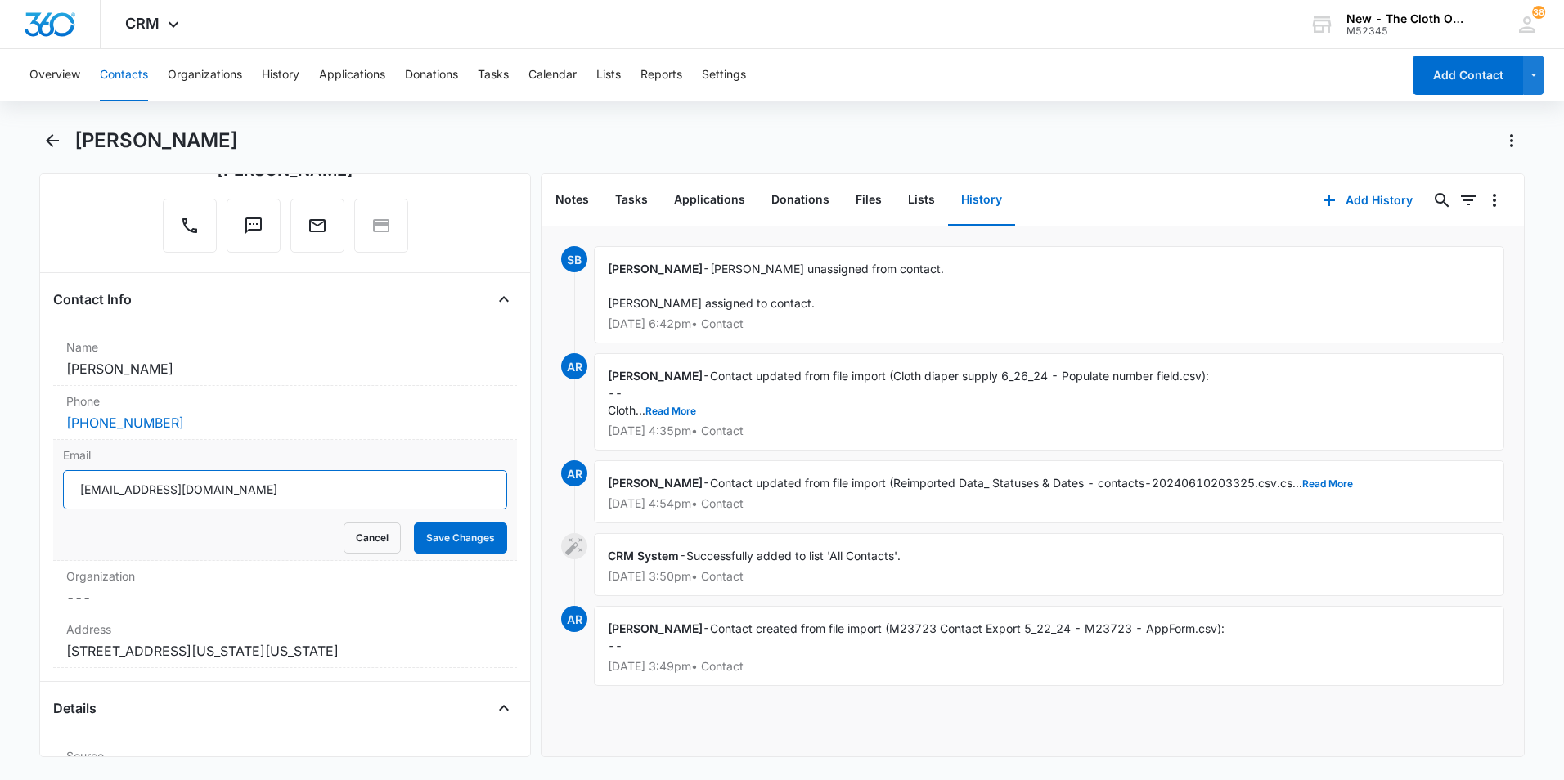
click at [348, 494] on input "[EMAIL_ADDRESS][DOMAIN_NAME]" at bounding box center [285, 489] width 444 height 39
click at [52, 147] on icon "Back" at bounding box center [53, 141] width 20 height 20
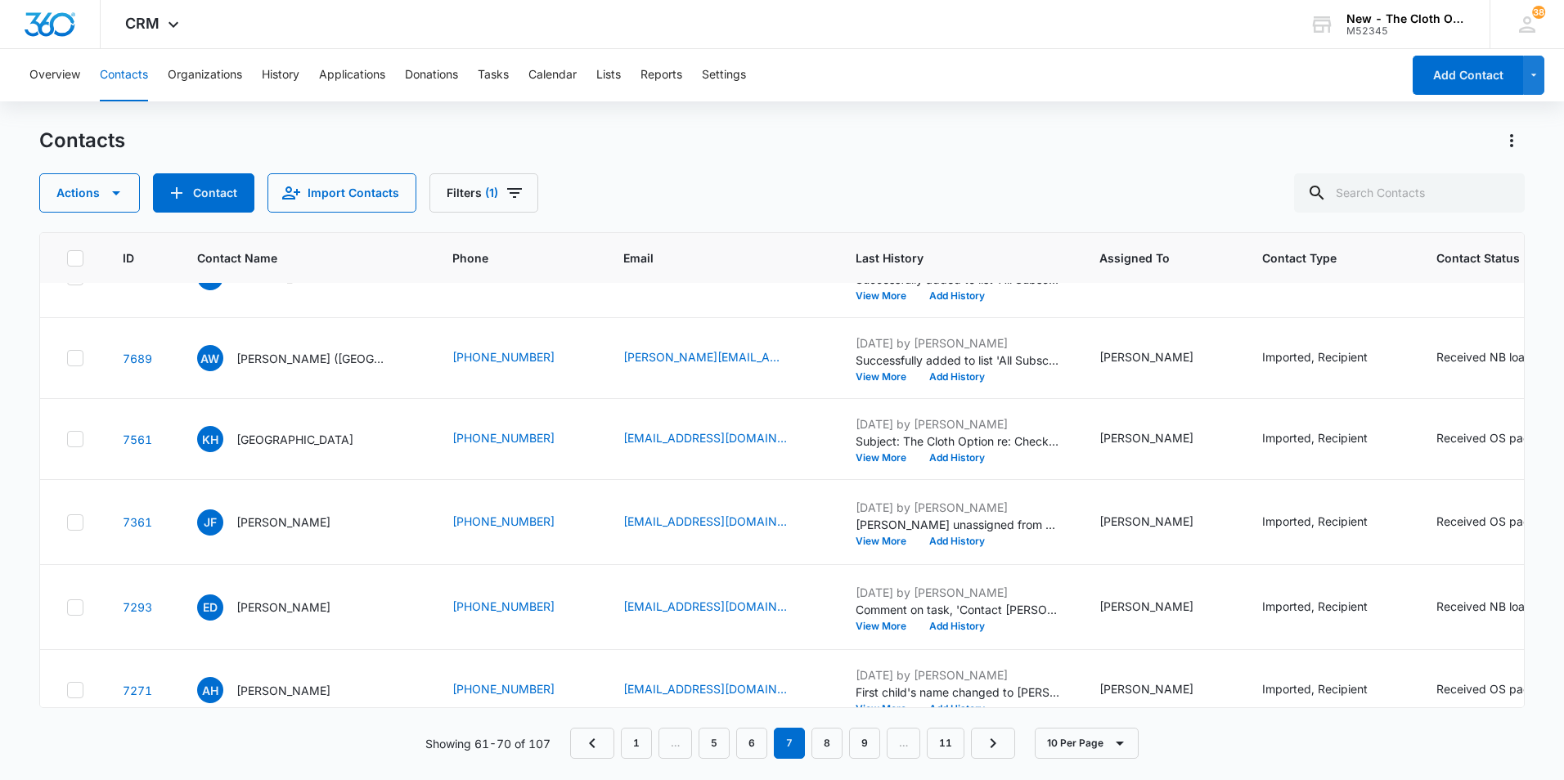
scroll to position [409, 0]
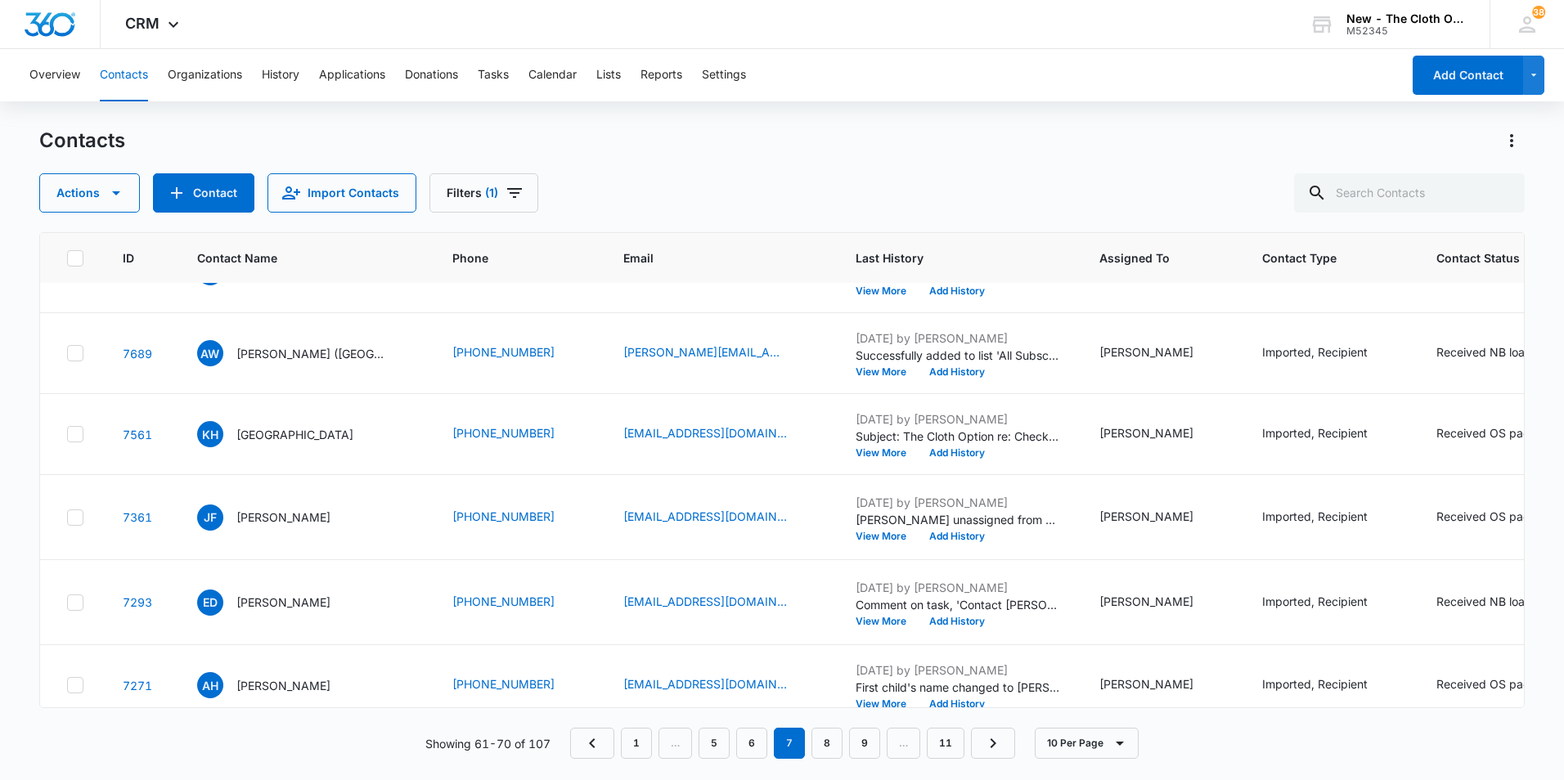
click at [291, 190] on p "[PERSON_NAME]" at bounding box center [283, 181] width 94 height 17
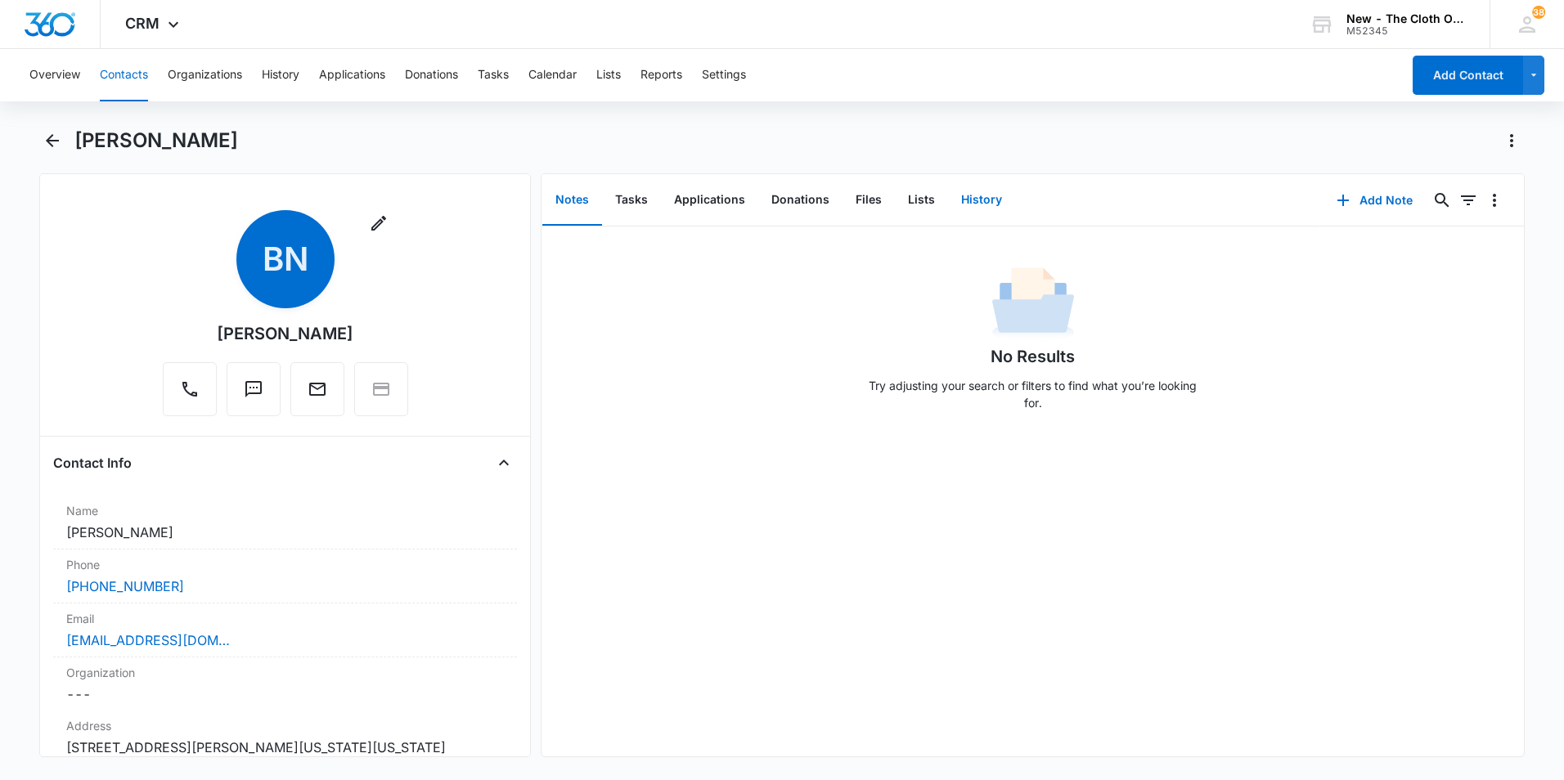
click at [969, 199] on button "History" at bounding box center [981, 200] width 67 height 51
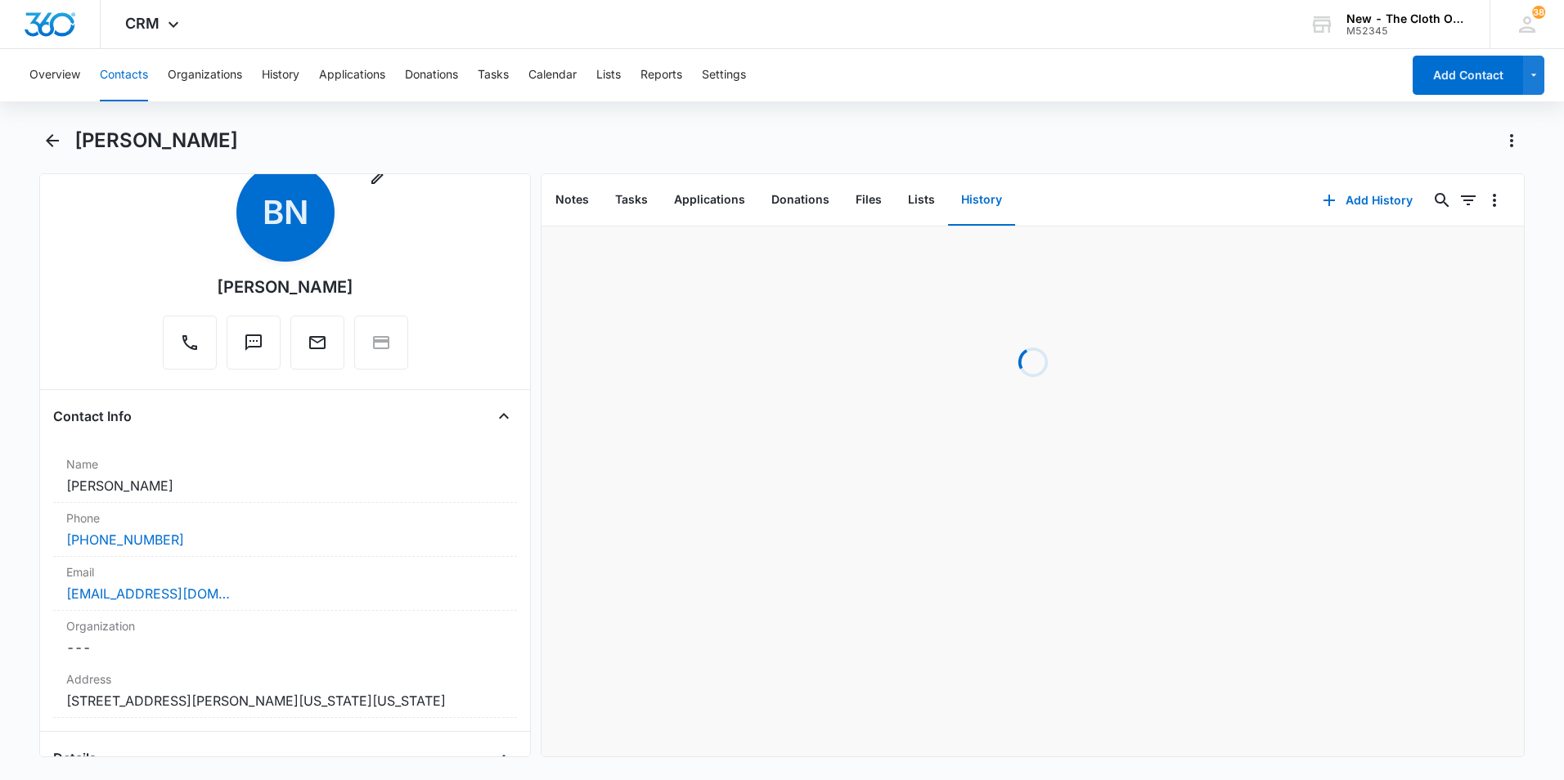
scroll to position [82, 0]
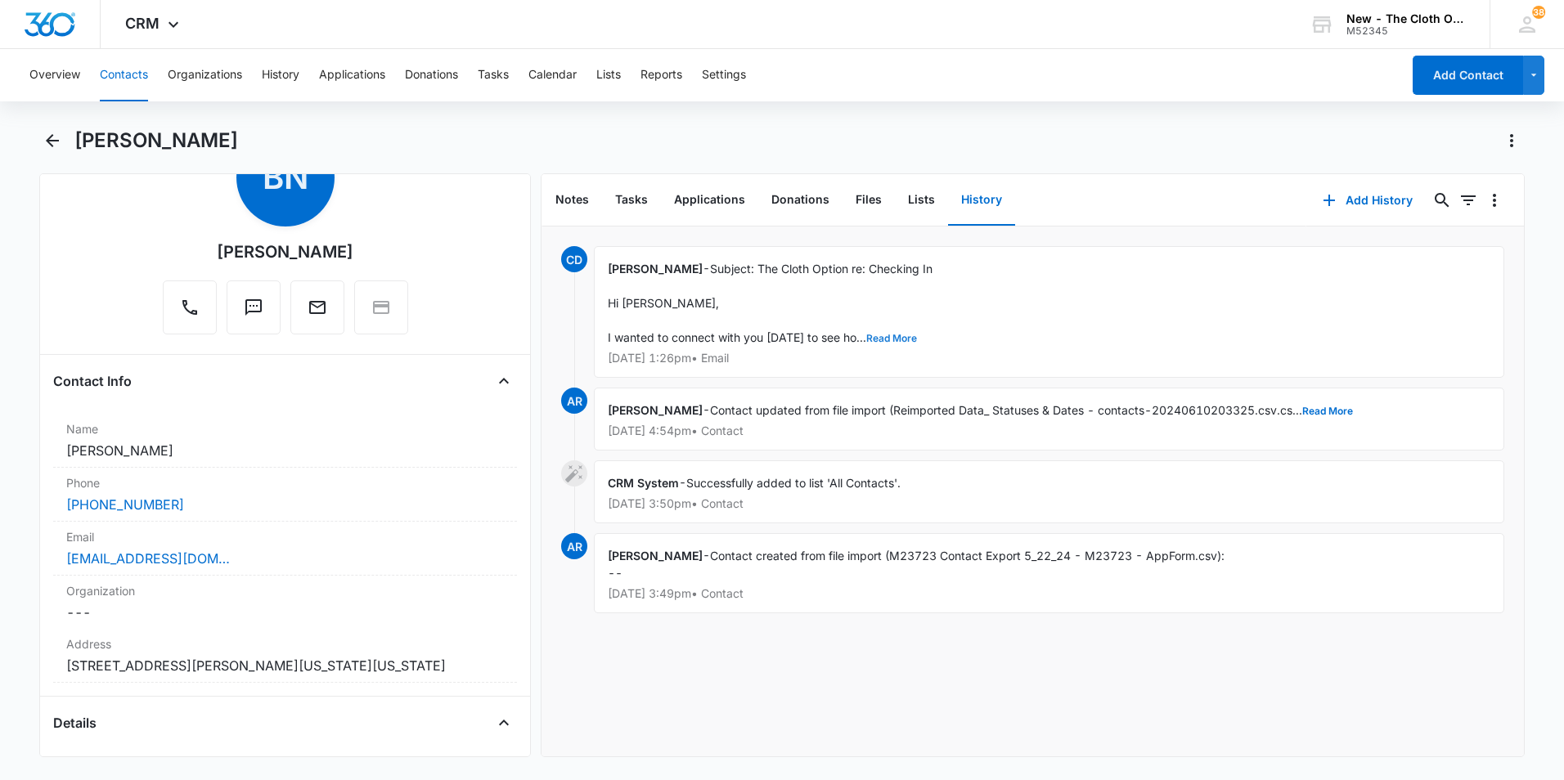
click at [887, 341] on button "Read More" at bounding box center [891, 339] width 51 height 10
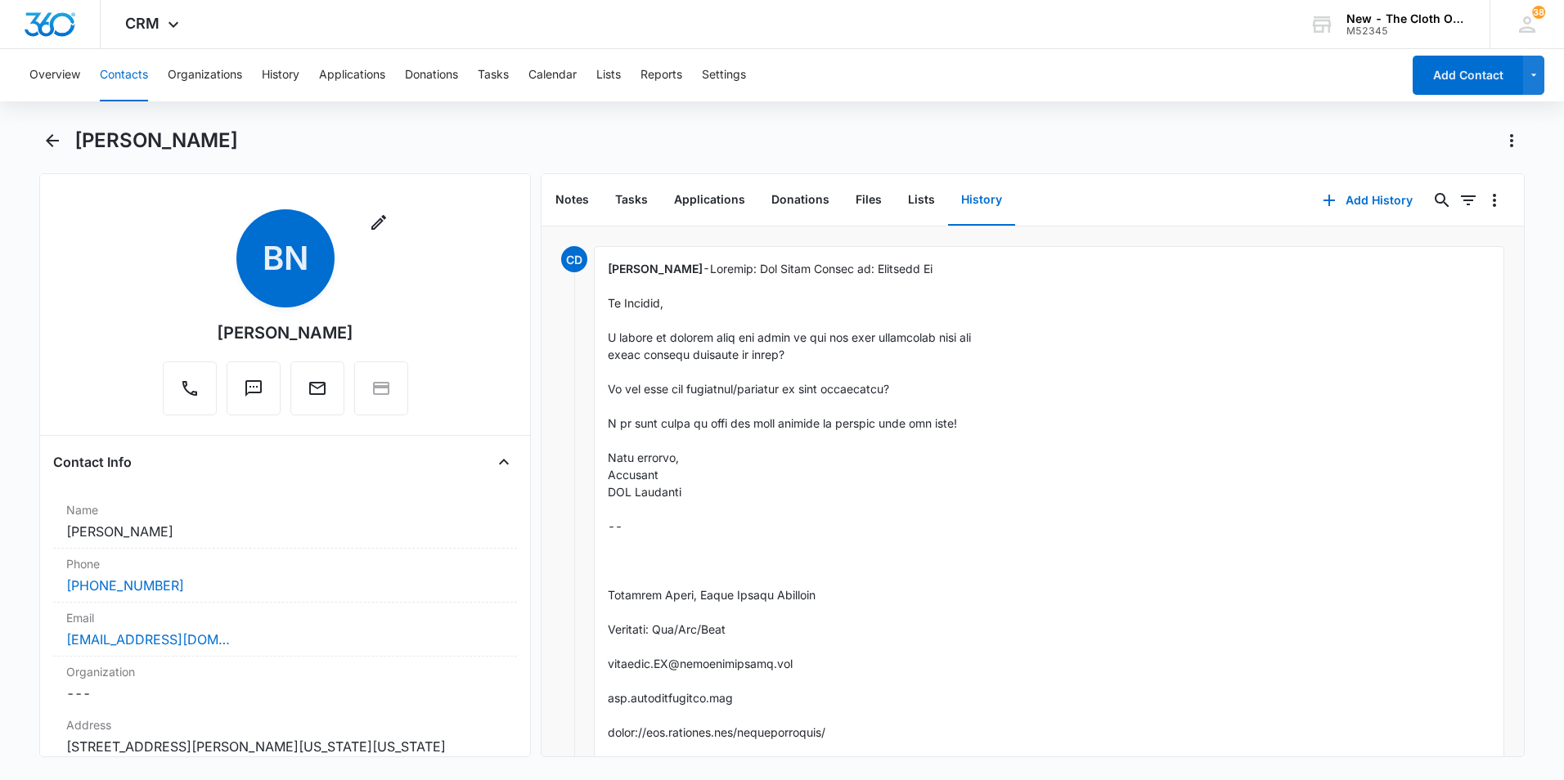
scroll to position [0, 0]
click at [236, 643] on div "[EMAIL_ADDRESS][DOMAIN_NAME]" at bounding box center [285, 641] width 438 height 20
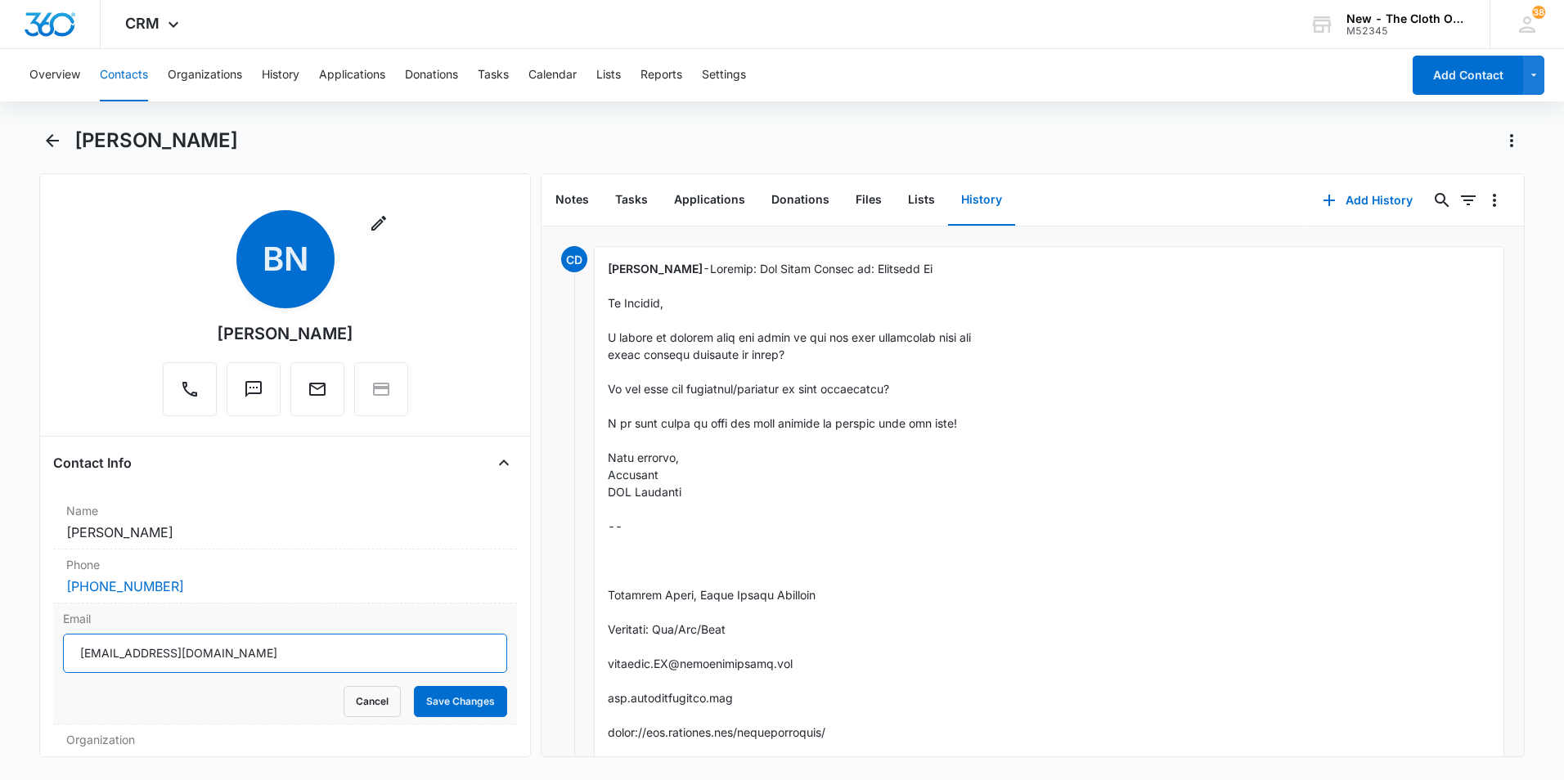
click at [279, 649] on input "[EMAIL_ADDRESS][DOMAIN_NAME]" at bounding box center [285, 653] width 444 height 39
click at [38, 137] on main "[PERSON_NAME] Remove BN [PERSON_NAME] Contact Info Name Cancel Save Changes [PE…" at bounding box center [782, 452] width 1564 height 649
click at [45, 135] on icon "Back" at bounding box center [53, 141] width 20 height 20
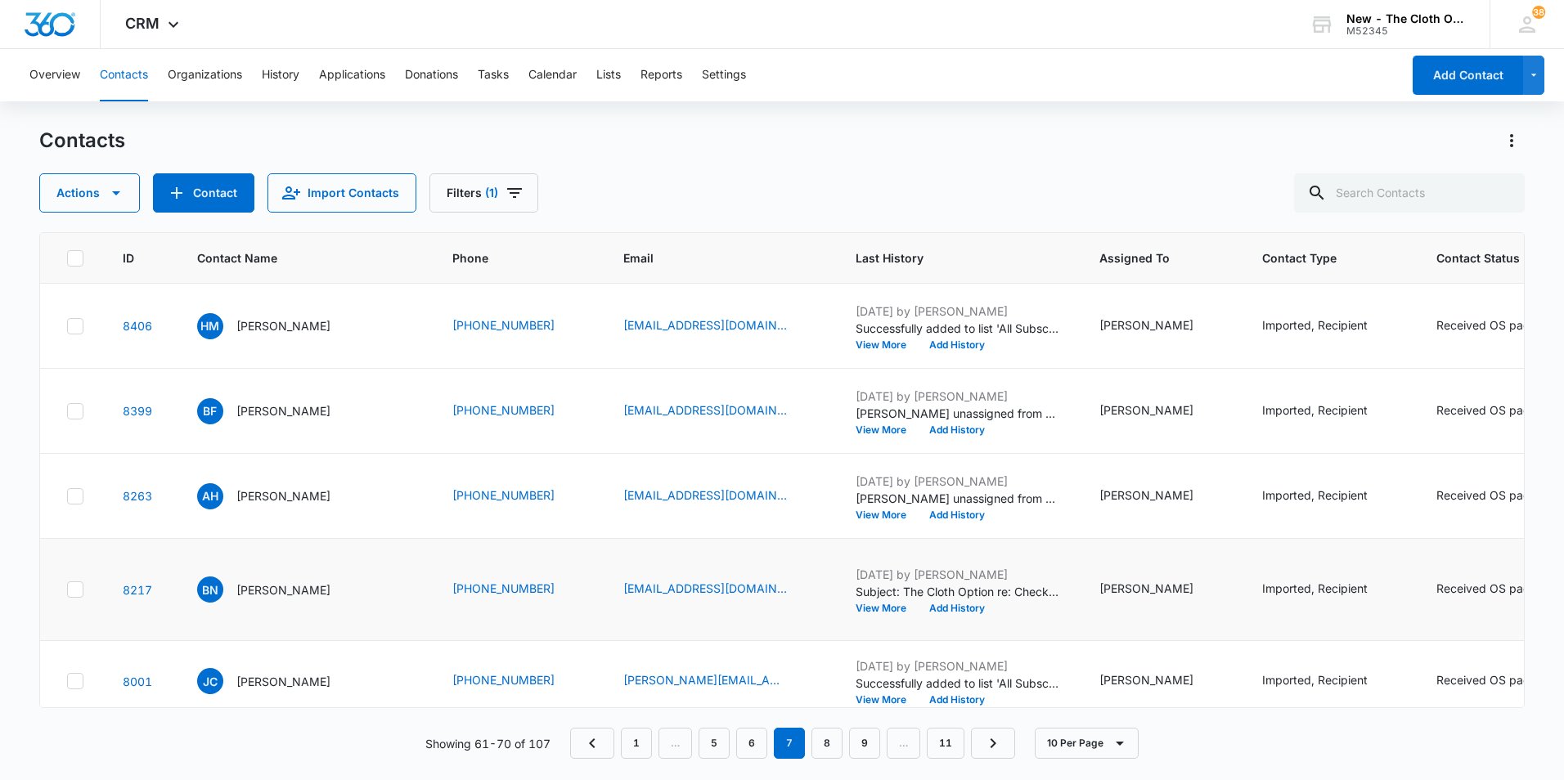
scroll to position [409, 0]
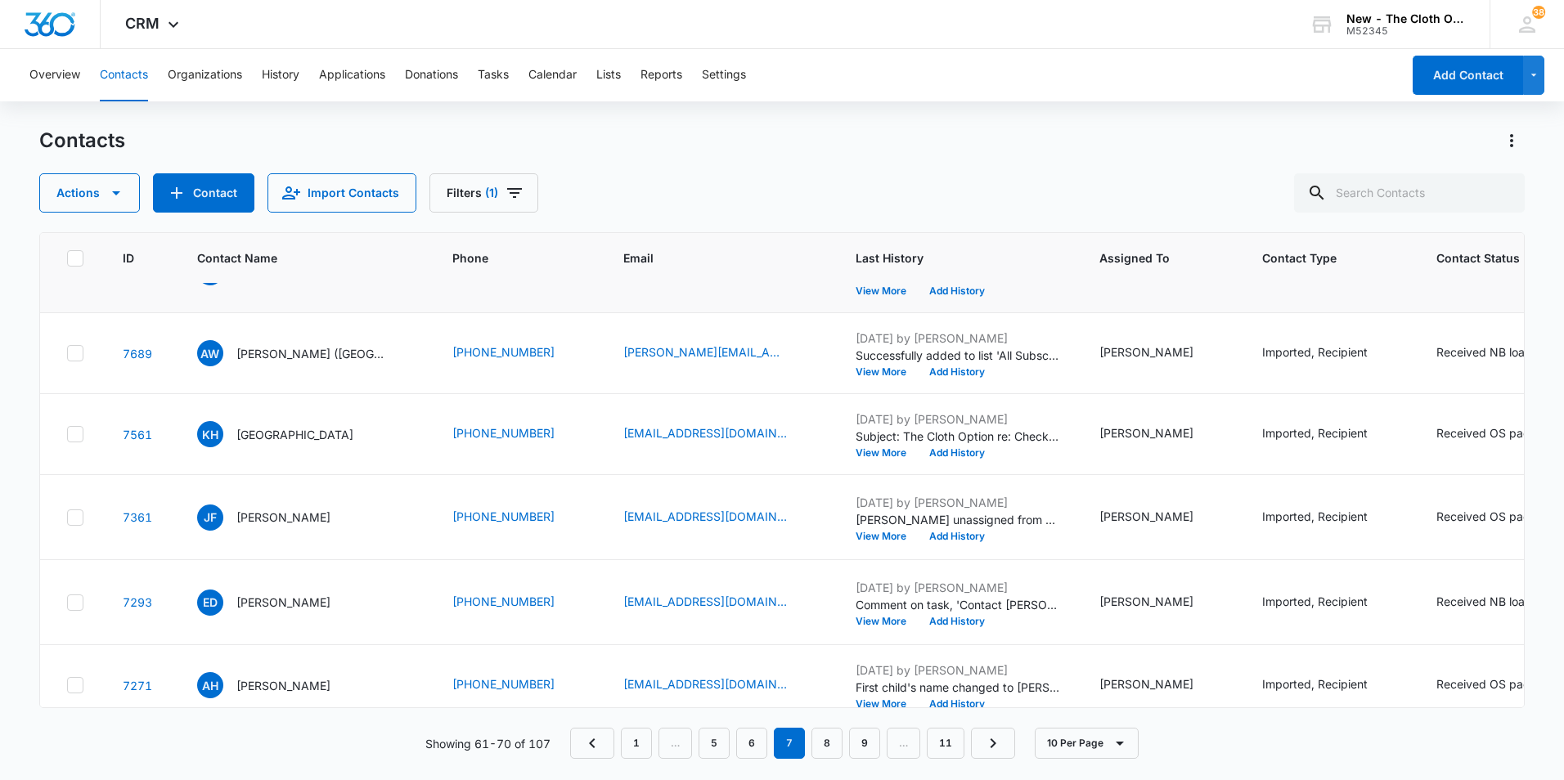
click at [289, 281] on p "[PERSON_NAME]" at bounding box center [283, 272] width 94 height 17
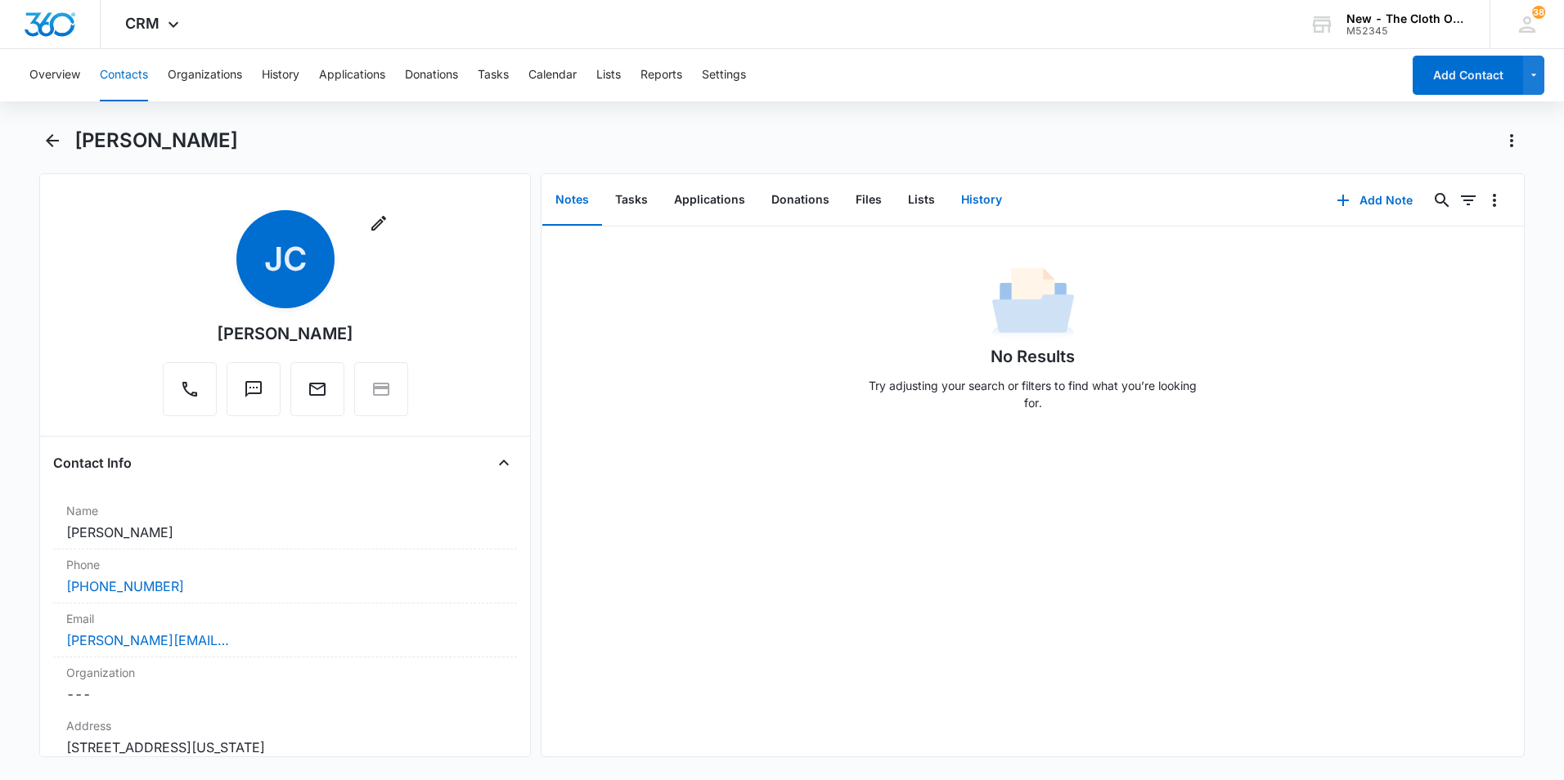
click at [989, 202] on button "History" at bounding box center [981, 200] width 67 height 51
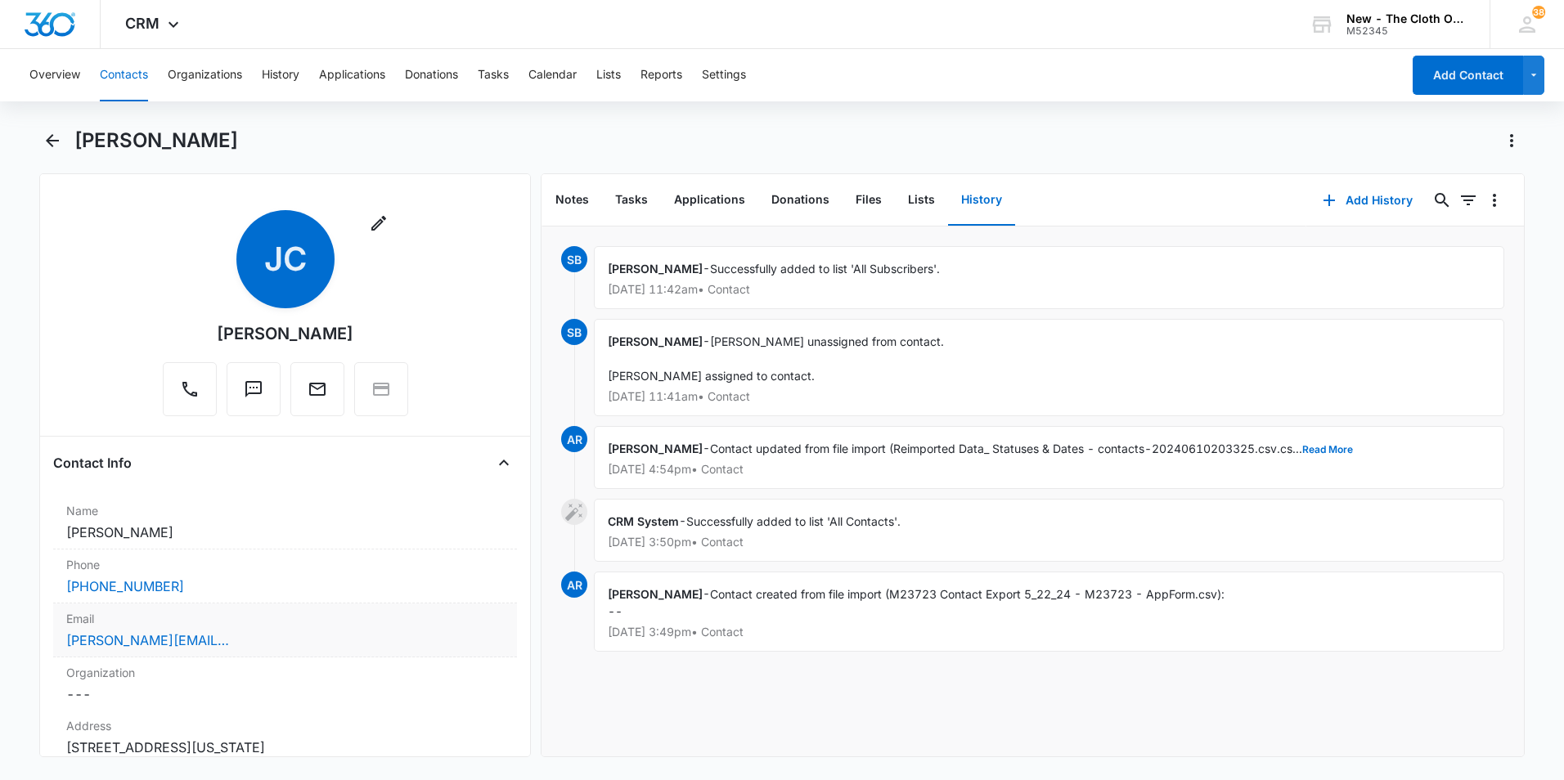
click at [239, 638] on div "[PERSON_NAME][EMAIL_ADDRESS][PERSON_NAME][DOMAIN_NAME]" at bounding box center [285, 641] width 438 height 20
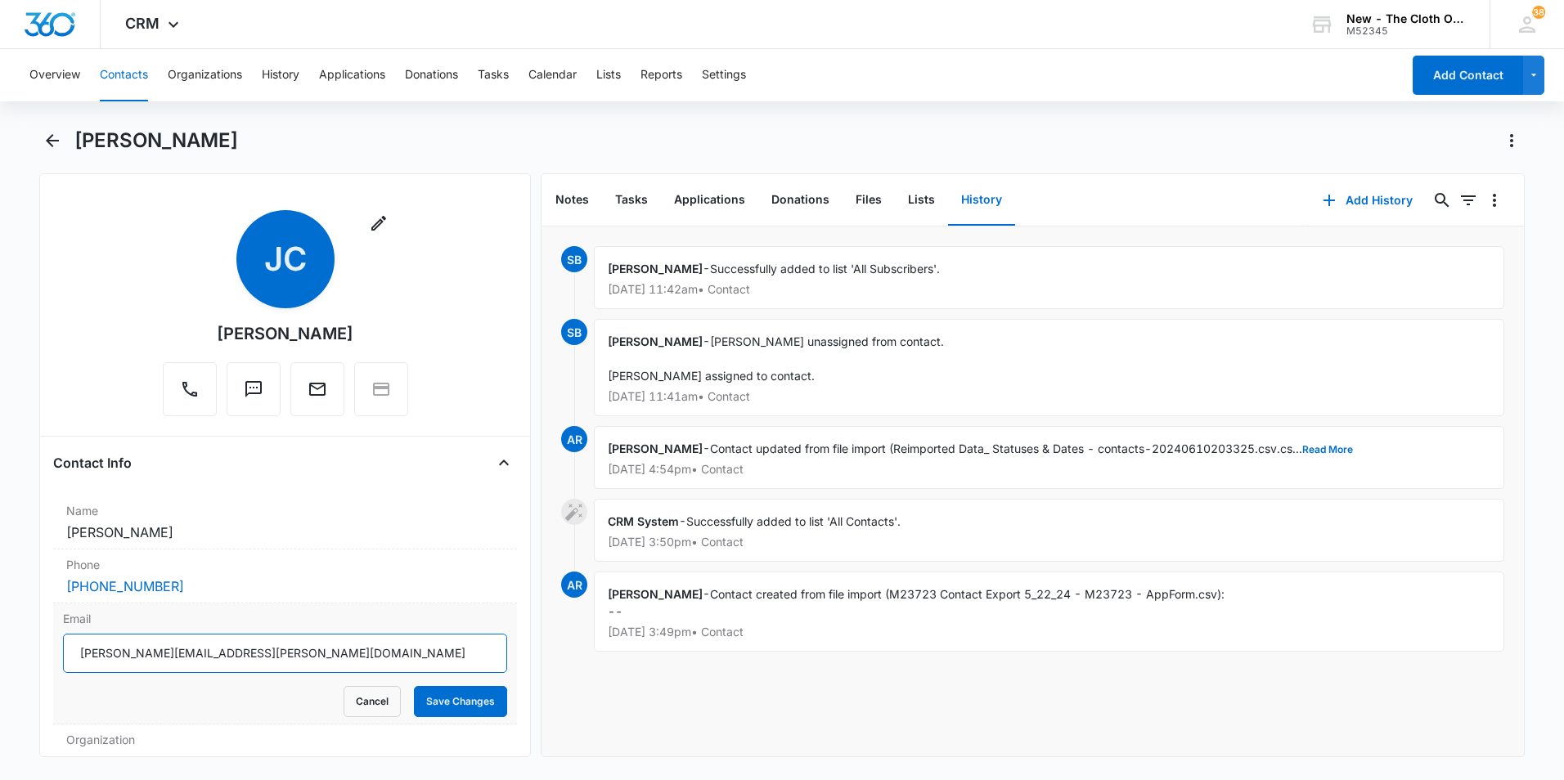
drag, startPoint x: 196, startPoint y: 651, endPoint x: 53, endPoint y: 634, distance: 144.1
click at [53, 634] on div "Email [PERSON_NAME][EMAIL_ADDRESS][PERSON_NAME][DOMAIN_NAME] Cancel Save Changes" at bounding box center [285, 664] width 464 height 121
click at [61, 150] on button "Back" at bounding box center [51, 141] width 25 height 26
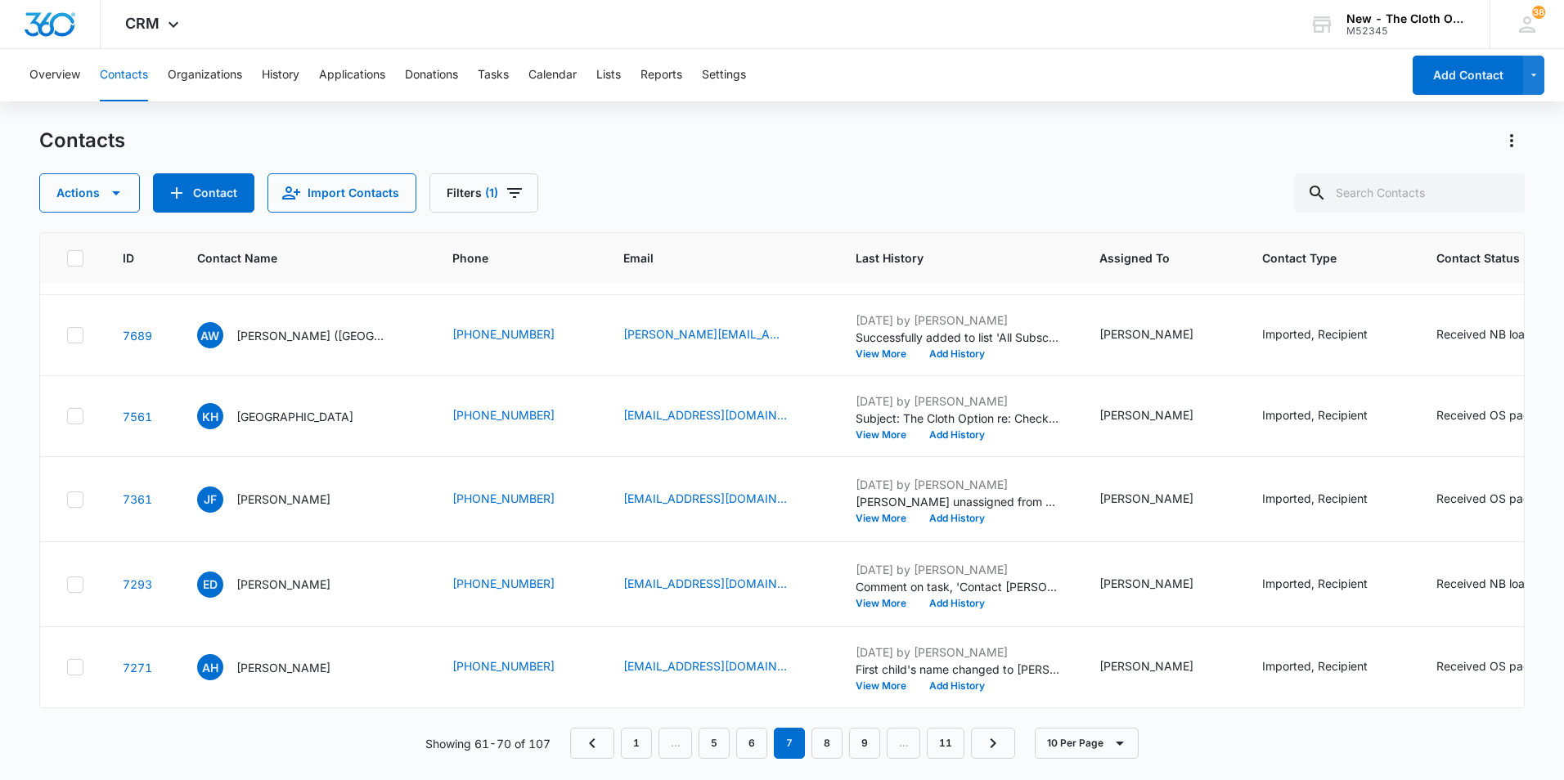
scroll to position [654, 0]
drag, startPoint x: 304, startPoint y: 467, endPoint x: 288, endPoint y: 467, distance: 16.4
click at [288, 344] on p "[PERSON_NAME] ([GEOGRAPHIC_DATA])" at bounding box center [309, 335] width 147 height 17
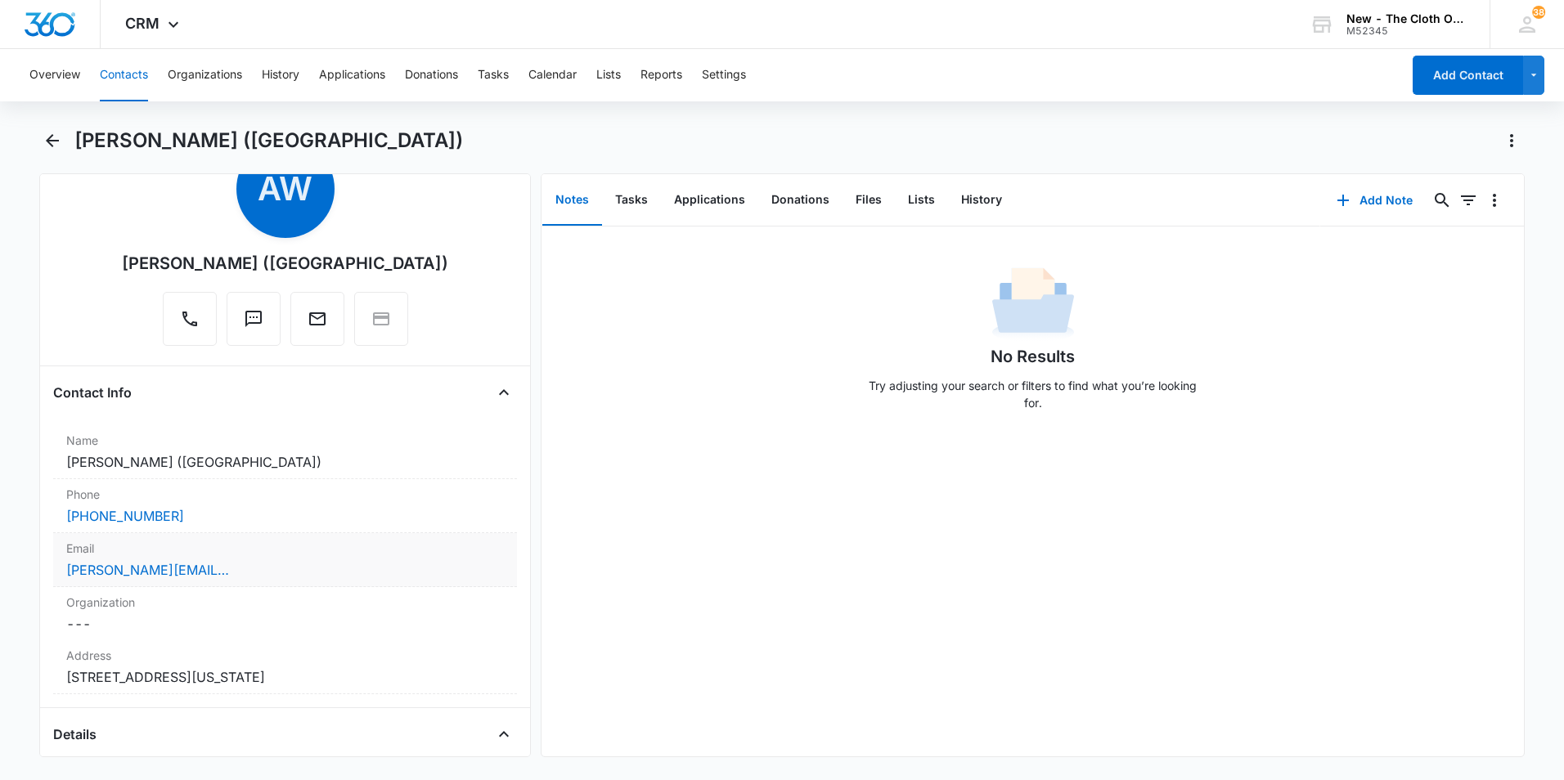
scroll to position [164, 0]
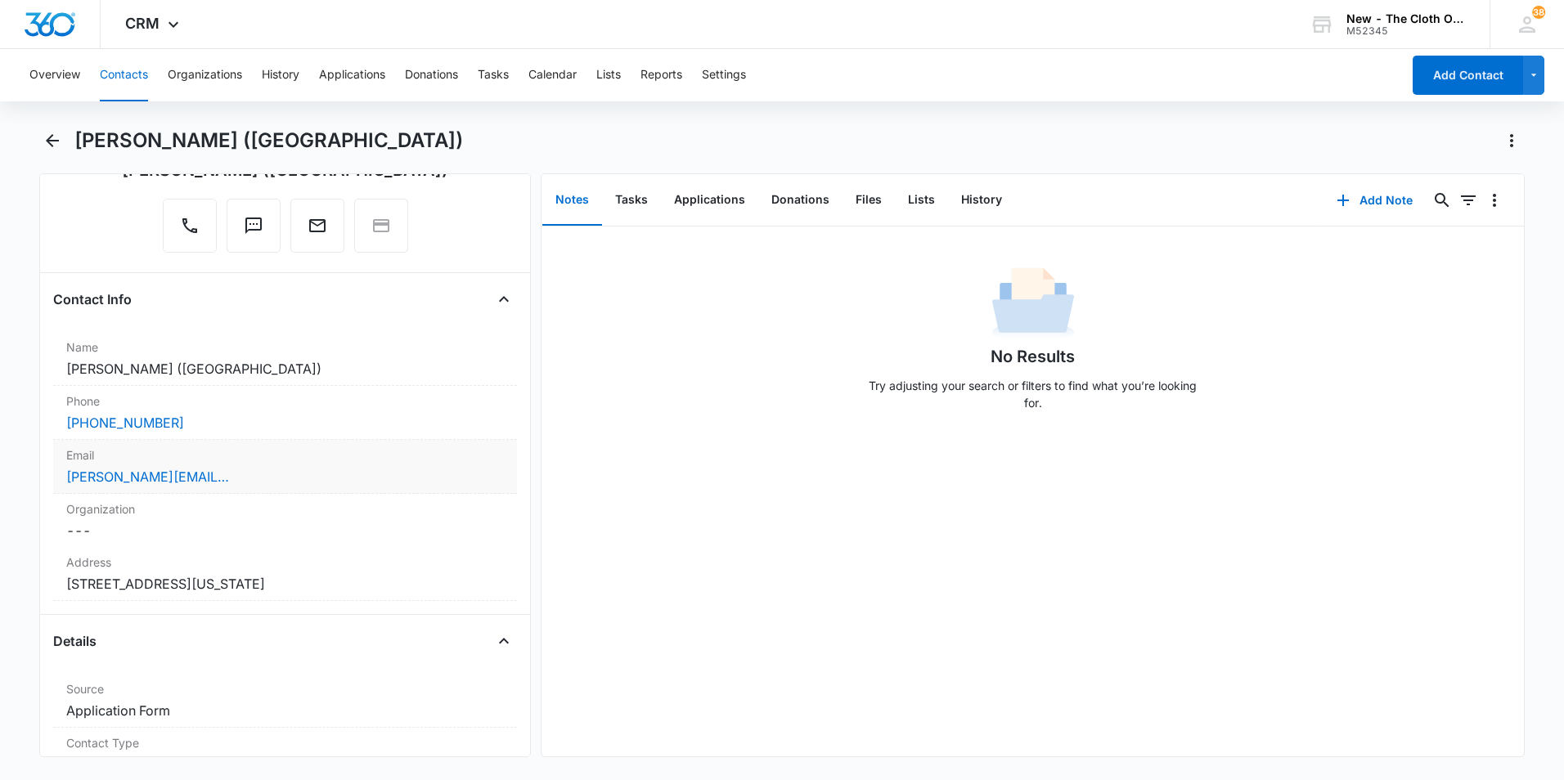
click at [349, 464] on div "Email Cancel Save Changes [PERSON_NAME][EMAIL_ADDRESS][DOMAIN_NAME]" at bounding box center [285, 467] width 464 height 54
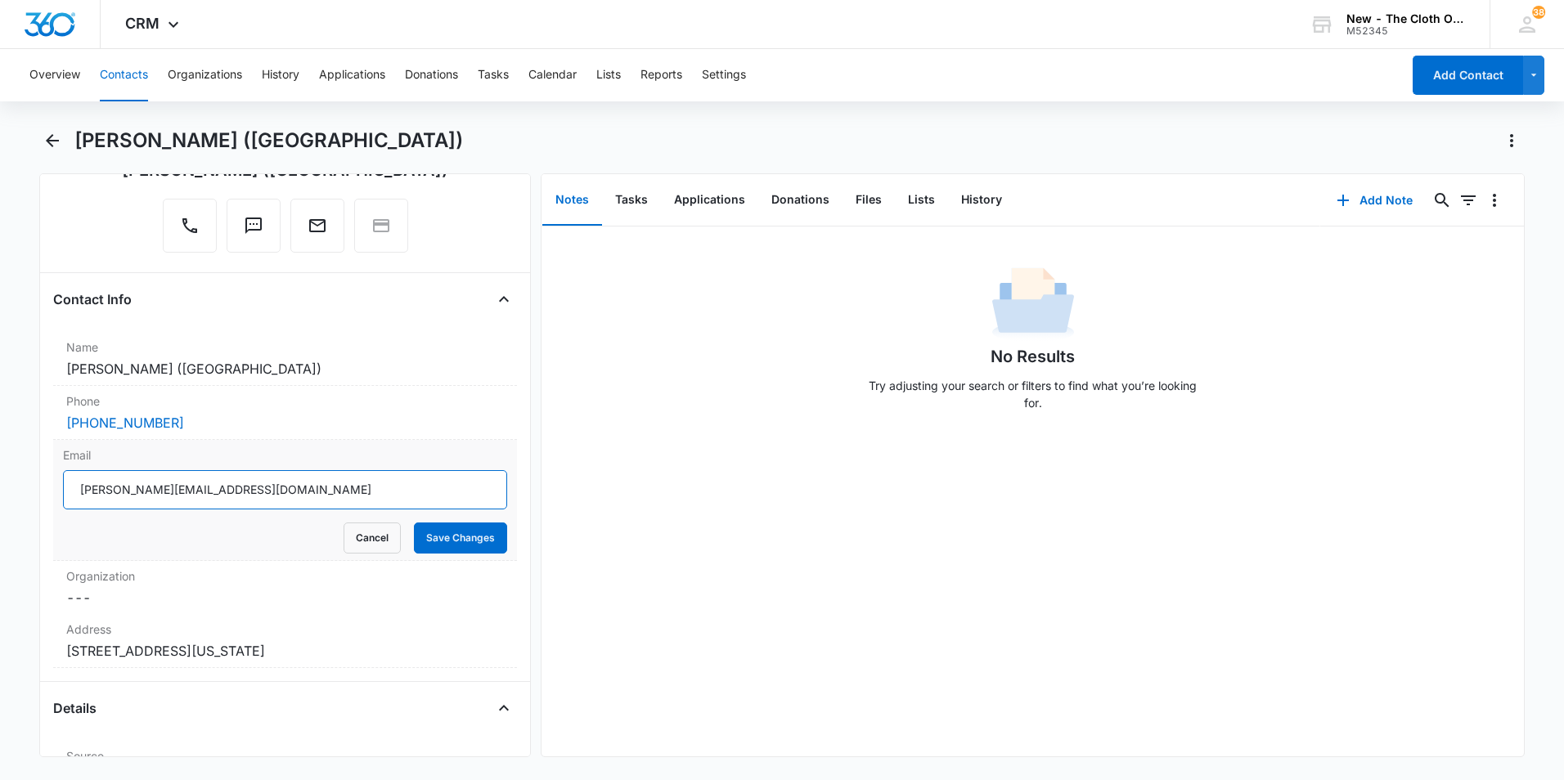
click at [332, 488] on input "[PERSON_NAME][EMAIL_ADDRESS][DOMAIN_NAME]" at bounding box center [285, 489] width 444 height 39
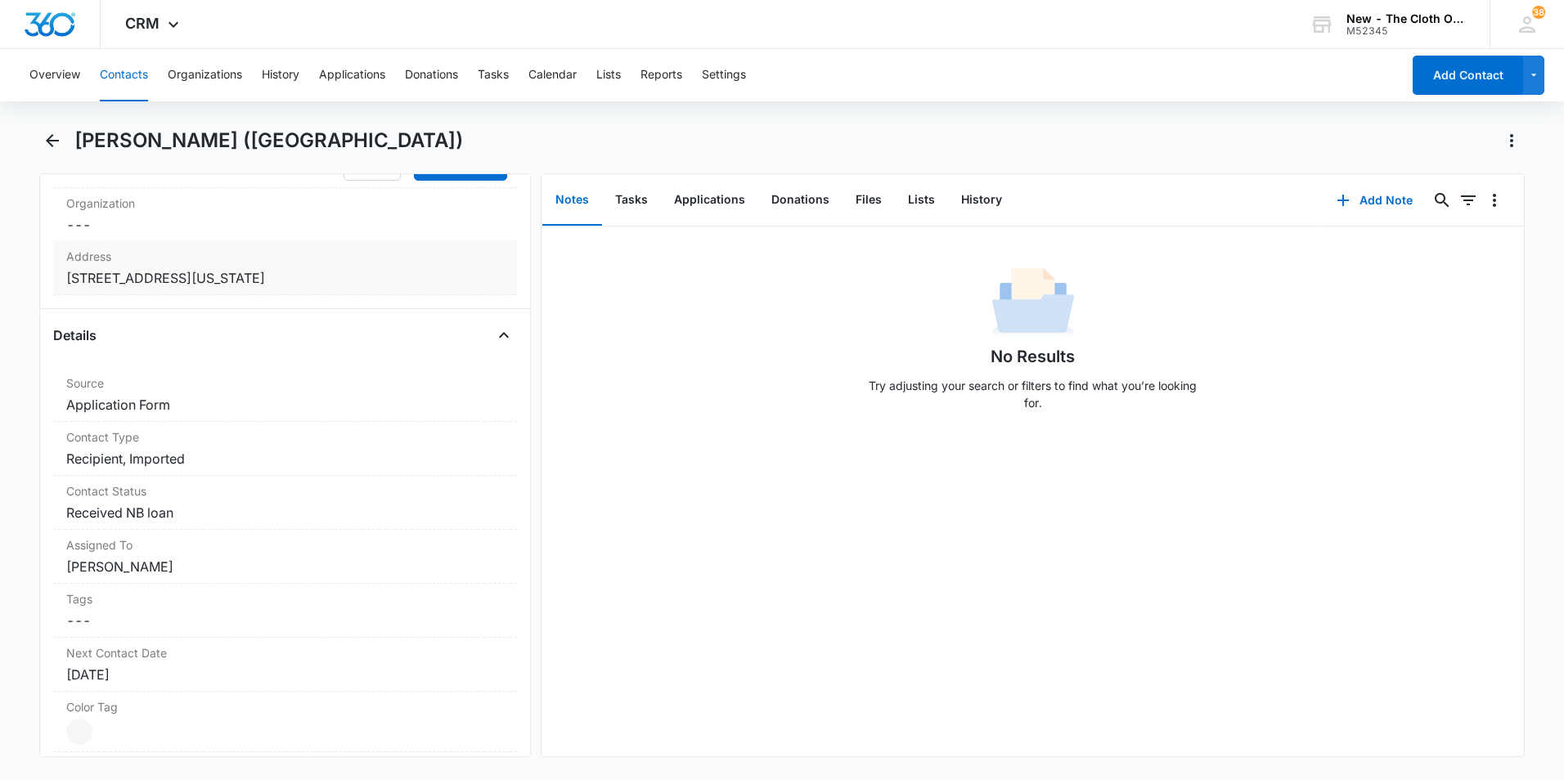
scroll to position [572, 0]
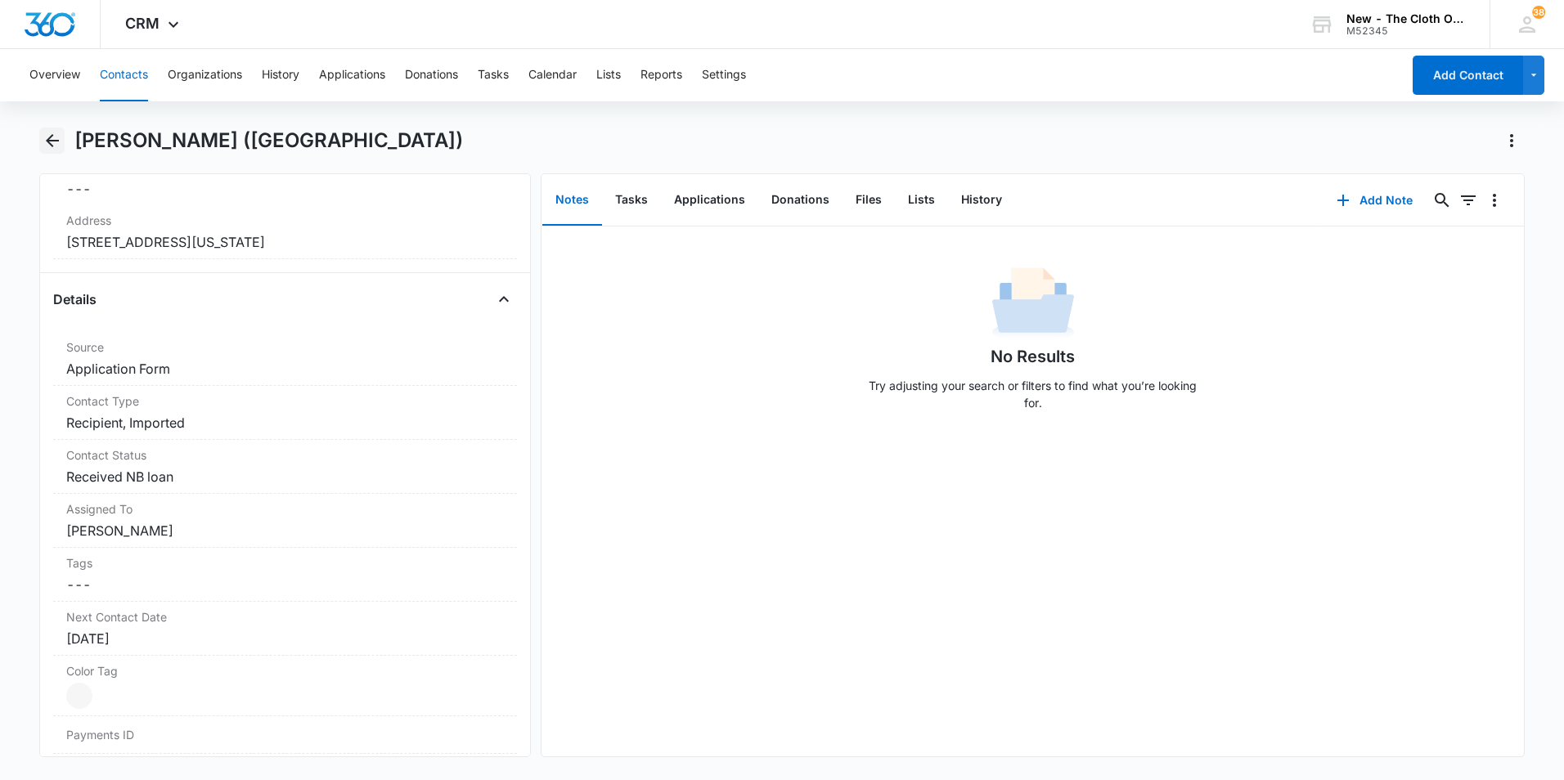
click at [55, 143] on icon "Back" at bounding box center [53, 141] width 20 height 20
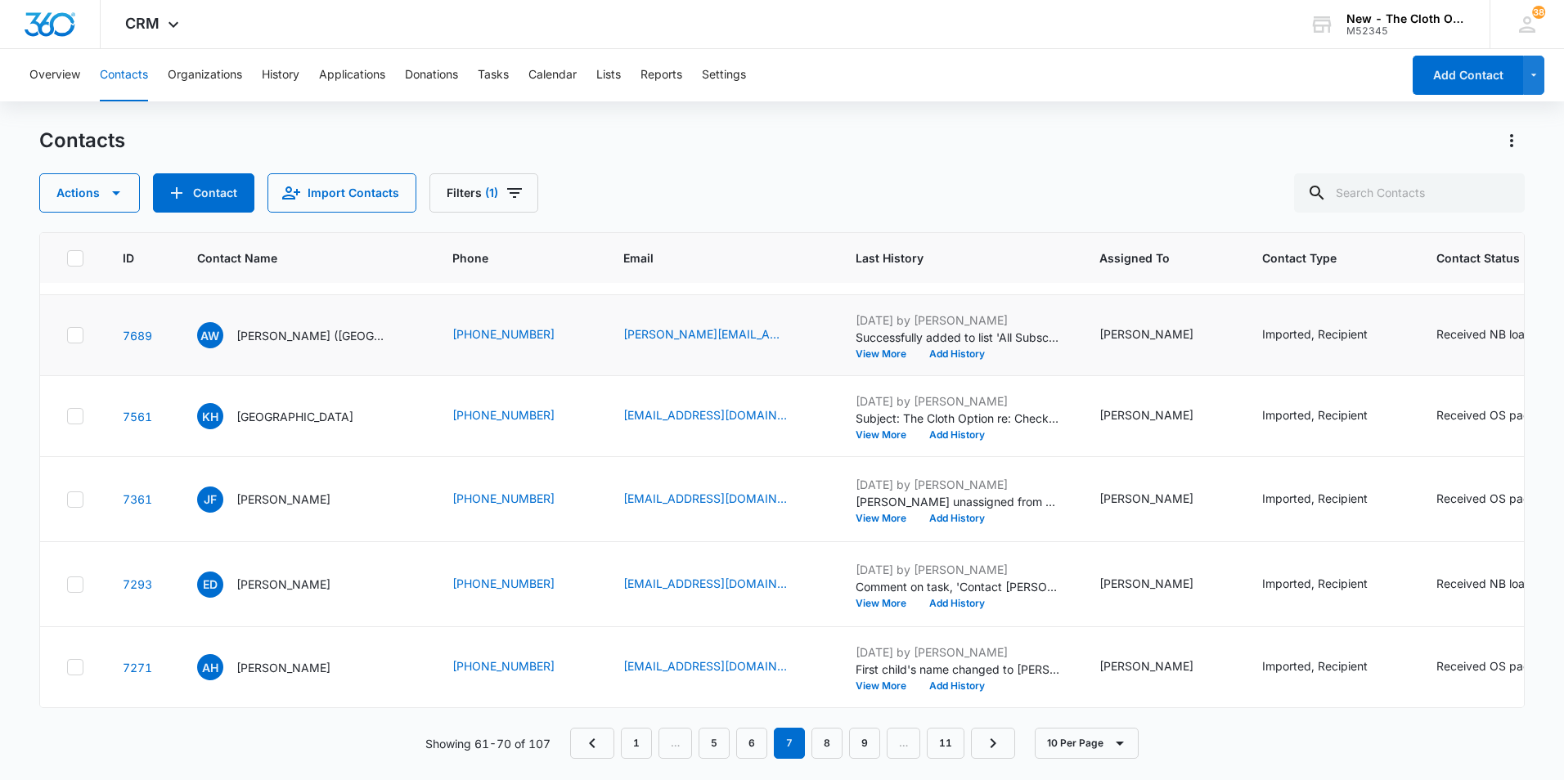
scroll to position [818, 0]
click at [277, 425] on p "[GEOGRAPHIC_DATA]" at bounding box center [294, 416] width 117 height 17
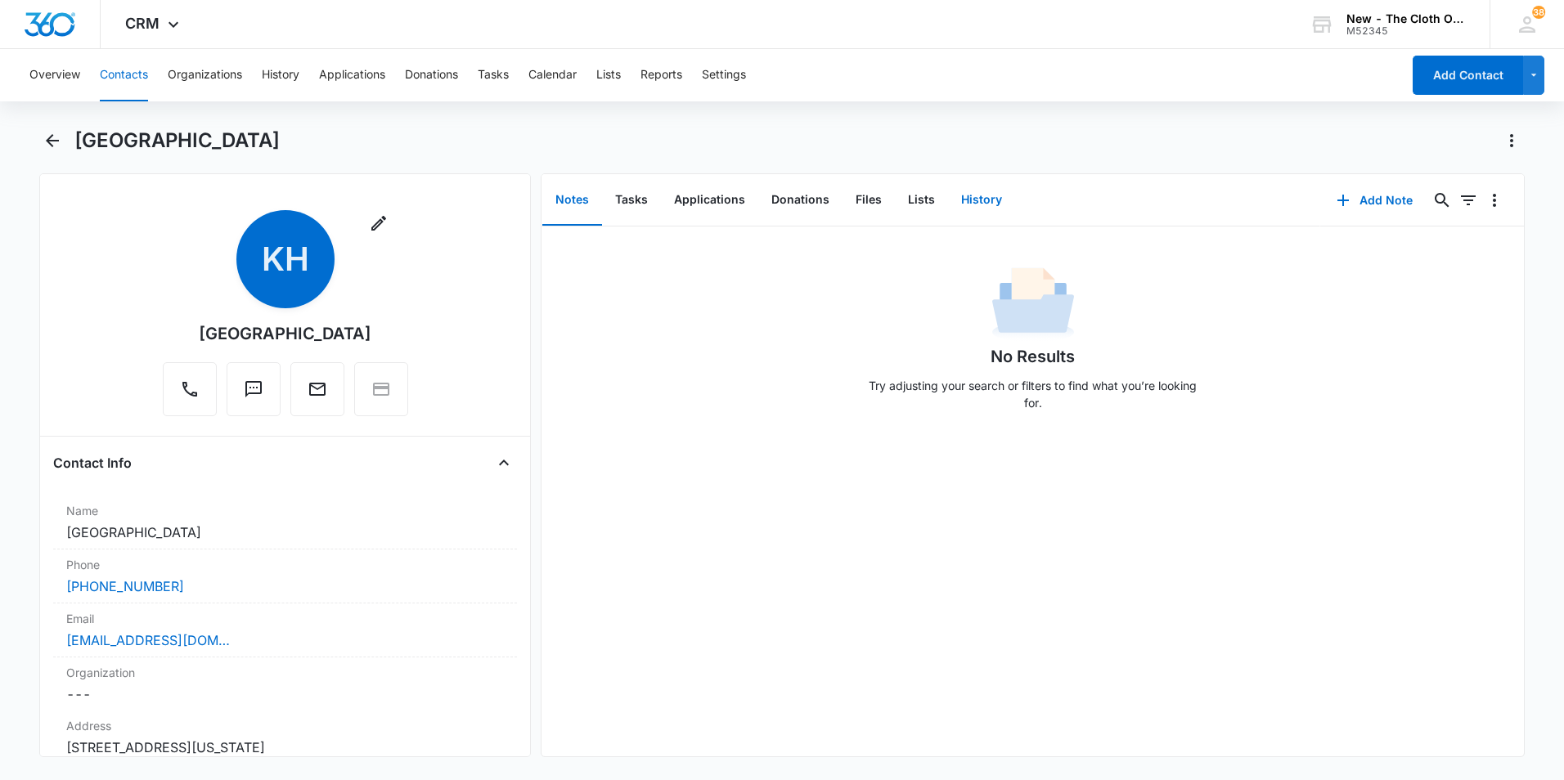
click at [972, 213] on button "History" at bounding box center [981, 200] width 67 height 51
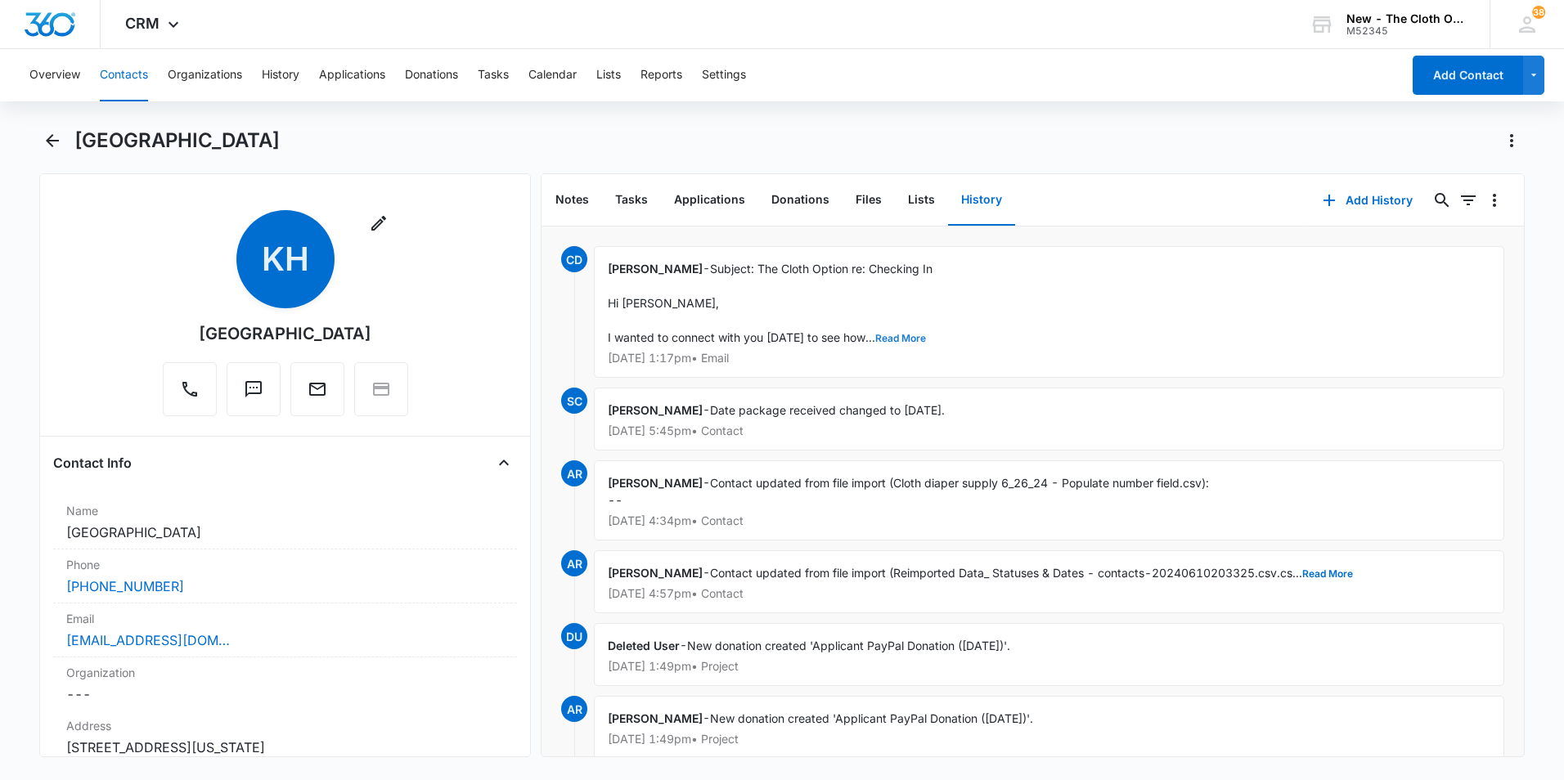
click at [885, 336] on button "Read More" at bounding box center [900, 339] width 51 height 10
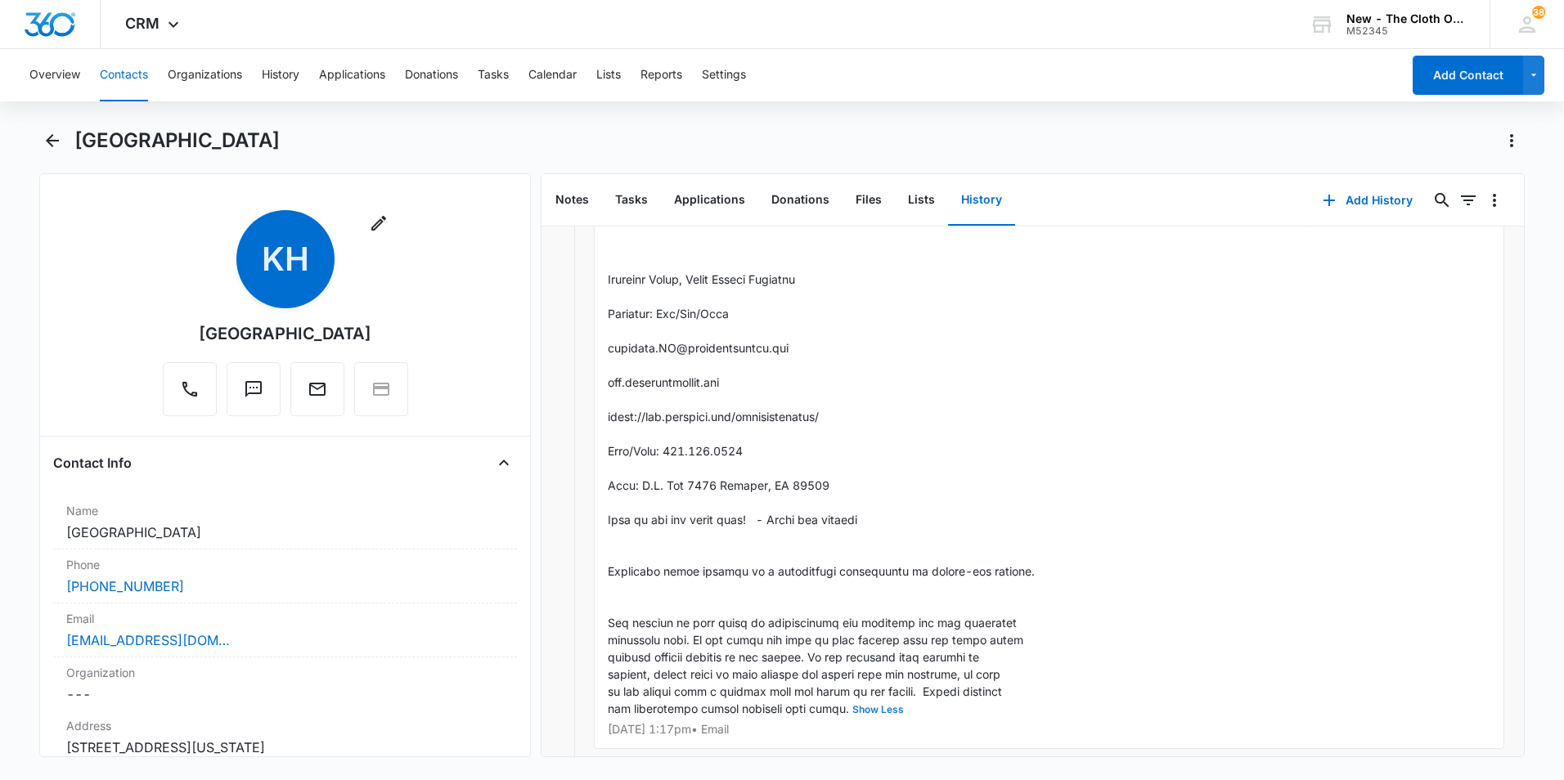
scroll to position [1227, 0]
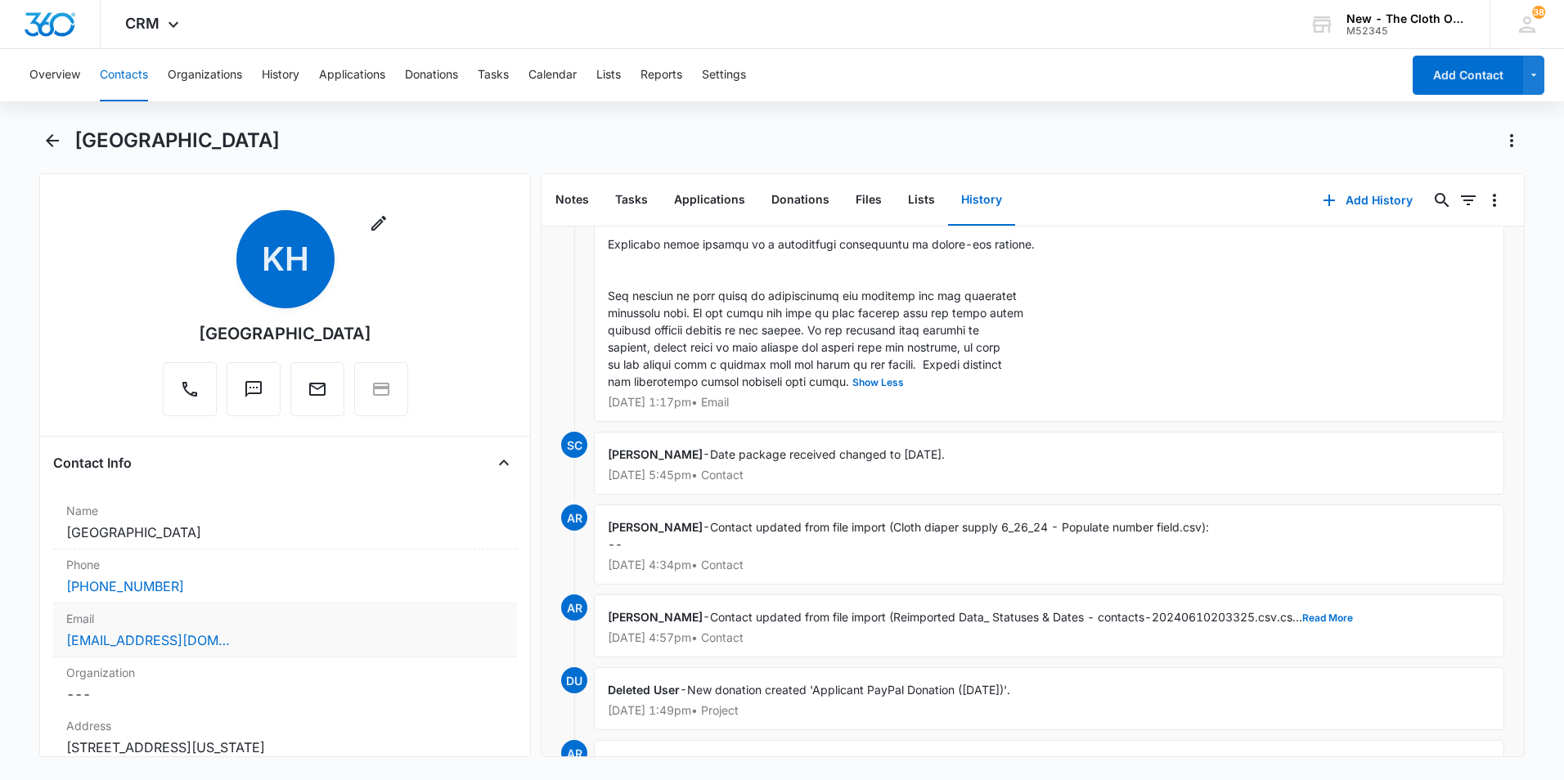
click at [213, 643] on div "[EMAIL_ADDRESS][DOMAIN_NAME]" at bounding box center [285, 641] width 438 height 20
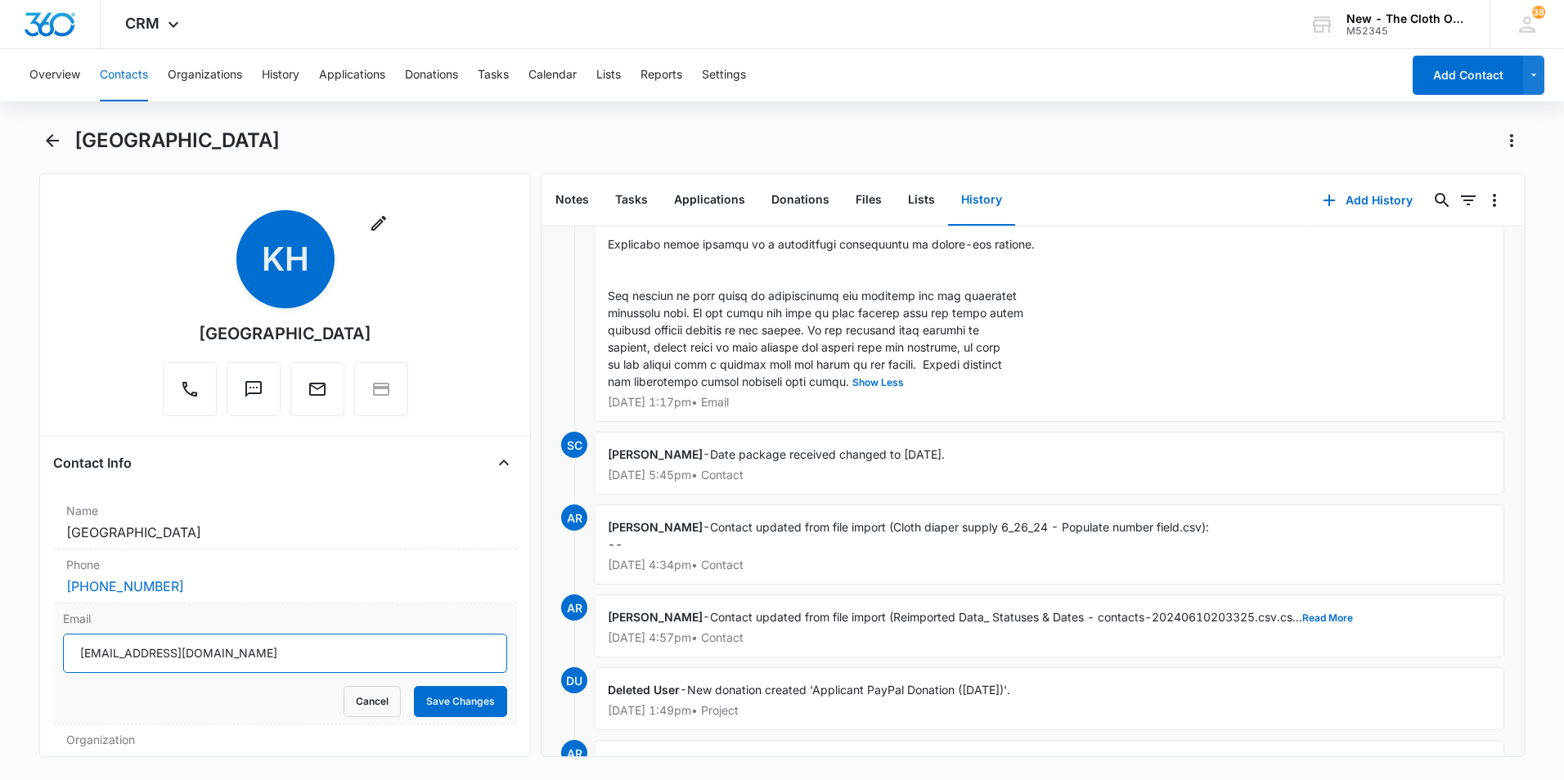
click at [235, 653] on input "[EMAIL_ADDRESS][DOMAIN_NAME]" at bounding box center [285, 653] width 444 height 39
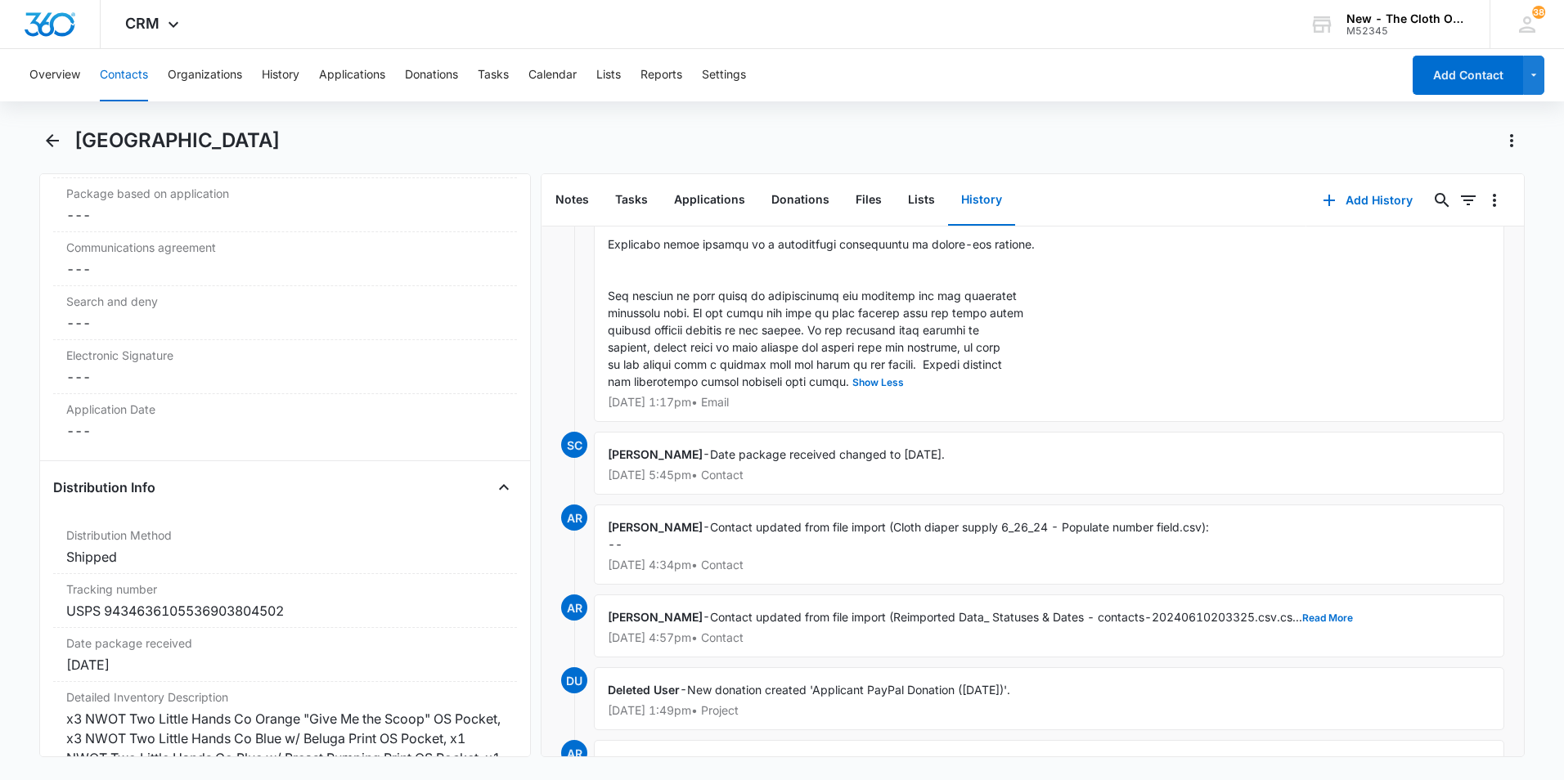
scroll to position [3844, 0]
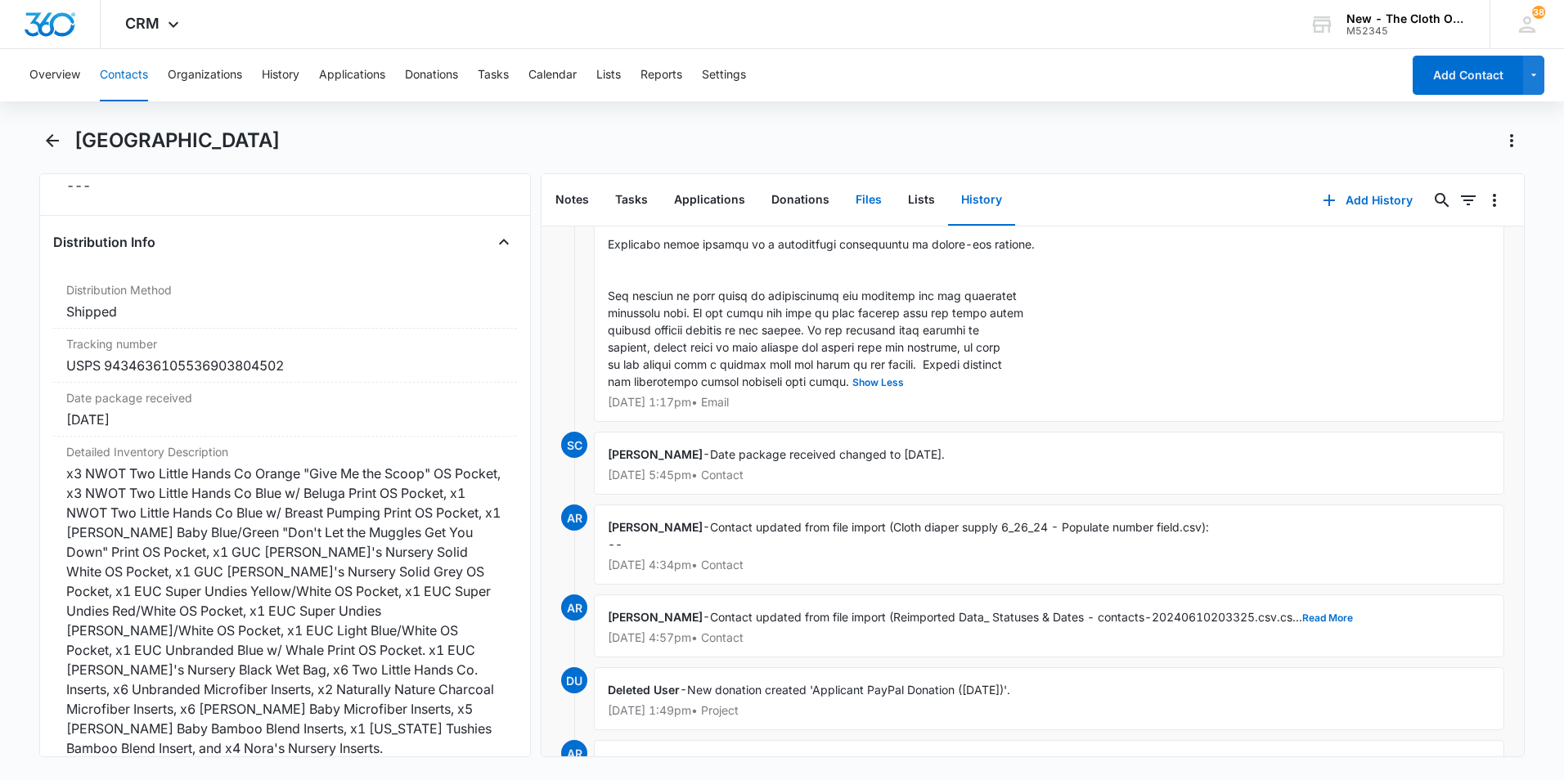
click at [857, 205] on button "Files" at bounding box center [868, 200] width 52 height 51
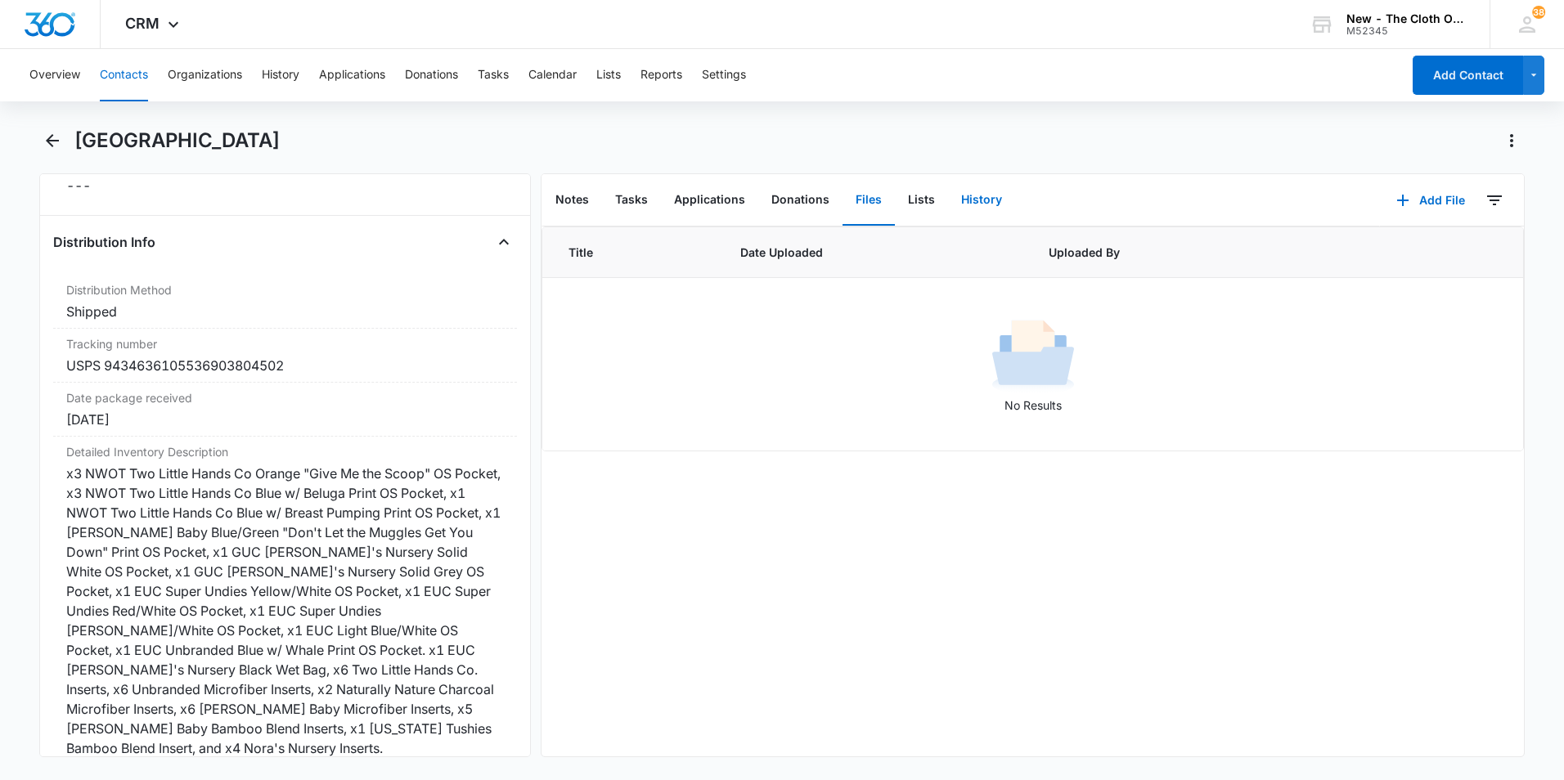
click at [978, 209] on button "History" at bounding box center [981, 200] width 67 height 51
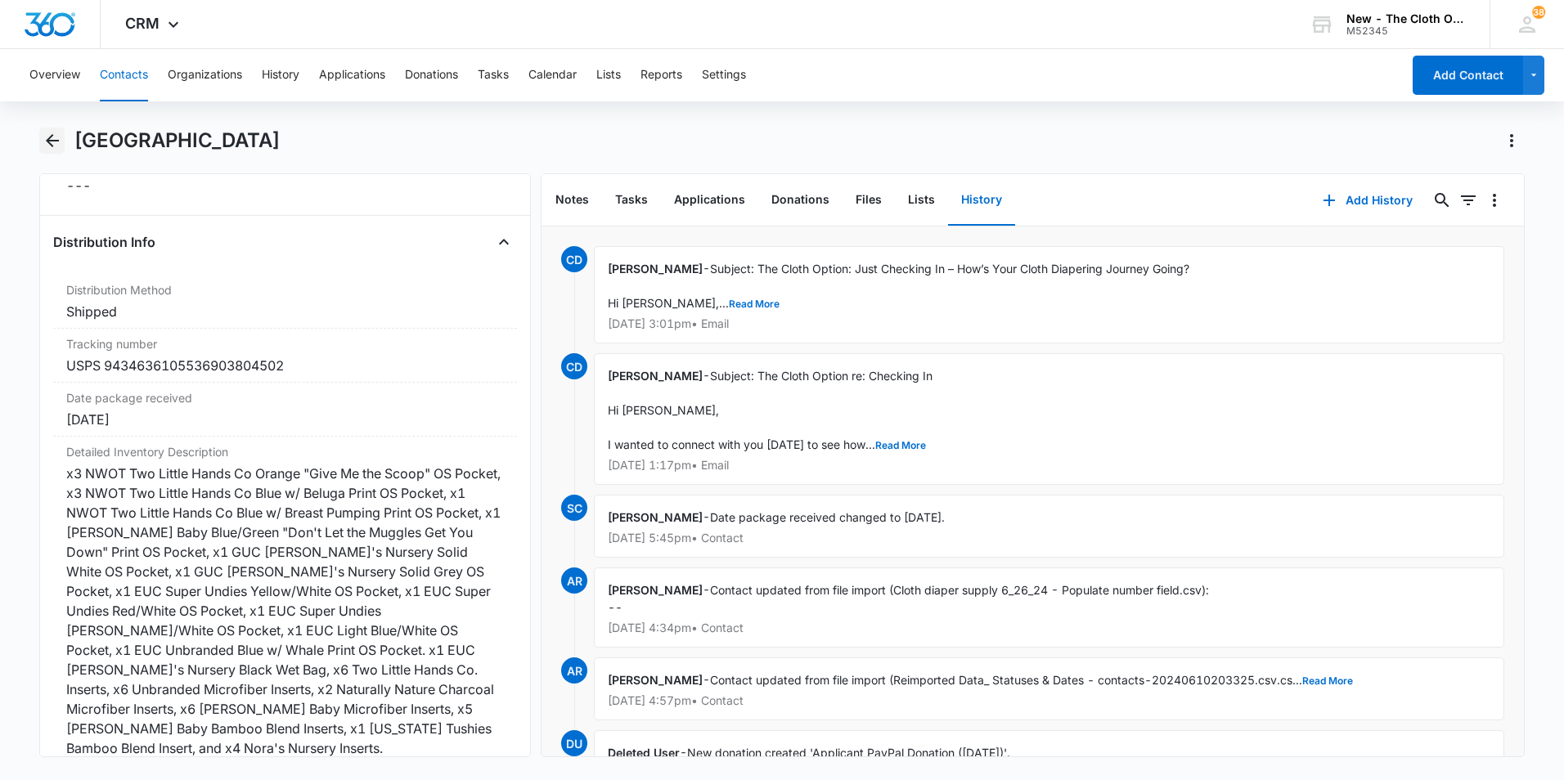
click at [44, 141] on icon "Back" at bounding box center [53, 141] width 20 height 20
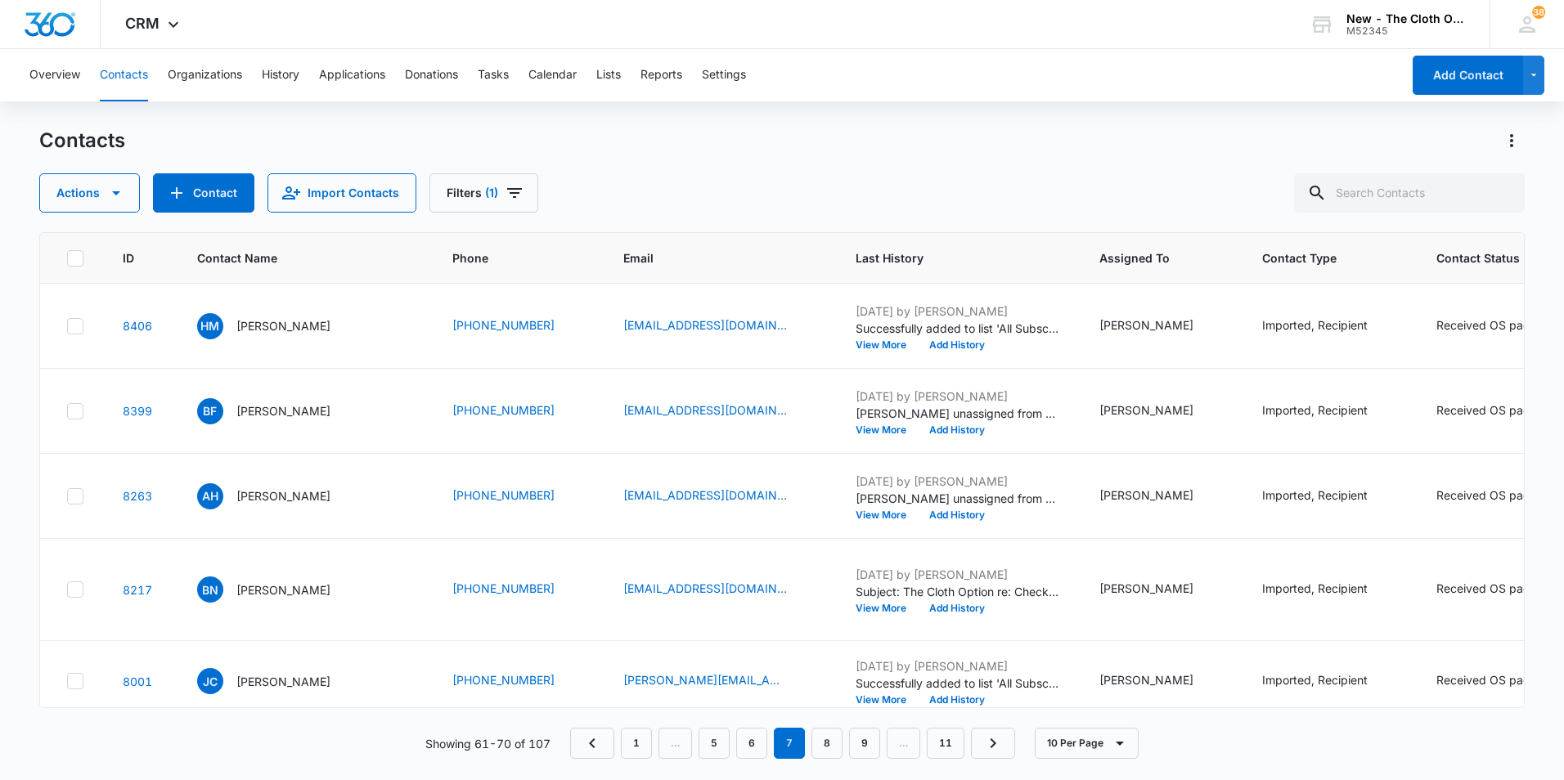
scroll to position [818, 0]
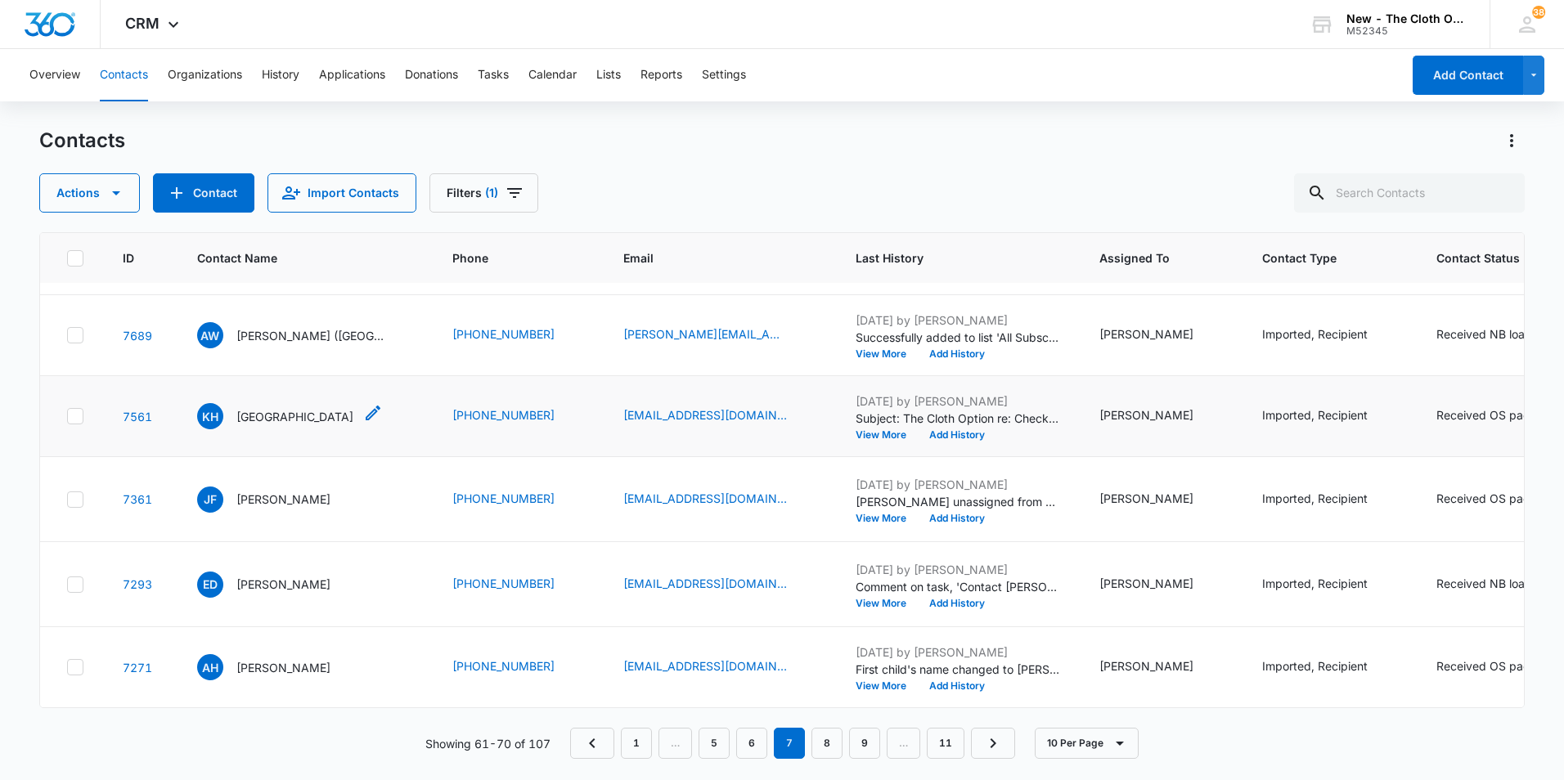
click at [280, 425] on p "[GEOGRAPHIC_DATA]" at bounding box center [294, 416] width 117 height 17
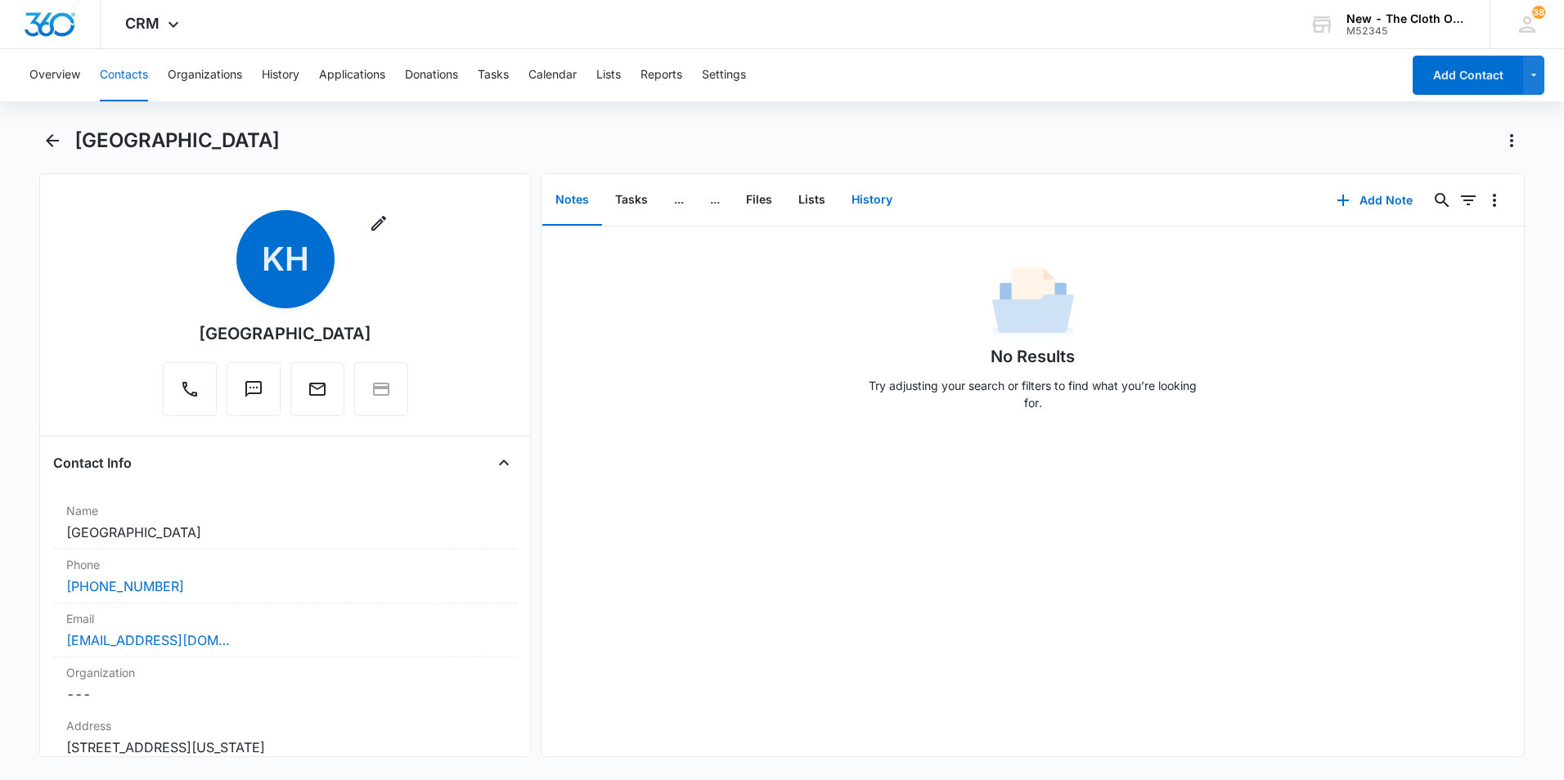
click at [880, 207] on button "History" at bounding box center [871, 200] width 67 height 51
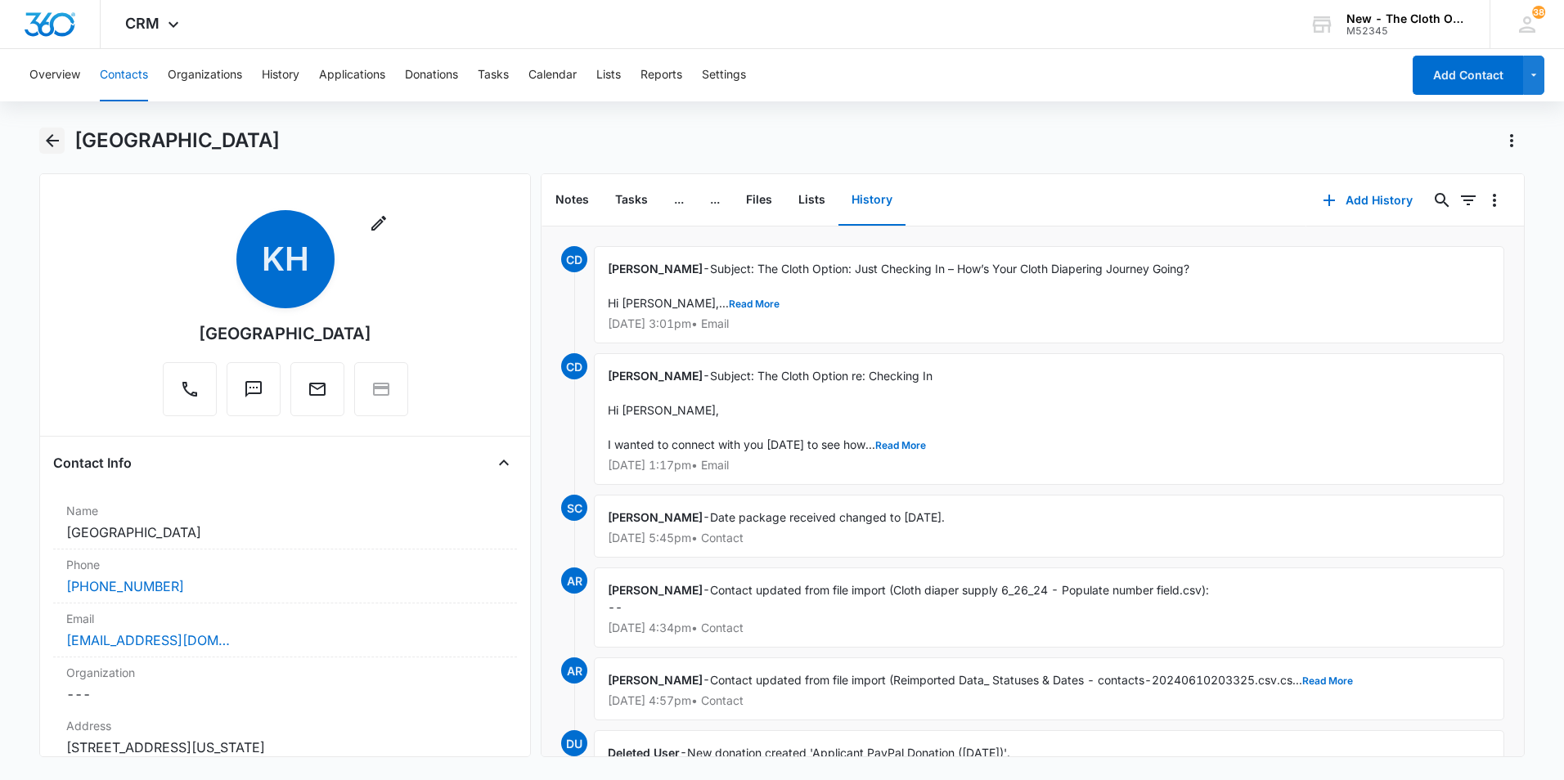
click at [57, 142] on icon "Back" at bounding box center [53, 141] width 20 height 20
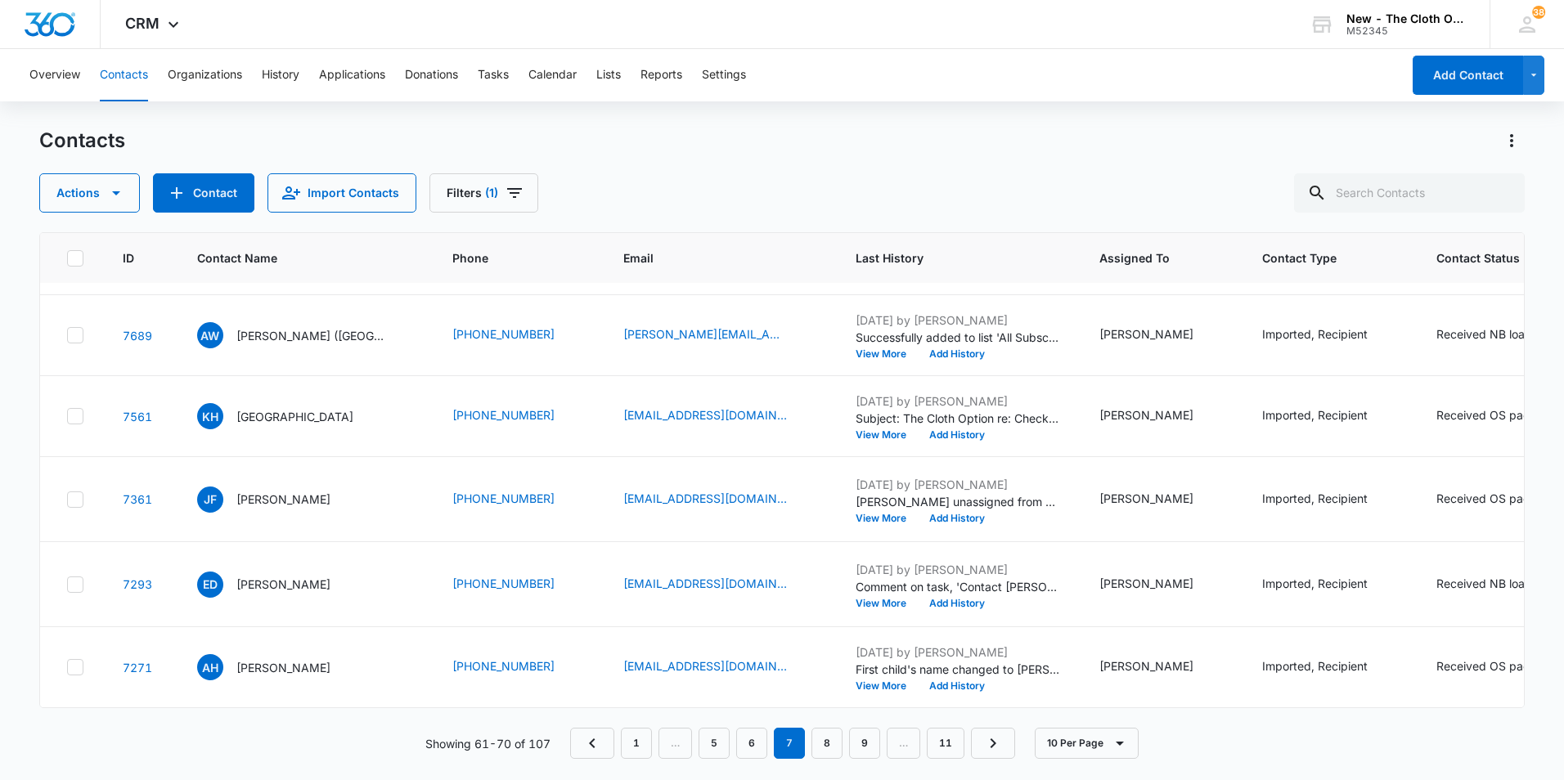
scroll to position [981, 0]
click at [273, 491] on p "[PERSON_NAME]" at bounding box center [283, 499] width 94 height 17
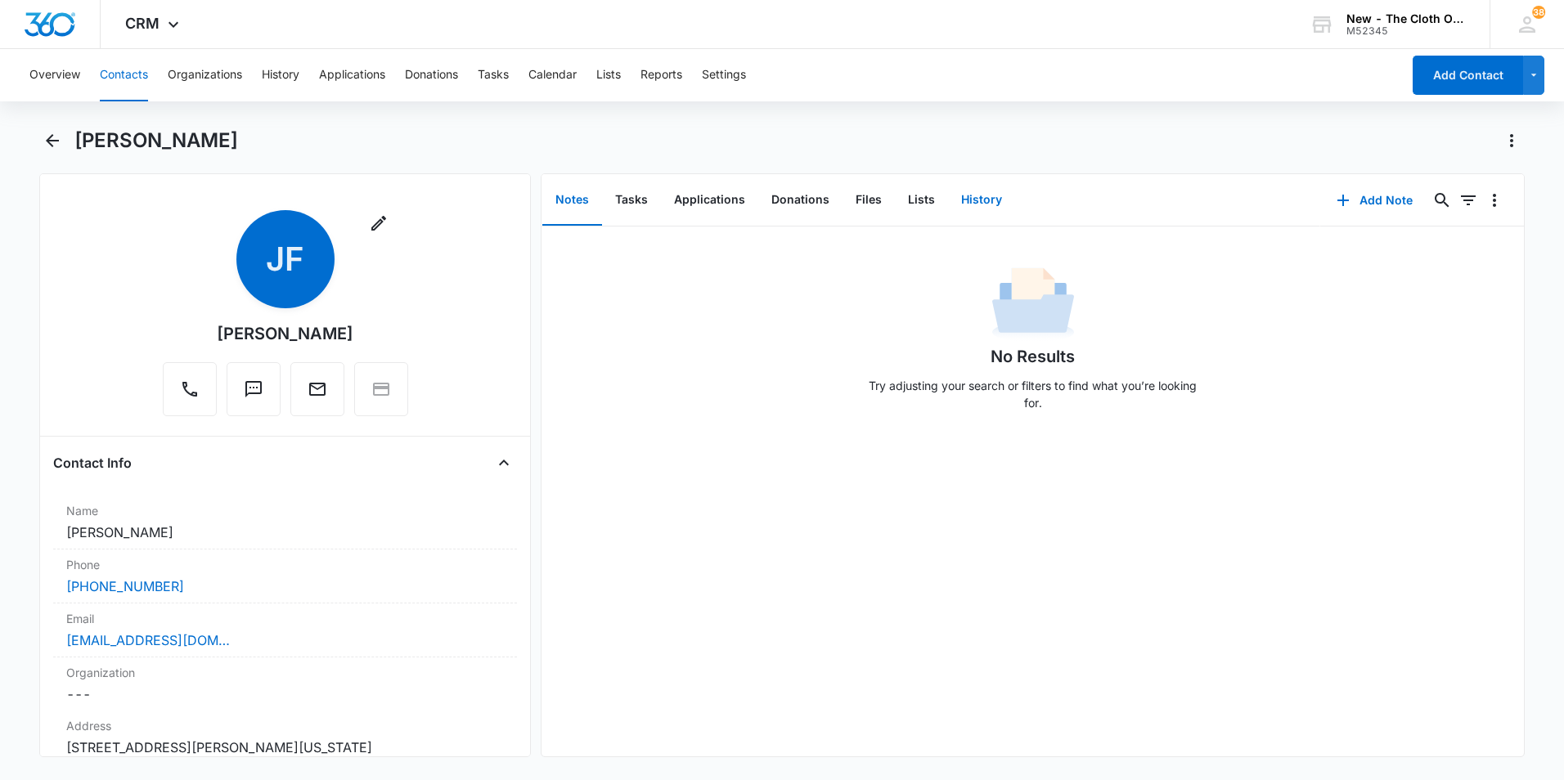
click at [992, 206] on button "History" at bounding box center [981, 200] width 67 height 51
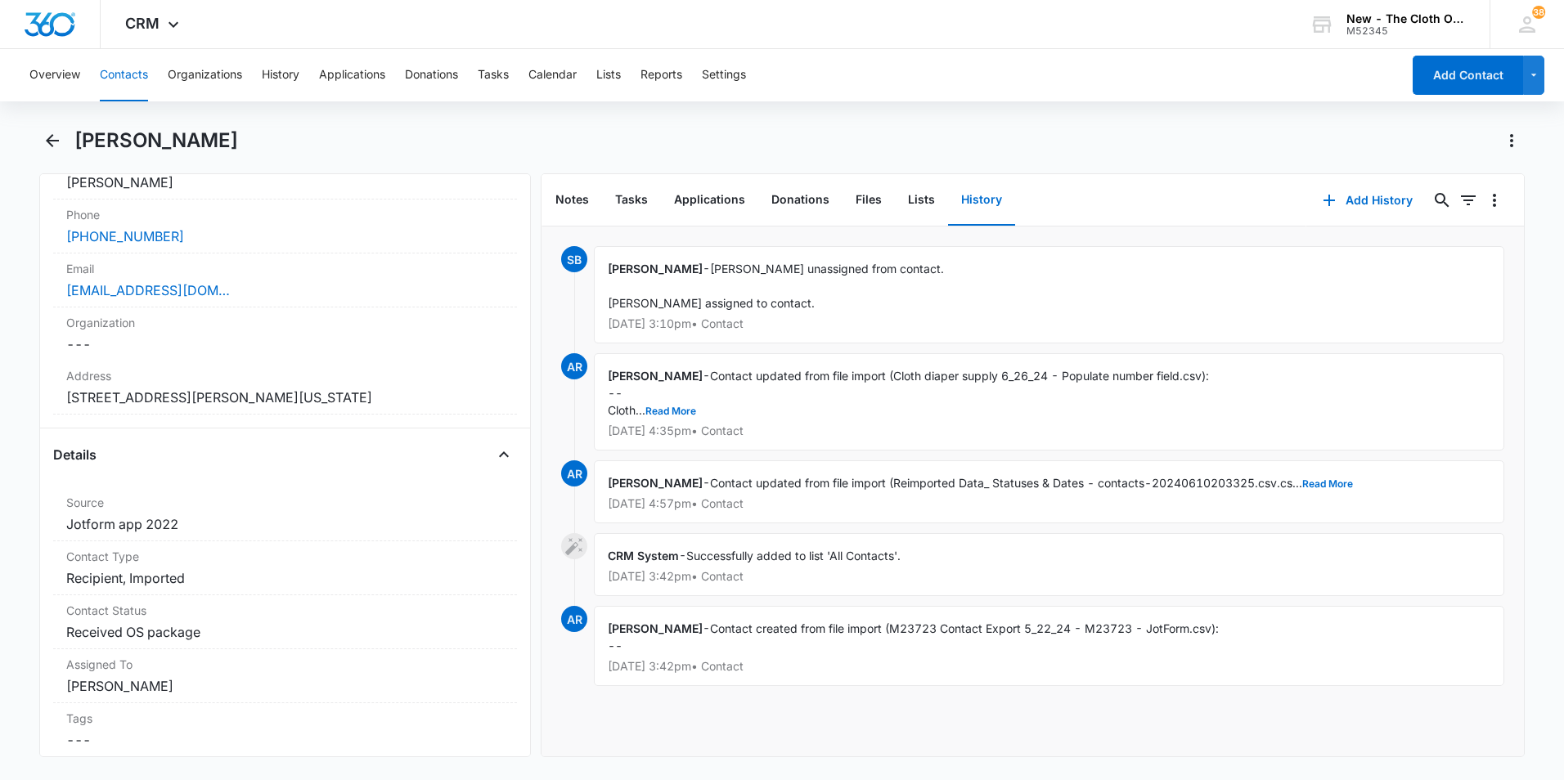
scroll to position [409, 0]
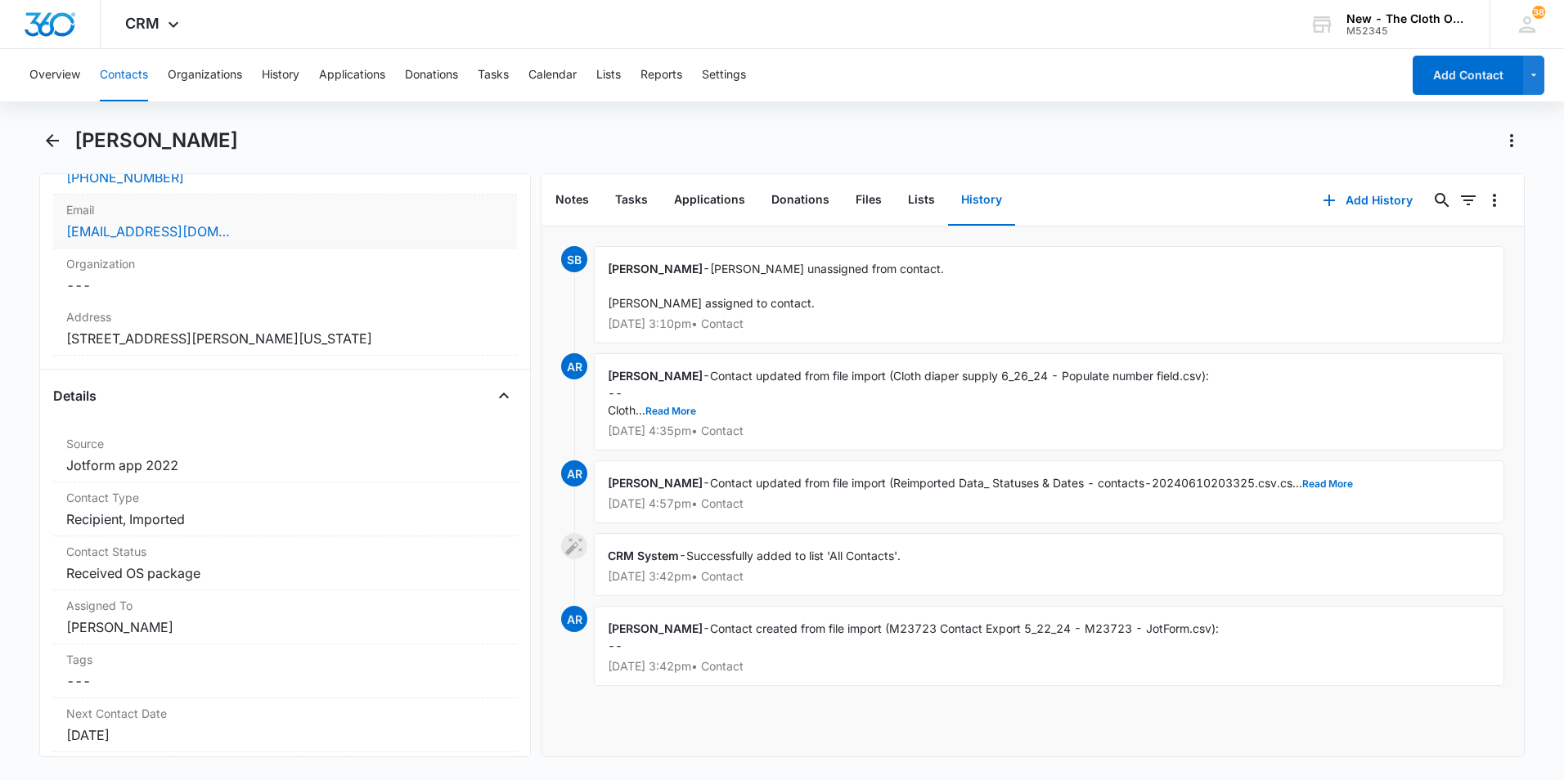
click at [259, 229] on div "[EMAIL_ADDRESS][DOMAIN_NAME]" at bounding box center [285, 232] width 438 height 20
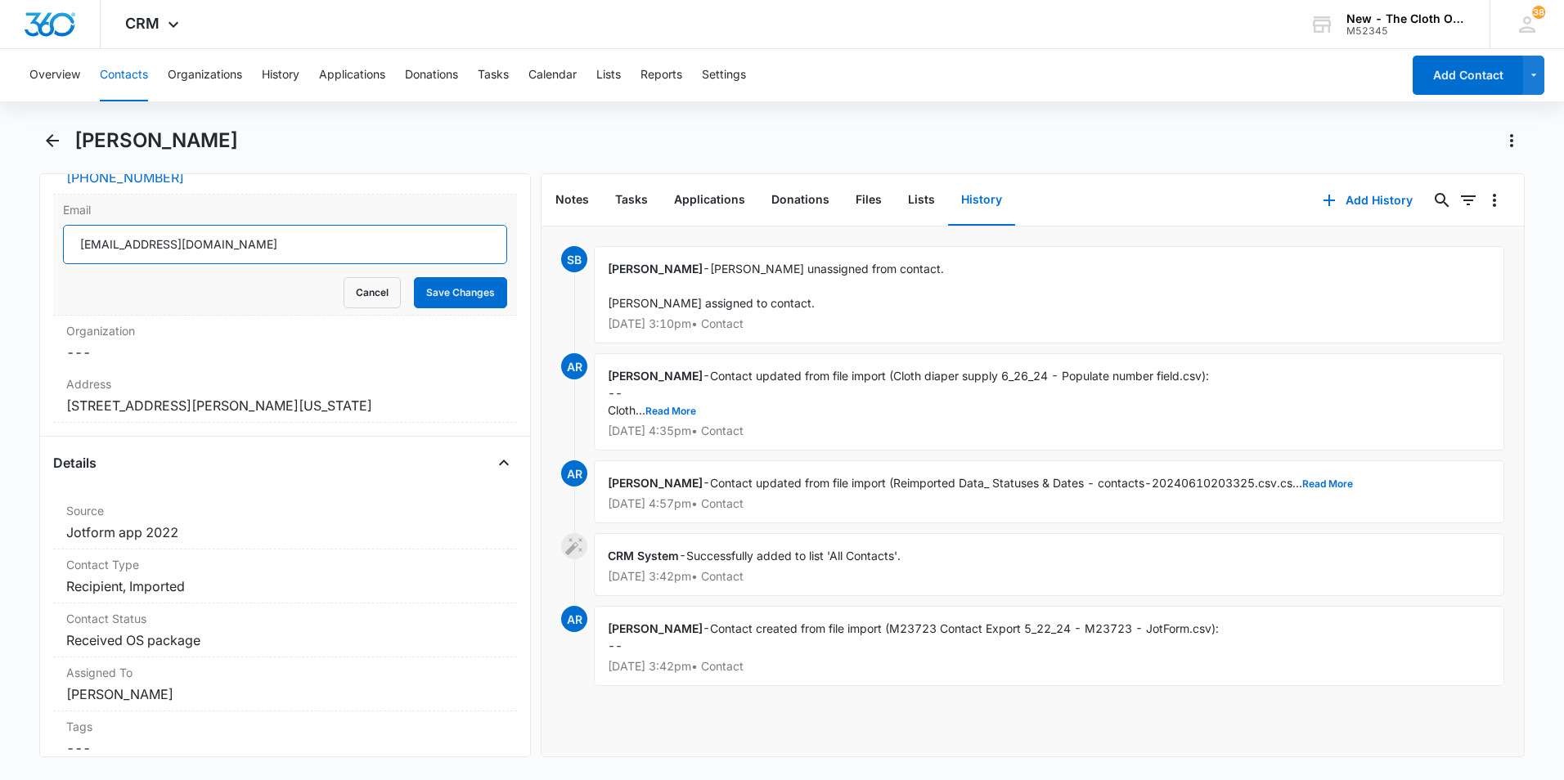
click at [262, 249] on input "[EMAIL_ADDRESS][DOMAIN_NAME]" at bounding box center [285, 244] width 444 height 39
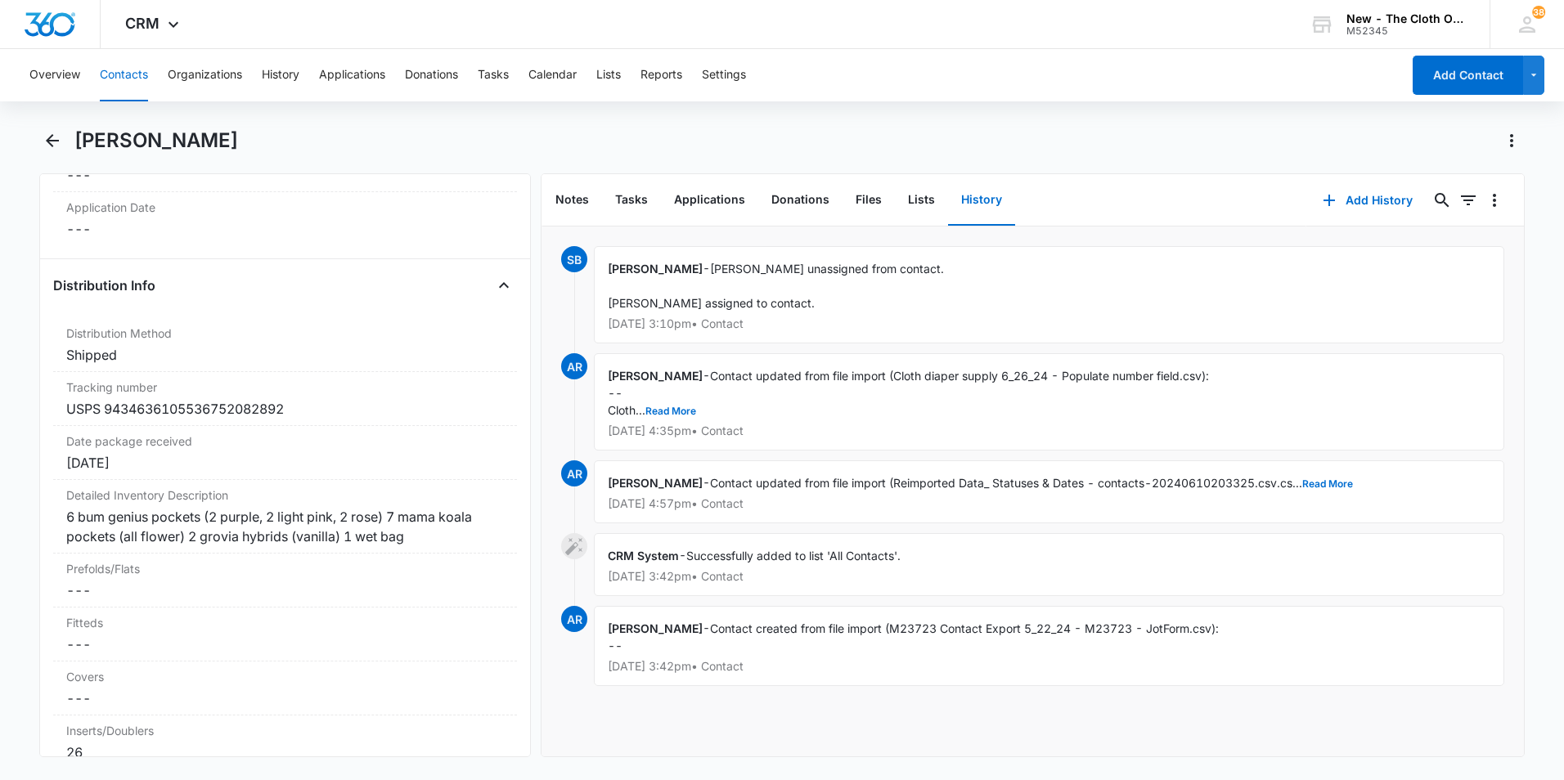
scroll to position [3762, 0]
click at [47, 146] on icon "Back" at bounding box center [53, 141] width 20 height 20
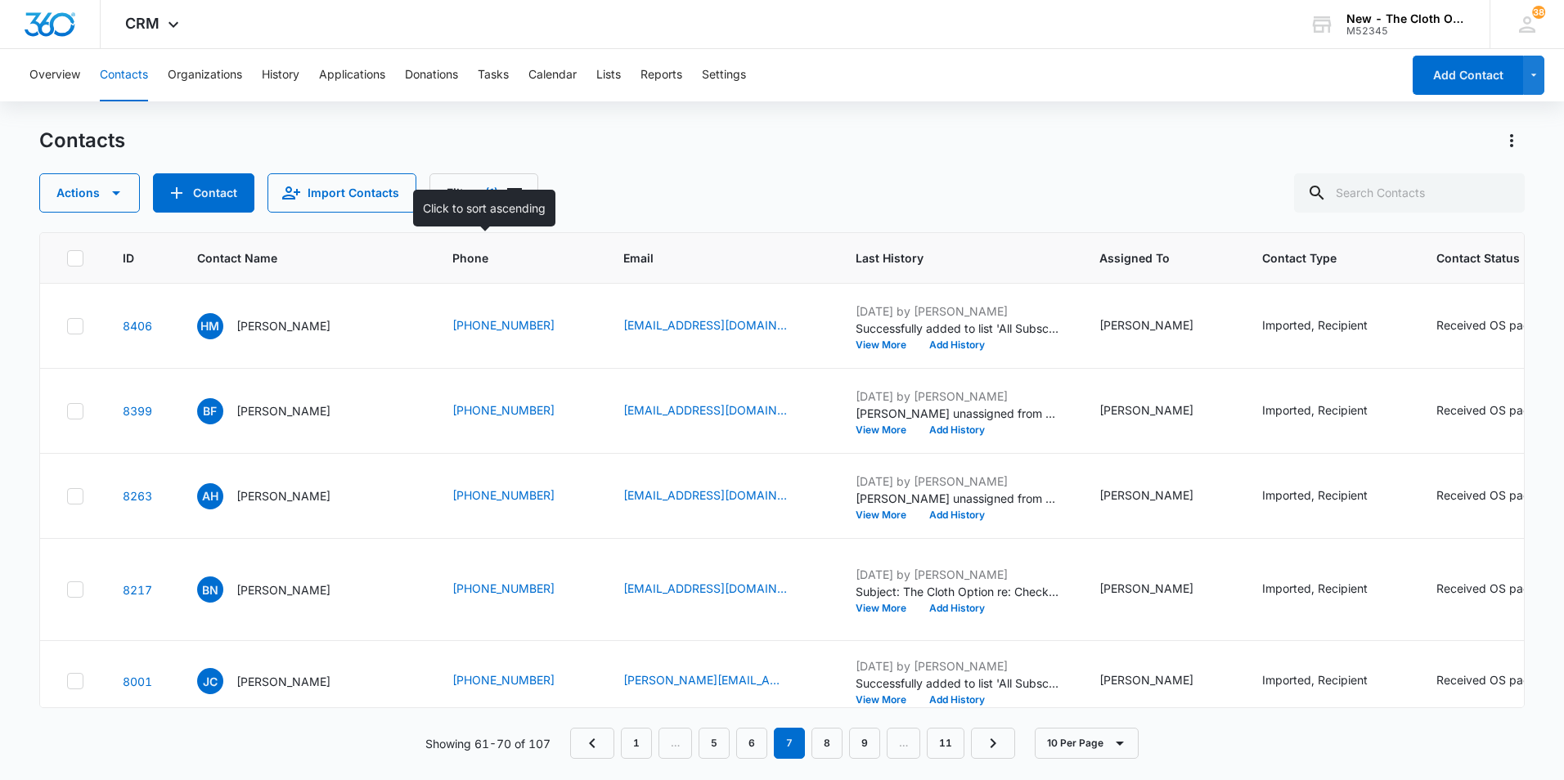
scroll to position [981, 0]
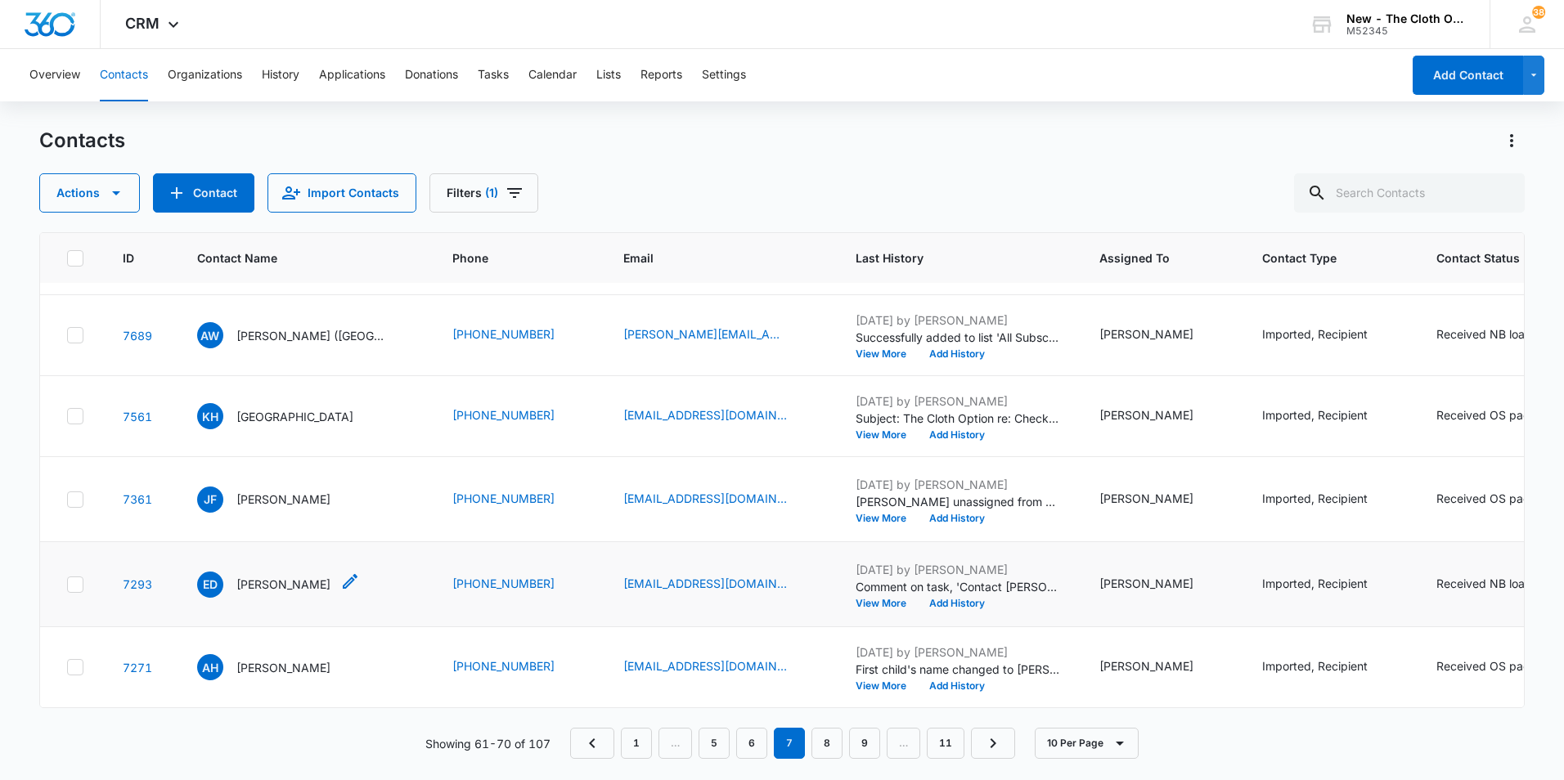
click at [273, 576] on p "[PERSON_NAME]" at bounding box center [283, 584] width 94 height 17
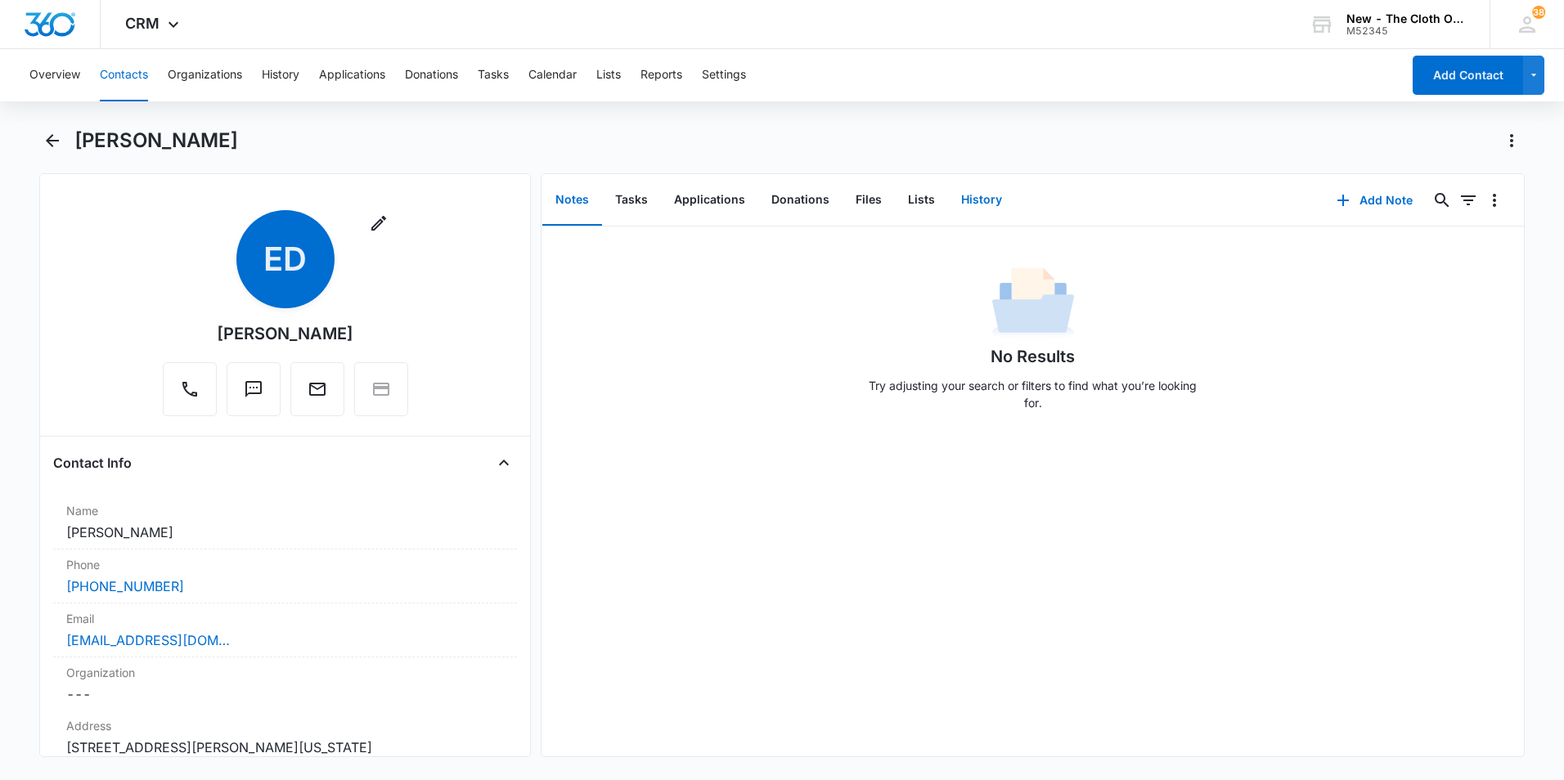
click at [981, 206] on button "History" at bounding box center [981, 200] width 67 height 51
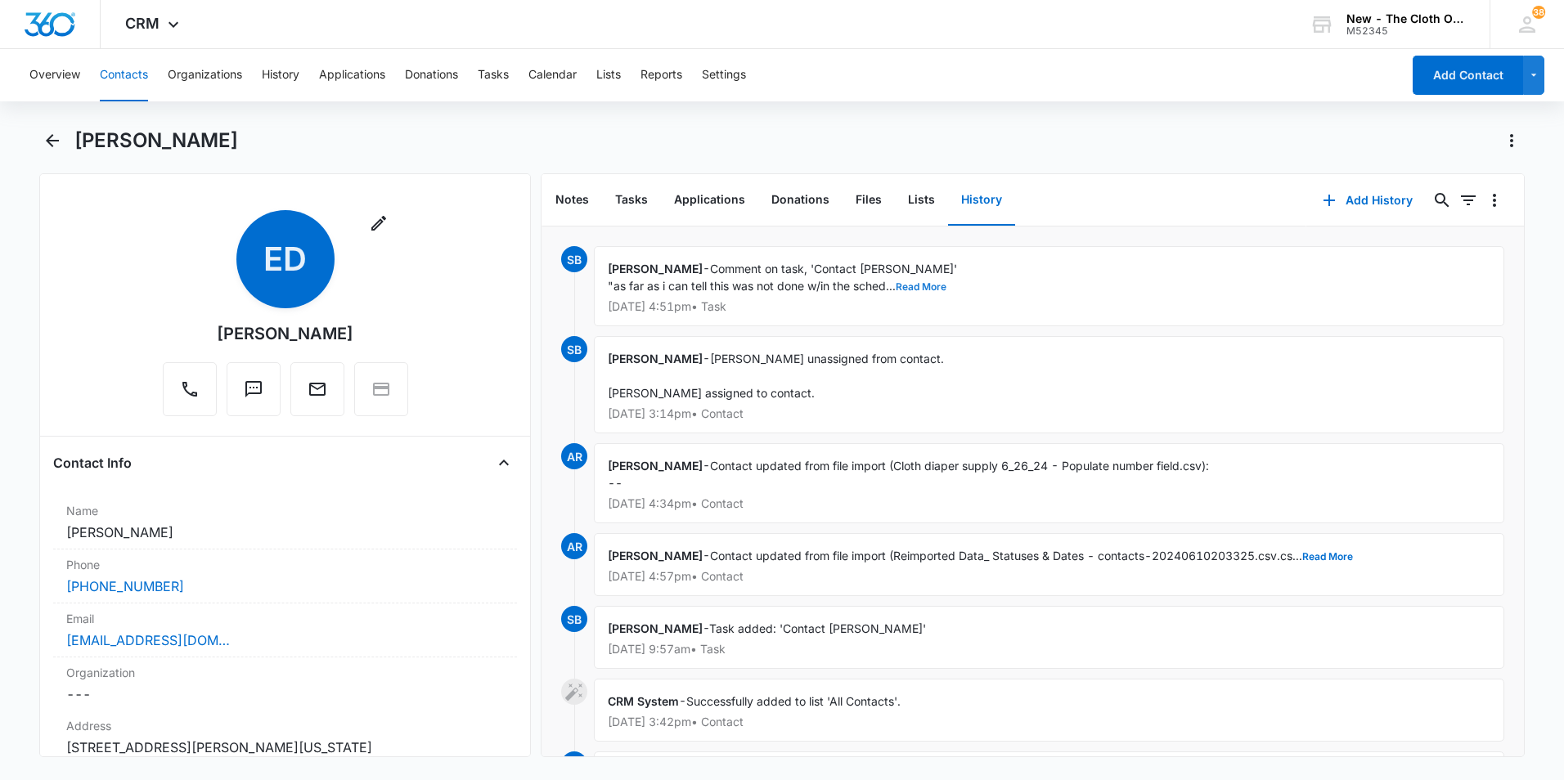
click at [921, 285] on button "Read More" at bounding box center [921, 287] width 51 height 10
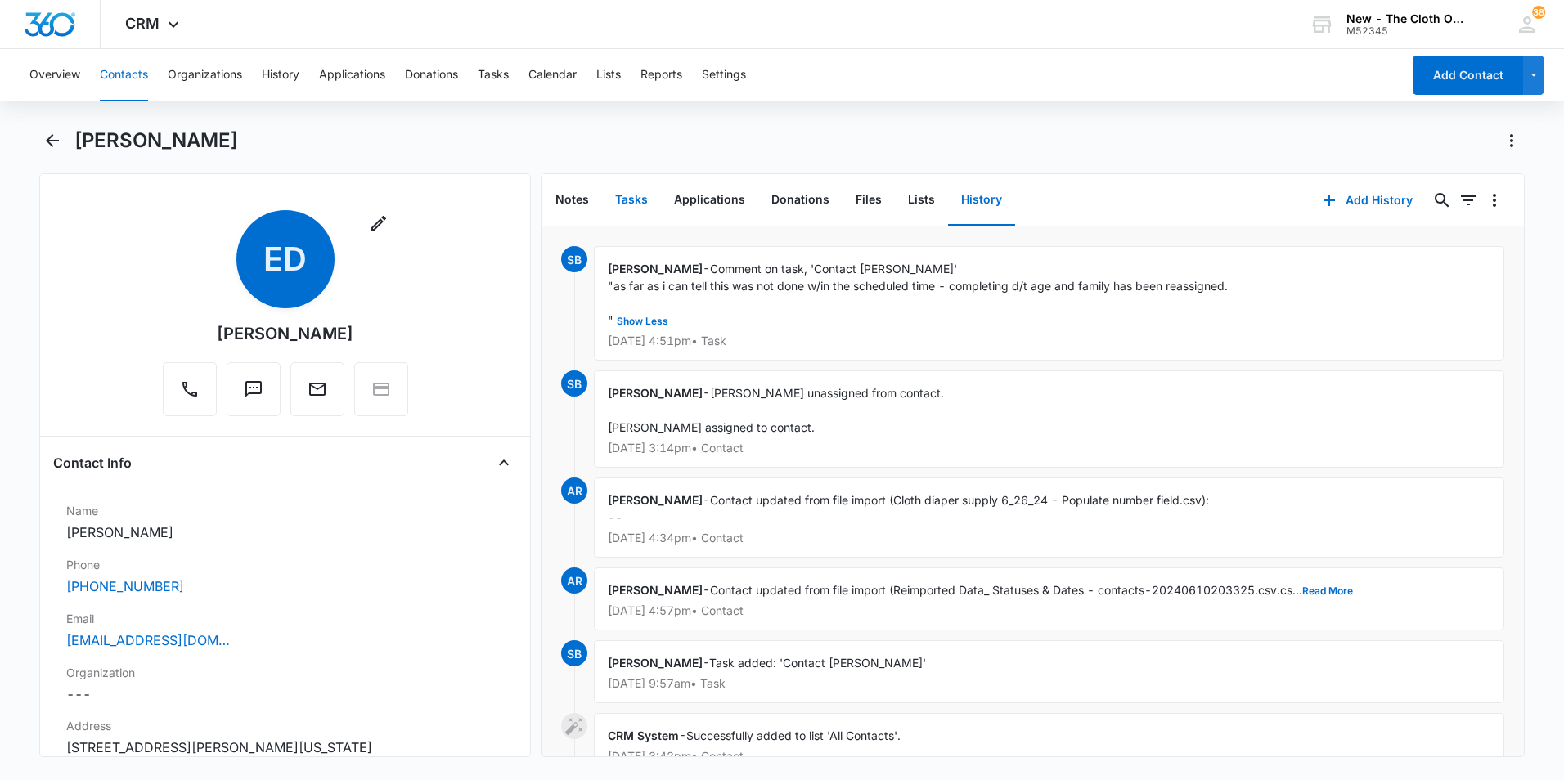
click at [631, 195] on button "Tasks" at bounding box center [631, 200] width 59 height 51
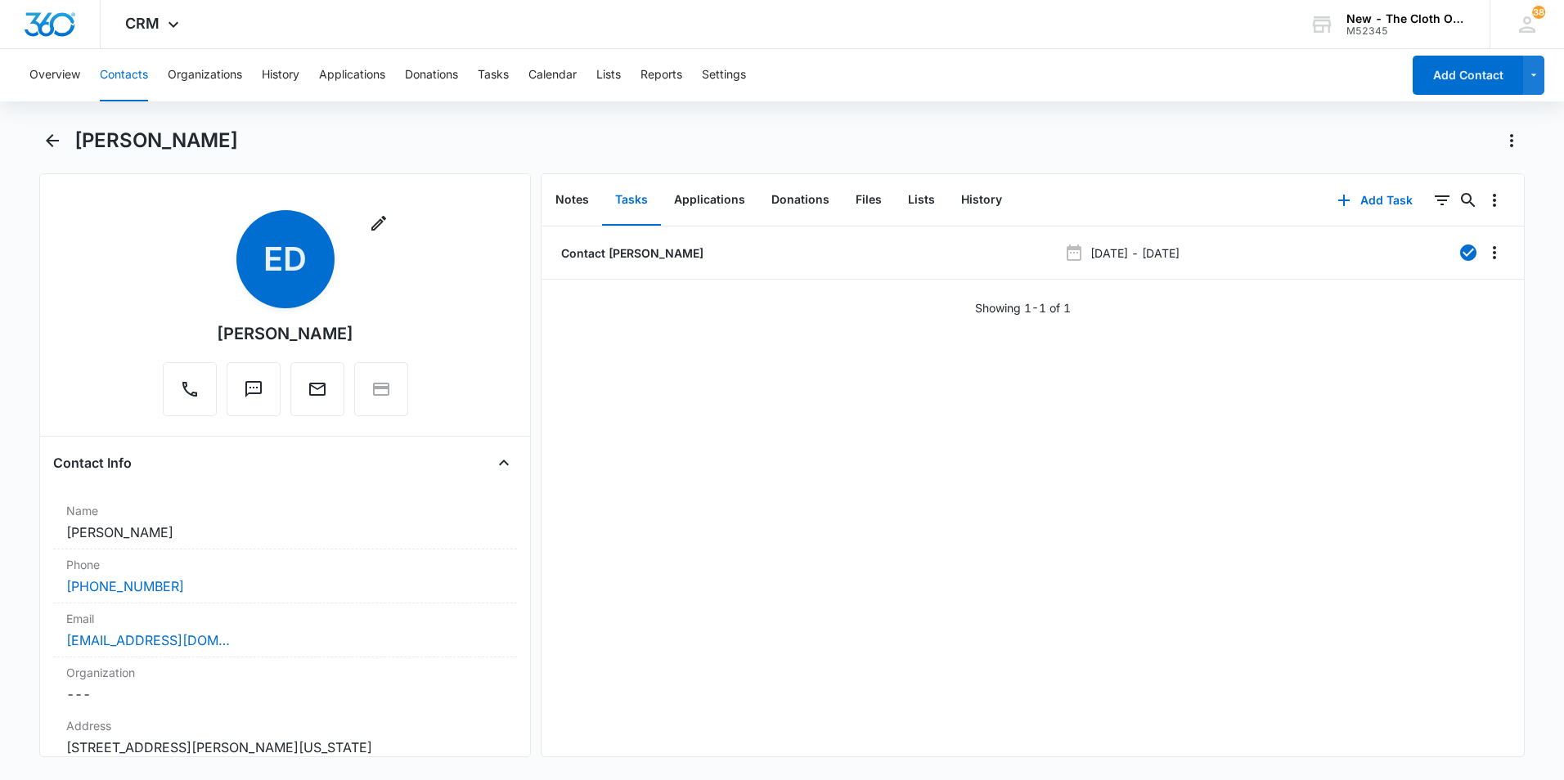
click at [729, 311] on div "Showing 1-1 of 1" at bounding box center [1032, 307] width 982 height 17
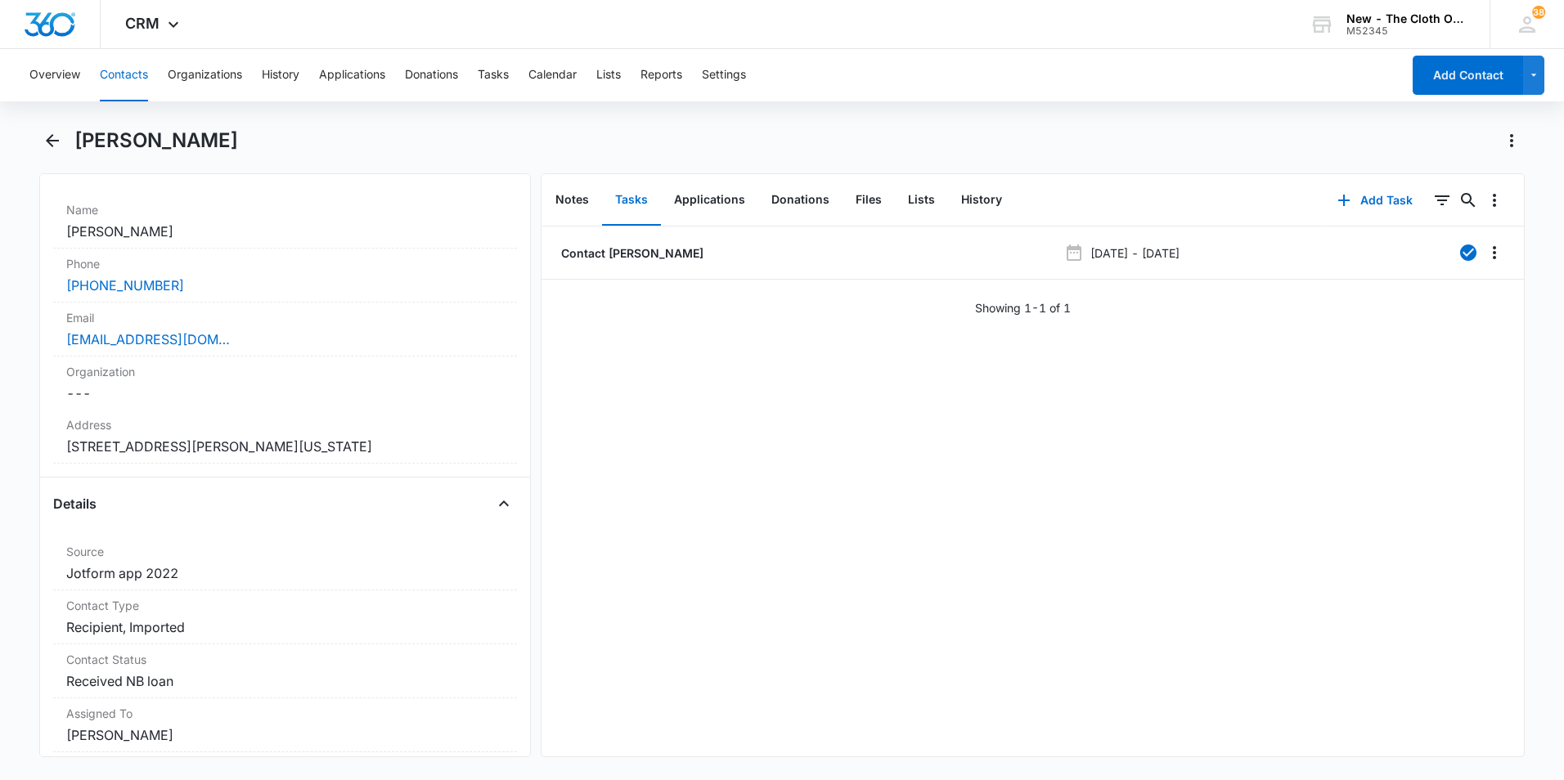
scroll to position [245, 0]
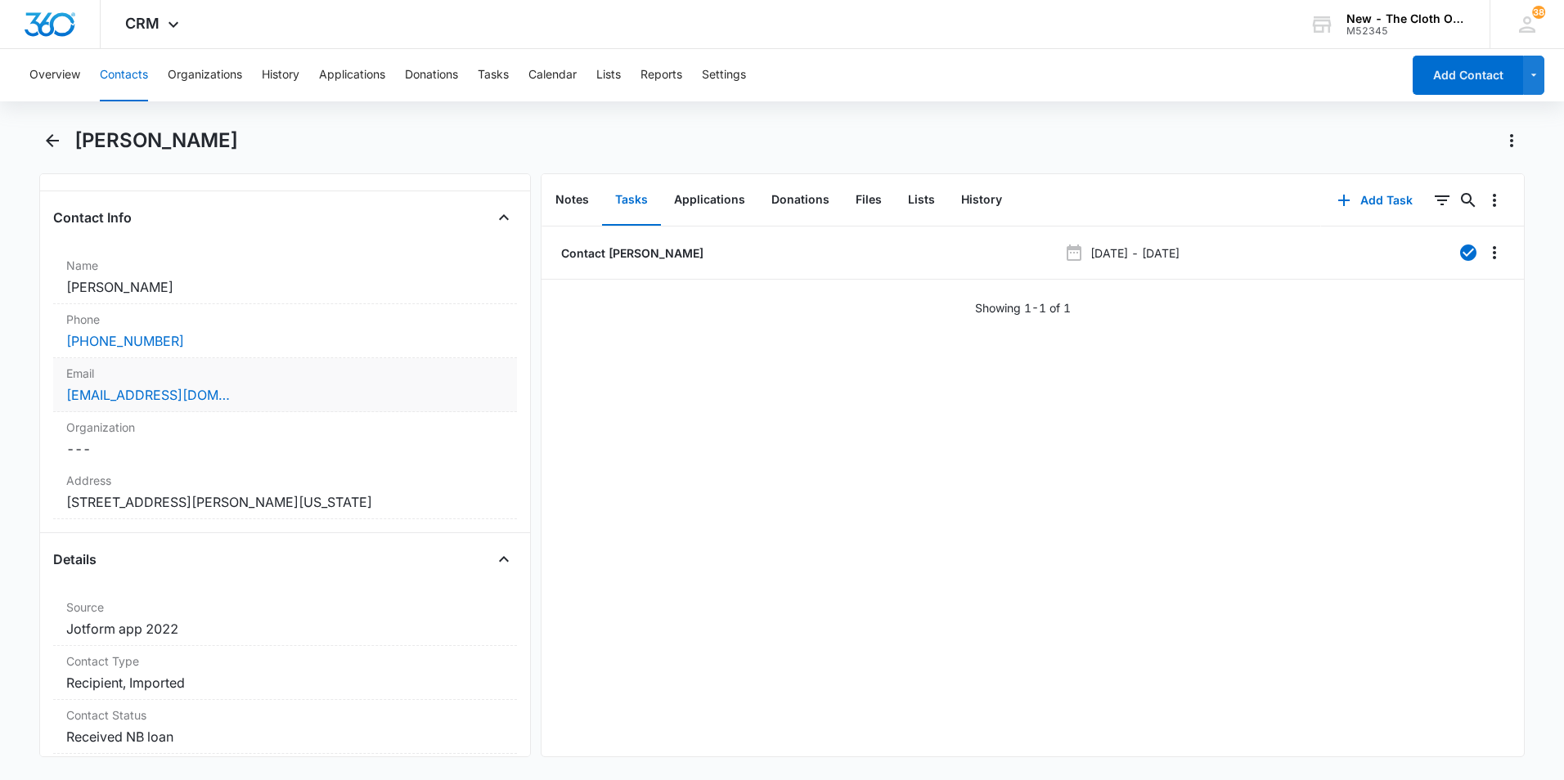
click at [273, 392] on div "[EMAIL_ADDRESS][DOMAIN_NAME]" at bounding box center [285, 395] width 438 height 20
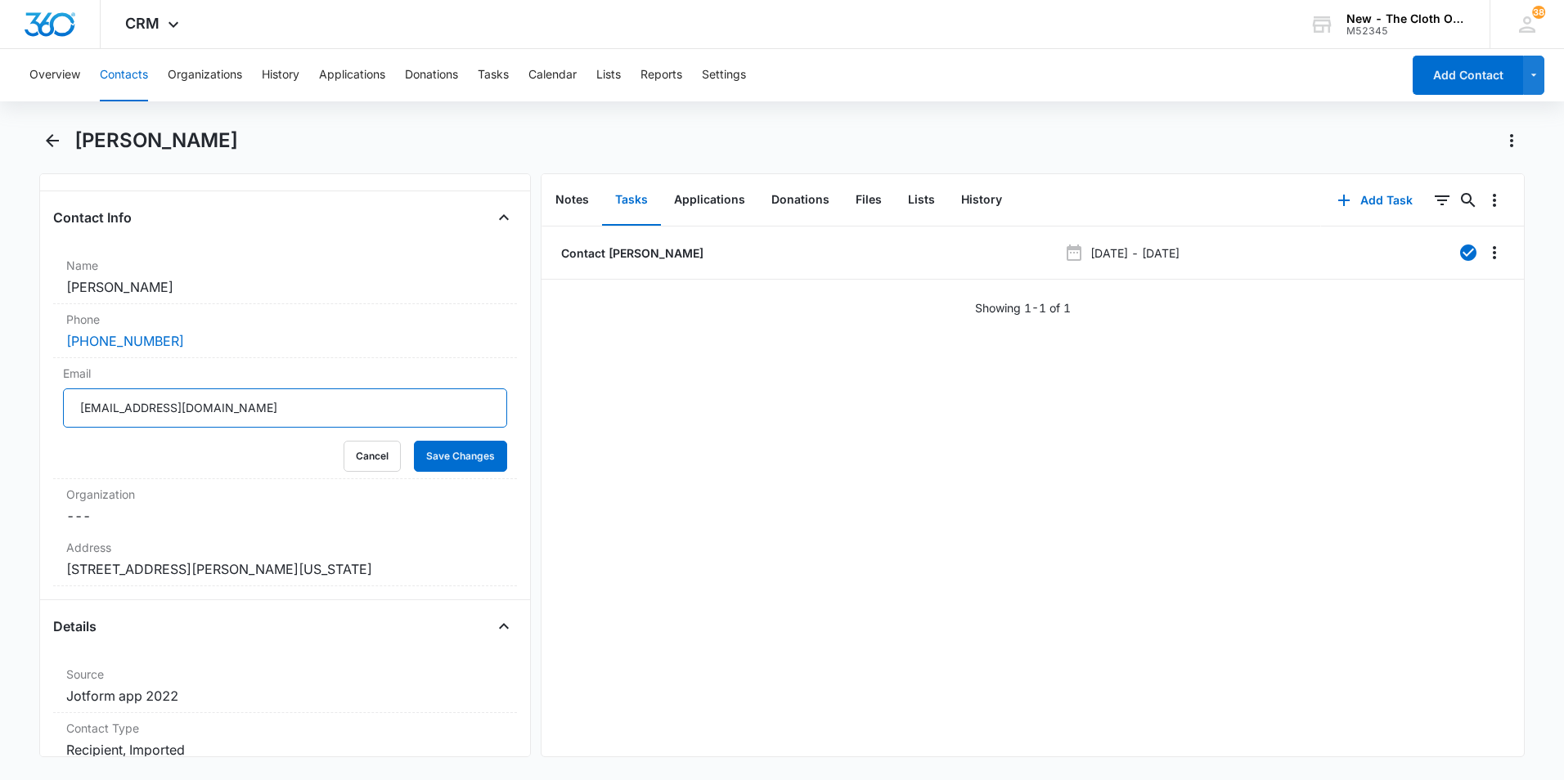
drag, startPoint x: 85, startPoint y: 401, endPoint x: 39, endPoint y: 401, distance: 45.8
click at [39, 401] on div "Remove ED [PERSON_NAME] Contact Info Name Cancel Save Changes [PERSON_NAME] Pho…" at bounding box center [285, 465] width 492 height 584
click at [55, 138] on icon "Back" at bounding box center [53, 141] width 20 height 20
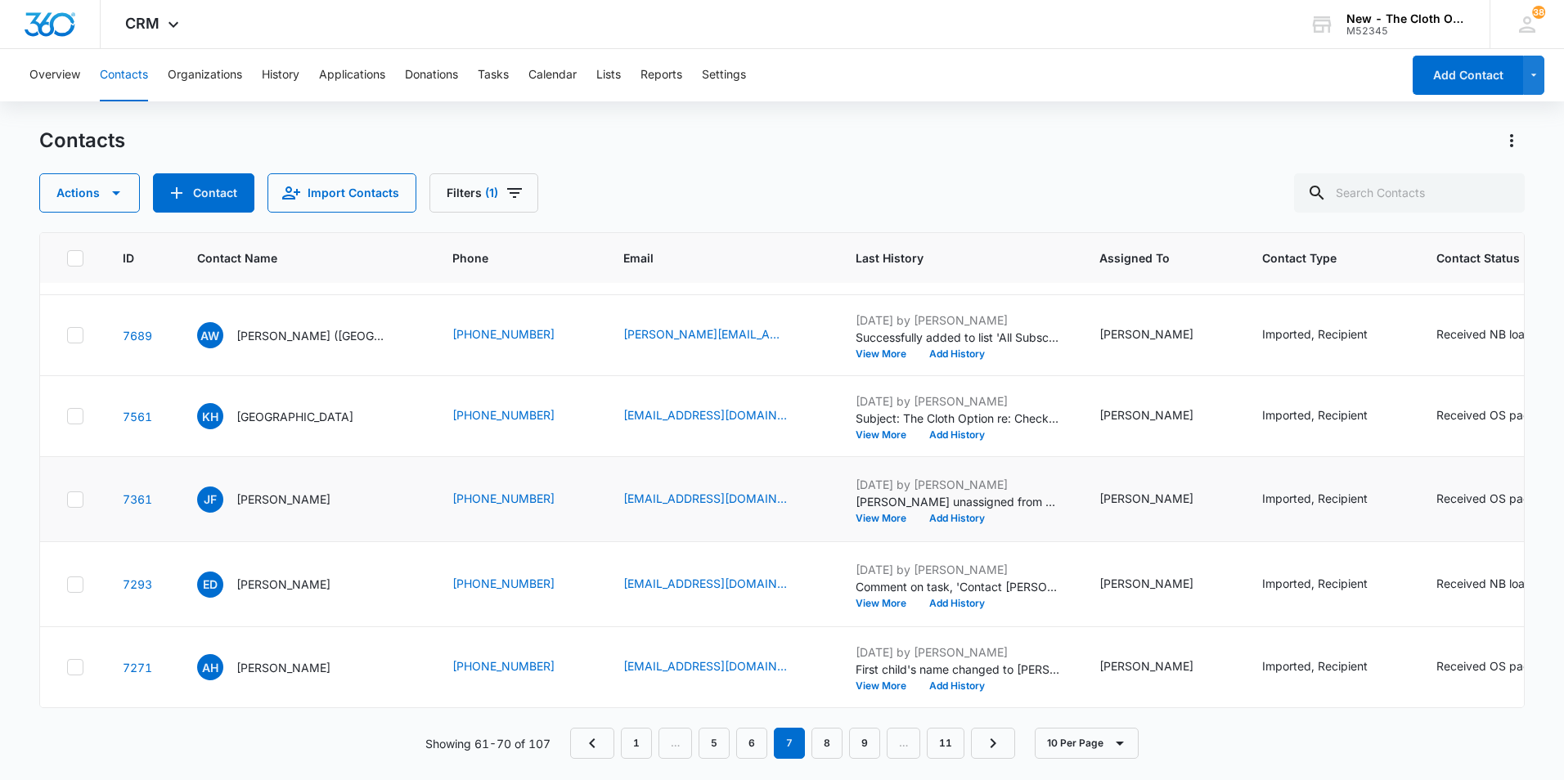
scroll to position [1039, 0]
click at [306, 659] on p "[PERSON_NAME]" at bounding box center [283, 667] width 94 height 17
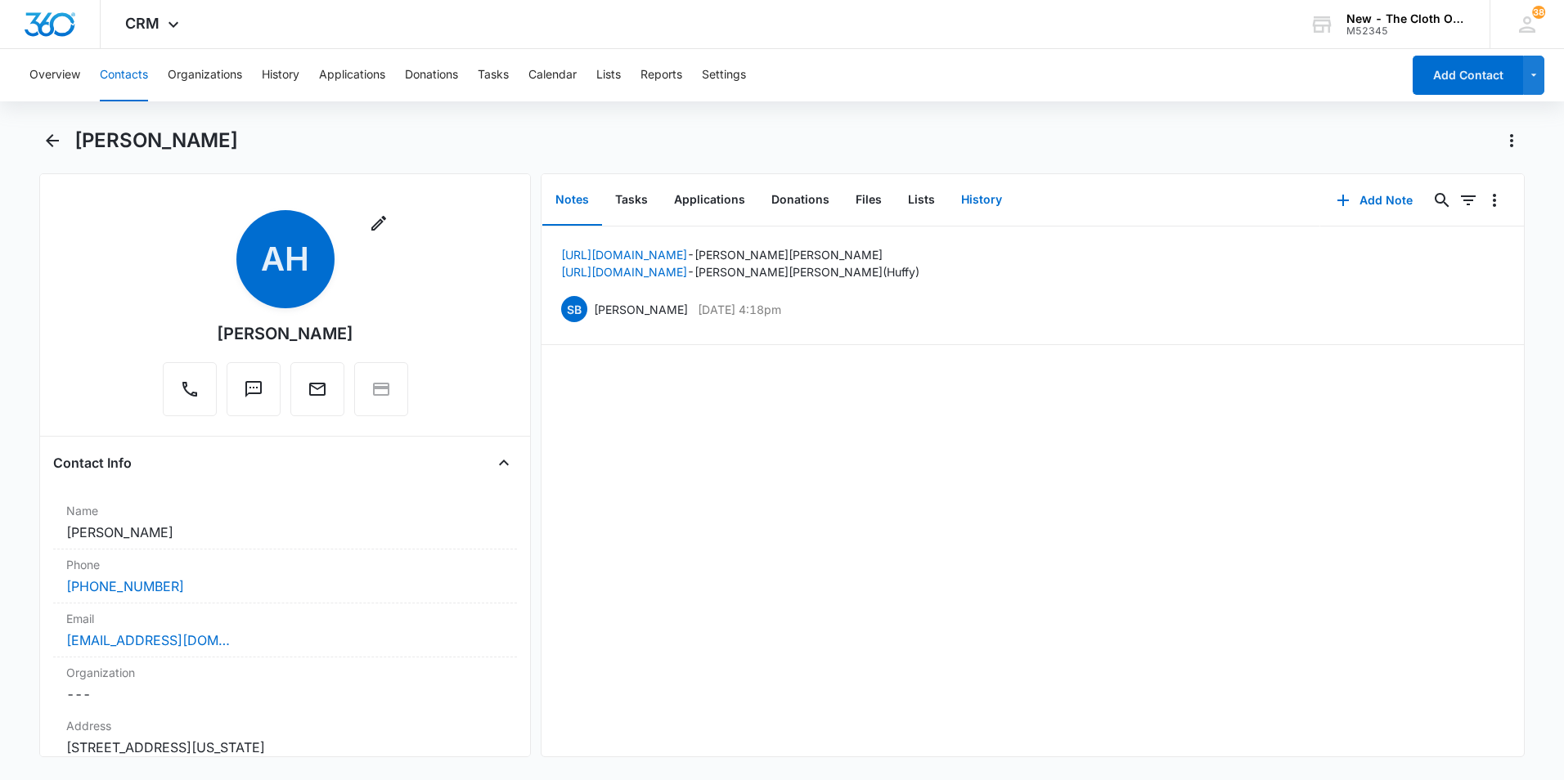
click at [973, 203] on button "History" at bounding box center [981, 200] width 67 height 51
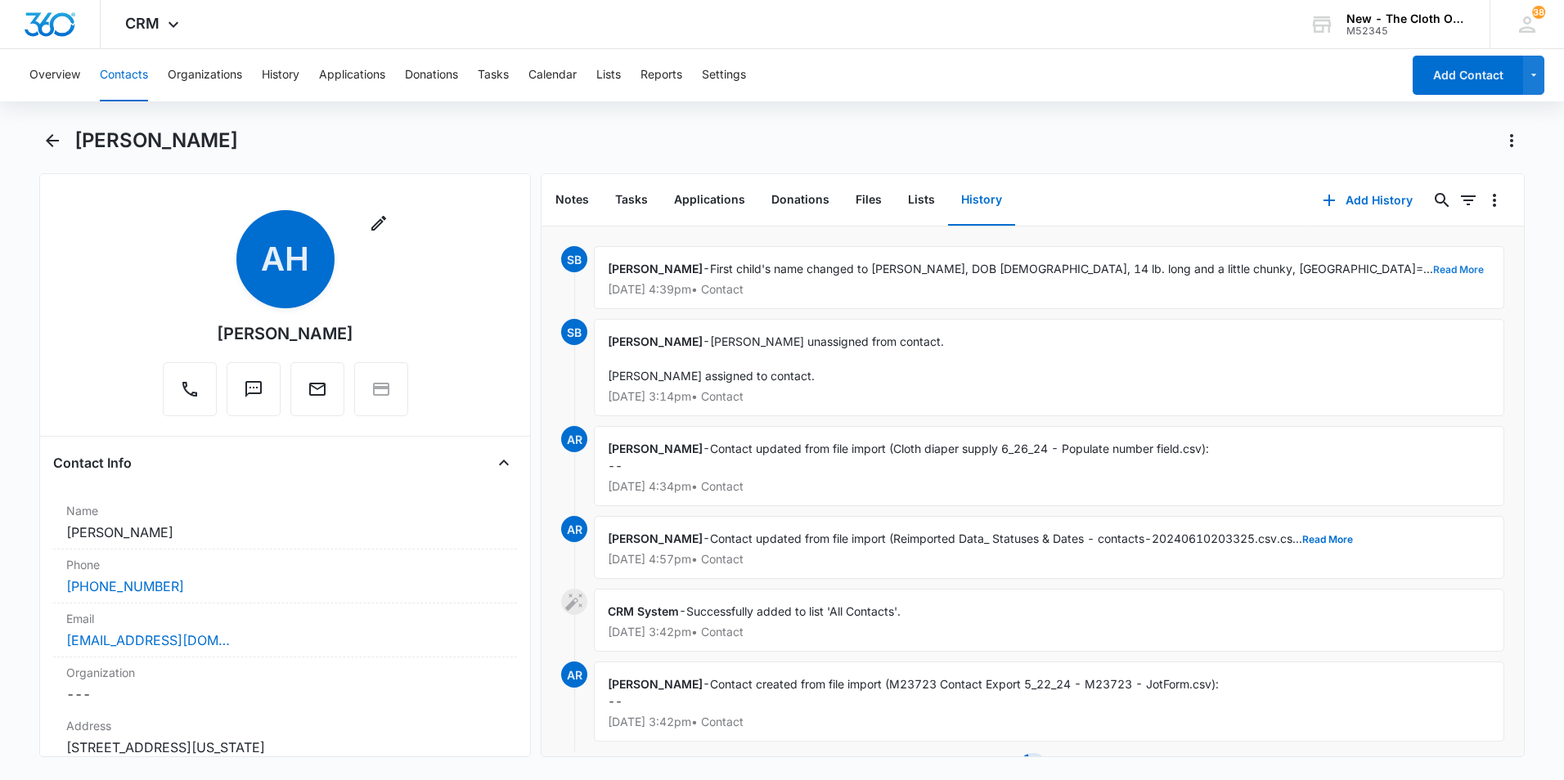
click at [1433, 269] on button "Read More" at bounding box center [1458, 270] width 51 height 10
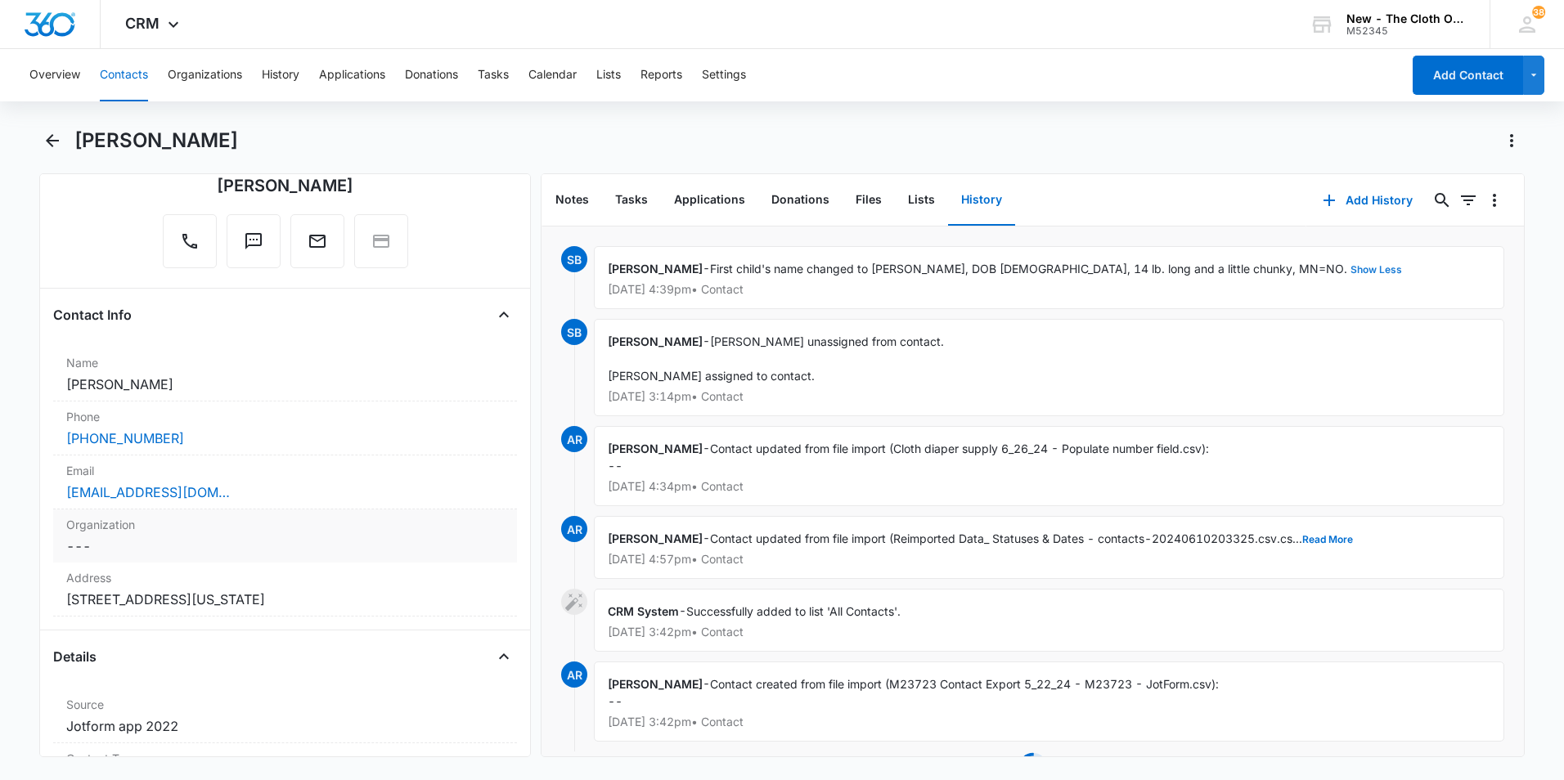
scroll to position [245, 0]
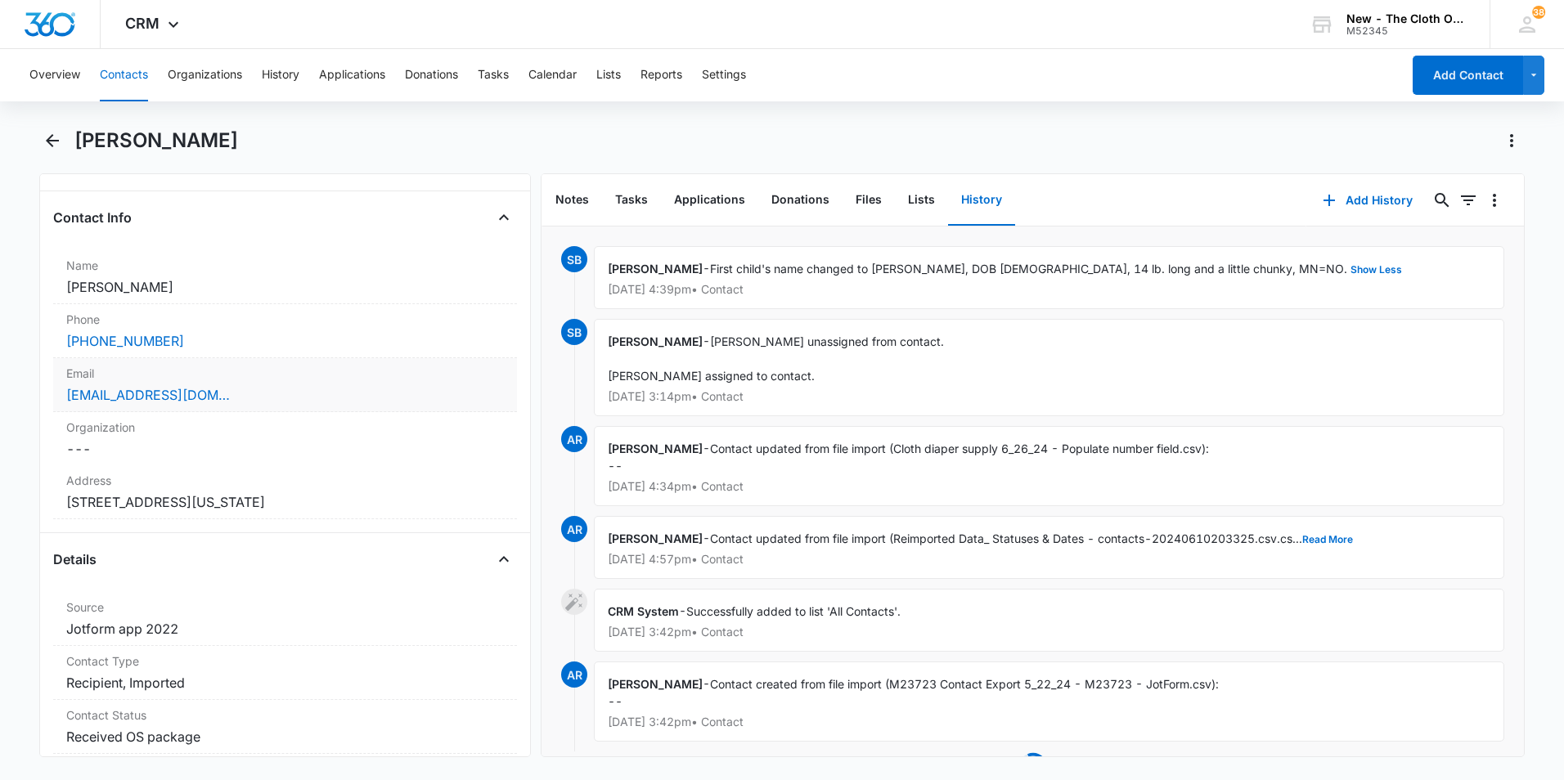
click at [267, 397] on div "[EMAIL_ADDRESS][DOMAIN_NAME]" at bounding box center [285, 395] width 438 height 20
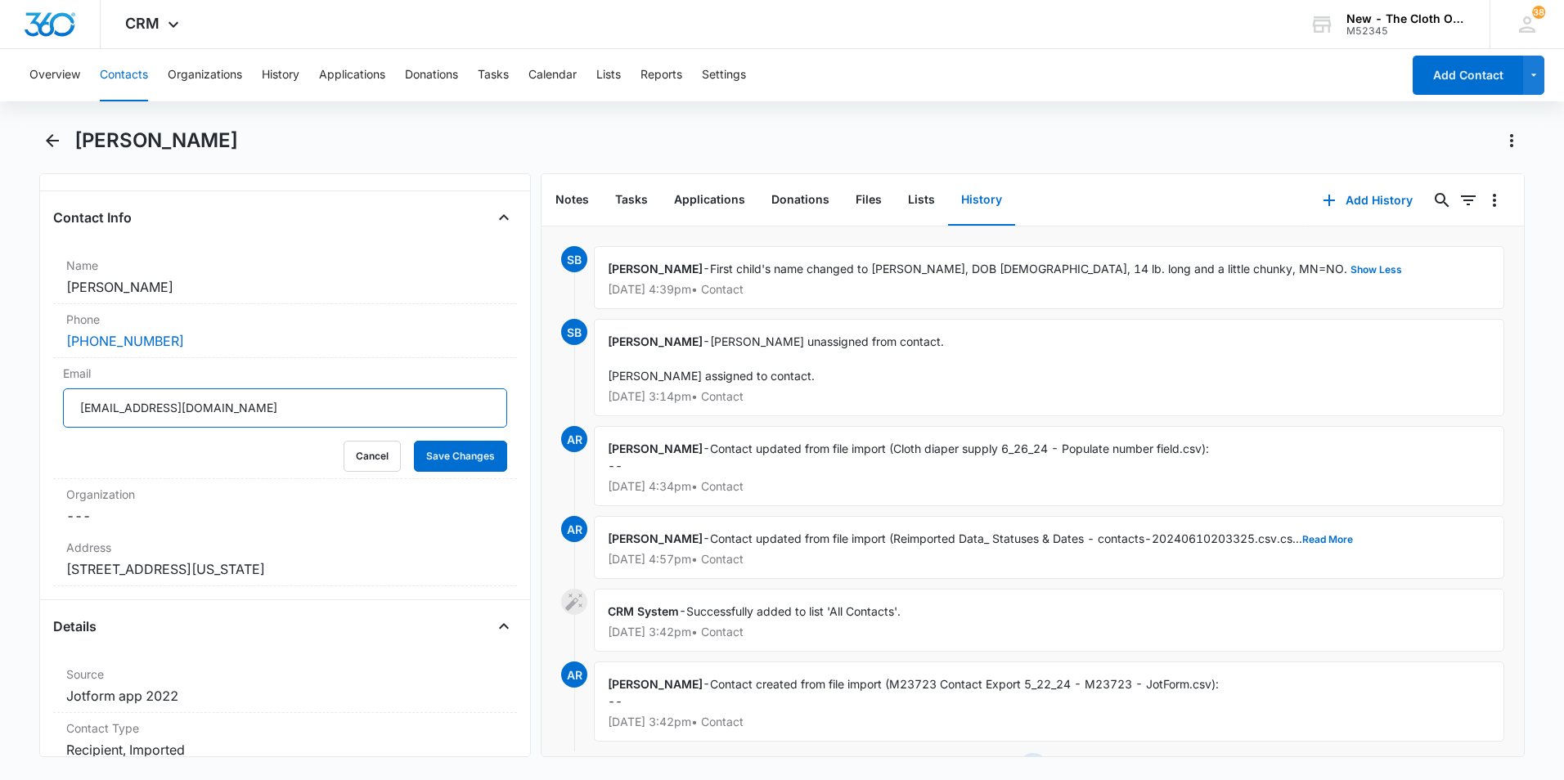
drag, startPoint x: 245, startPoint y: 414, endPoint x: 23, endPoint y: 399, distance: 222.1
click at [20, 405] on main "[PERSON_NAME] Remove AH [PERSON_NAME] Contact Info Name Cancel Save Changes [PE…" at bounding box center [782, 452] width 1564 height 649
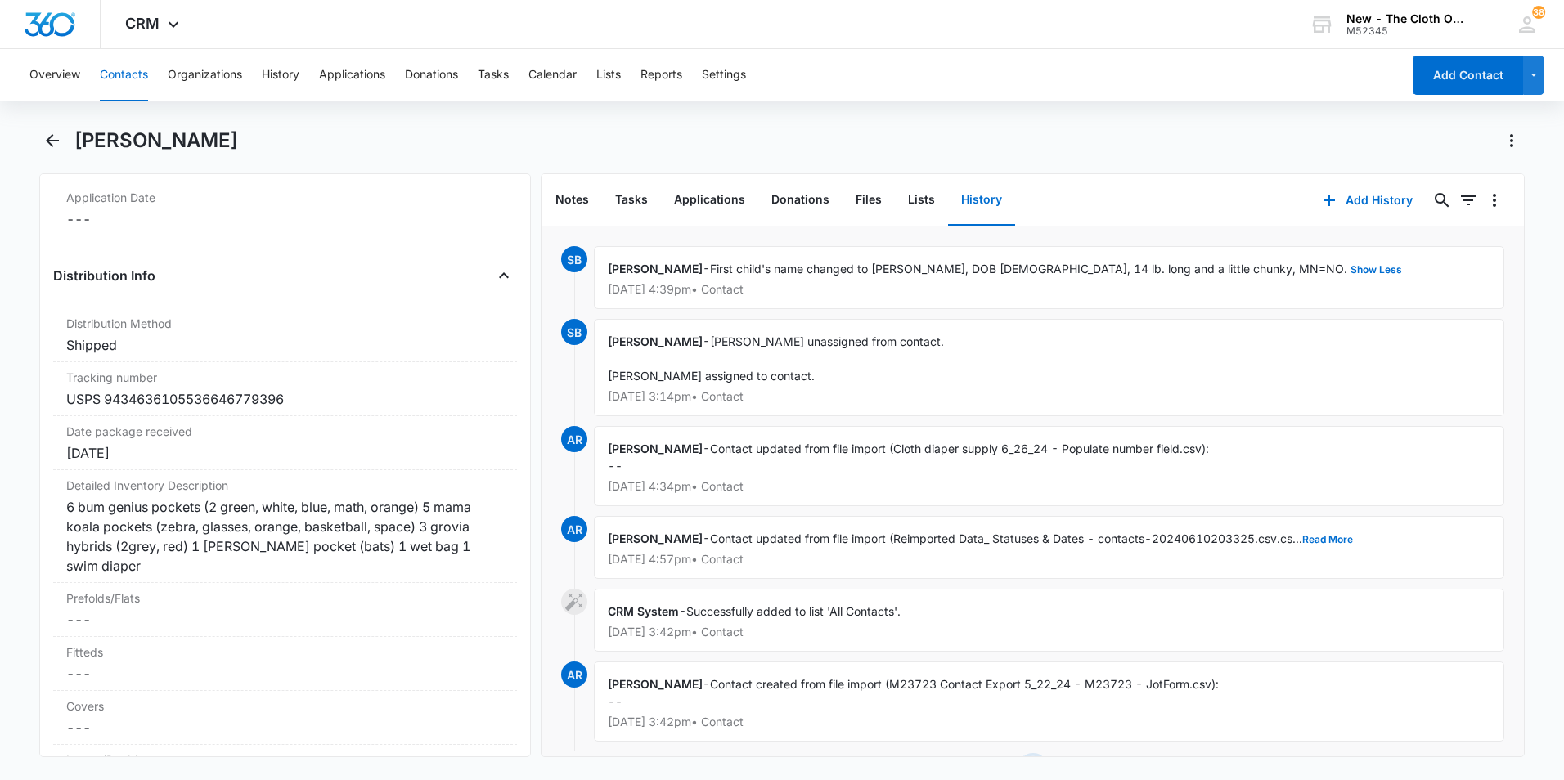
scroll to position [3925, 0]
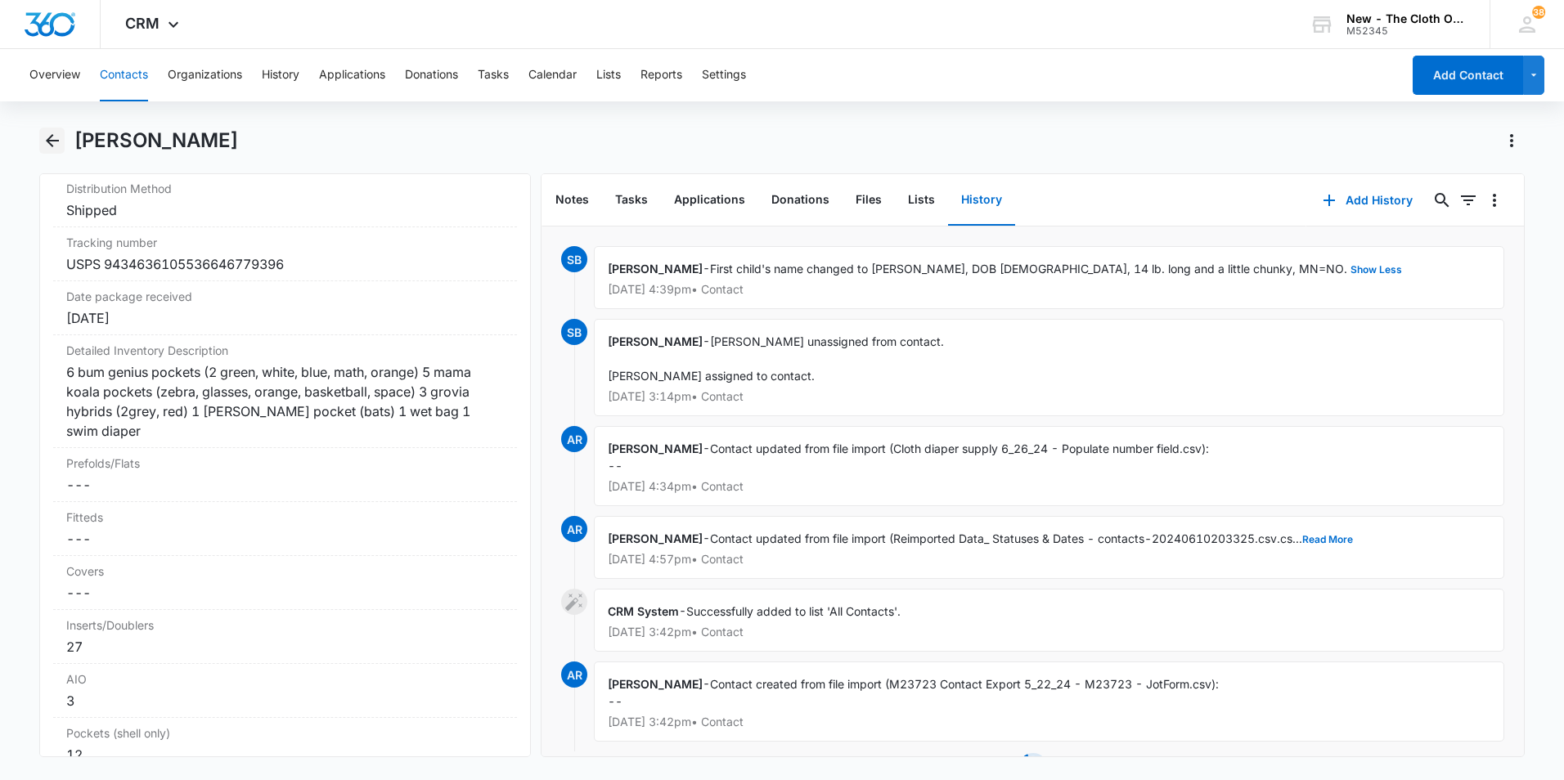
click at [55, 145] on icon "Back" at bounding box center [53, 141] width 20 height 20
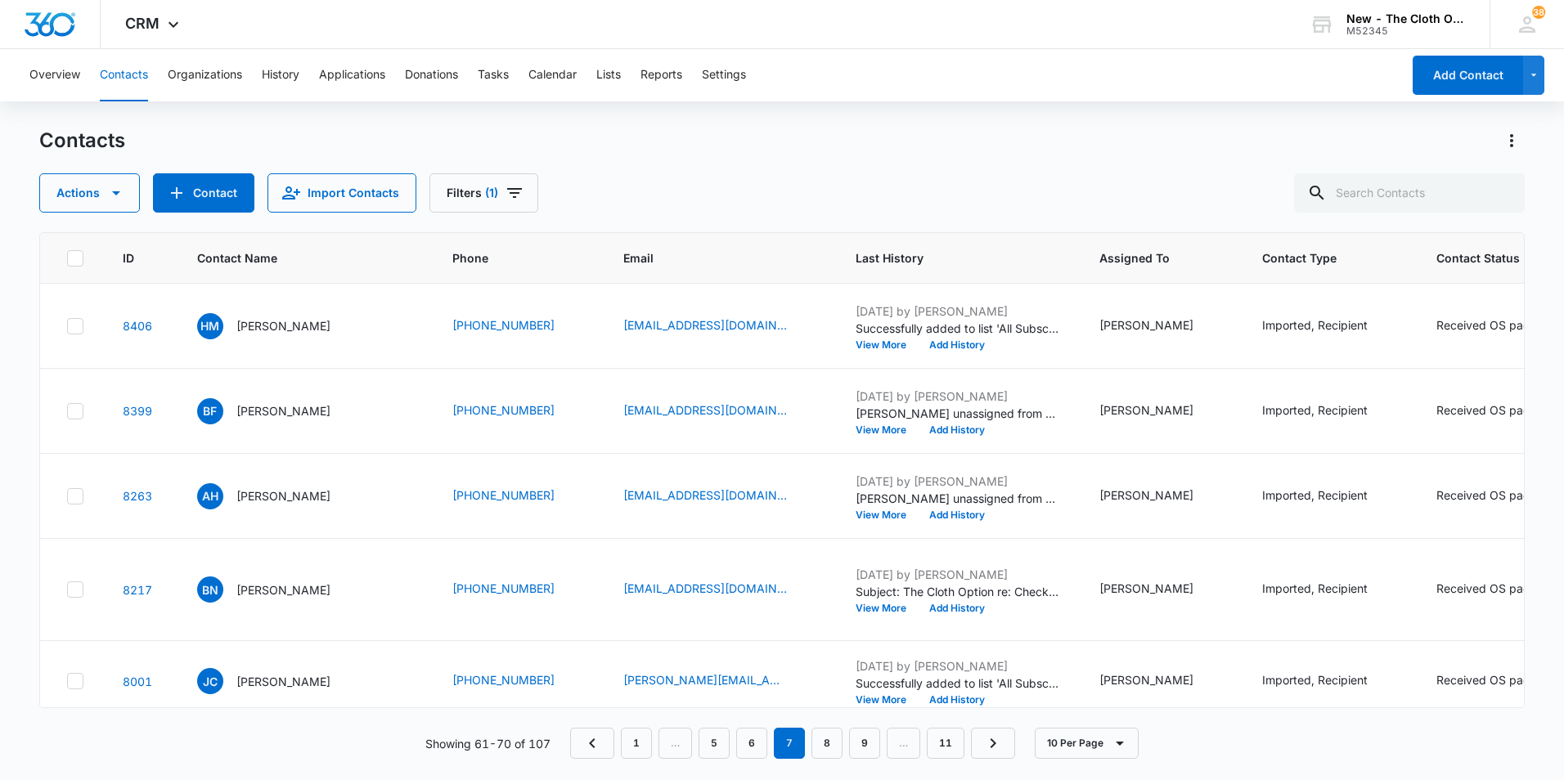
scroll to position [1039, 0]
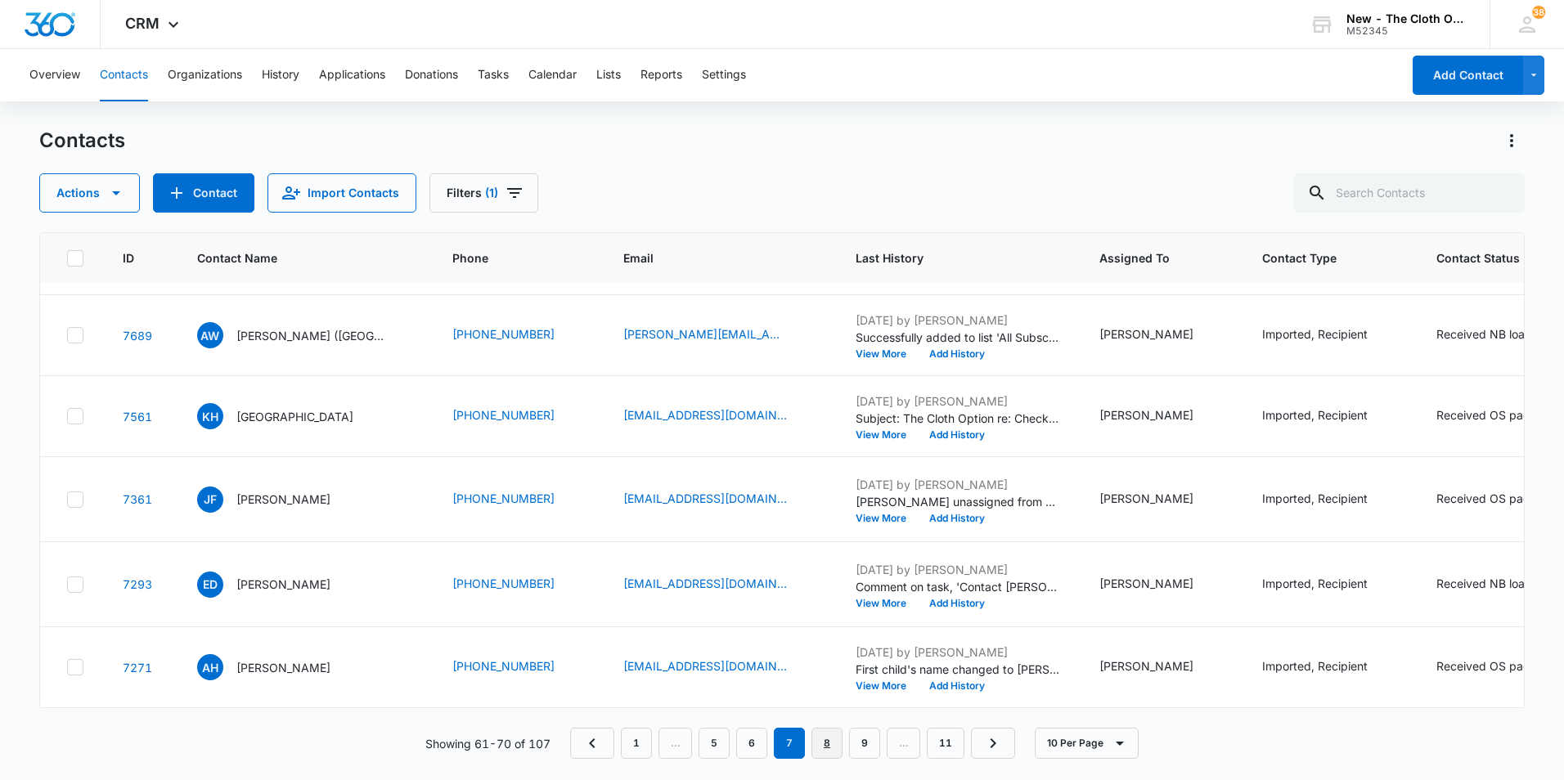
click at [831, 749] on link "8" at bounding box center [826, 743] width 31 height 31
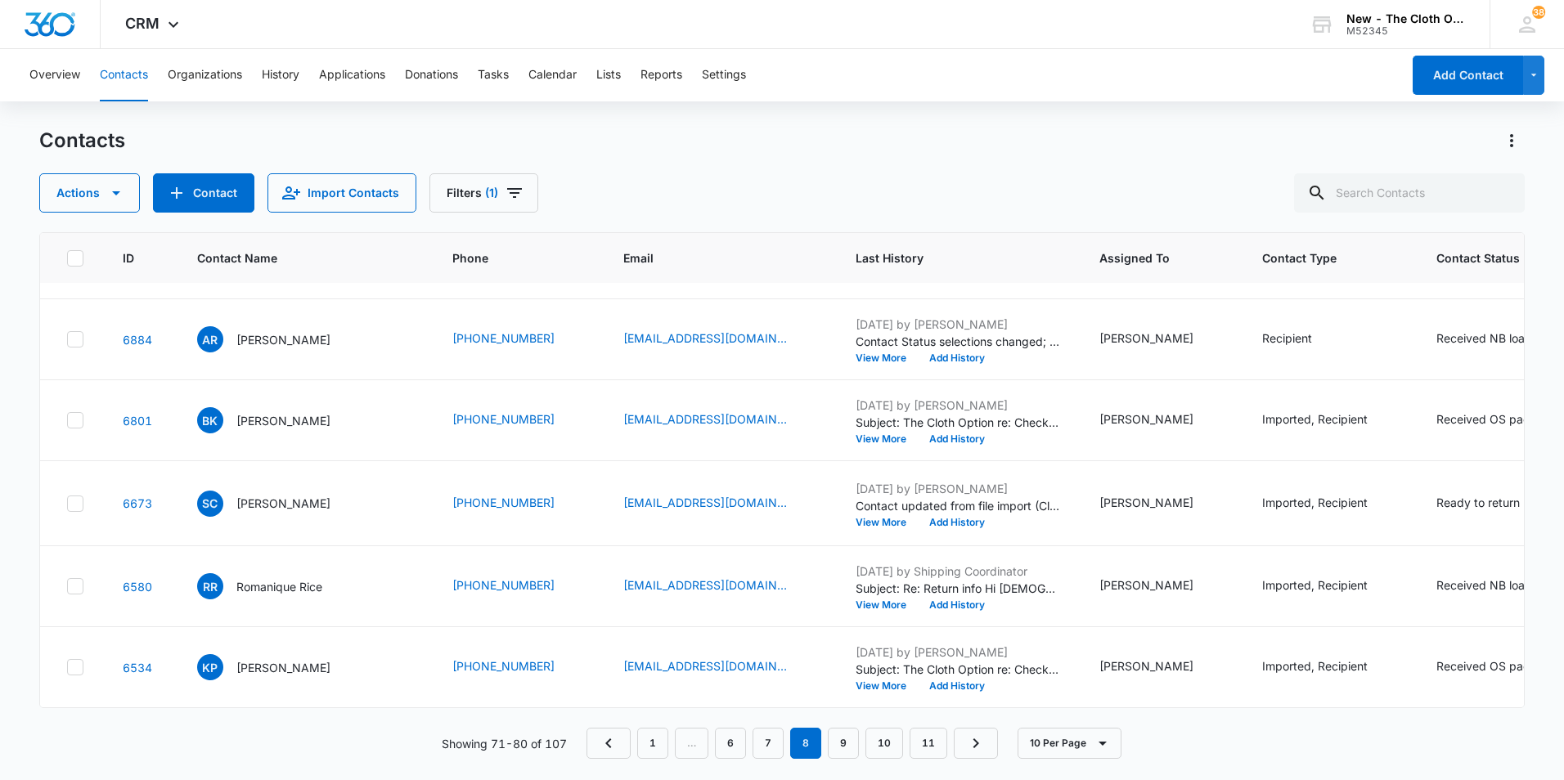
scroll to position [0, 0]
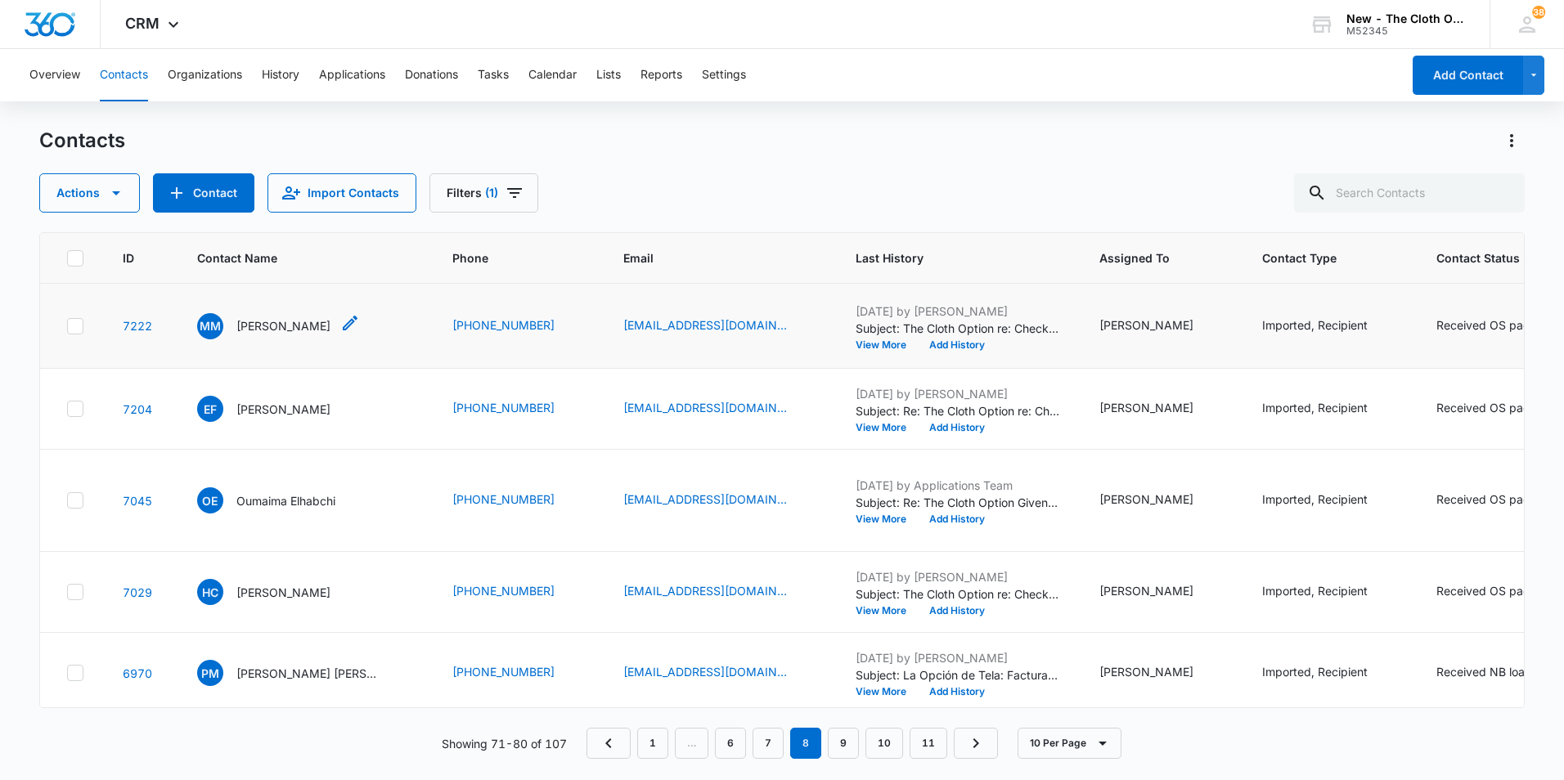
click at [296, 334] on p "[PERSON_NAME]" at bounding box center [283, 325] width 94 height 17
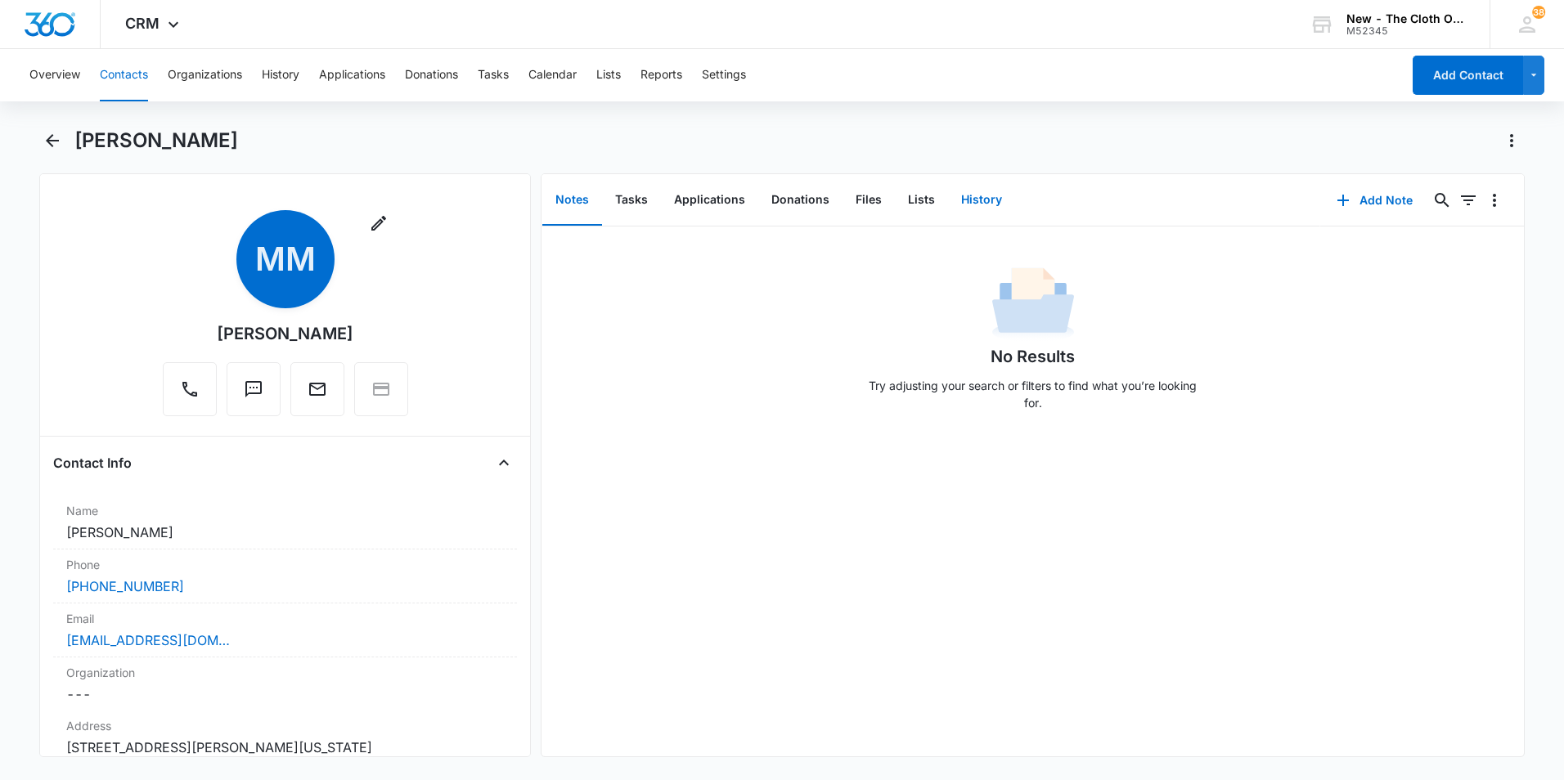
click at [984, 207] on button "History" at bounding box center [981, 200] width 67 height 51
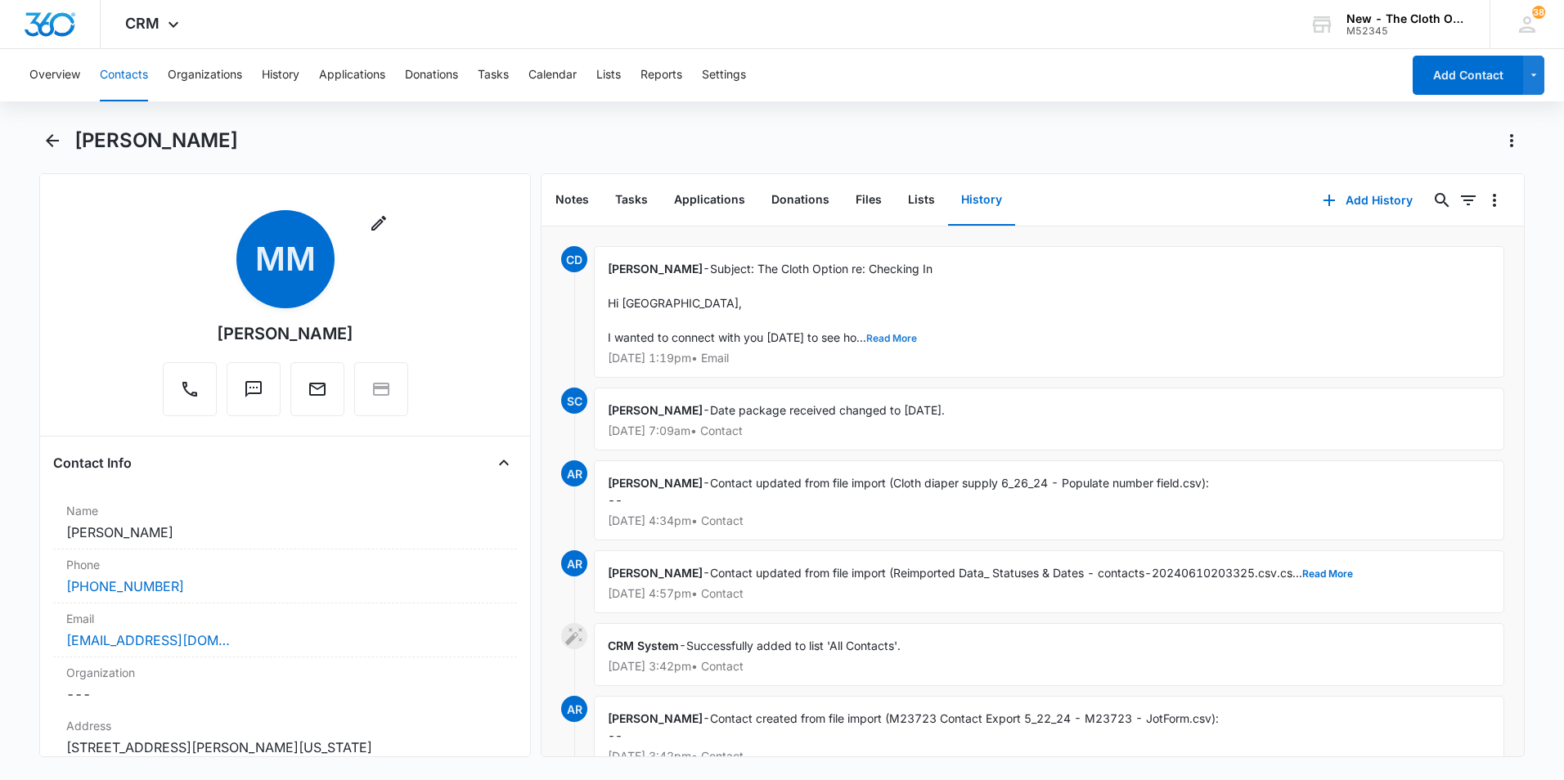
click at [895, 335] on button "Read More" at bounding box center [891, 339] width 51 height 10
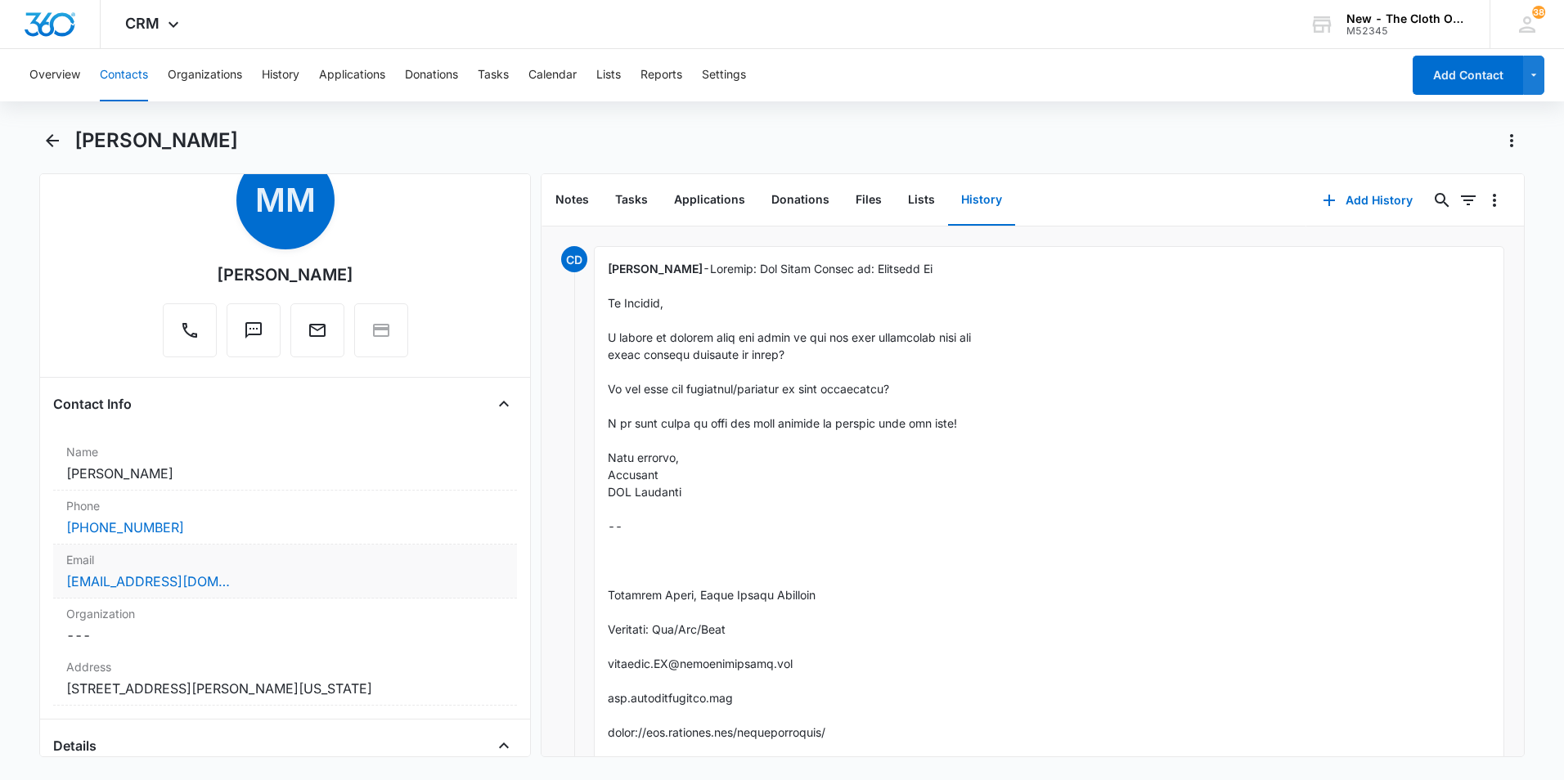
scroll to position [82, 0]
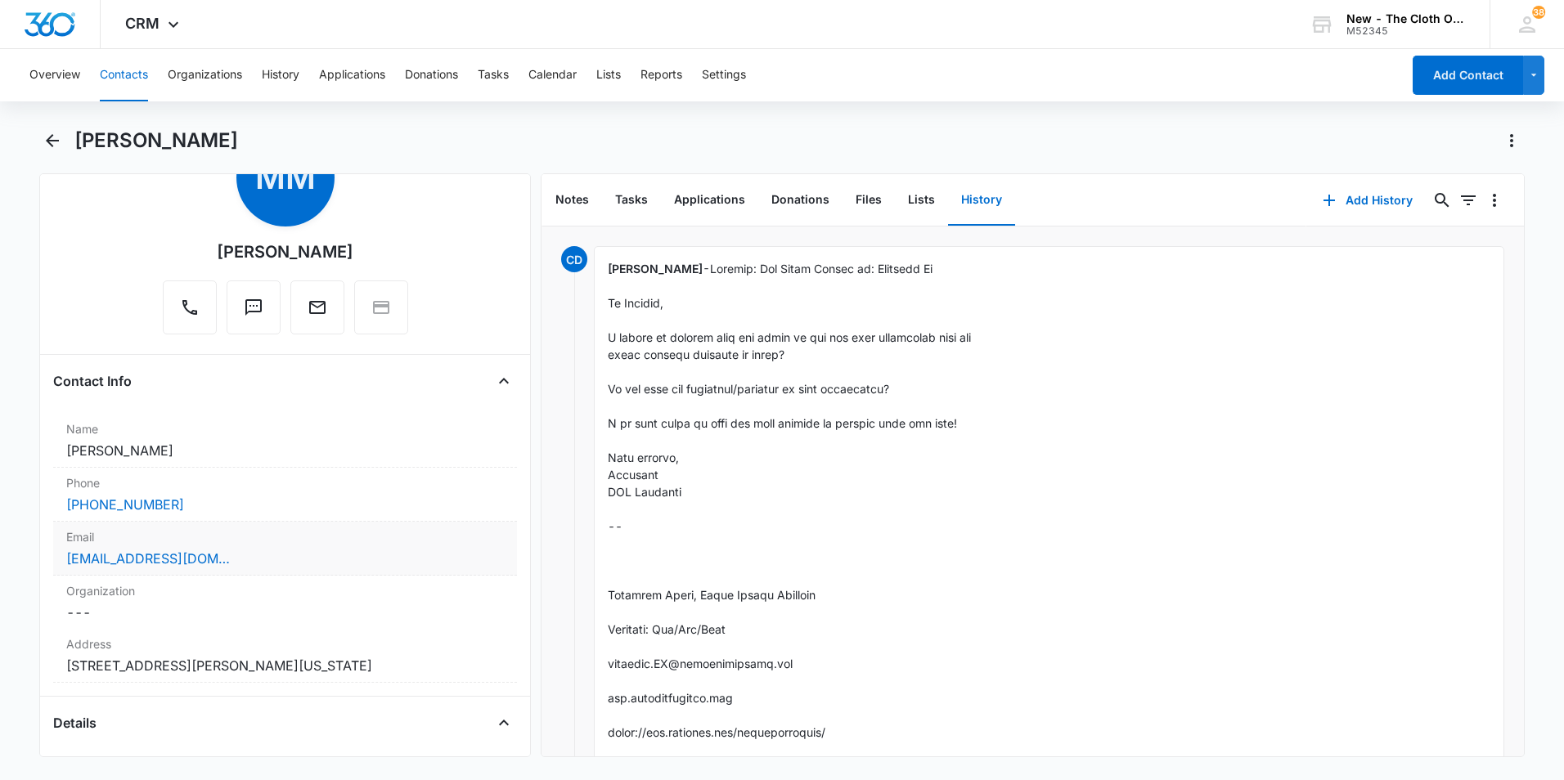
click at [243, 541] on label "Email" at bounding box center [285, 536] width 438 height 17
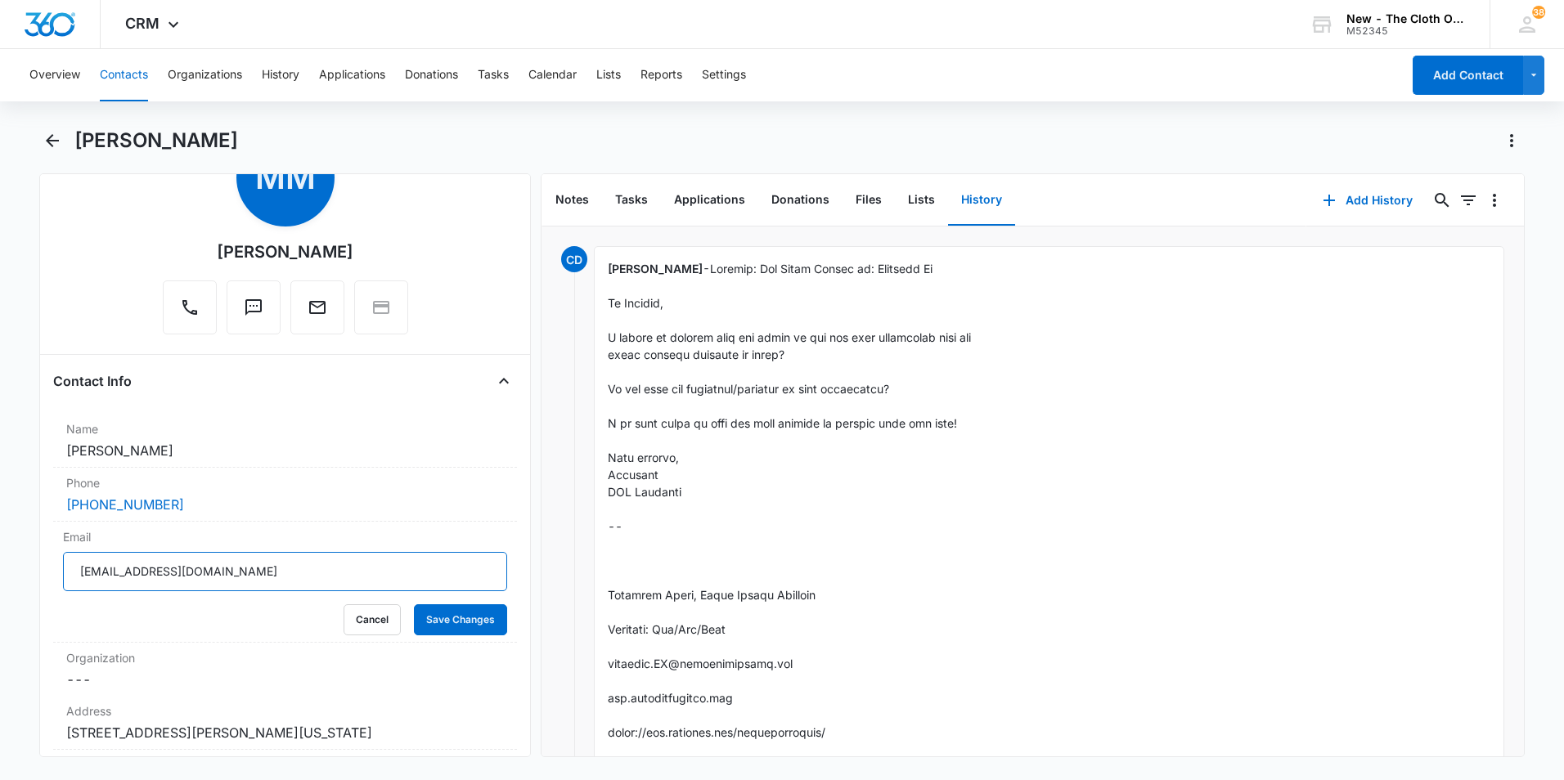
click at [284, 574] on input "[EMAIL_ADDRESS][DOMAIN_NAME]" at bounding box center [285, 571] width 444 height 39
click at [52, 144] on icon "Back" at bounding box center [53, 141] width 20 height 20
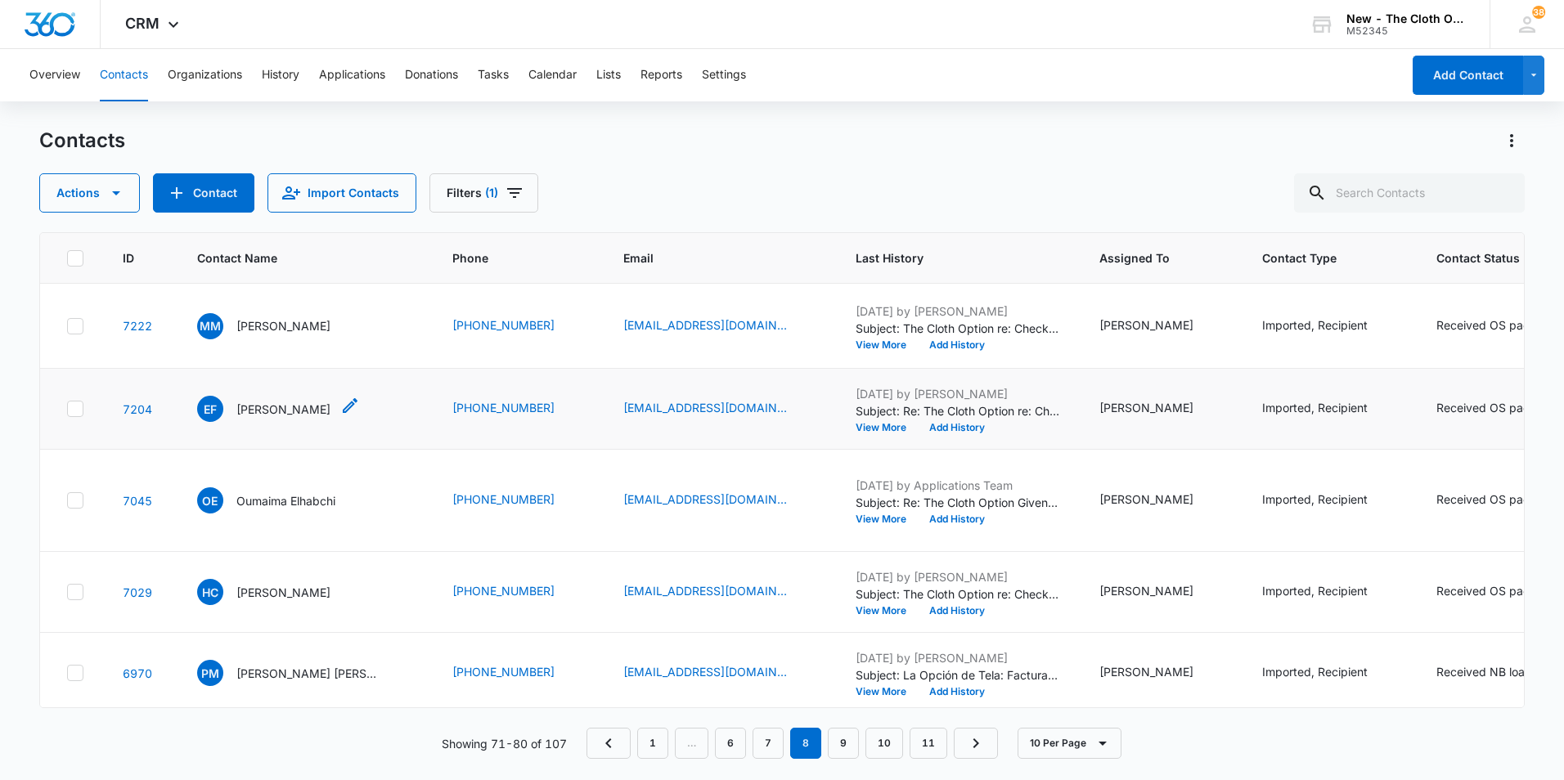
click at [286, 418] on p "[PERSON_NAME]" at bounding box center [283, 409] width 94 height 17
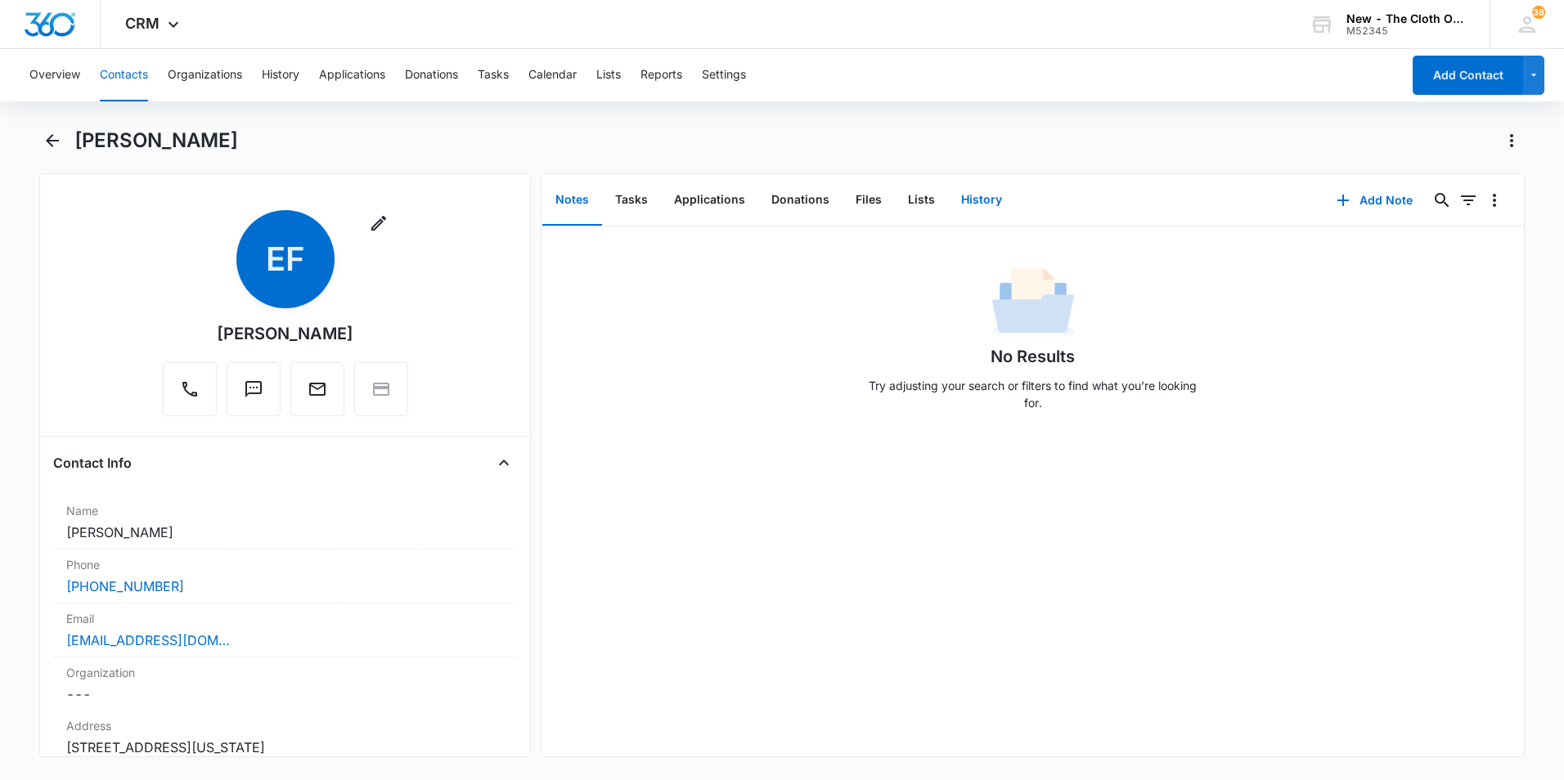
click at [981, 204] on button "History" at bounding box center [981, 200] width 67 height 51
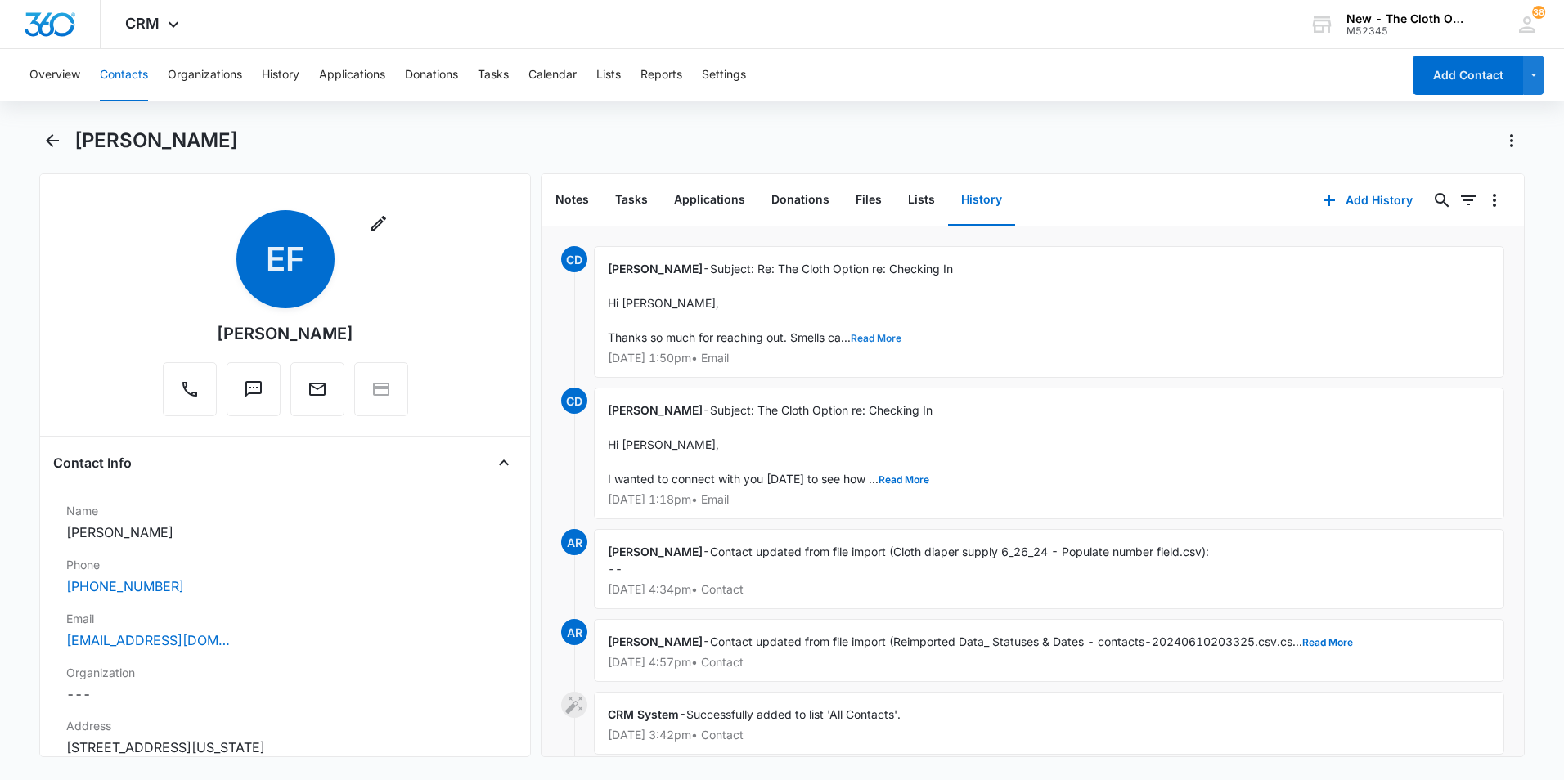
click at [854, 341] on button "Read More" at bounding box center [876, 339] width 51 height 10
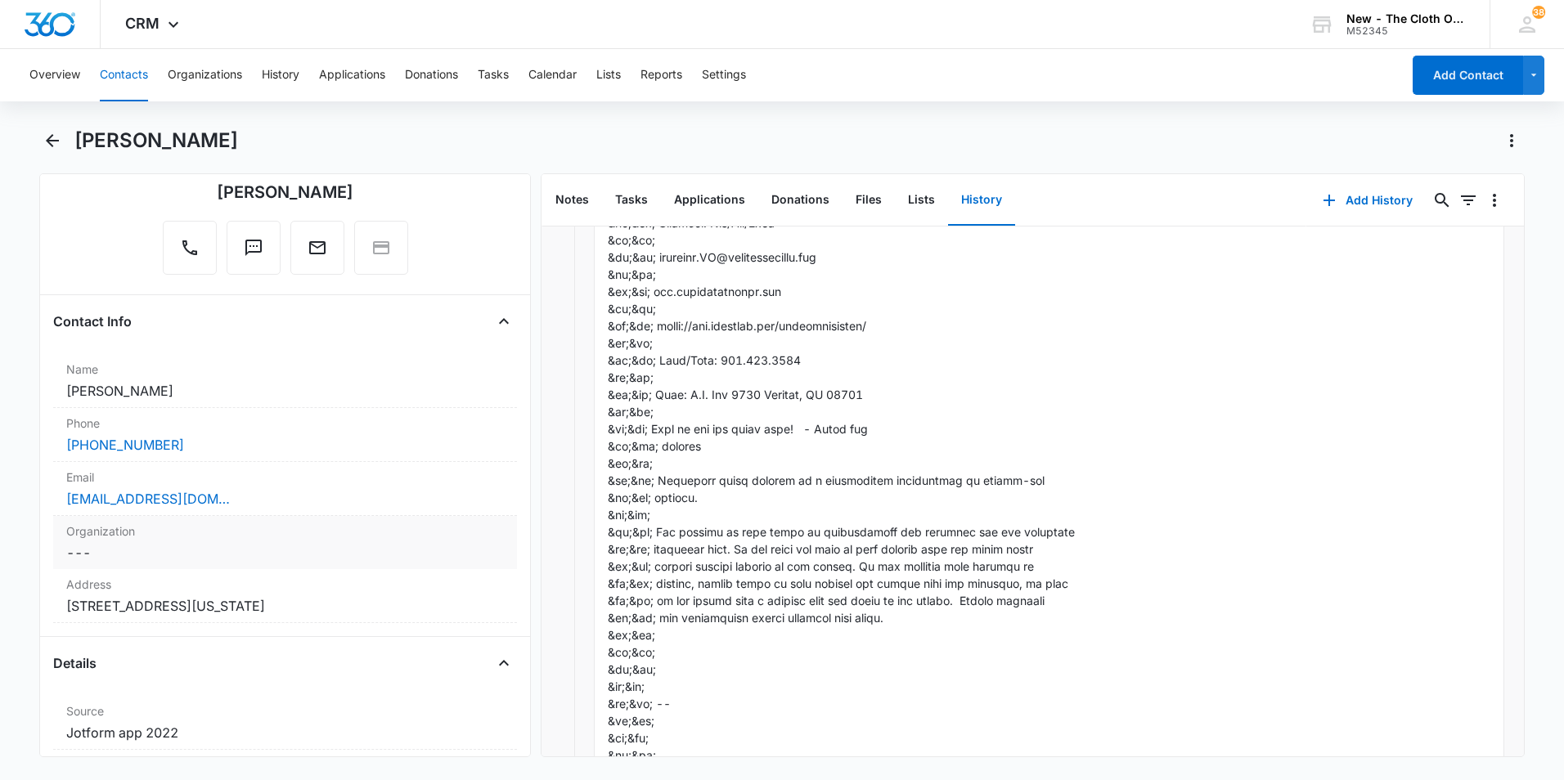
scroll to position [164, 0]
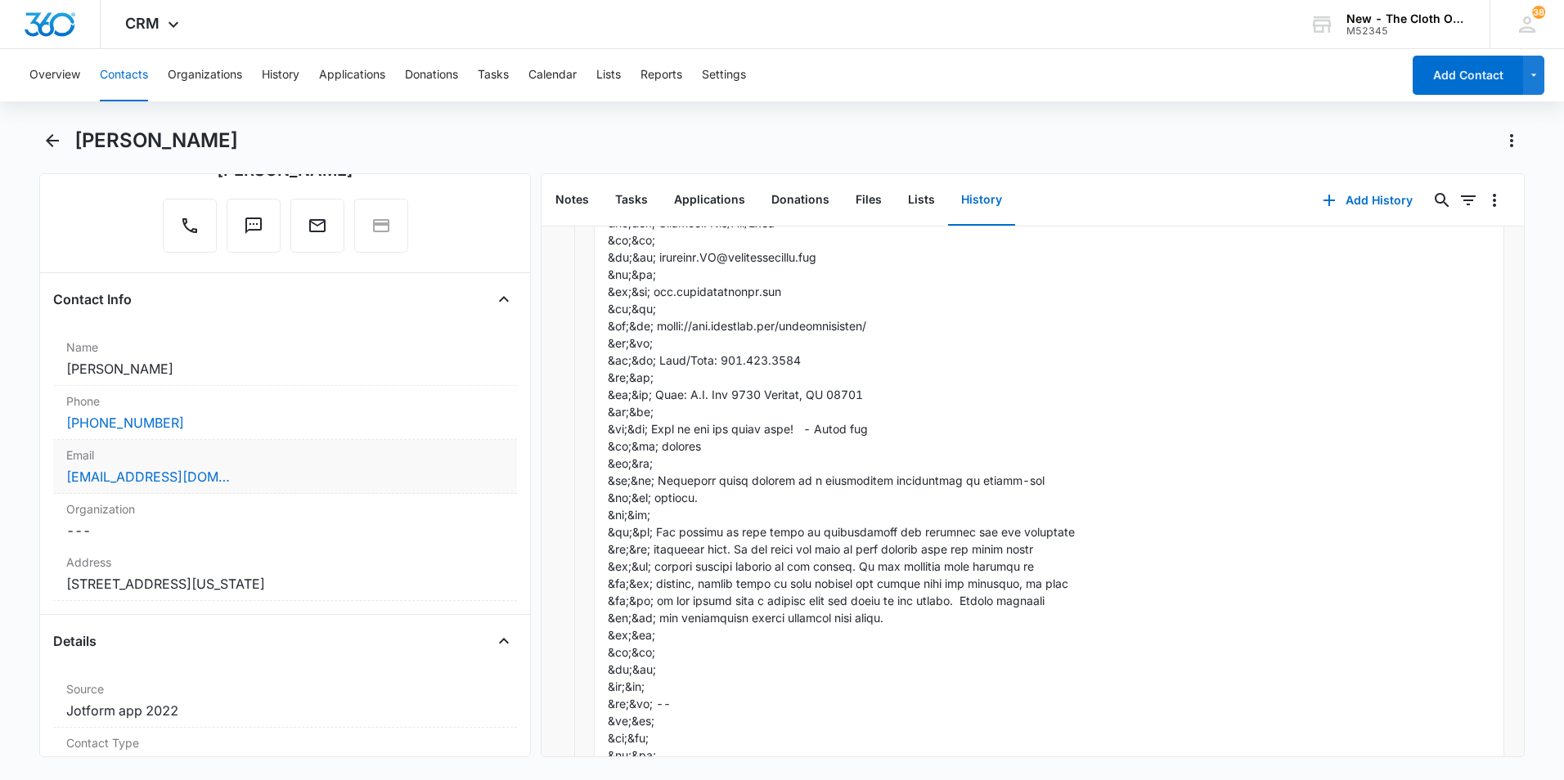
click at [244, 478] on div "[EMAIL_ADDRESS][DOMAIN_NAME]" at bounding box center [285, 477] width 438 height 20
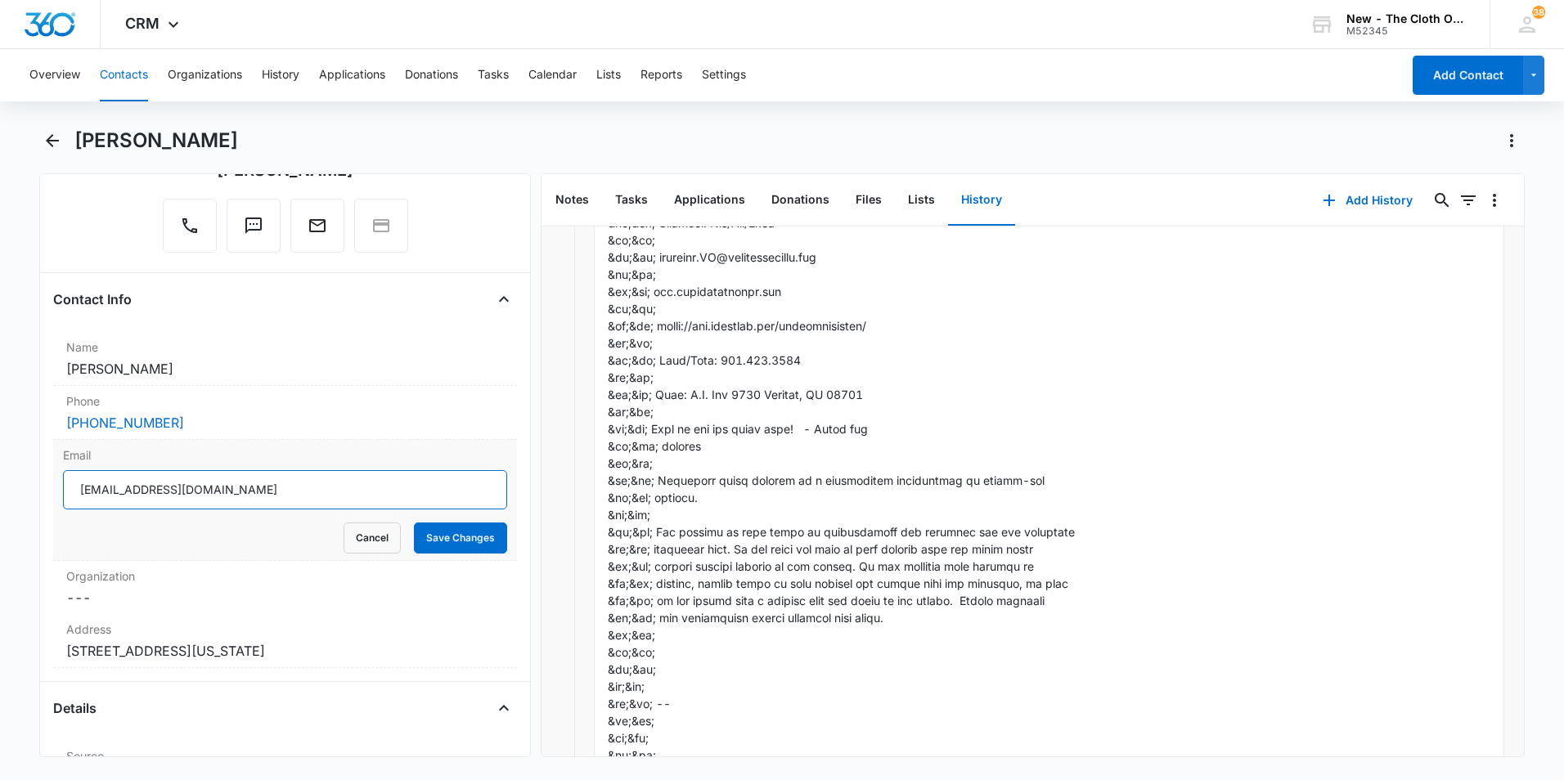
click at [255, 489] on input "[EMAIL_ADDRESS][DOMAIN_NAME]" at bounding box center [285, 489] width 444 height 39
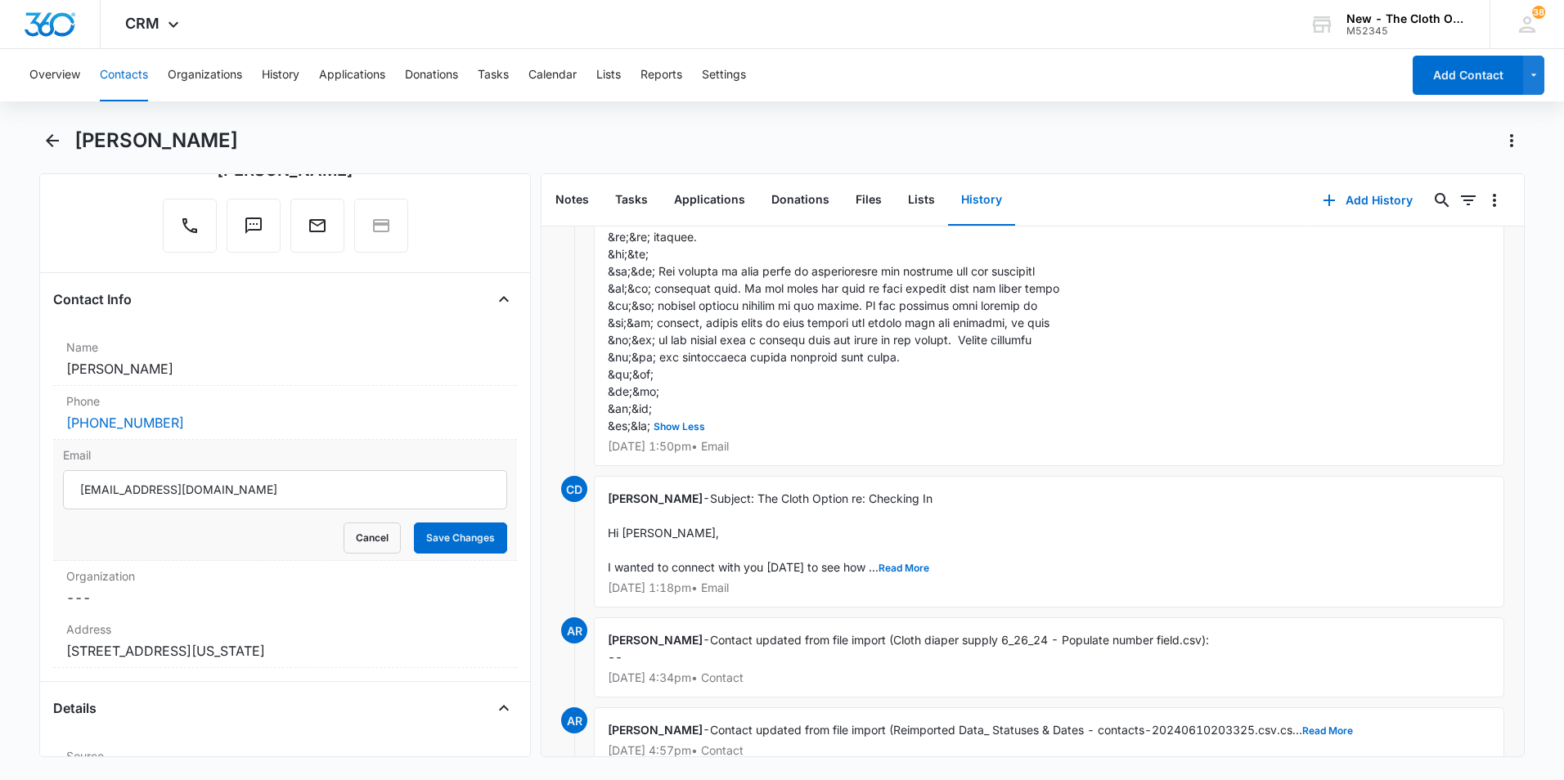
scroll to position [1973, 0]
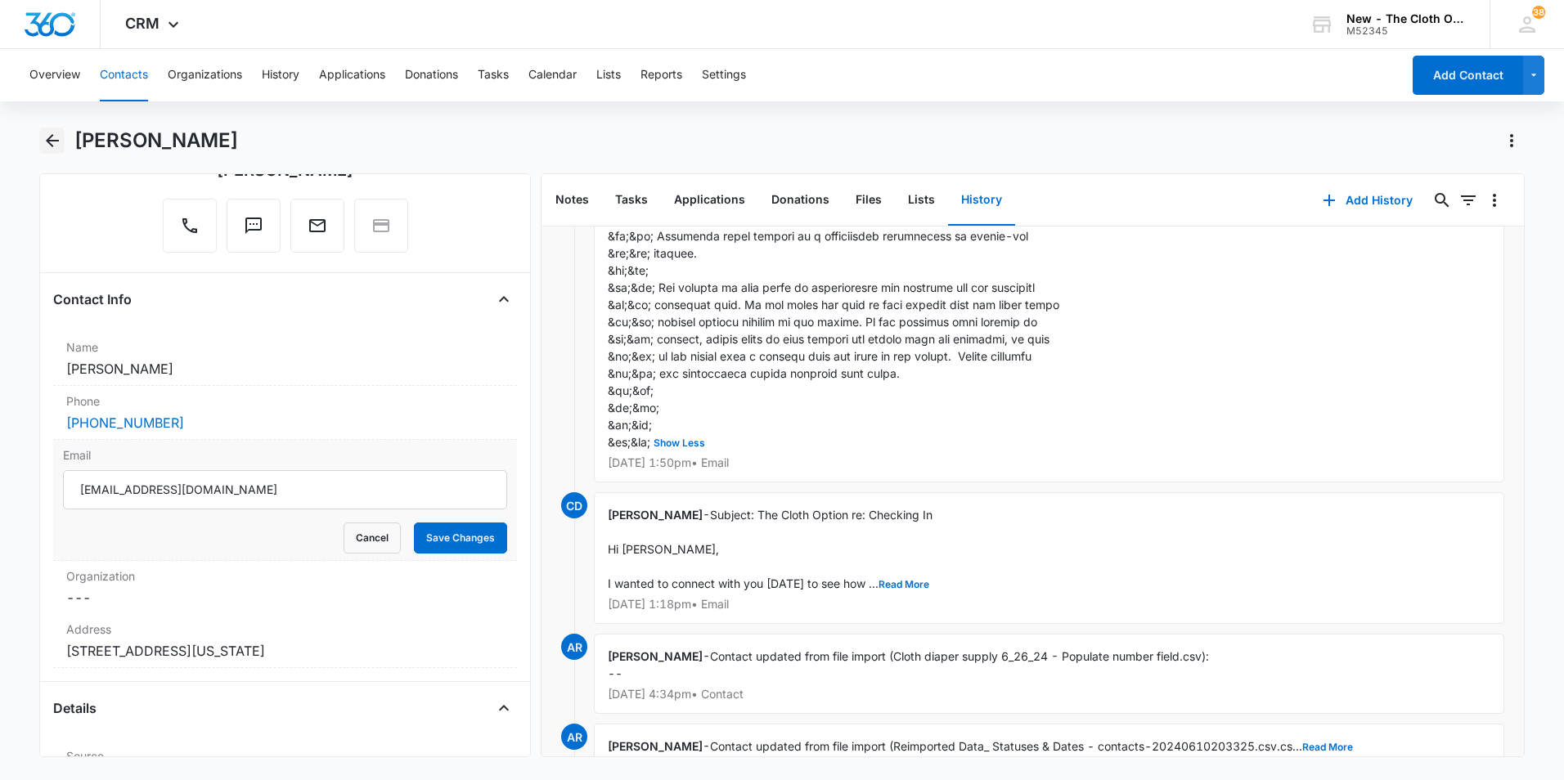
click at [59, 135] on icon "Back" at bounding box center [53, 141] width 20 height 20
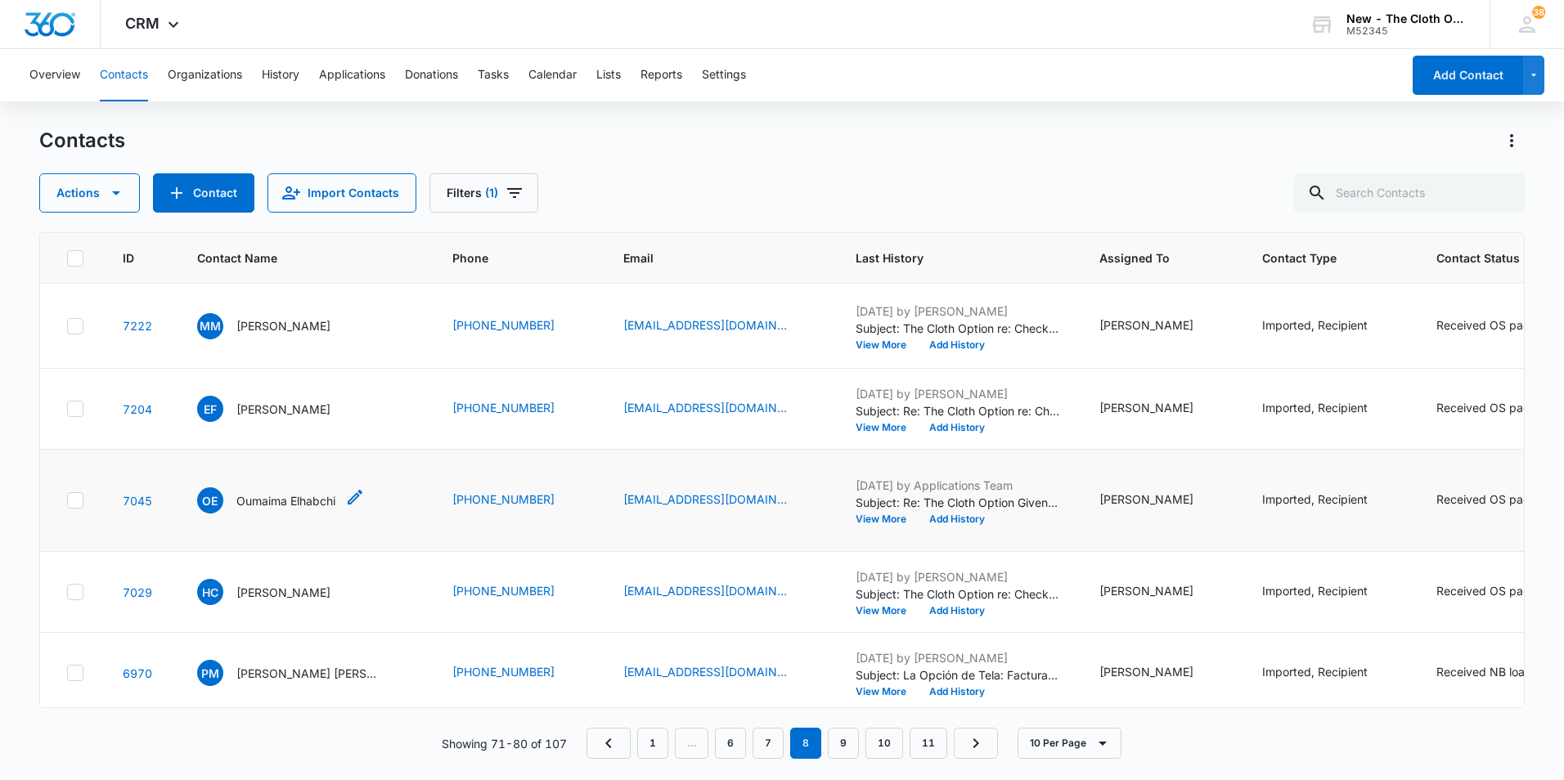
click at [298, 509] on p "Oumaima Elhabchi" at bounding box center [285, 500] width 99 height 17
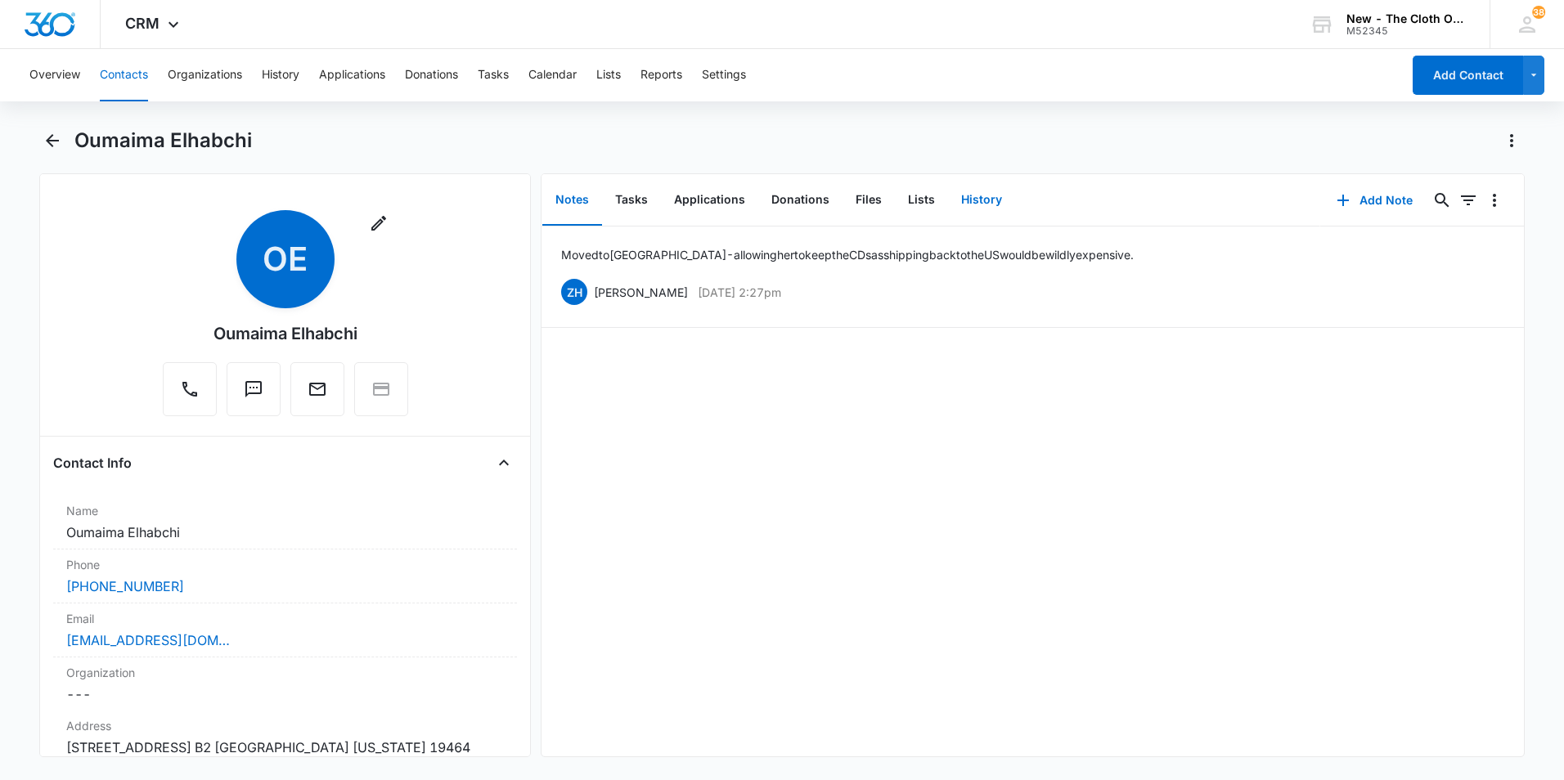
click at [967, 196] on button "History" at bounding box center [981, 200] width 67 height 51
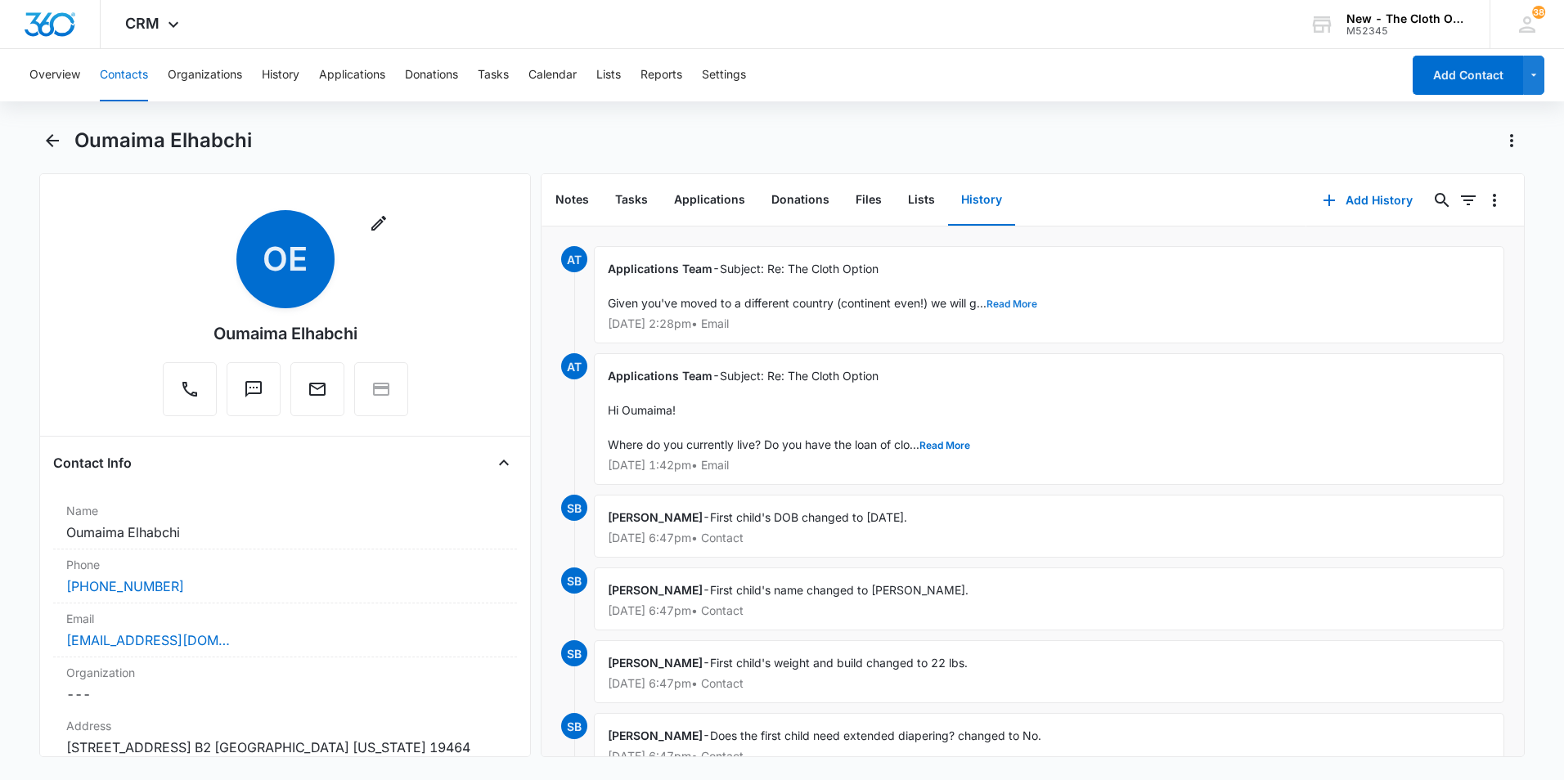
click at [1015, 301] on button "Read More" at bounding box center [1011, 304] width 51 height 10
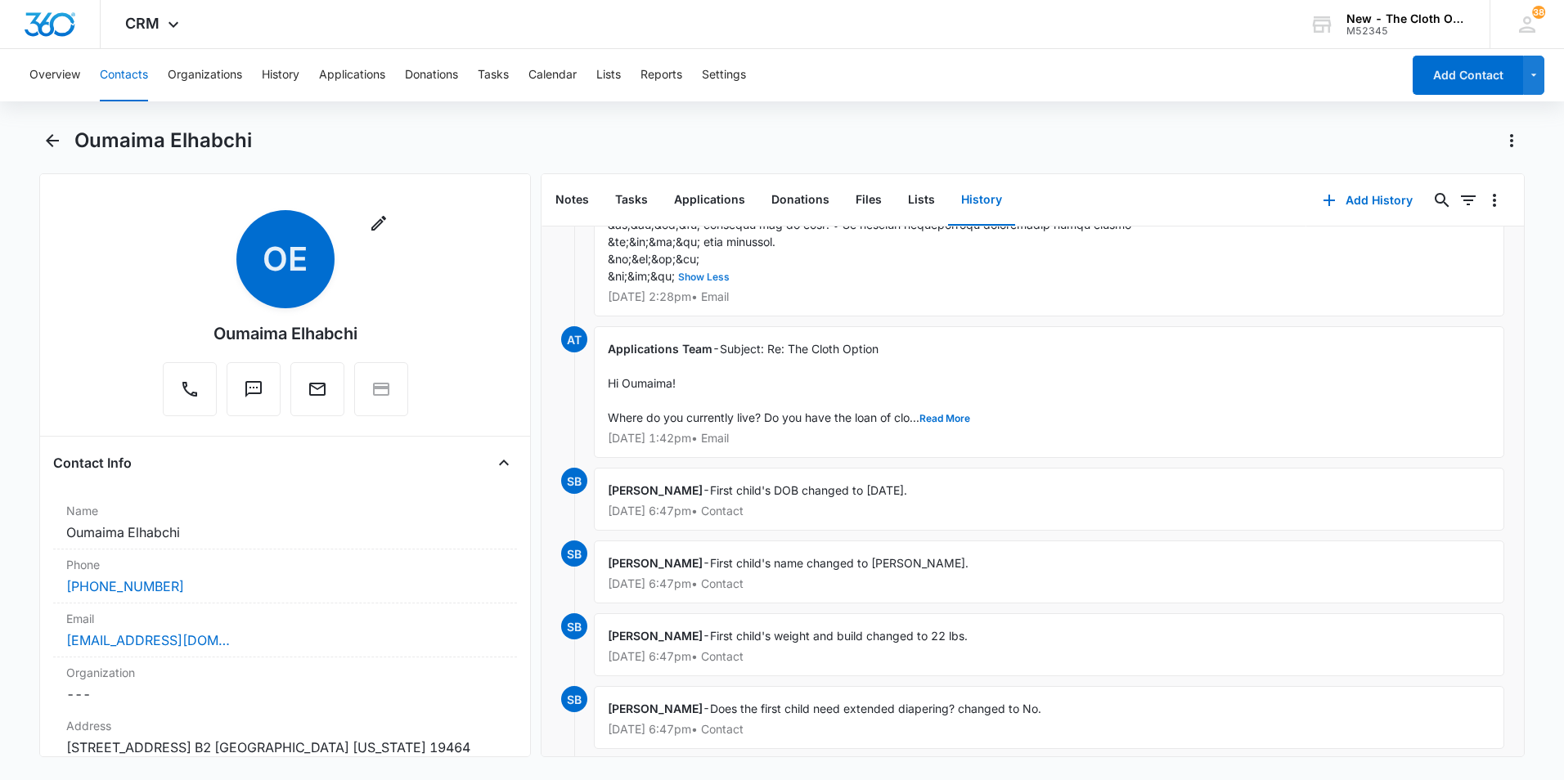
scroll to position [2290, 0]
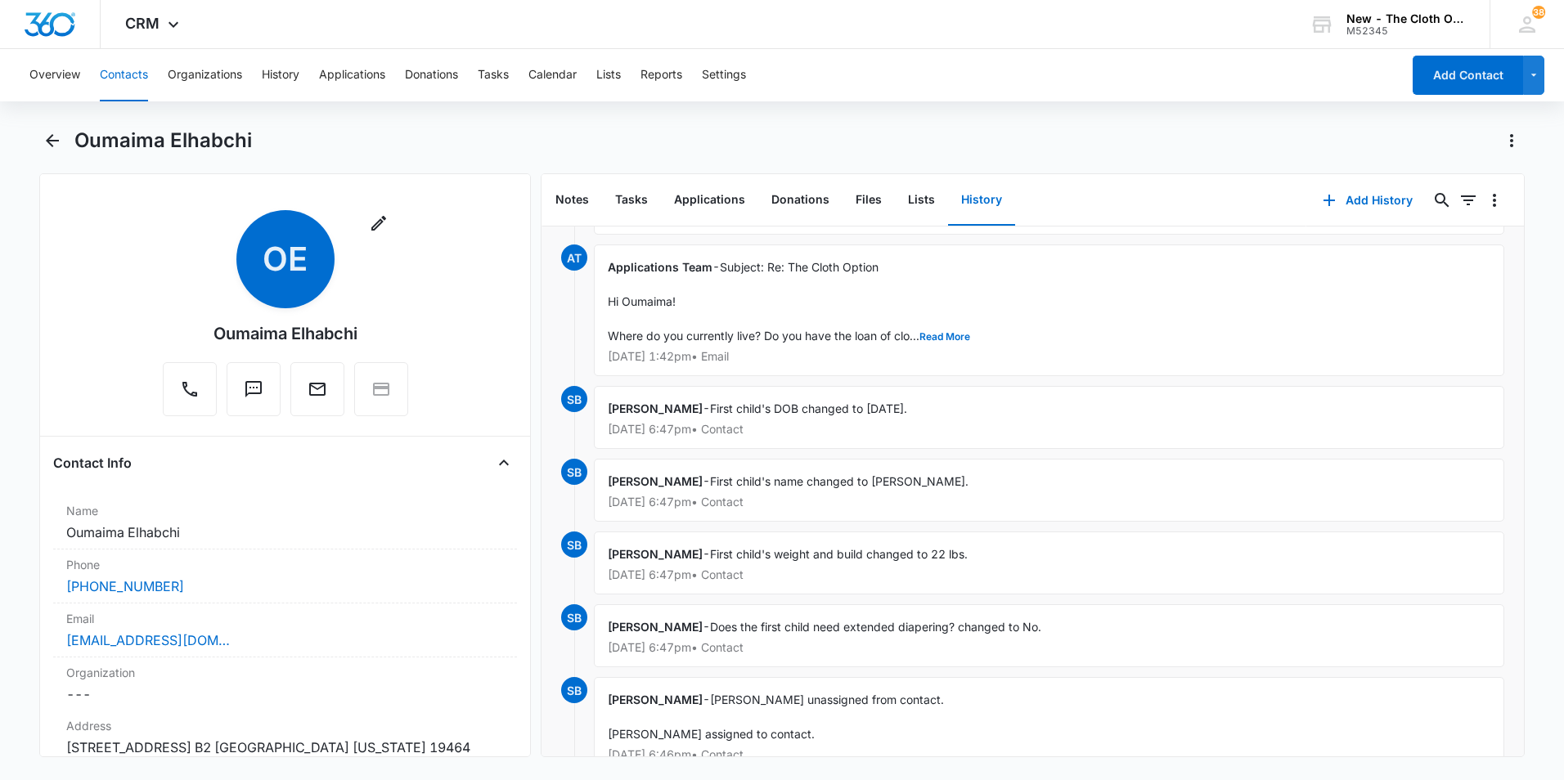
click at [931, 345] on div "Applications Team - Subject: Re: The Cloth Option Hi Oumaima! Where do you curr…" at bounding box center [1049, 311] width 910 height 132
click at [931, 342] on button "Read More" at bounding box center [944, 337] width 51 height 10
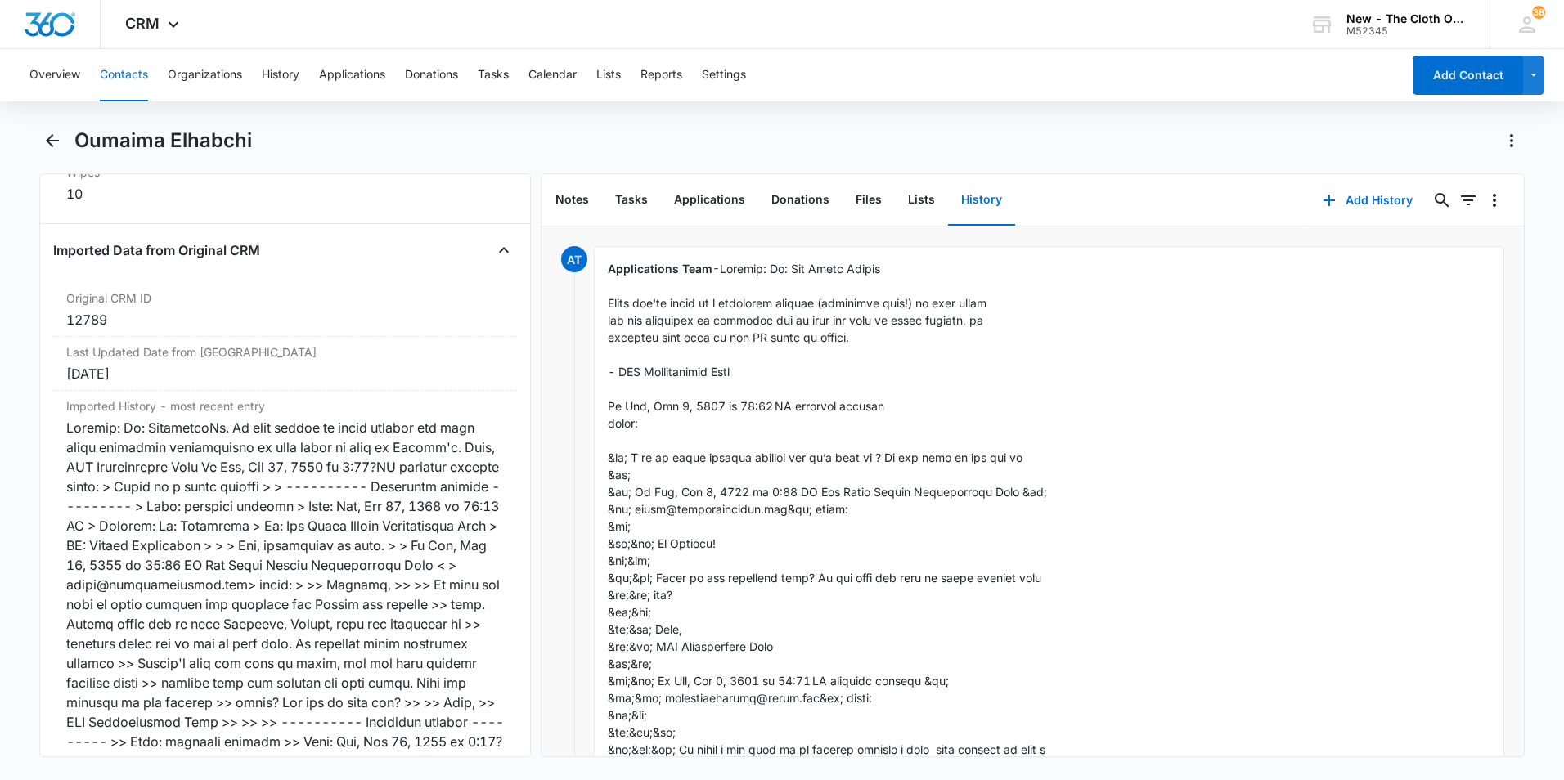
scroll to position [4662, 0]
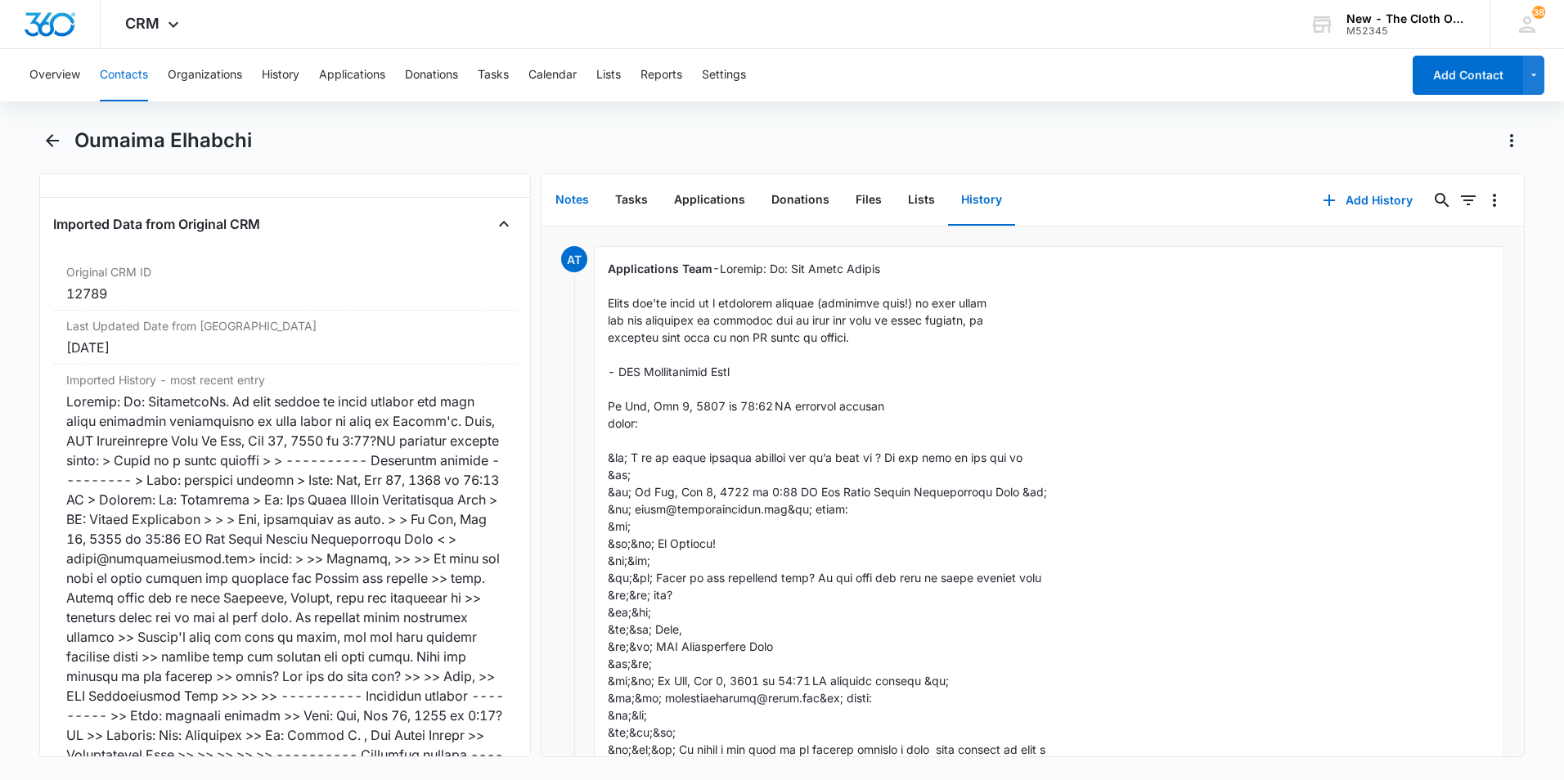
click at [577, 202] on button "Notes" at bounding box center [572, 200] width 60 height 51
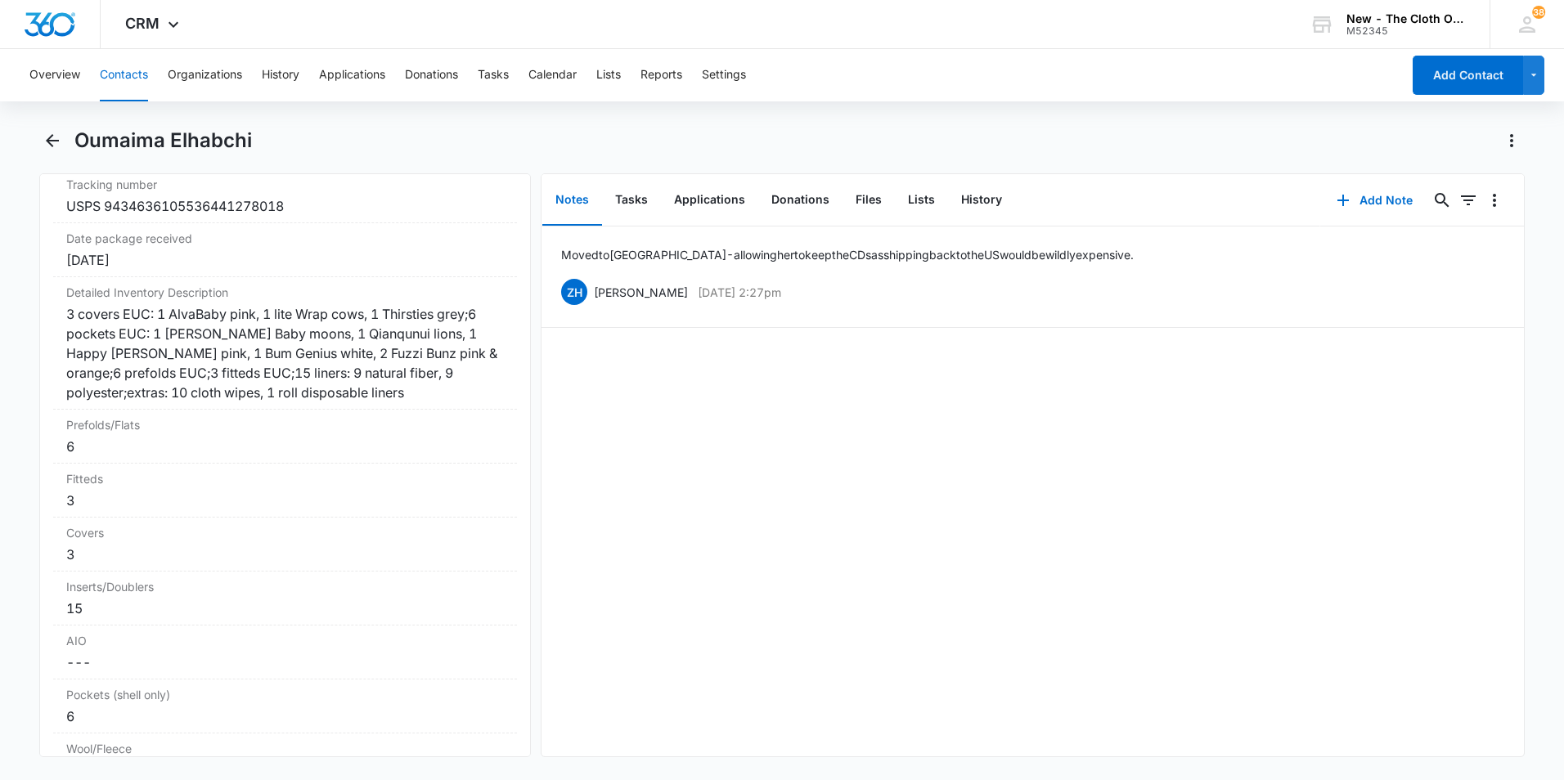
scroll to position [3842, 0]
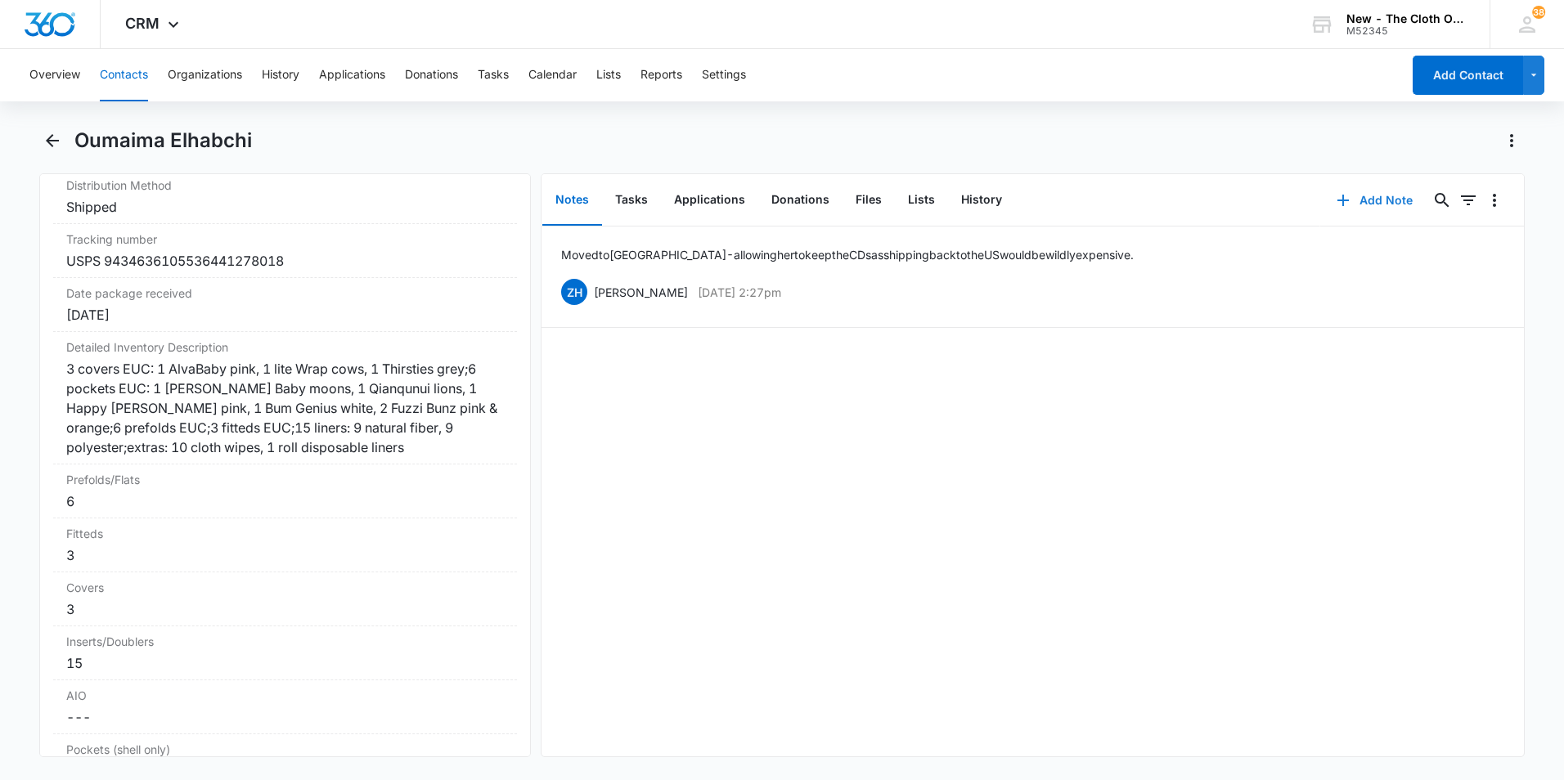
click at [1338, 198] on icon "button" at bounding box center [1343, 201] width 20 height 20
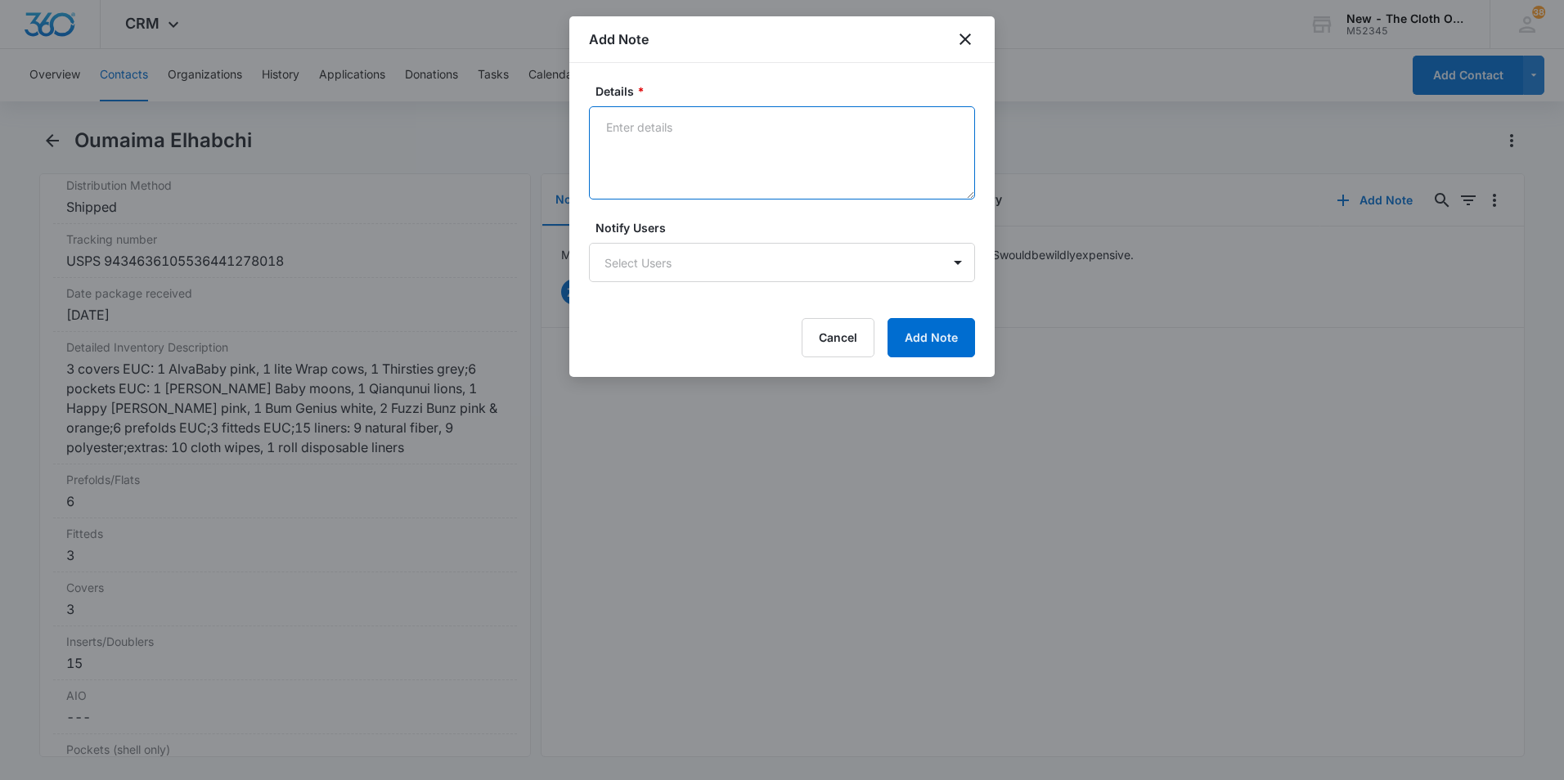
click at [918, 170] on textarea "Details *" at bounding box center [782, 152] width 386 height 93
type textarea "Should I leave this one assigned to me in case recipient moves back to the [GEO…"
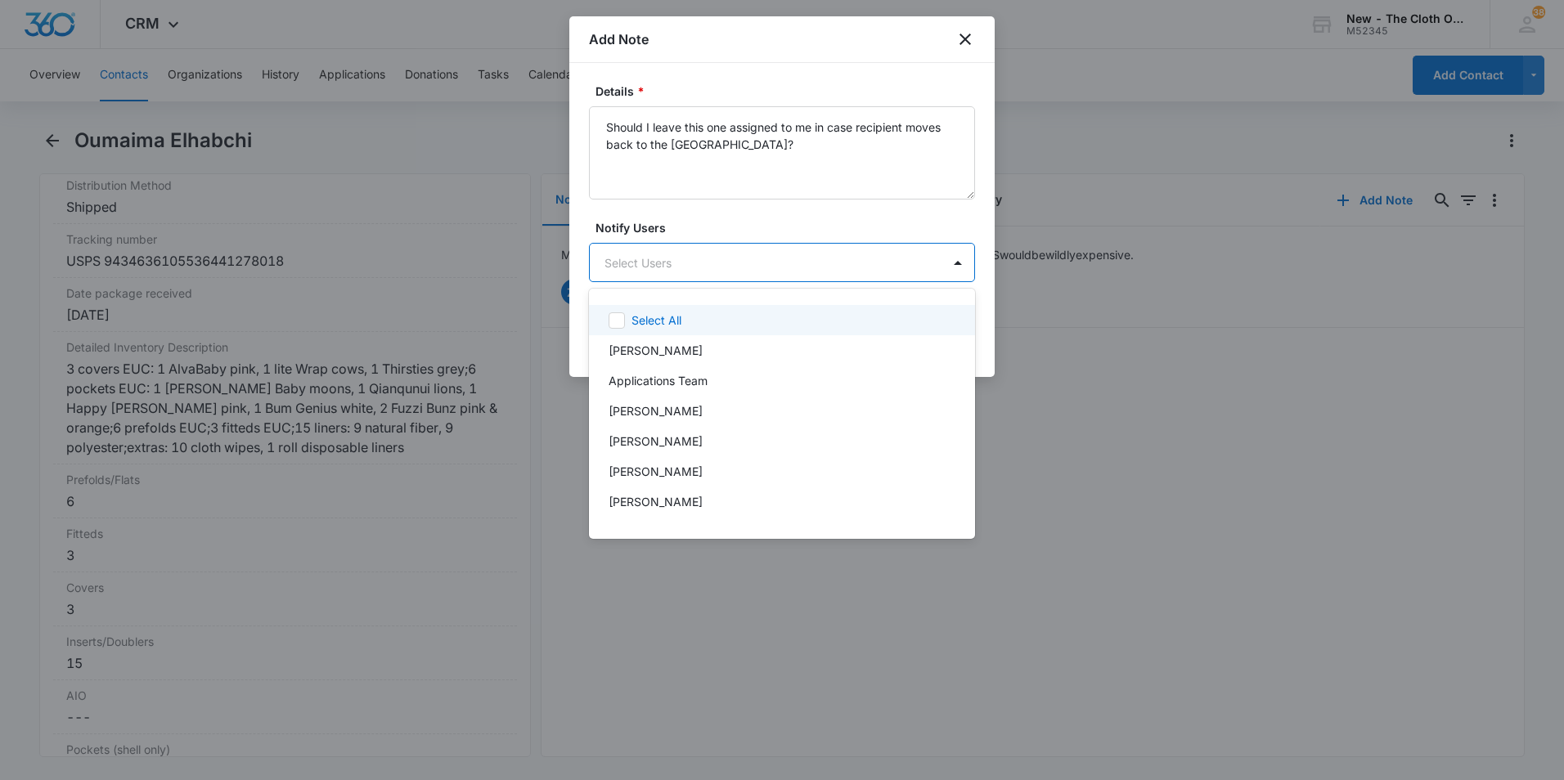
click at [802, 273] on body "CRM Apps Reputation CRM Email Social Ads Intelligence Brand Settings AI Assista…" at bounding box center [782, 390] width 1564 height 780
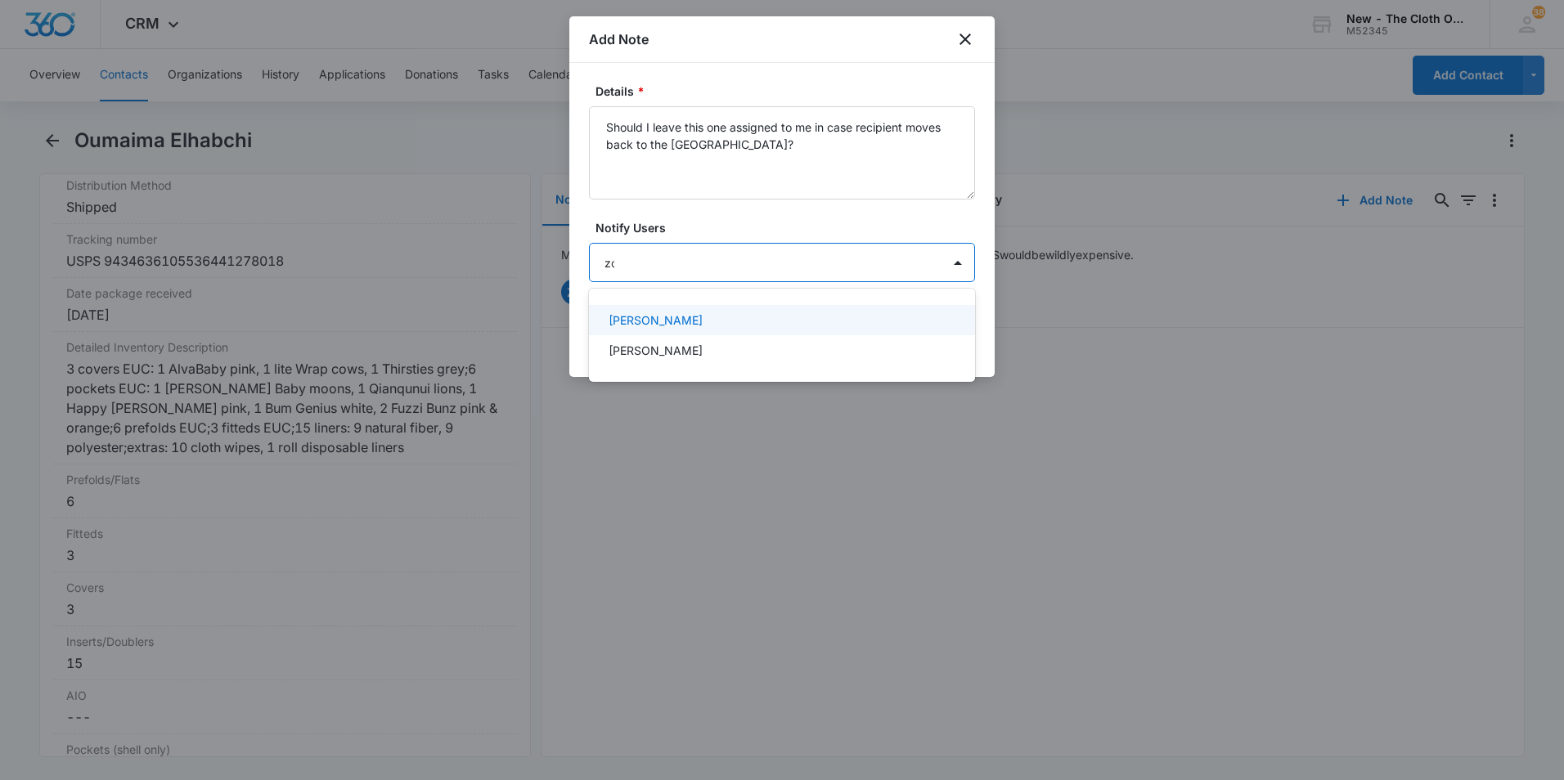
type input "zoe"
click at [802, 317] on div "[PERSON_NAME]" at bounding box center [779, 320] width 343 height 17
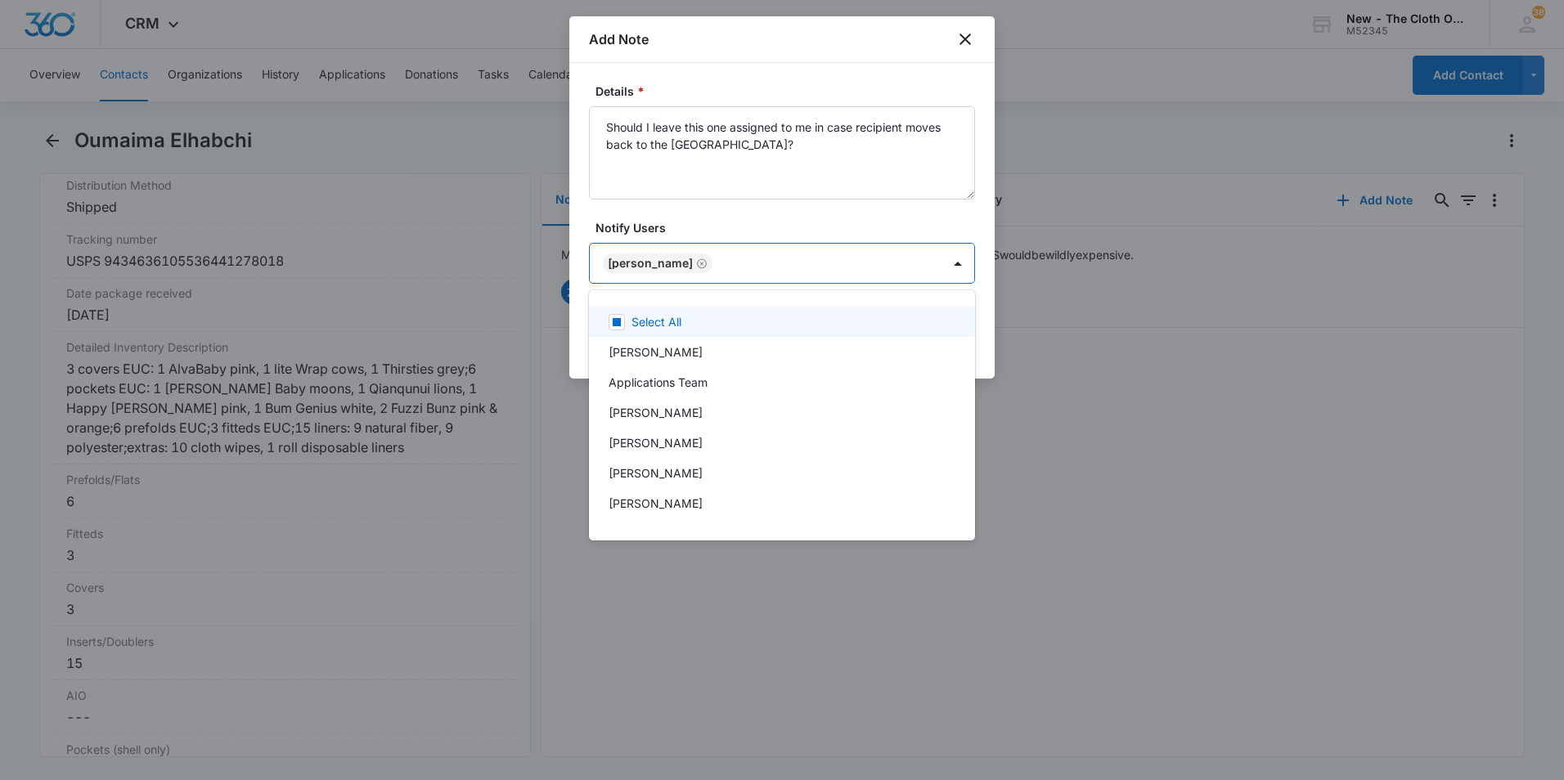
click at [850, 223] on div at bounding box center [782, 390] width 1564 height 780
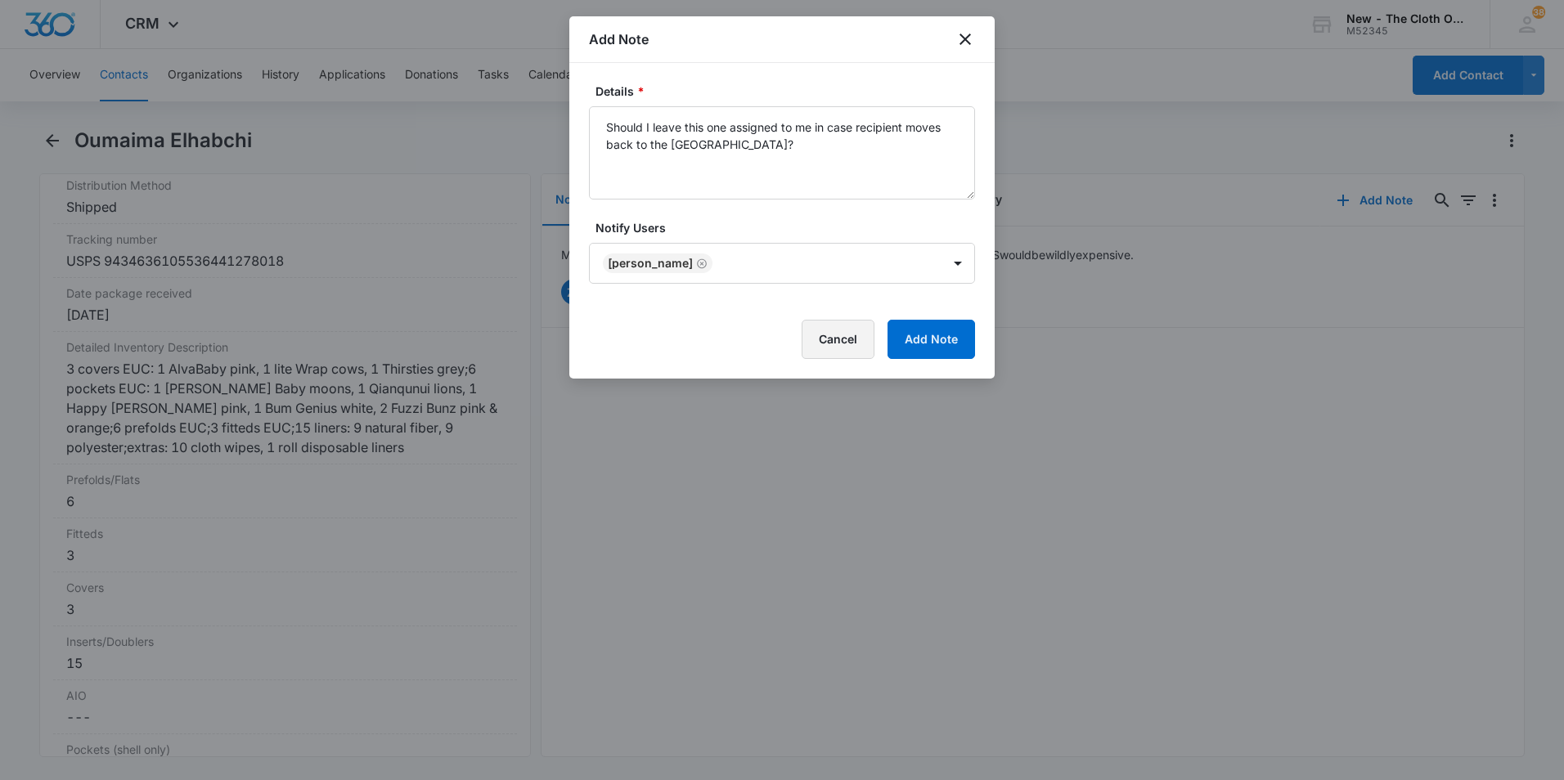
click at [851, 341] on button "Cancel" at bounding box center [837, 339] width 73 height 39
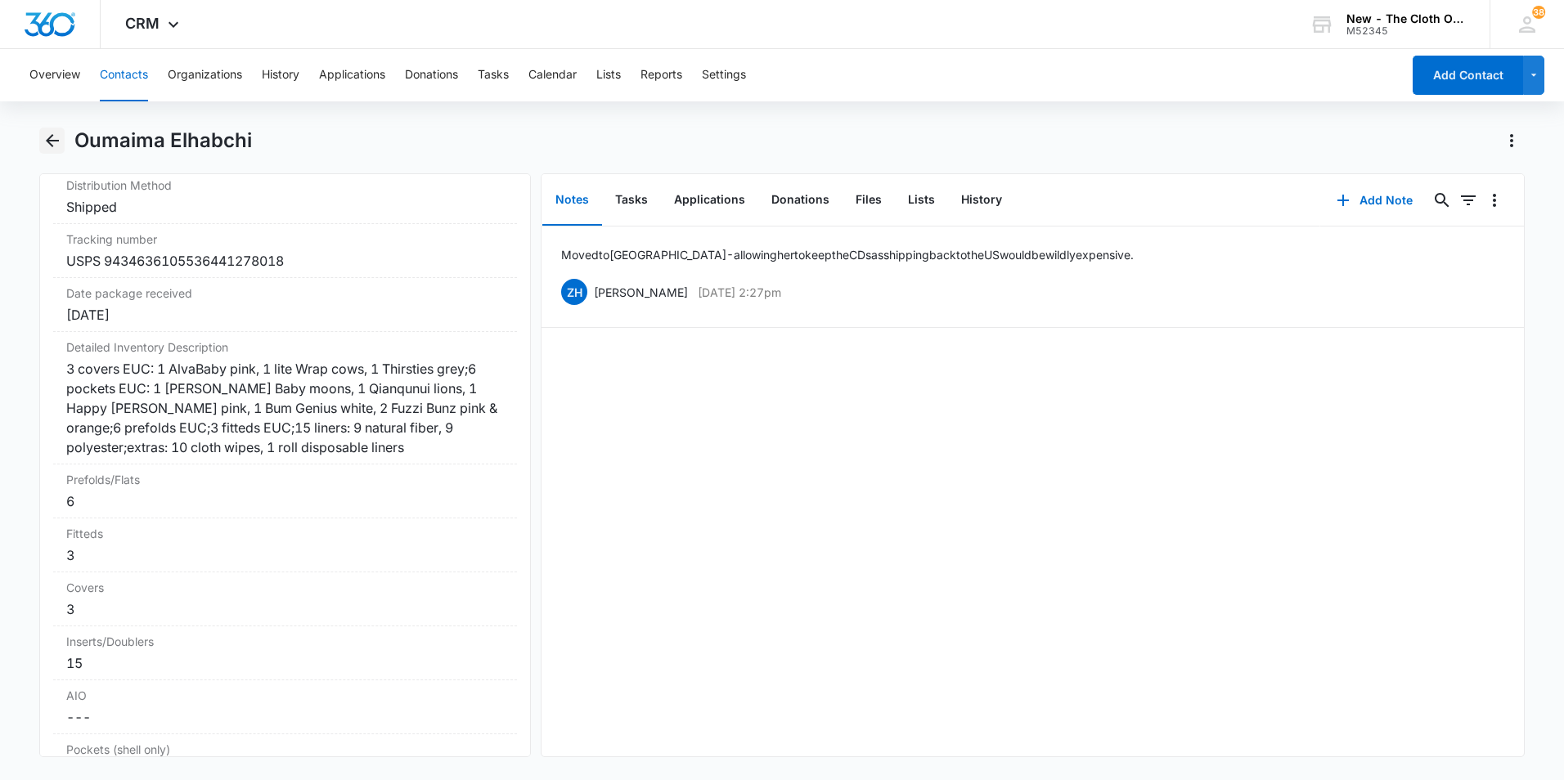
click at [56, 143] on icon "Back" at bounding box center [53, 141] width 20 height 20
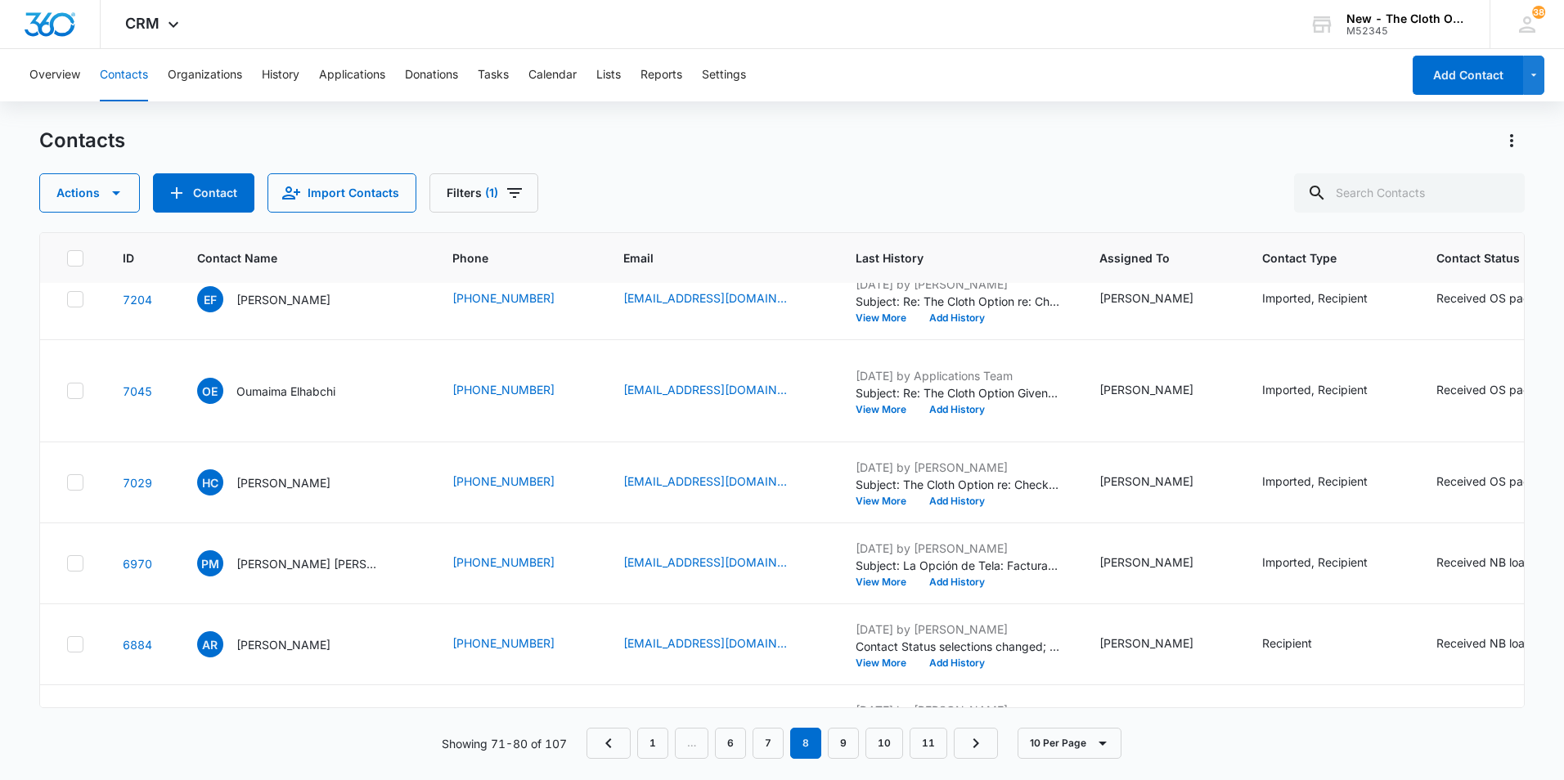
scroll to position [245, 0]
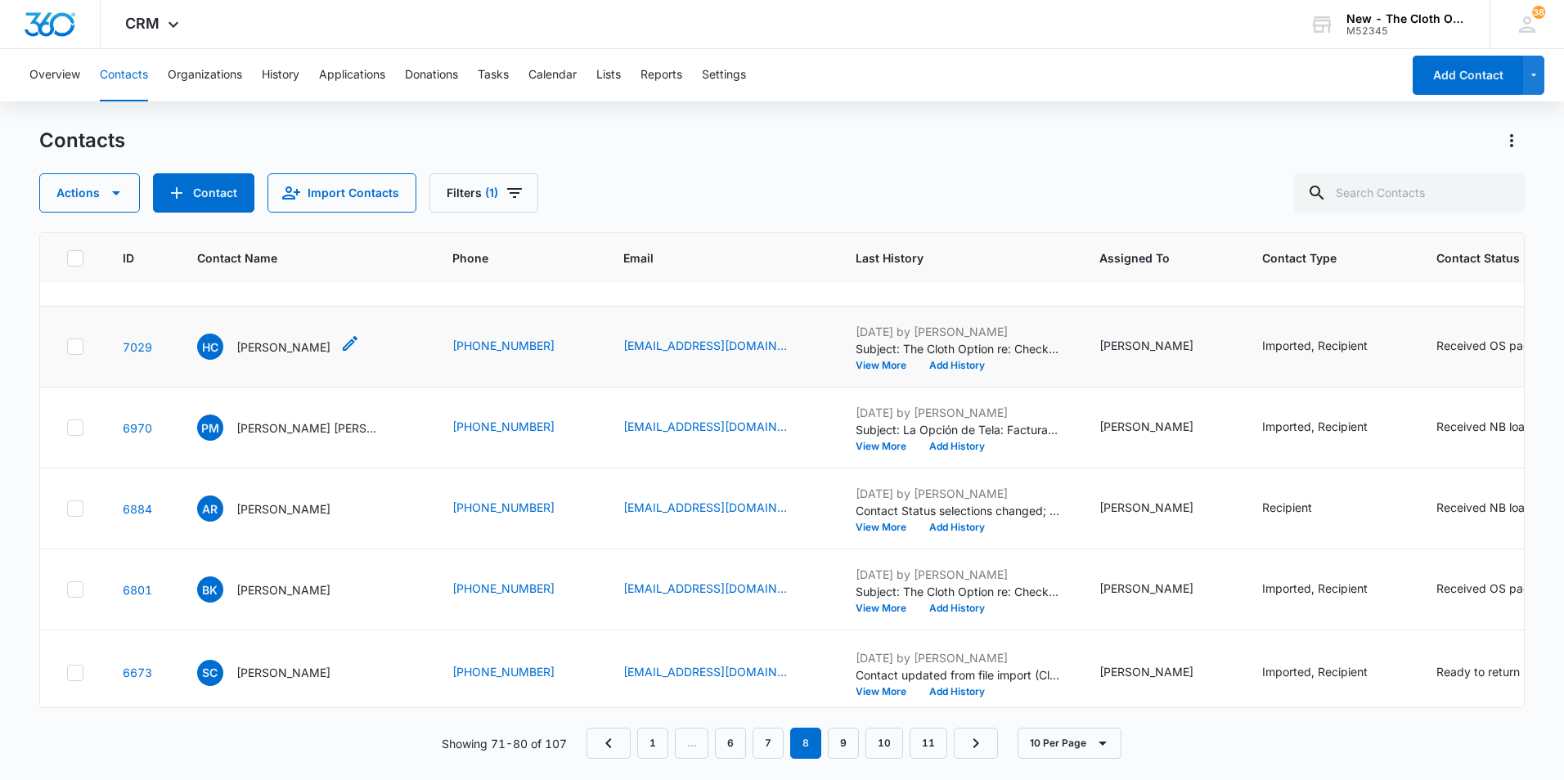
click at [281, 356] on p "[PERSON_NAME]" at bounding box center [283, 347] width 94 height 17
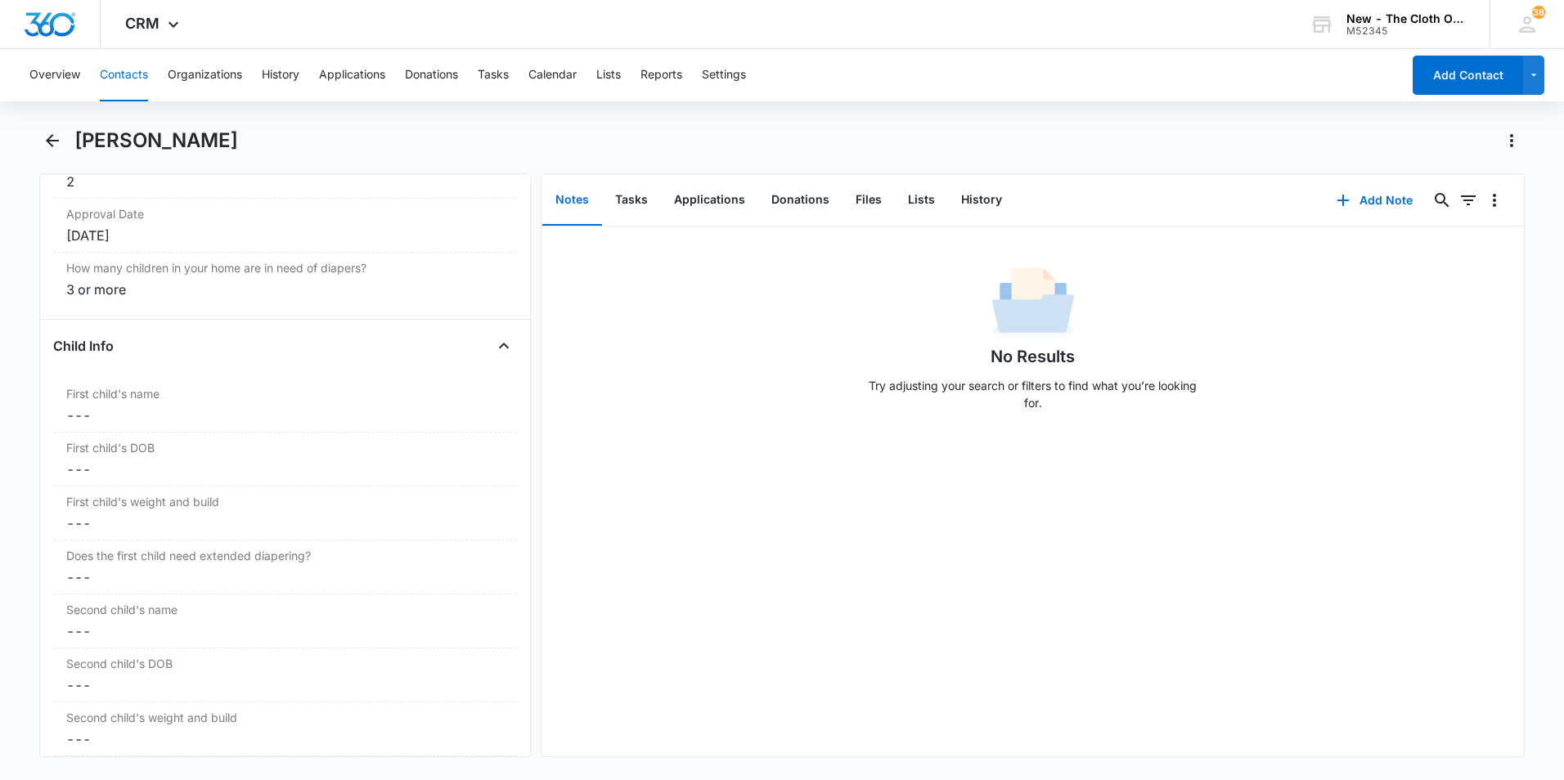
scroll to position [1717, 0]
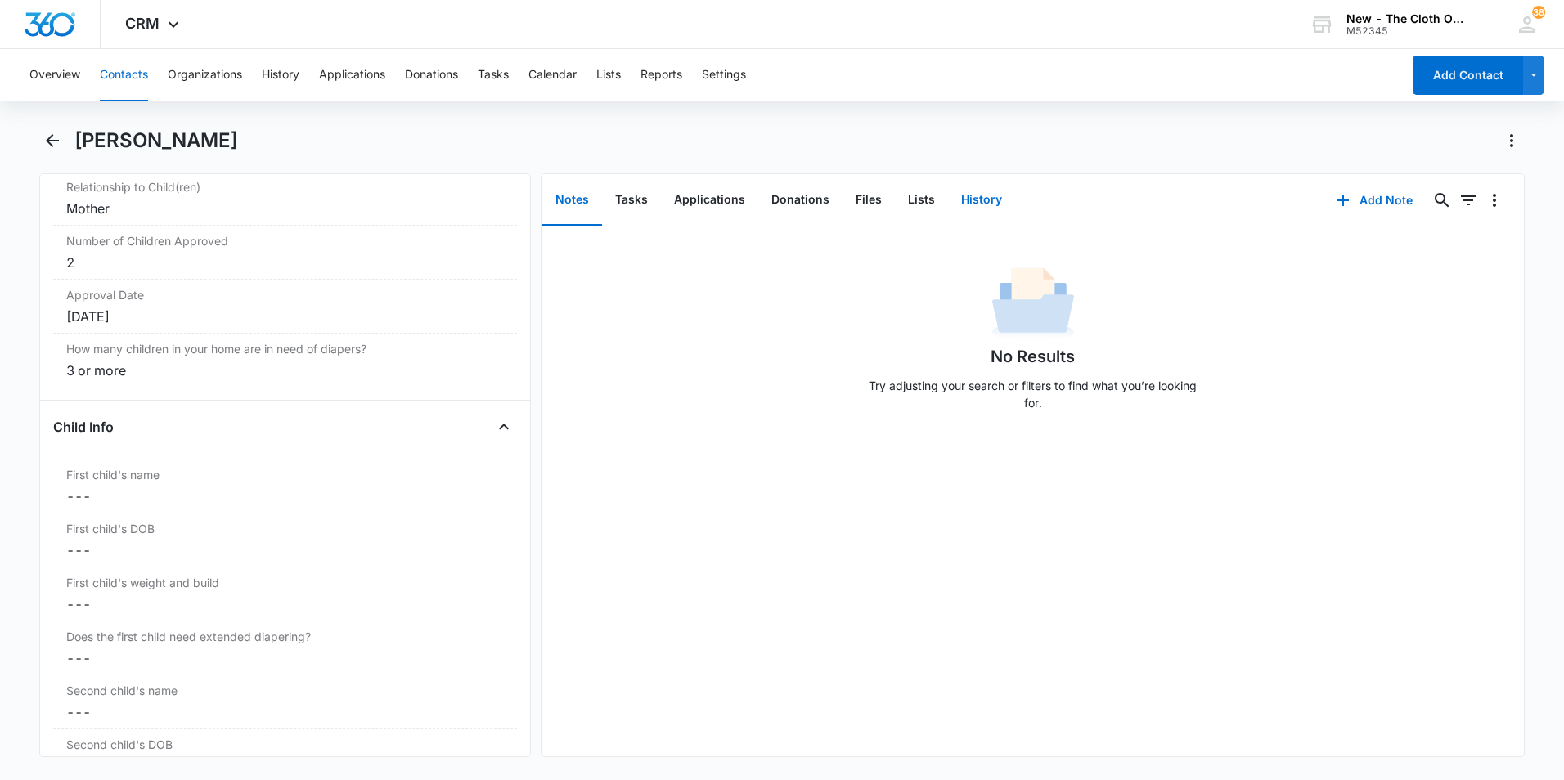
click at [988, 194] on button "History" at bounding box center [981, 200] width 67 height 51
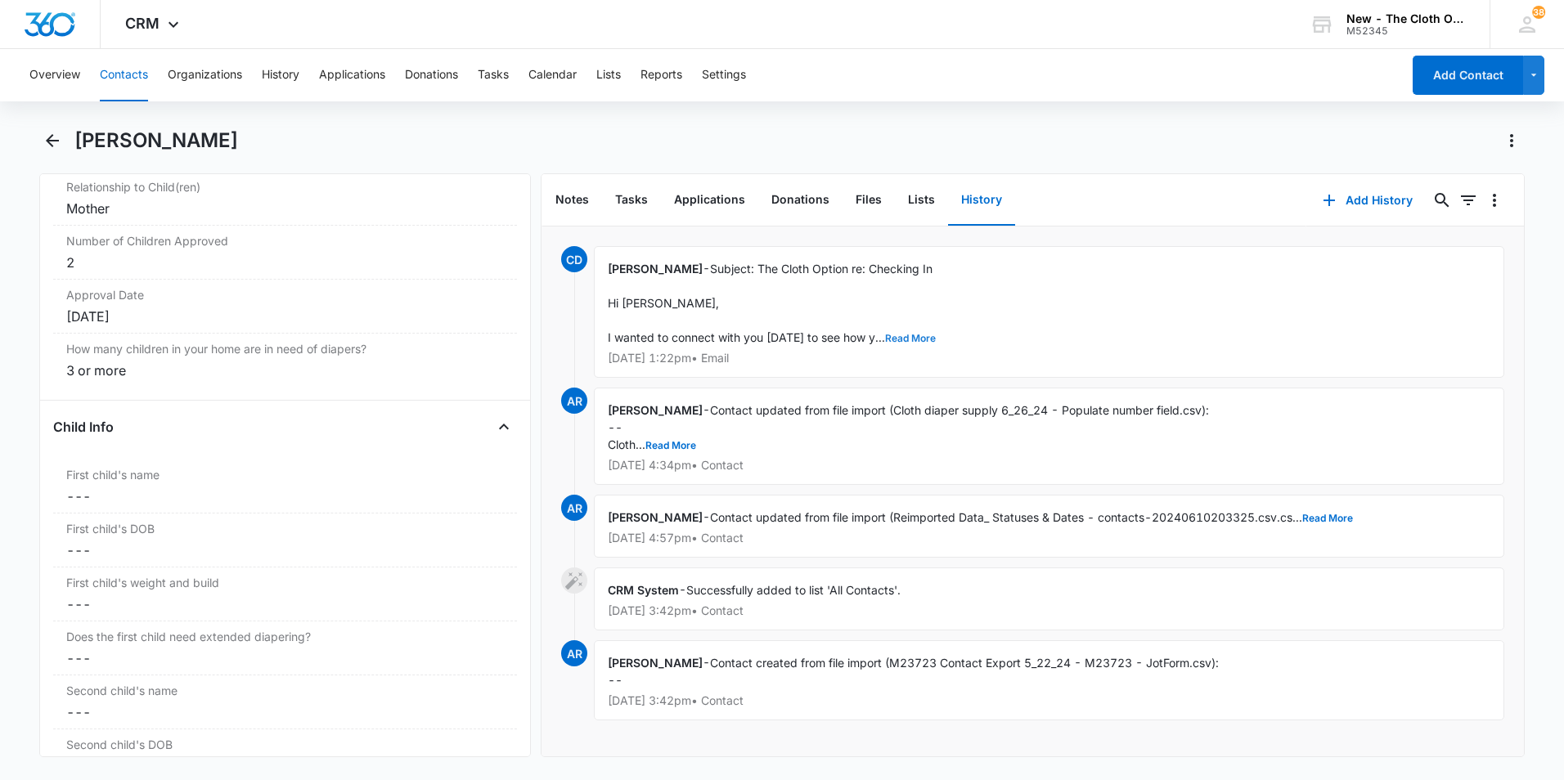
click at [900, 334] on button "Read More" at bounding box center [910, 339] width 51 height 10
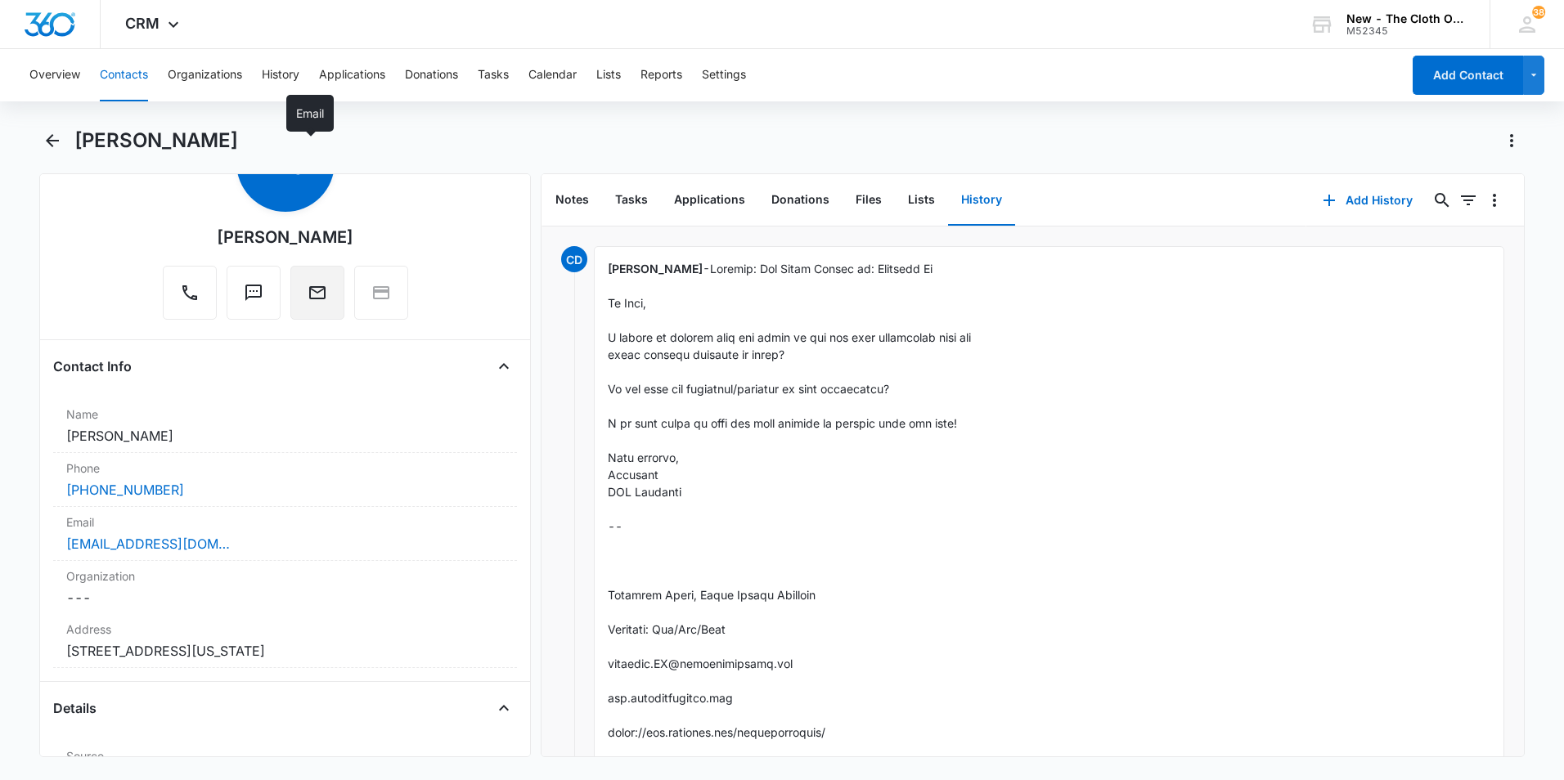
scroll to position [245, 0]
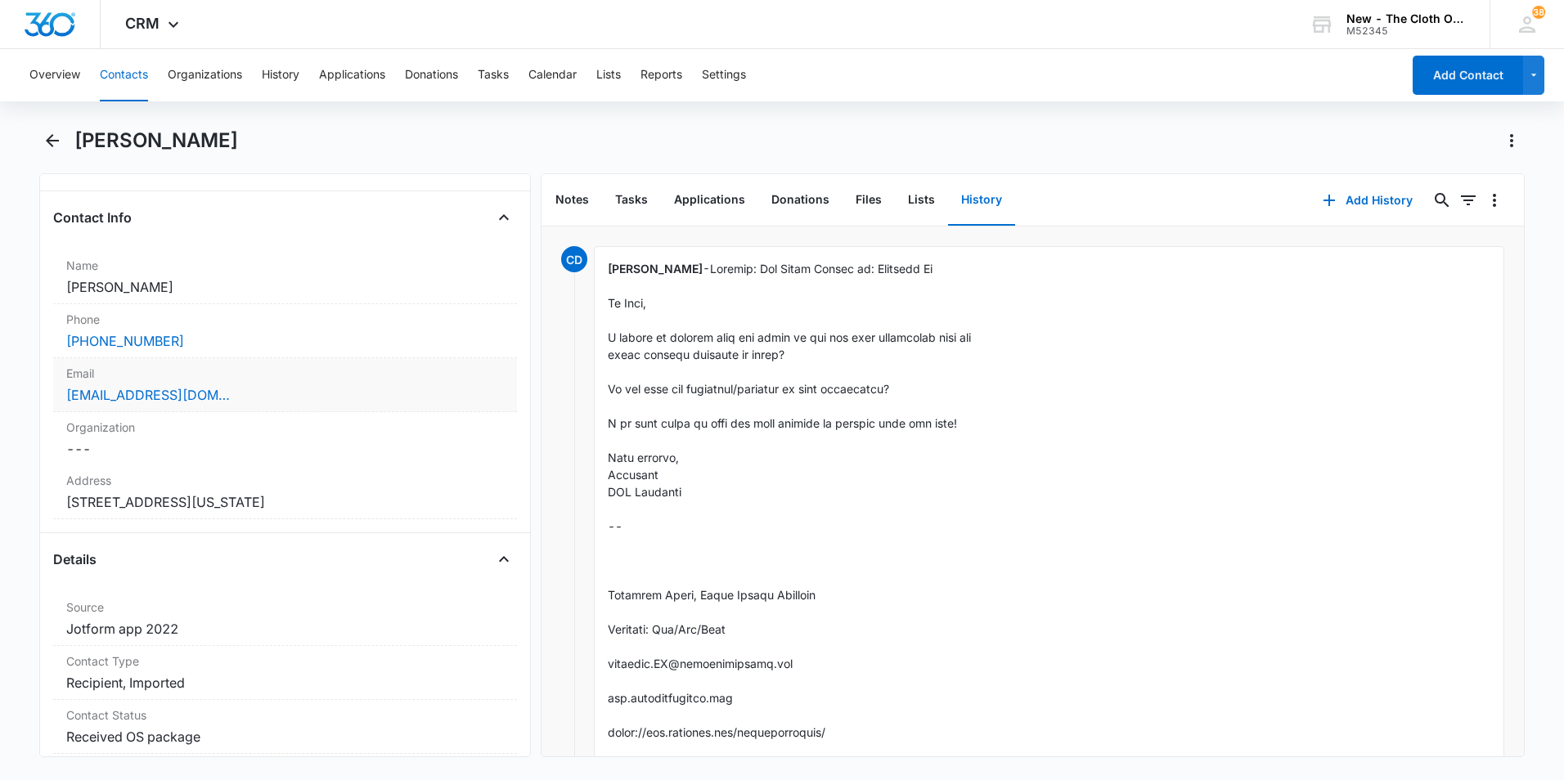
click at [288, 400] on div "[EMAIL_ADDRESS][DOMAIN_NAME]" at bounding box center [285, 395] width 438 height 20
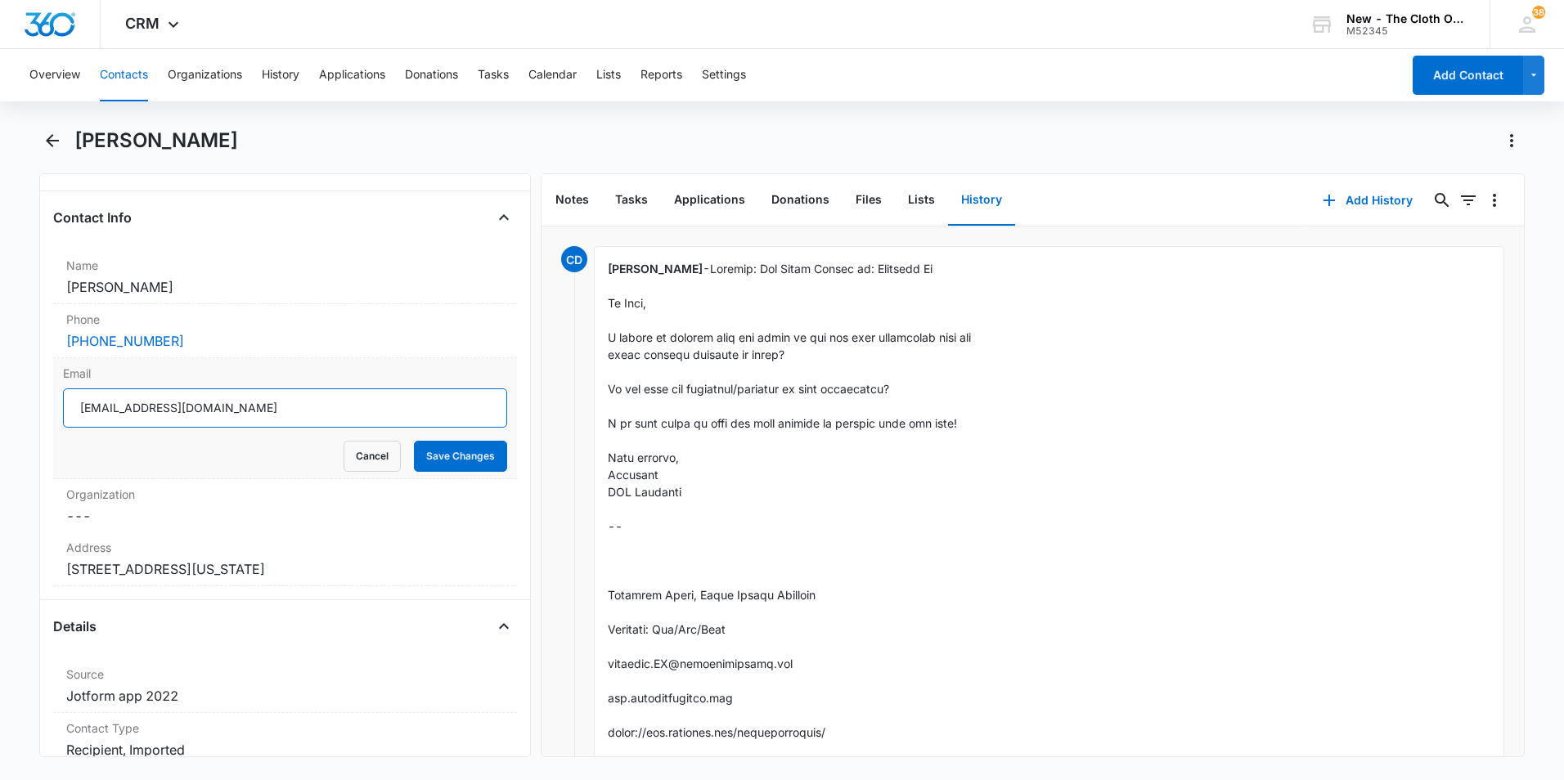
click at [301, 409] on input "[EMAIL_ADDRESS][DOMAIN_NAME]" at bounding box center [285, 407] width 444 height 39
click at [48, 137] on icon "Back" at bounding box center [53, 141] width 20 height 20
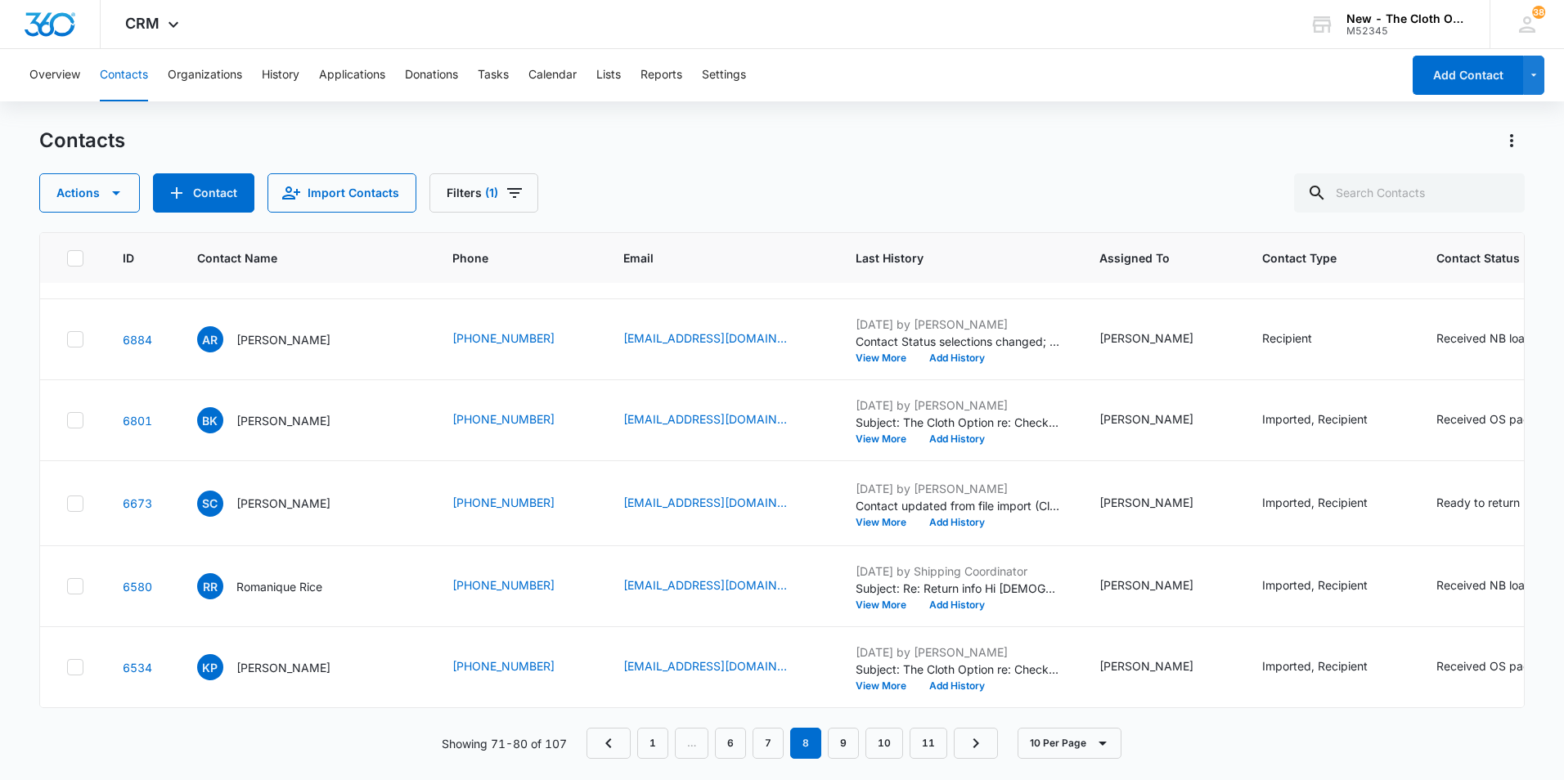
scroll to position [442, 0]
click at [302, 267] on p "[PERSON_NAME] [PERSON_NAME]" at bounding box center [309, 258] width 147 height 17
